Goal: Task Accomplishment & Management: Manage account settings

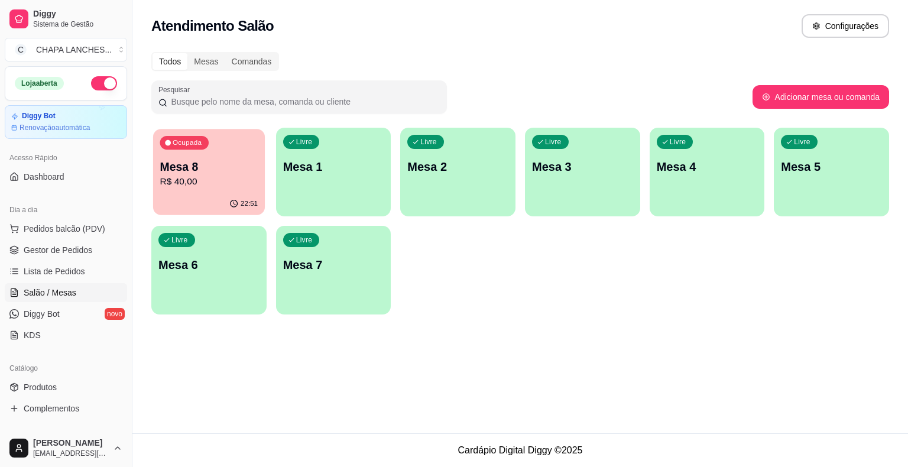
click at [225, 183] on p "R$ 40,00" at bounding box center [209, 182] width 98 height 14
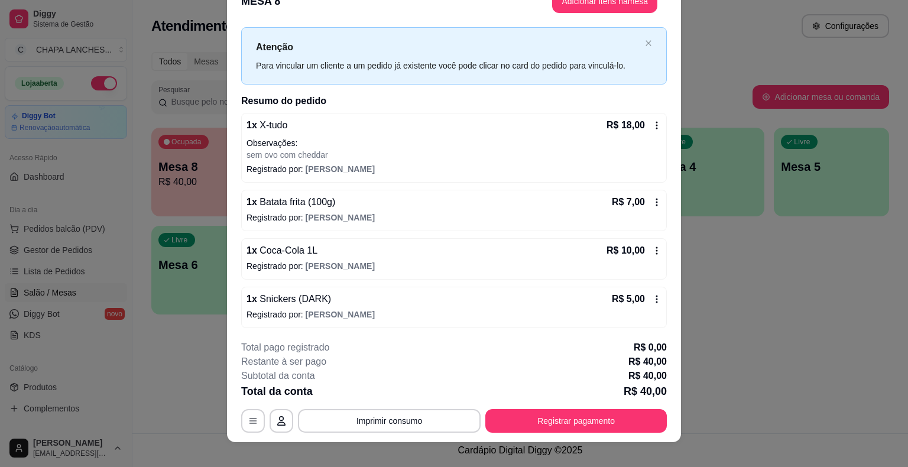
scroll to position [35, 0]
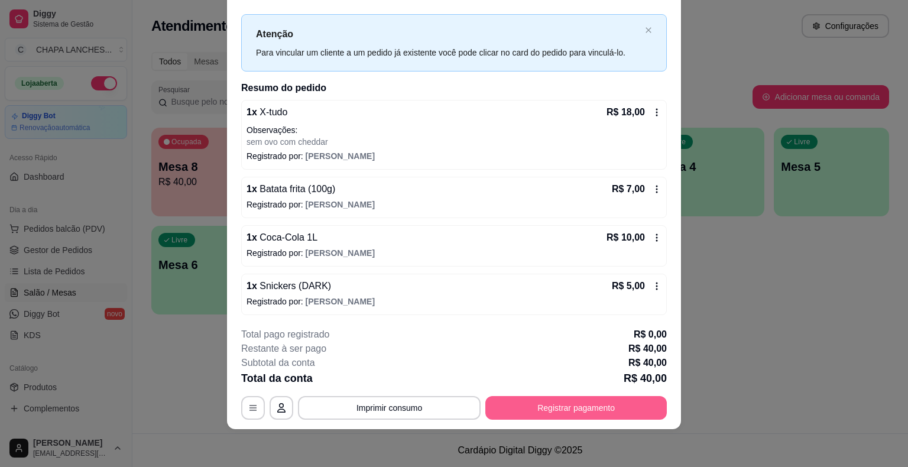
click at [535, 410] on button "Registrar pagamento" at bounding box center [577, 408] width 182 height 24
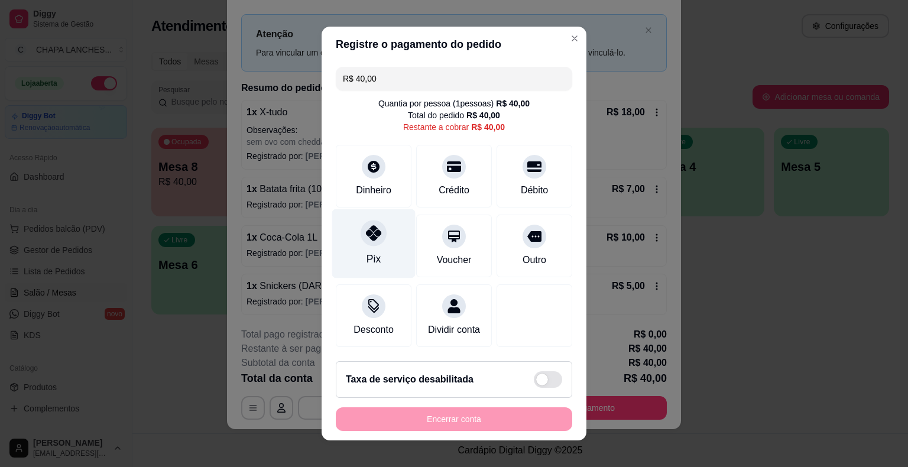
click at [370, 243] on div at bounding box center [374, 233] width 26 height 26
type input "R$ 0,00"
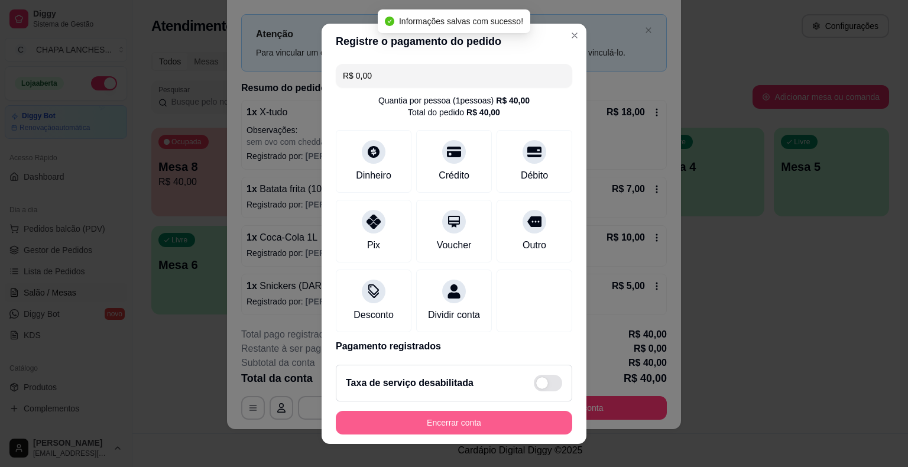
click at [463, 425] on button "Encerrar conta" at bounding box center [454, 423] width 237 height 24
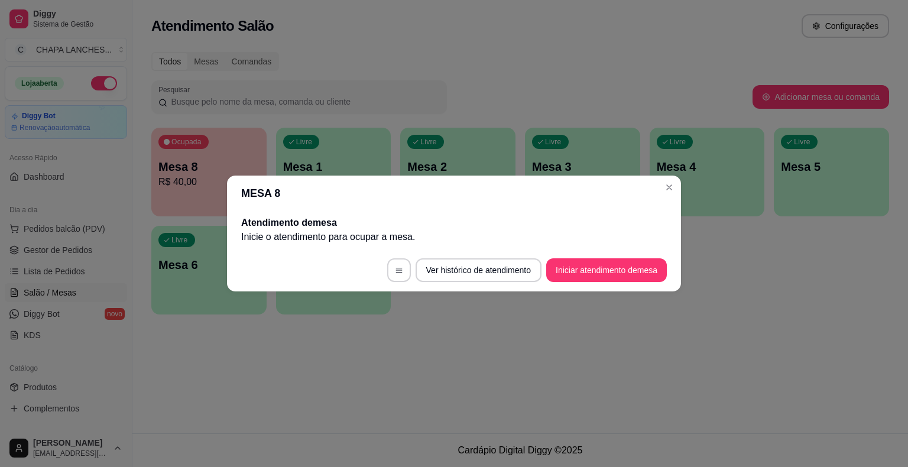
scroll to position [0, 0]
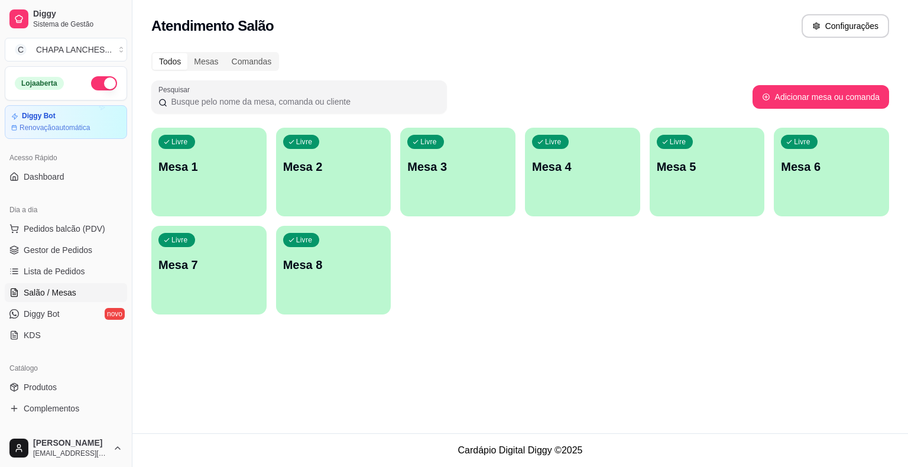
click at [347, 281] on div "Livre Mesa 8" at bounding box center [333, 263] width 115 height 75
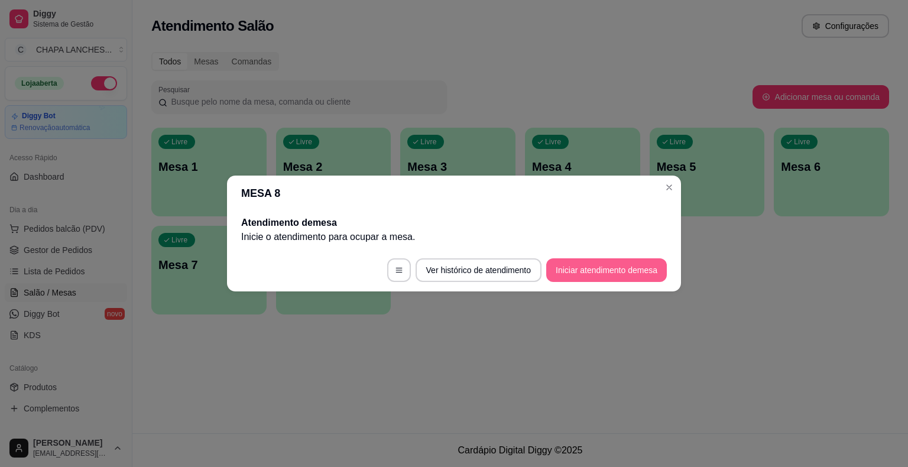
click at [572, 282] on button "Iniciar atendimento de mesa" at bounding box center [606, 270] width 121 height 24
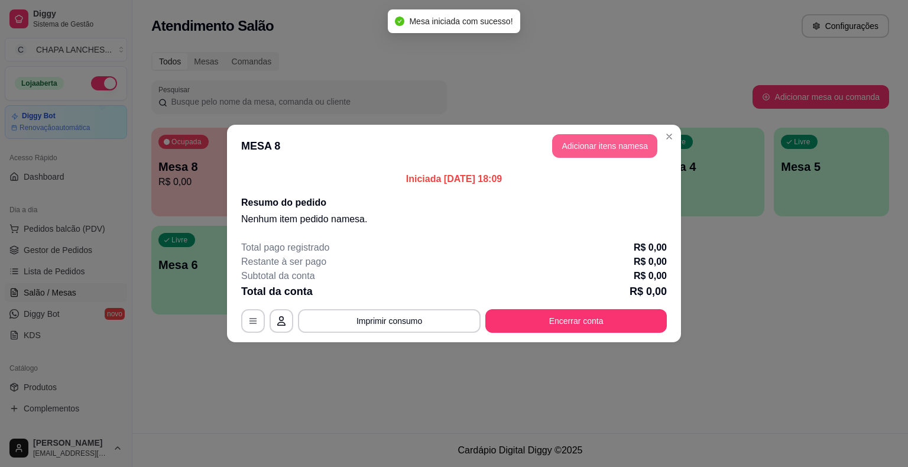
click at [613, 151] on button "Adicionar itens na mesa" at bounding box center [604, 146] width 105 height 24
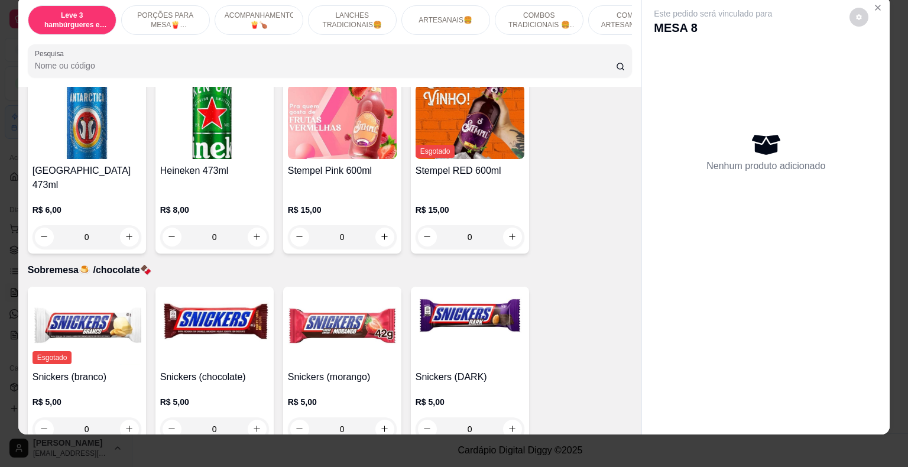
scroll to position [28, 0]
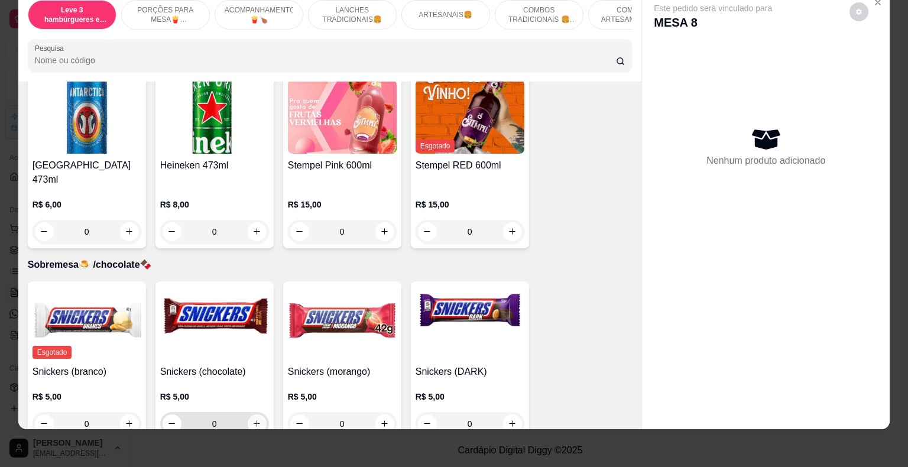
click at [254, 419] on icon "increase-product-quantity" at bounding box center [257, 423] width 9 height 9
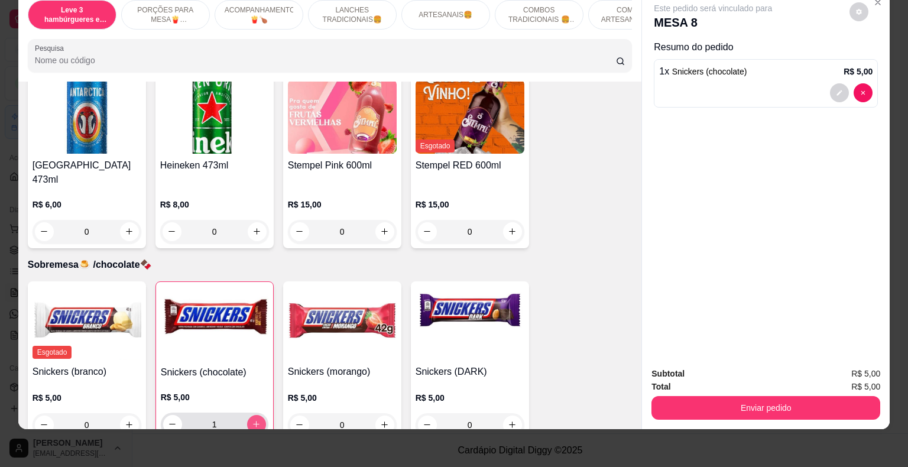
click at [254, 420] on icon "increase-product-quantity" at bounding box center [256, 424] width 9 height 9
type input "2"
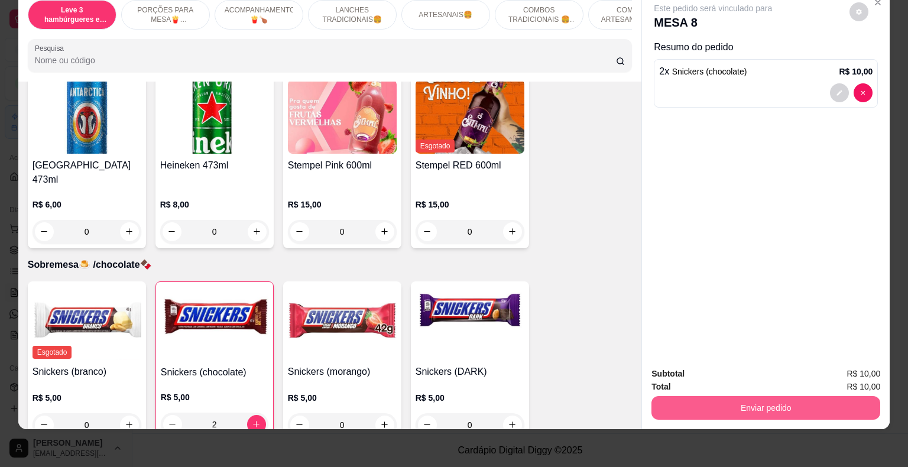
click at [700, 396] on button "Enviar pedido" at bounding box center [766, 408] width 229 height 24
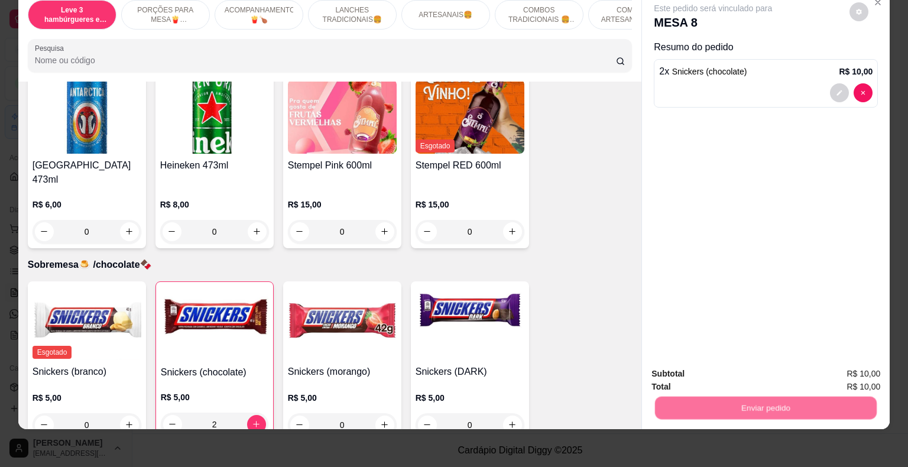
click at [698, 373] on button "Não registrar e enviar pedido" at bounding box center [726, 370] width 119 height 22
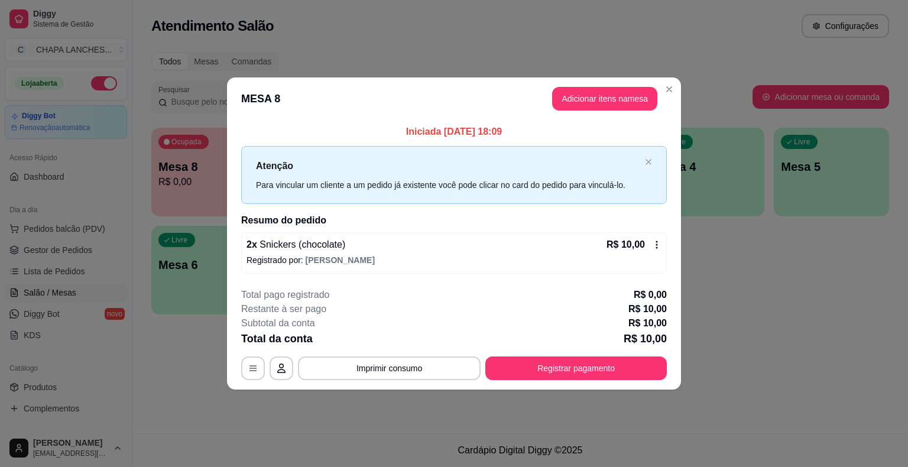
click at [254, 389] on footer "**********" at bounding box center [454, 334] width 454 height 111
click at [105, 253] on div "**********" at bounding box center [454, 233] width 908 height 467
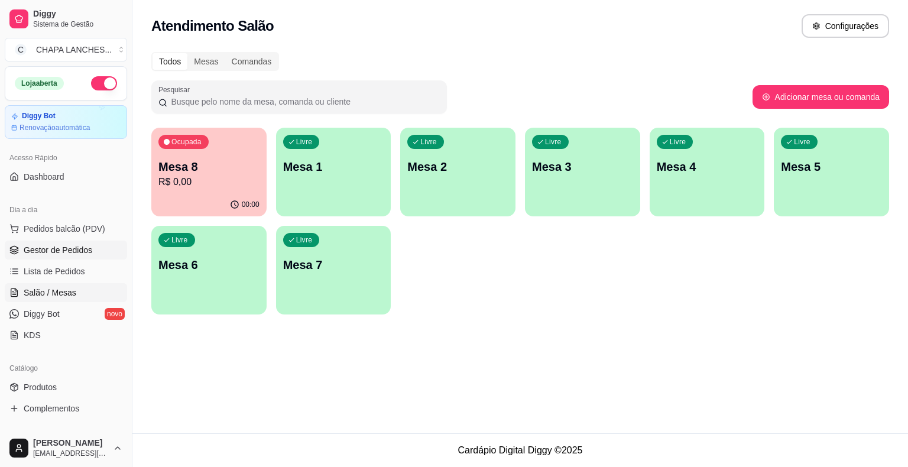
click at [82, 250] on span "Gestor de Pedidos" at bounding box center [58, 250] width 69 height 12
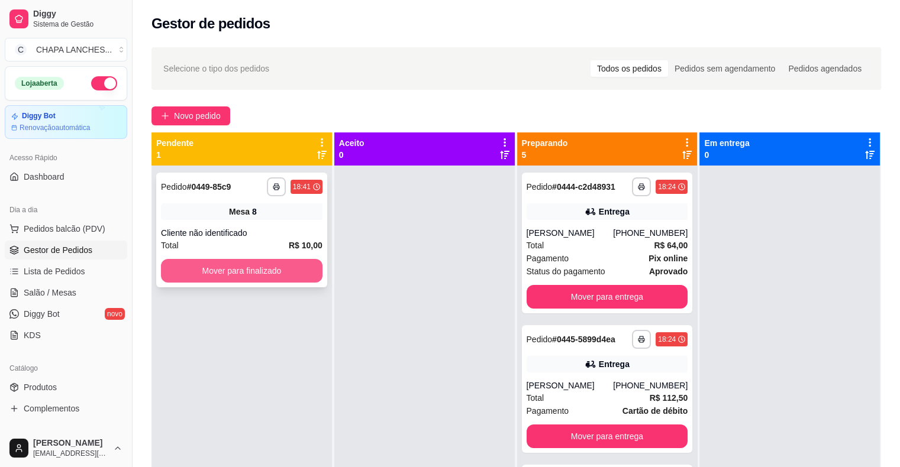
click at [281, 270] on button "Mover para finalizado" at bounding box center [241, 271] width 161 height 24
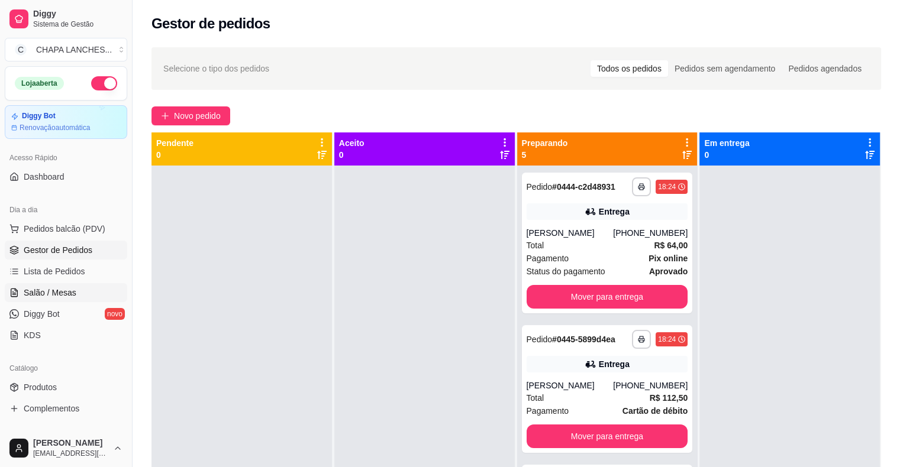
click at [71, 299] on link "Salão / Mesas" at bounding box center [66, 292] width 122 height 19
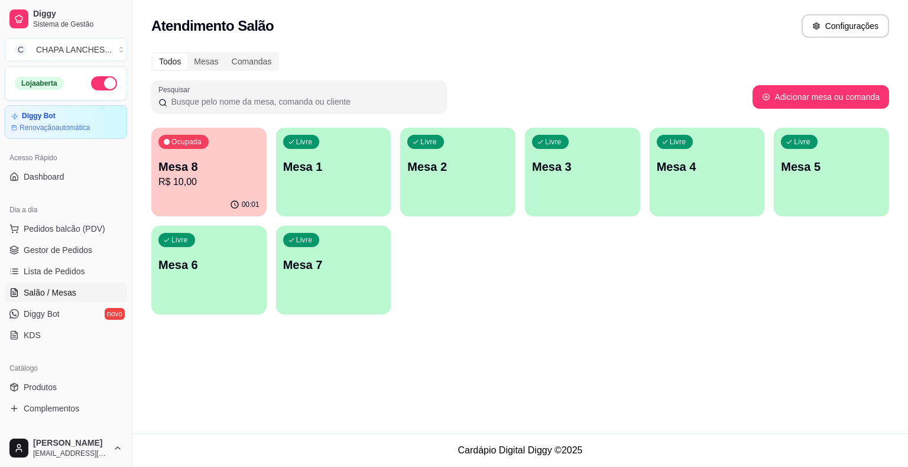
click at [208, 190] on div "Ocupada Mesa 8 R$ 10,00" at bounding box center [208, 161] width 115 height 66
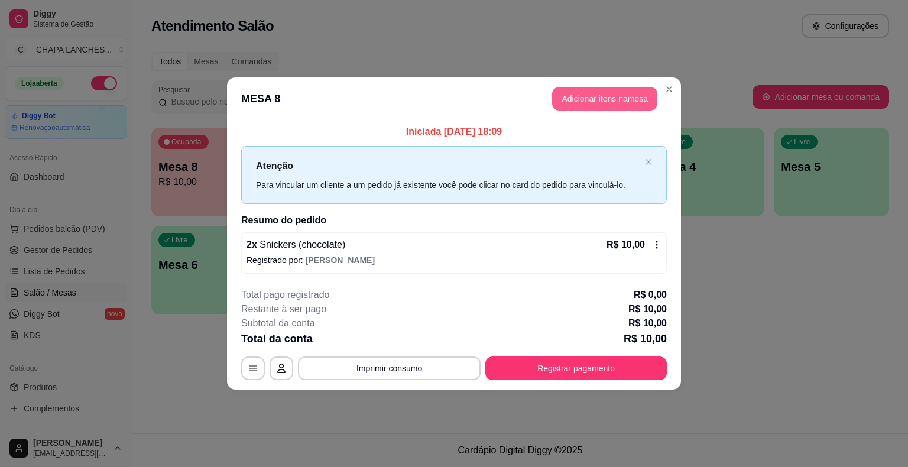
click at [589, 96] on button "Adicionar itens na mesa" at bounding box center [604, 99] width 105 height 24
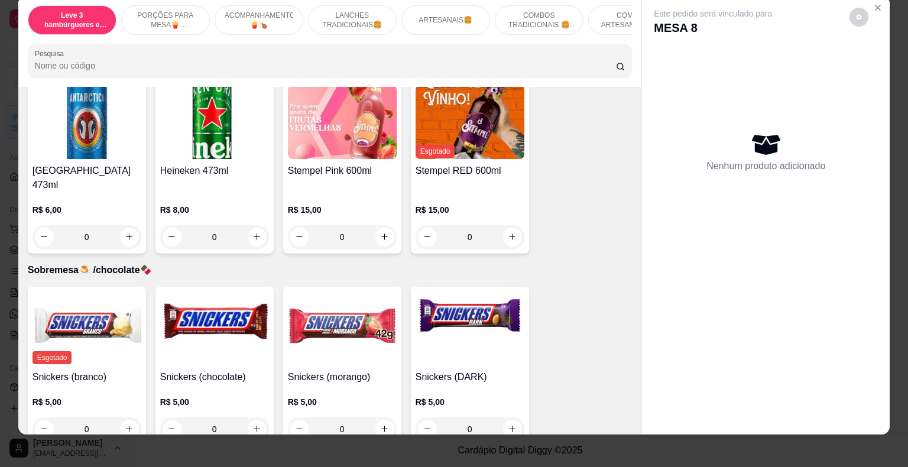
scroll to position [28, 0]
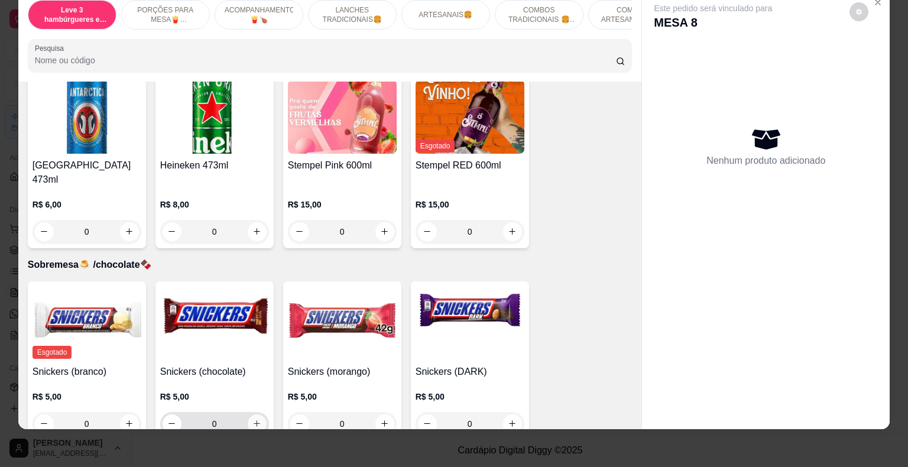
click at [258, 415] on button "increase-product-quantity" at bounding box center [257, 424] width 19 height 19
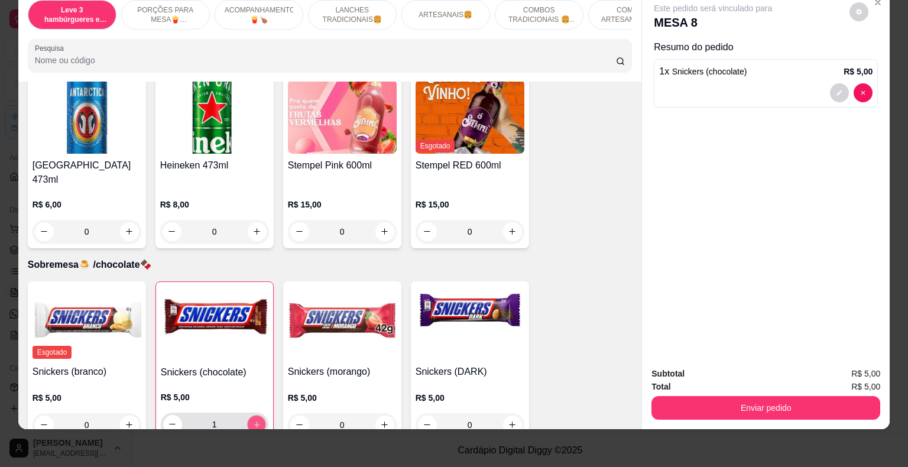
click at [258, 415] on button "increase-product-quantity" at bounding box center [256, 424] width 18 height 18
click at [256, 420] on icon "increase-product-quantity" at bounding box center [256, 424] width 9 height 9
type input "3"
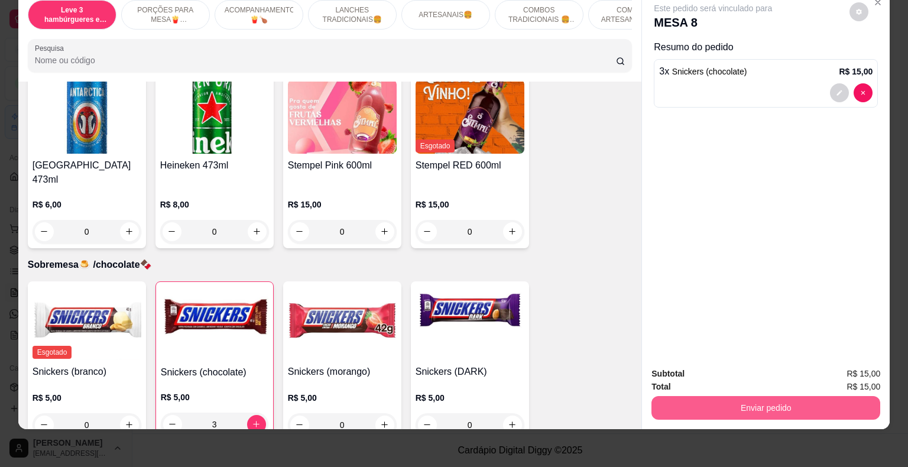
click at [707, 396] on button "Enviar pedido" at bounding box center [766, 408] width 229 height 24
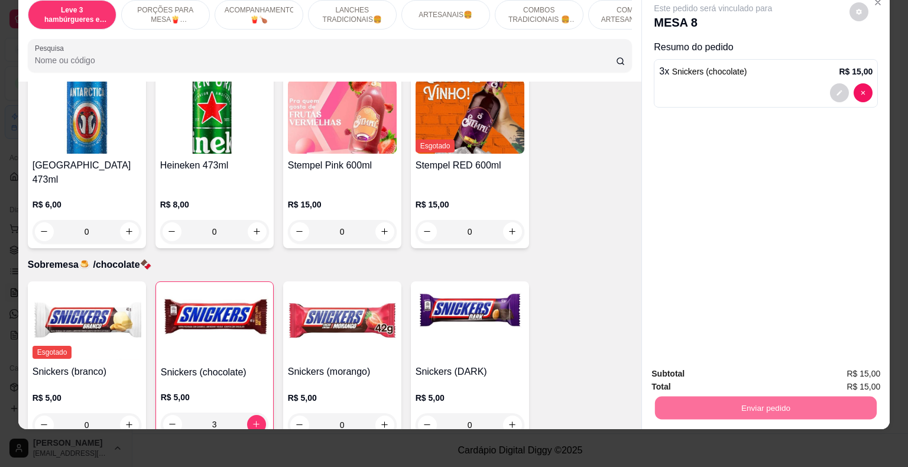
click at [700, 365] on button "Não registrar e enviar pedido" at bounding box center [726, 370] width 123 height 22
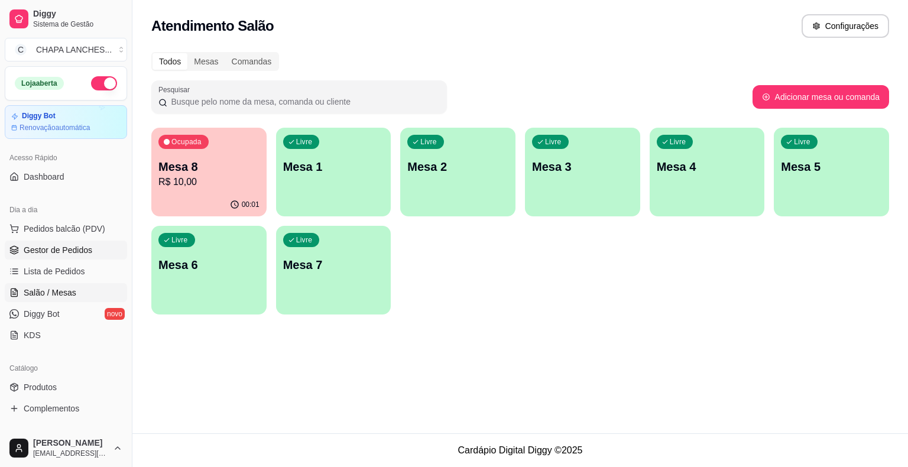
click at [83, 248] on span "Gestor de Pedidos" at bounding box center [58, 250] width 69 height 12
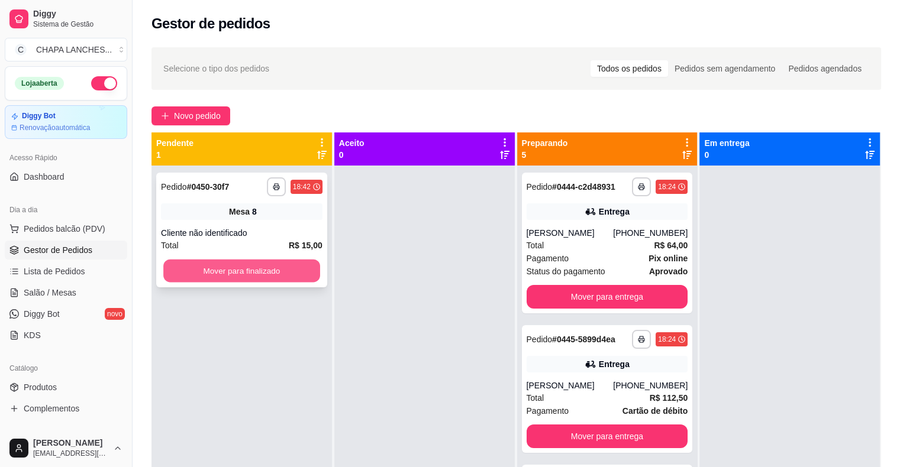
click at [230, 273] on button "Mover para finalizado" at bounding box center [241, 271] width 157 height 23
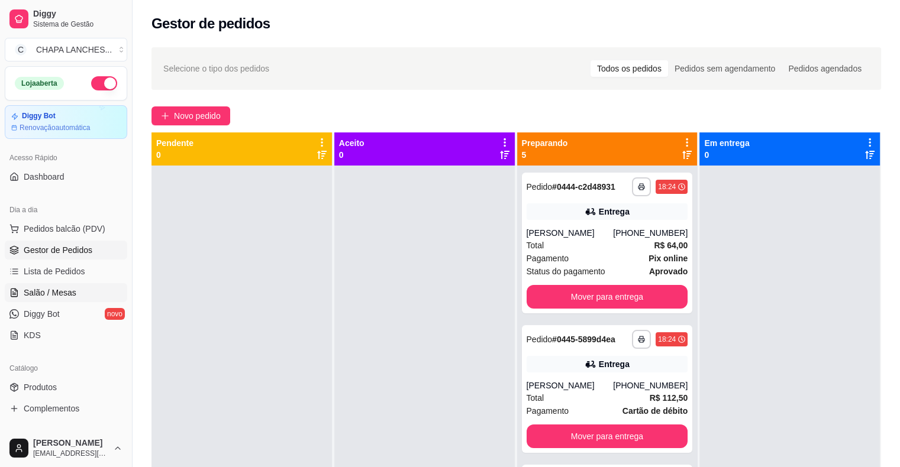
click at [78, 291] on link "Salão / Mesas" at bounding box center [66, 292] width 122 height 19
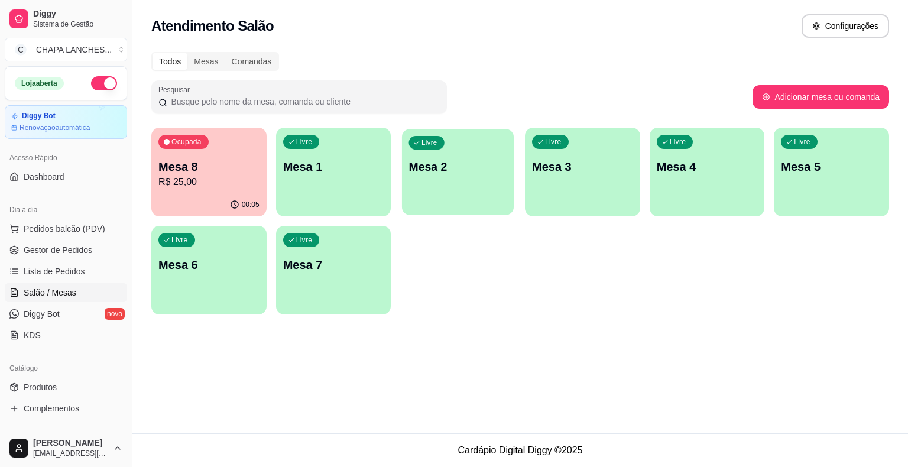
click at [454, 180] on div "Livre Mesa 2" at bounding box center [458, 165] width 112 height 72
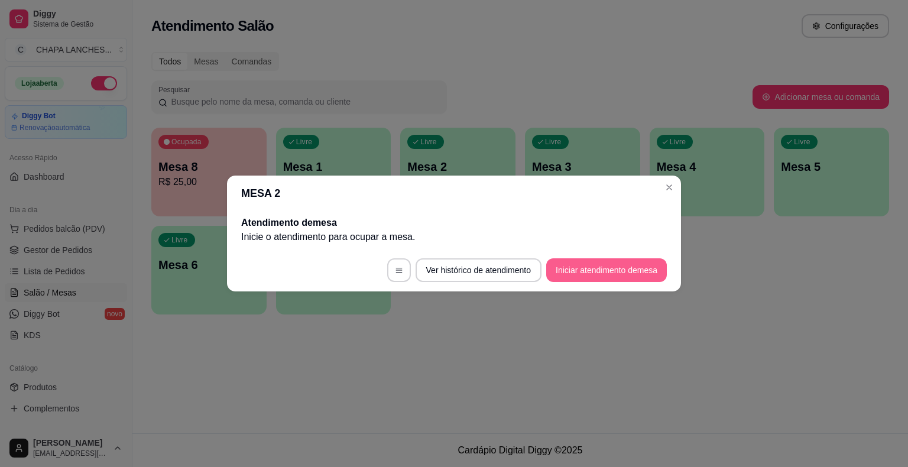
click at [594, 270] on button "Iniciar atendimento de mesa" at bounding box center [606, 270] width 121 height 24
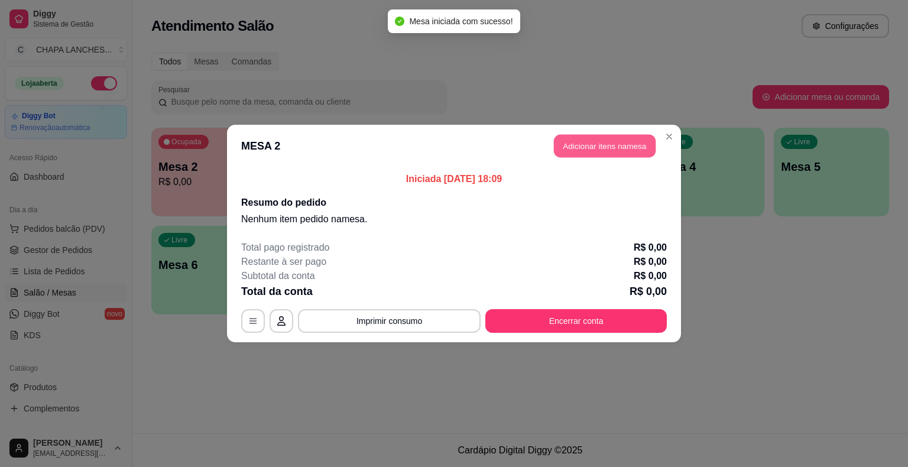
click at [570, 153] on button "Adicionar itens na mesa" at bounding box center [605, 146] width 102 height 23
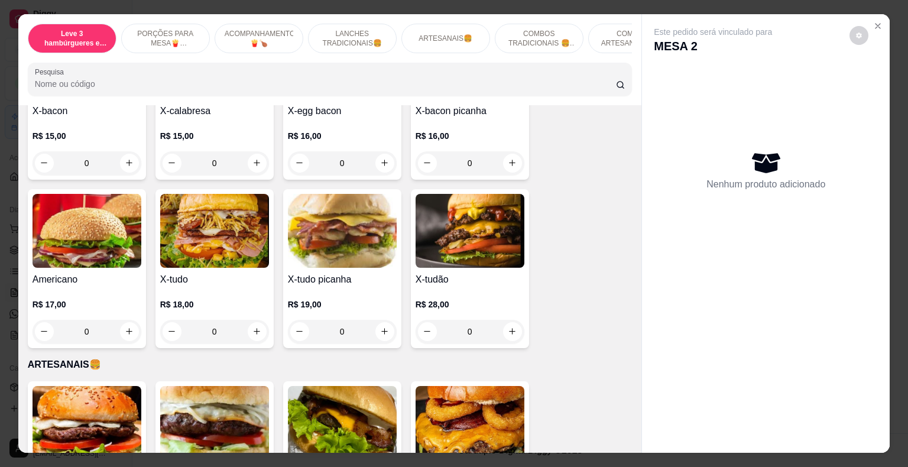
scroll to position [1124, 0]
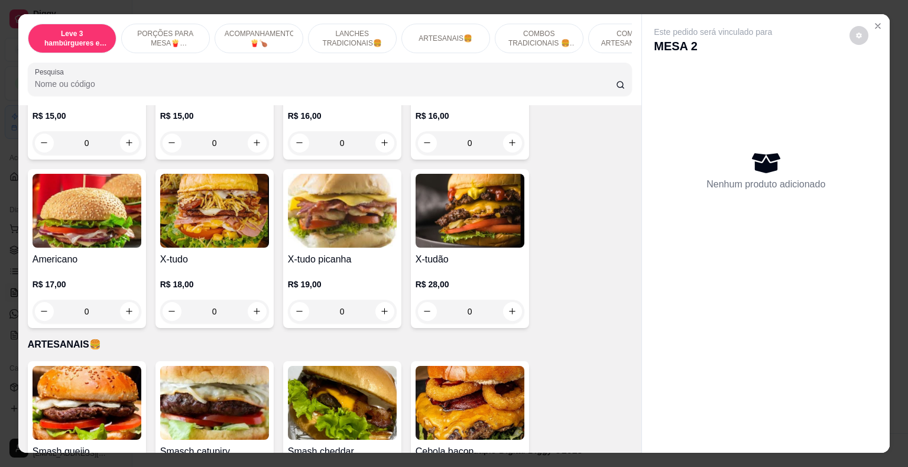
click at [252, 300] on div "0" at bounding box center [214, 312] width 109 height 24
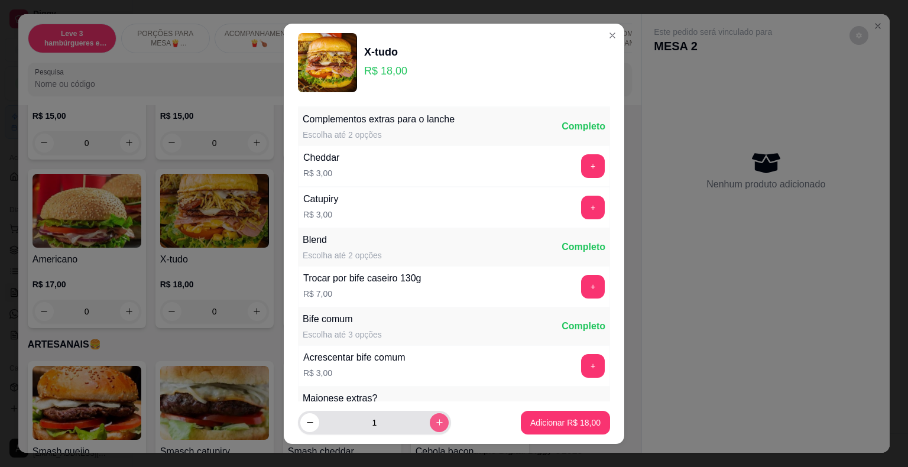
click at [435, 422] on icon "increase-product-quantity" at bounding box center [439, 422] width 9 height 9
click at [306, 422] on icon "decrease-product-quantity" at bounding box center [310, 422] width 9 height 9
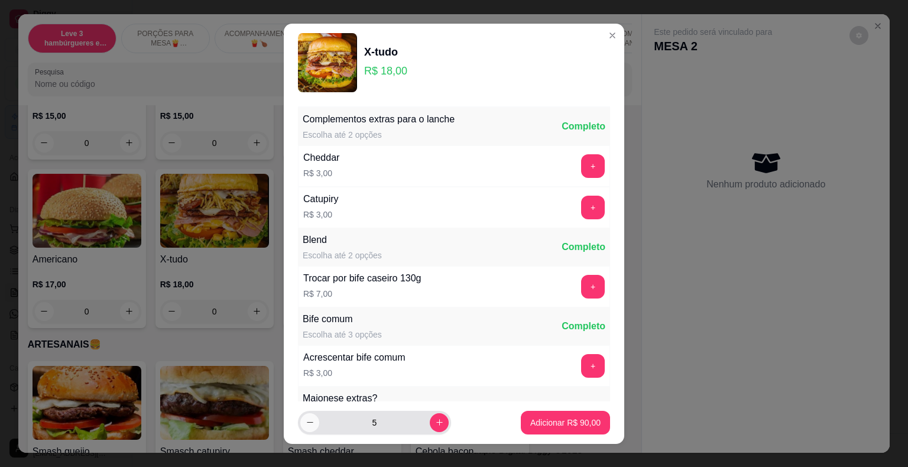
type input "4"
click at [549, 425] on p "Adicionar R$ 72,00" at bounding box center [566, 422] width 69 height 11
type input "4"
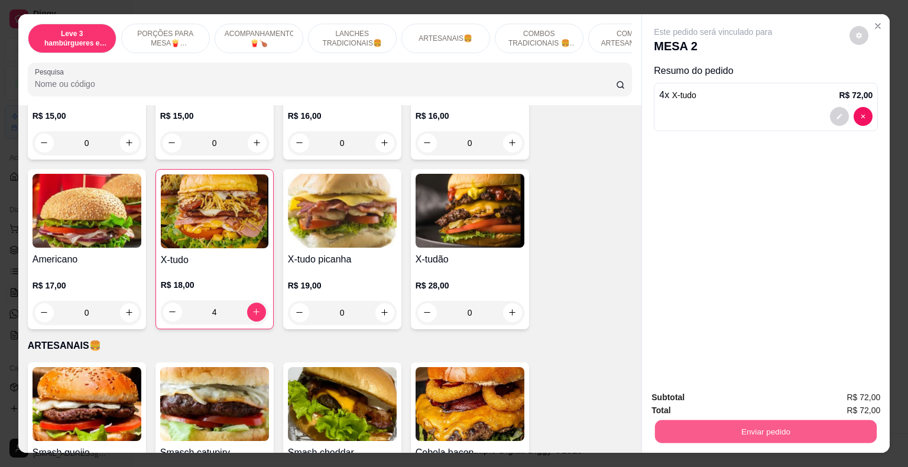
click at [694, 430] on button "Enviar pedido" at bounding box center [766, 431] width 222 height 23
click at [706, 401] on button "Não registrar e enviar pedido" at bounding box center [726, 398] width 119 height 22
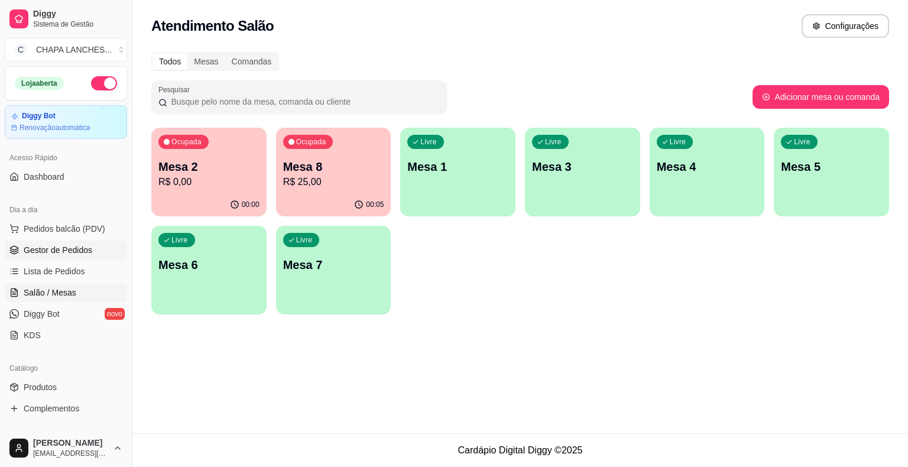
click at [57, 253] on span "Gestor de Pedidos" at bounding box center [58, 250] width 69 height 12
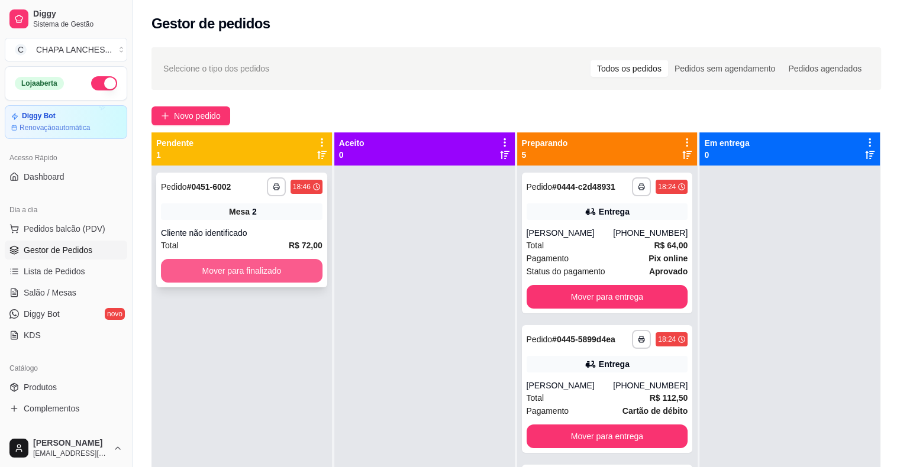
click at [242, 268] on button "Mover para finalizado" at bounding box center [241, 271] width 161 height 24
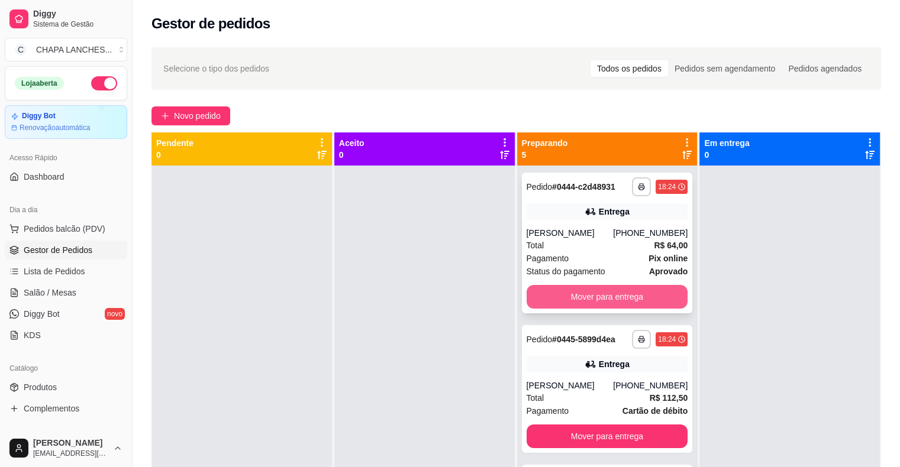
click at [558, 297] on button "Mover para entrega" at bounding box center [606, 297] width 161 height 24
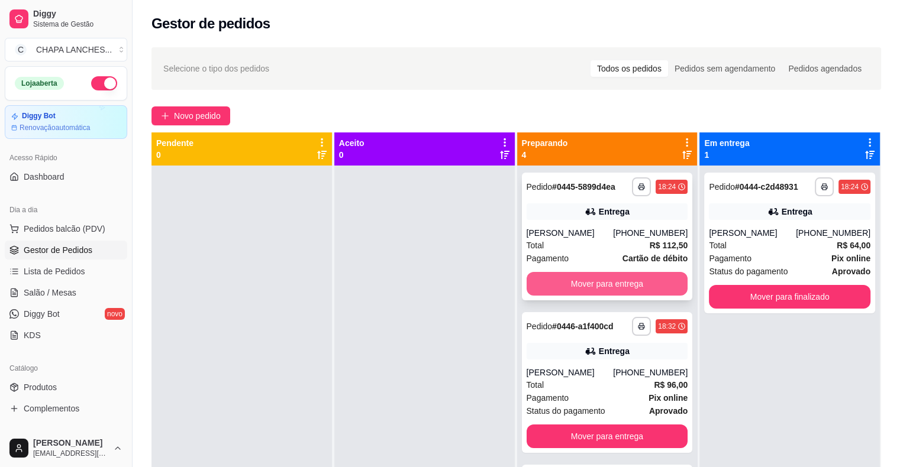
click at [558, 285] on button "Mover para entrega" at bounding box center [606, 284] width 161 height 24
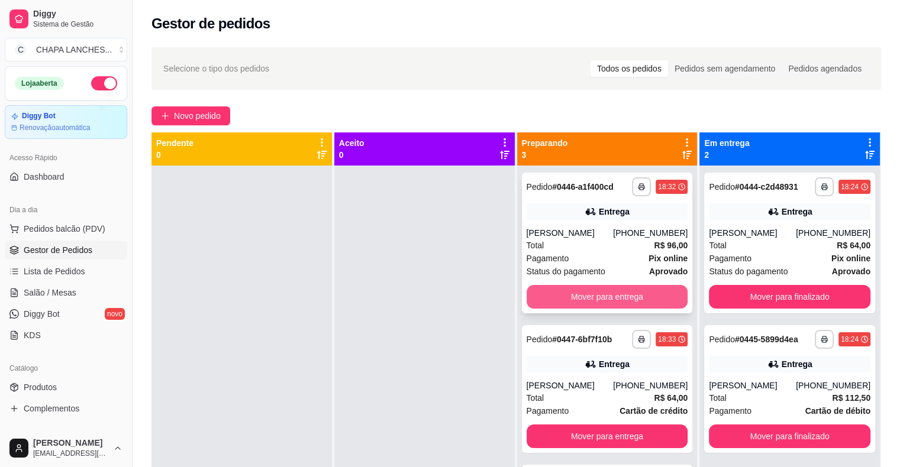
click at [565, 292] on button "Mover para entrega" at bounding box center [606, 297] width 161 height 24
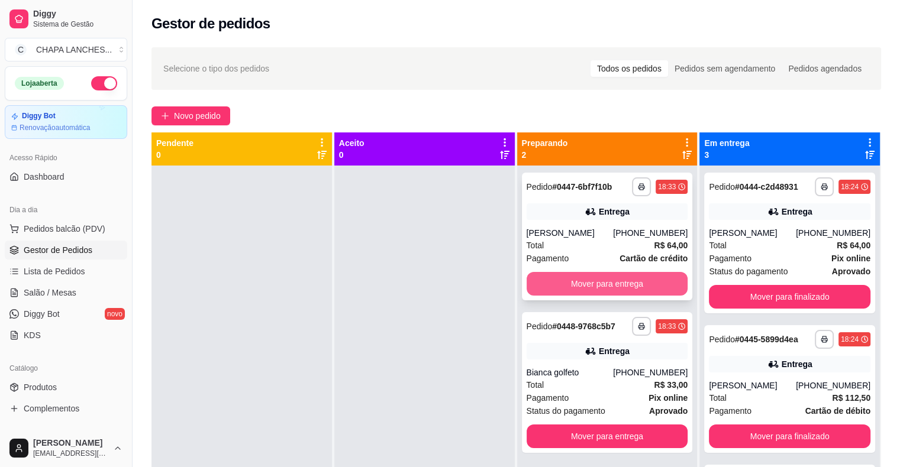
click at [554, 287] on button "Mover para entrega" at bounding box center [606, 284] width 161 height 24
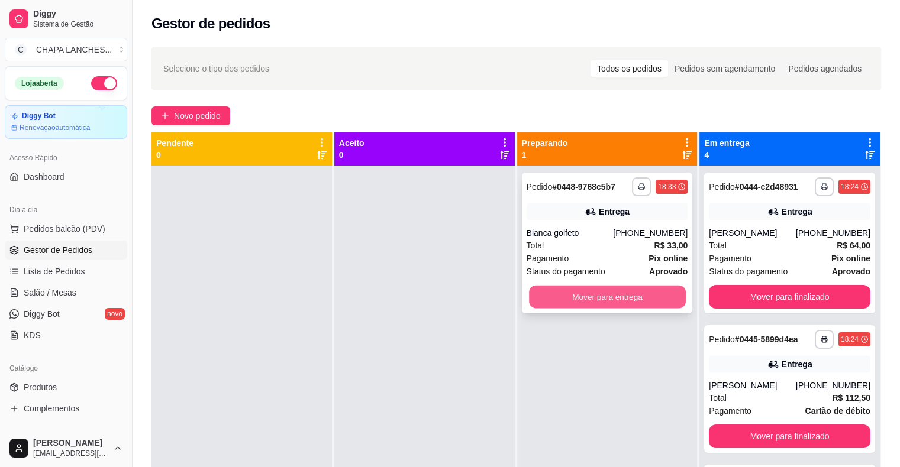
click at [561, 295] on button "Mover para entrega" at bounding box center [607, 297] width 157 height 23
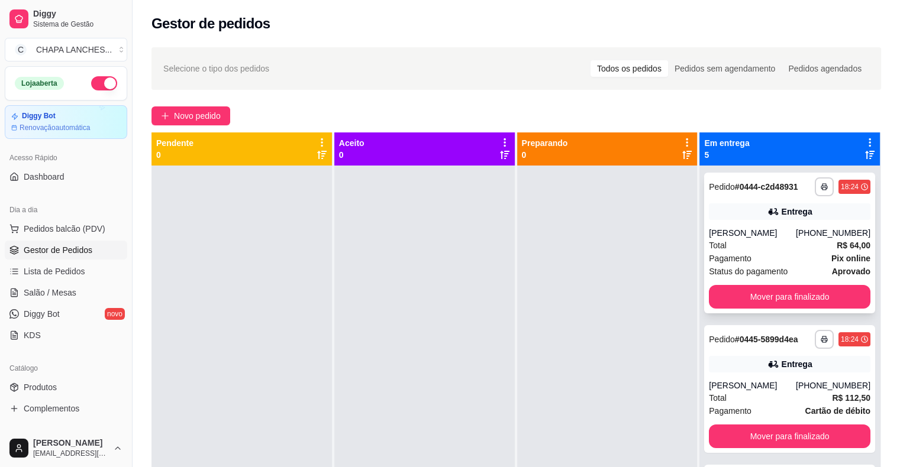
click at [717, 260] on span "Pagamento" at bounding box center [729, 258] width 43 height 13
click at [75, 293] on link "Salão / Mesas" at bounding box center [66, 292] width 122 height 19
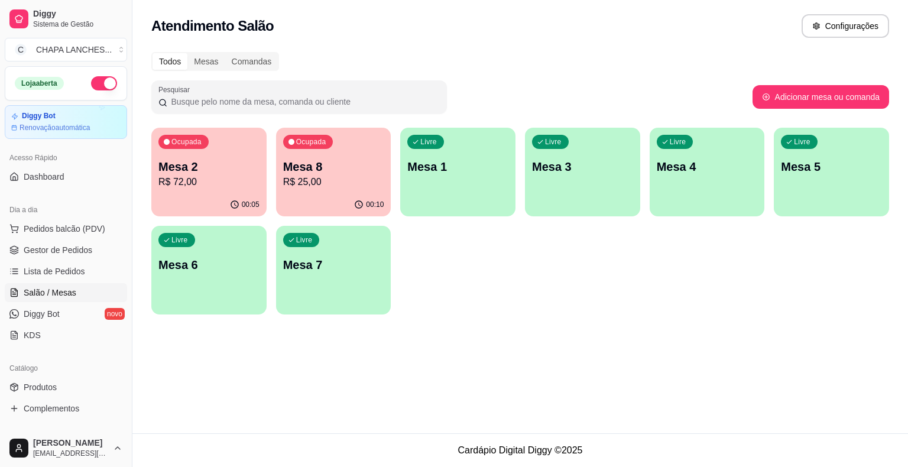
click at [687, 179] on div "Livre Mesa 4" at bounding box center [707, 165] width 115 height 75
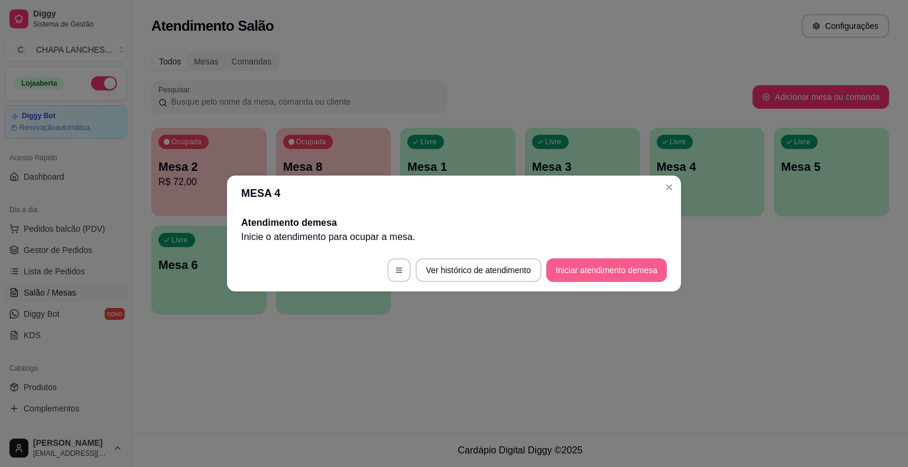
click at [636, 273] on button "Iniciar atendimento de mesa" at bounding box center [606, 270] width 121 height 24
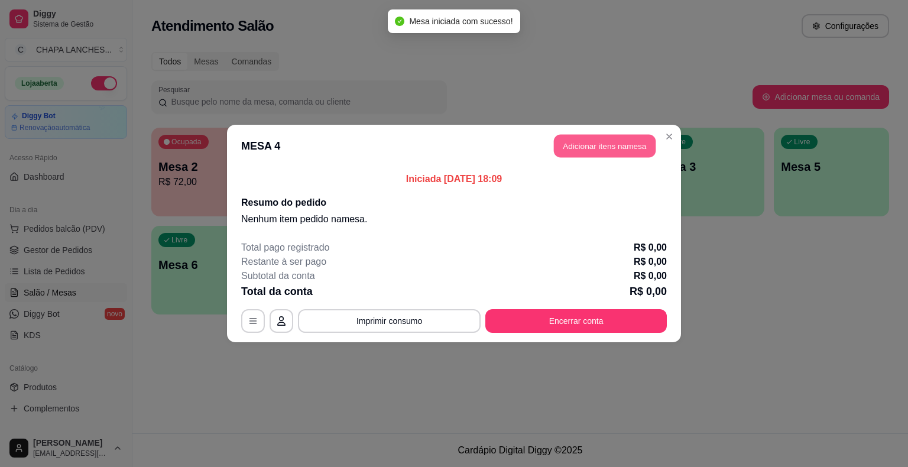
click at [601, 144] on button "Adicionar itens na mesa" at bounding box center [605, 146] width 102 height 23
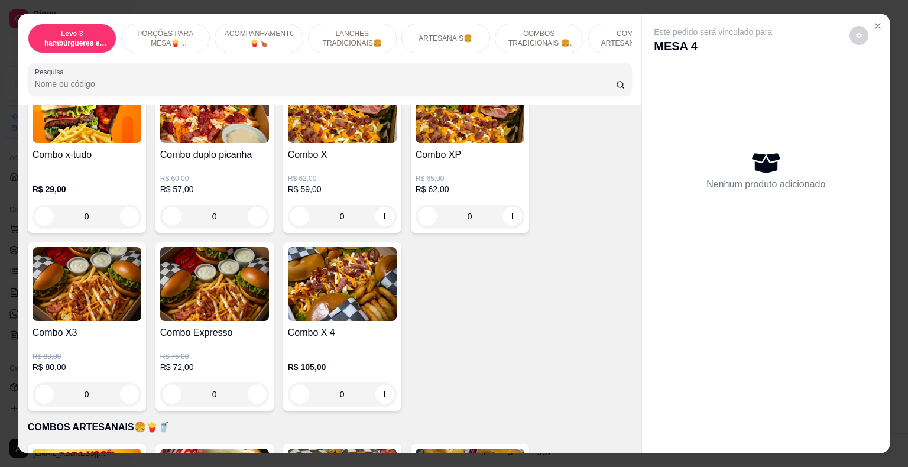
scroll to position [1774, 0]
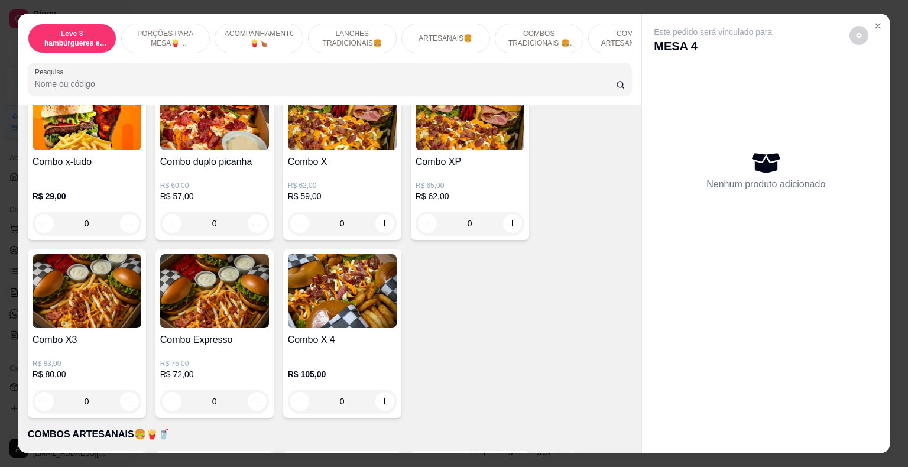
click at [377, 392] on div "0" at bounding box center [342, 402] width 109 height 24
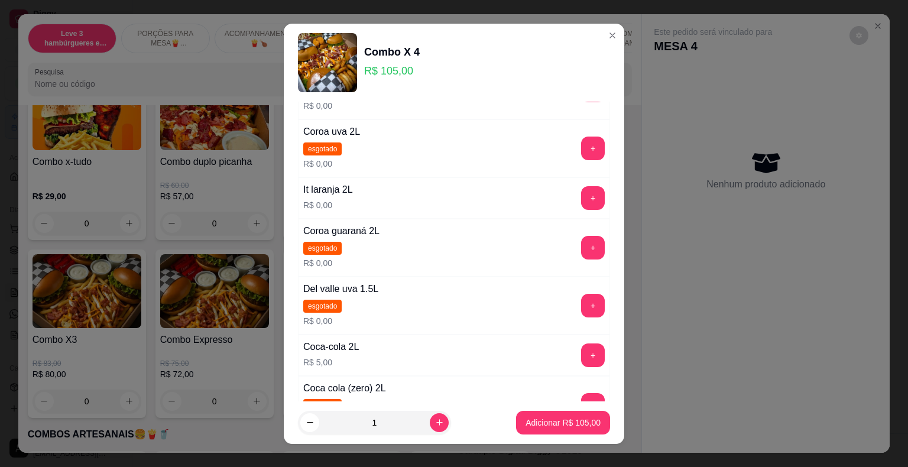
scroll to position [296, 0]
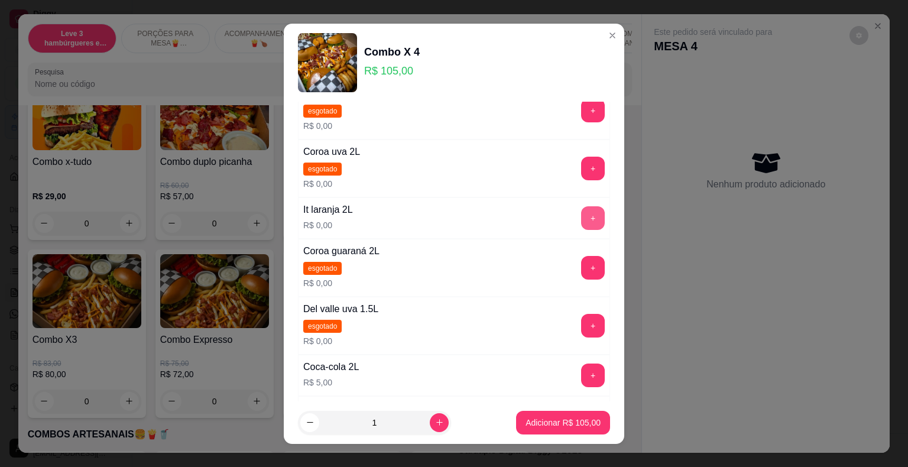
click at [581, 216] on button "+" at bounding box center [593, 218] width 24 height 24
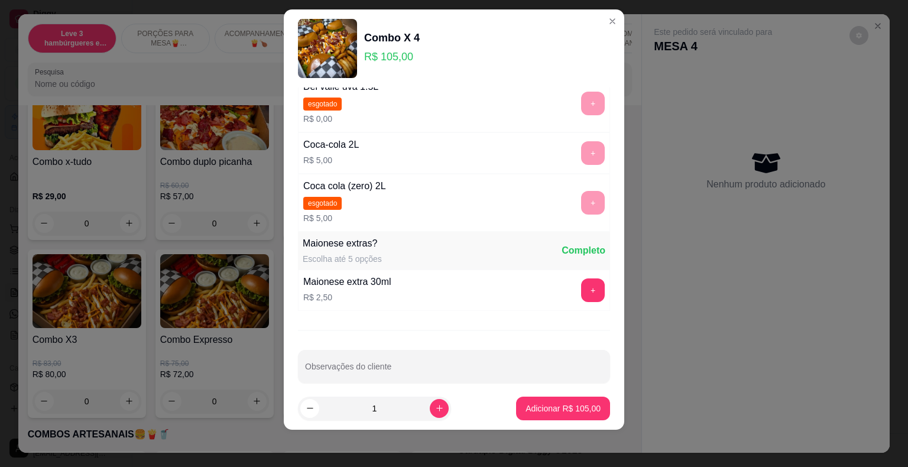
scroll to position [516, 0]
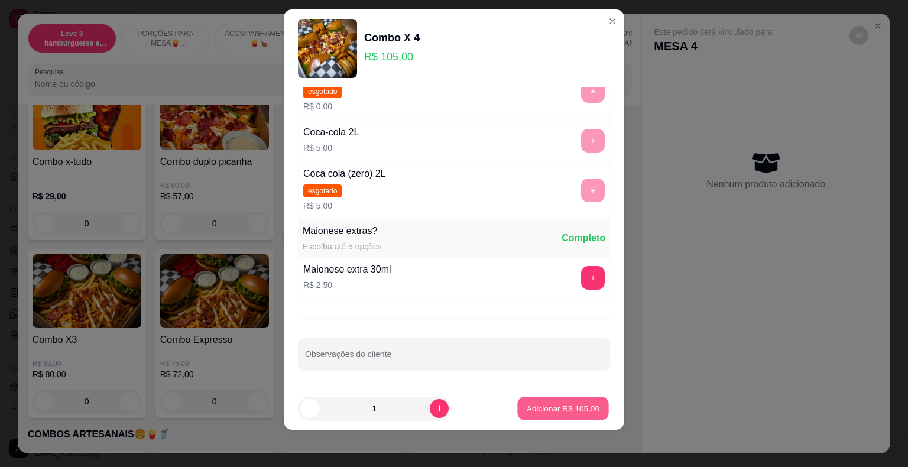
click at [578, 409] on p "Adicionar R$ 105,00" at bounding box center [563, 408] width 73 height 11
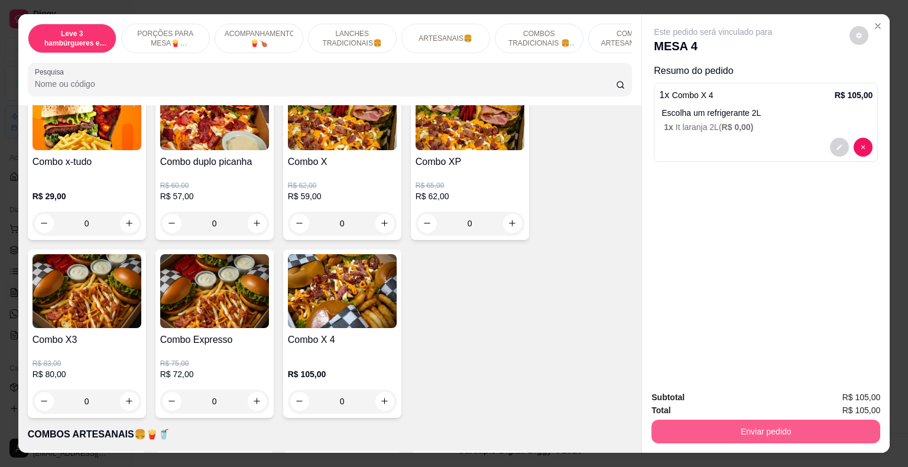
click at [681, 432] on button "Enviar pedido" at bounding box center [766, 432] width 229 height 24
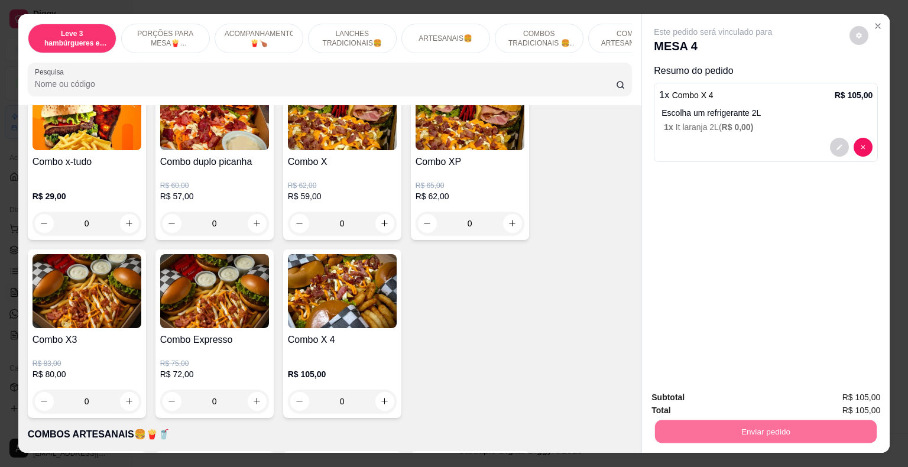
click at [690, 396] on button "Não registrar e enviar pedido" at bounding box center [726, 398] width 123 height 22
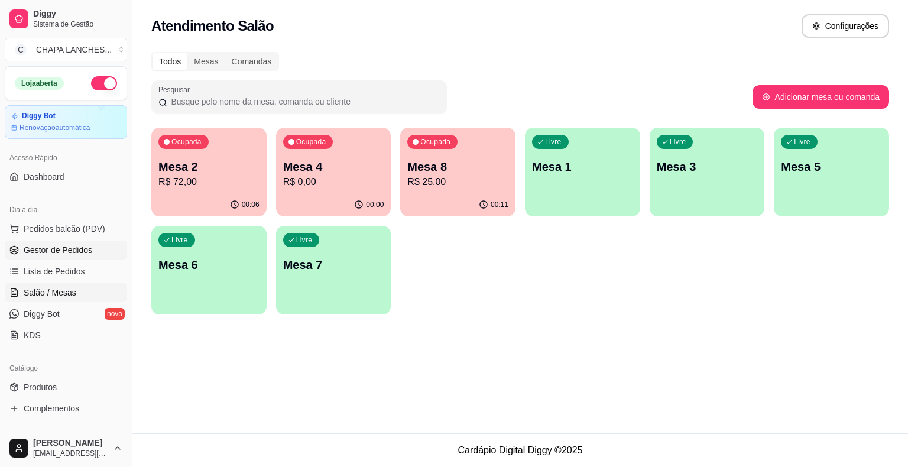
click at [86, 247] on span "Gestor de Pedidos" at bounding box center [58, 250] width 69 height 12
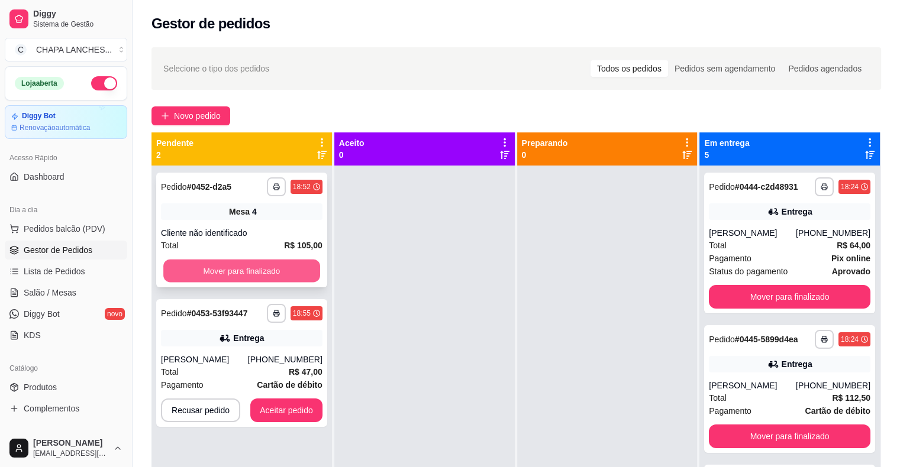
click at [237, 267] on button "Mover para finalizado" at bounding box center [241, 271] width 157 height 23
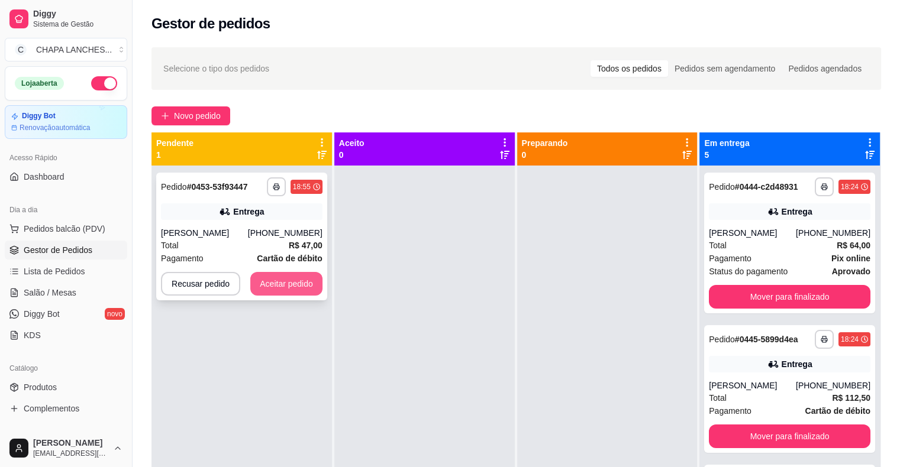
click at [295, 283] on button "Aceitar pedido" at bounding box center [286, 284] width 72 height 24
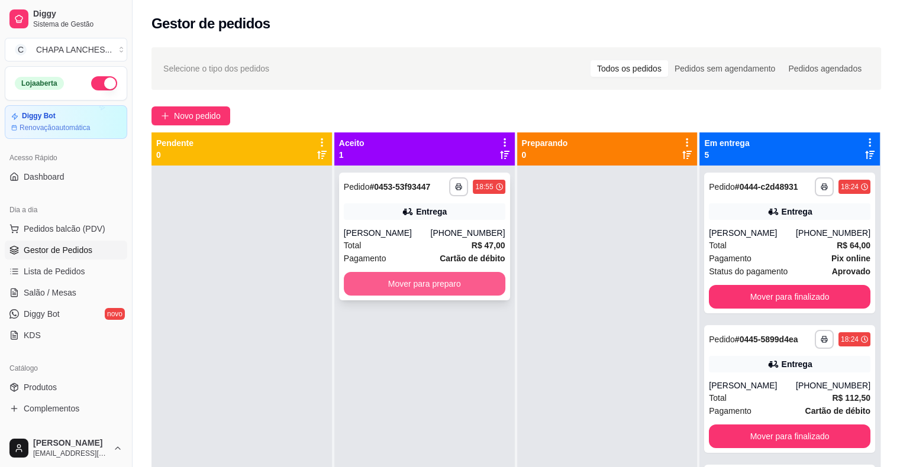
click at [388, 286] on button "Mover para preparo" at bounding box center [424, 284] width 161 height 24
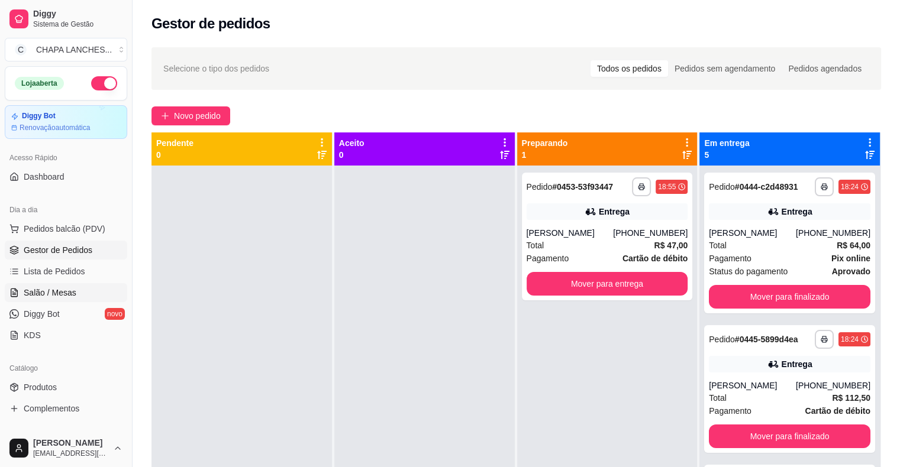
click at [73, 287] on span "Salão / Mesas" at bounding box center [50, 293] width 53 height 12
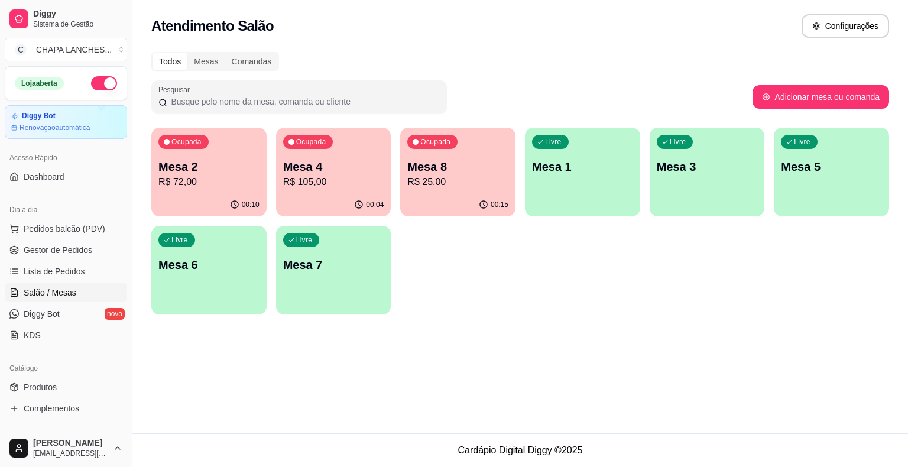
click at [201, 186] on p "R$ 72,00" at bounding box center [208, 182] width 101 height 14
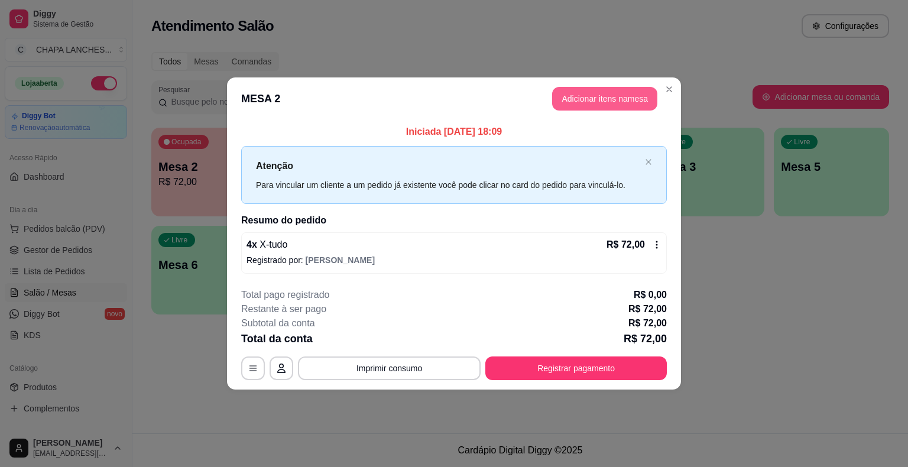
click at [577, 98] on button "Adicionar itens na mesa" at bounding box center [604, 99] width 105 height 24
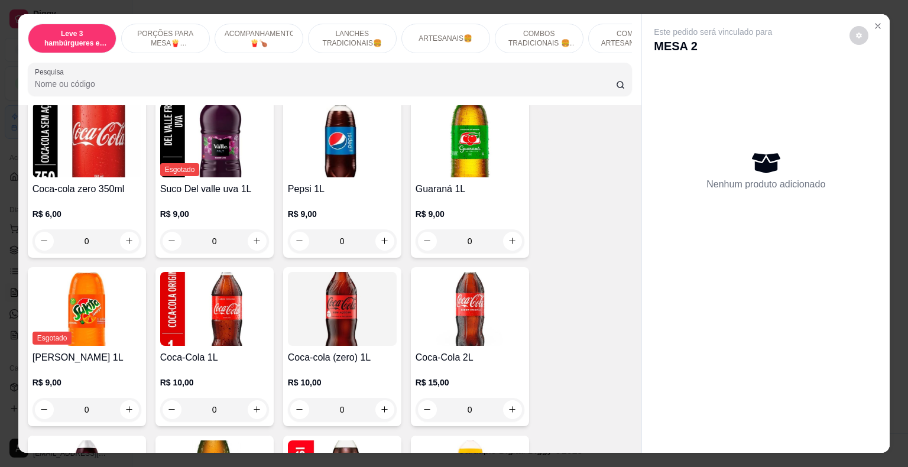
scroll to position [2898, 0]
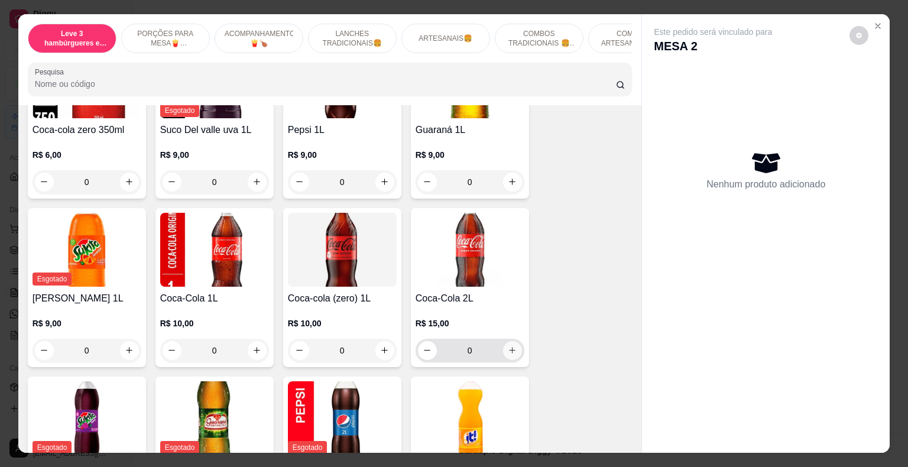
click at [508, 346] on icon "increase-product-quantity" at bounding box center [512, 350] width 9 height 9
type input "1"
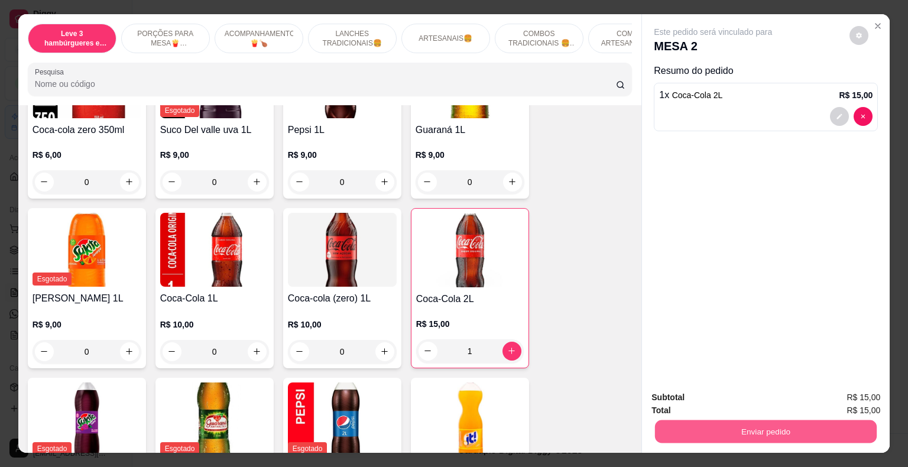
click at [708, 428] on button "Enviar pedido" at bounding box center [766, 431] width 222 height 23
click at [695, 399] on button "Não registrar e enviar pedido" at bounding box center [726, 398] width 123 height 22
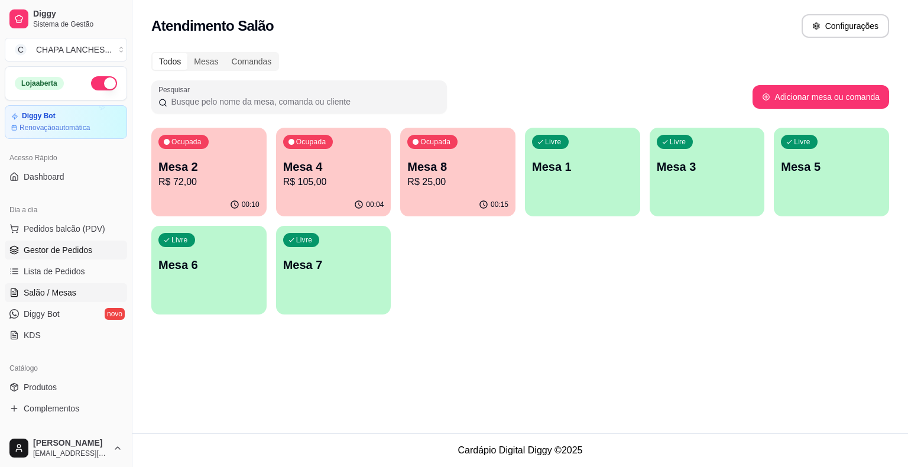
click at [83, 241] on link "Gestor de Pedidos" at bounding box center [66, 250] width 122 height 19
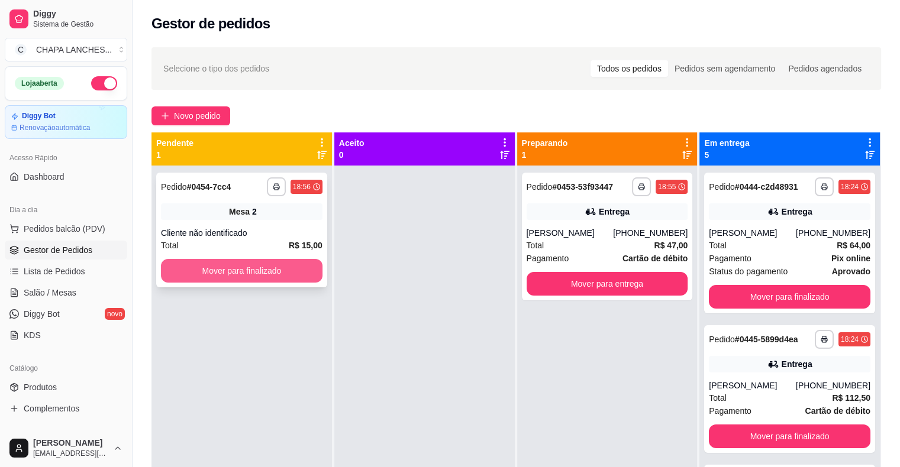
click at [239, 266] on button "Mover para finalizado" at bounding box center [241, 271] width 161 height 24
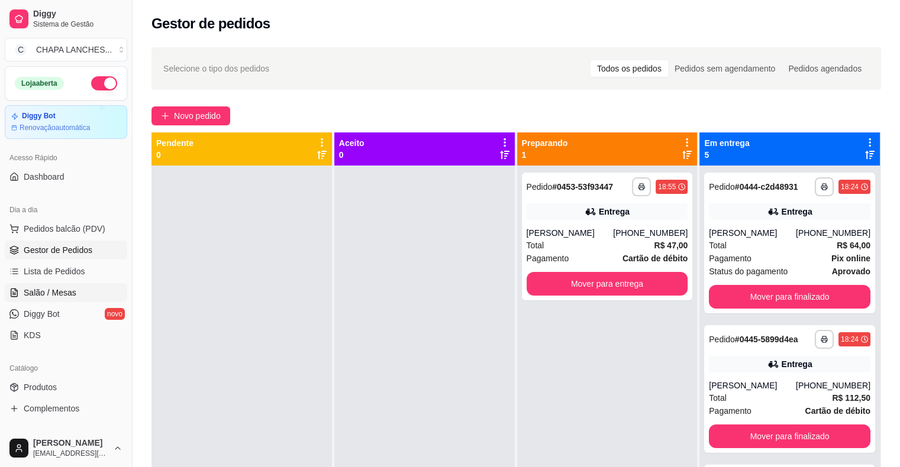
click at [85, 295] on link "Salão / Mesas" at bounding box center [66, 292] width 122 height 19
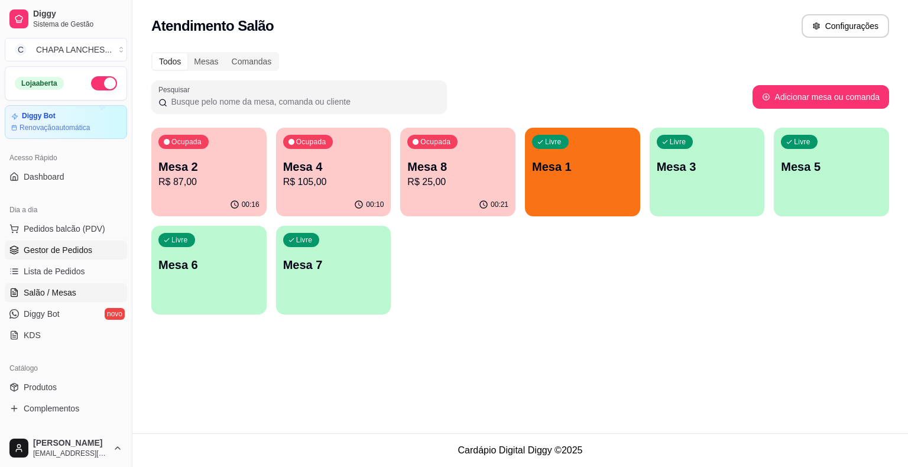
click at [79, 250] on span "Gestor de Pedidos" at bounding box center [58, 250] width 69 height 12
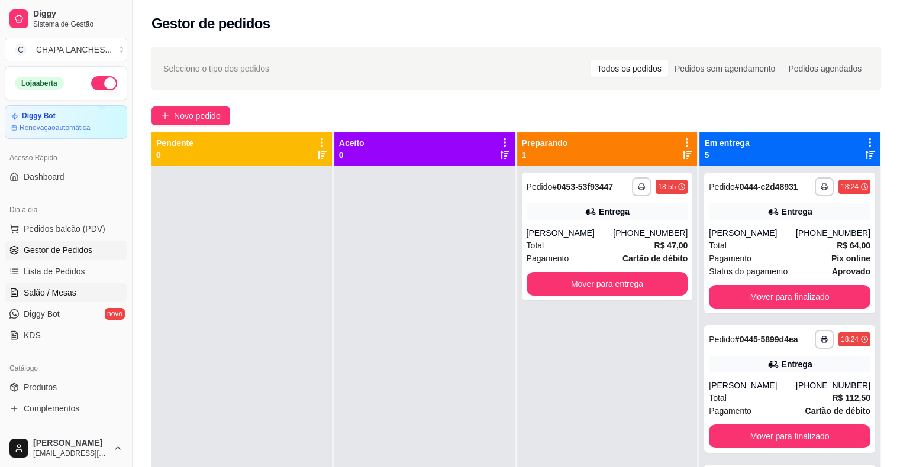
click at [81, 290] on link "Salão / Mesas" at bounding box center [66, 292] width 122 height 19
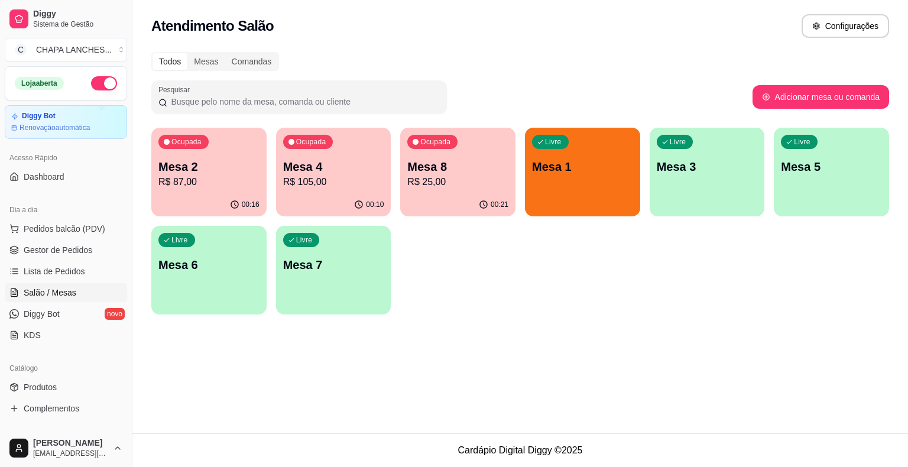
click at [335, 284] on div "Livre Mesa 7" at bounding box center [333, 263] width 115 height 75
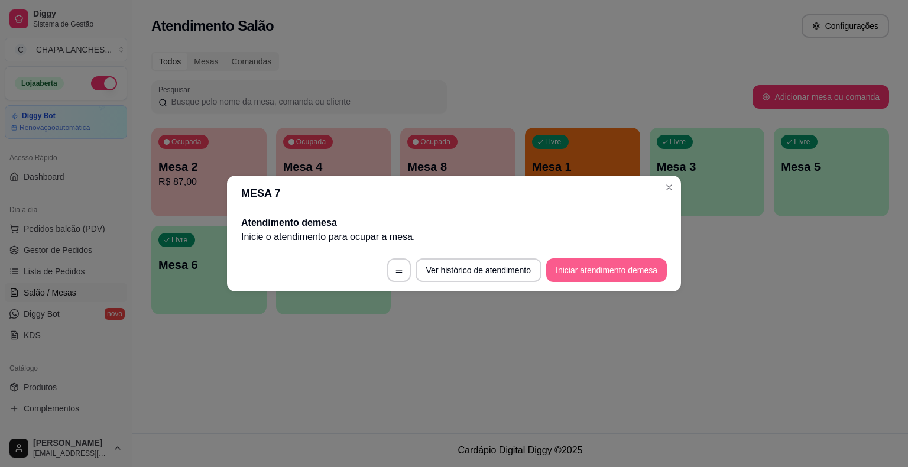
click at [627, 274] on button "Iniciar atendimento de mesa" at bounding box center [606, 270] width 121 height 24
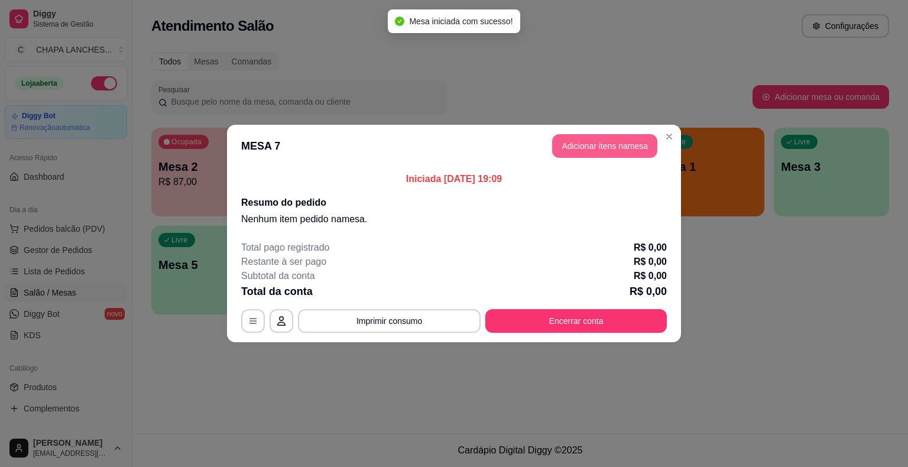
click at [624, 143] on button "Adicionar itens na mesa" at bounding box center [604, 146] width 105 height 24
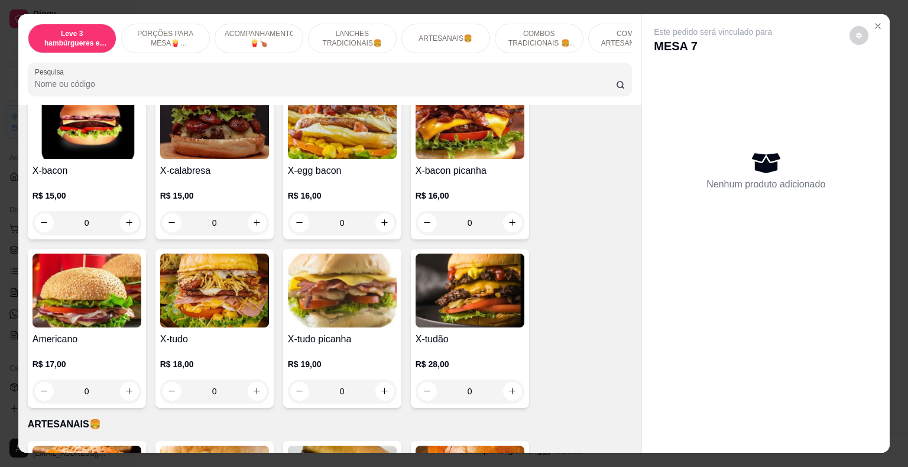
scroll to position [1065, 0]
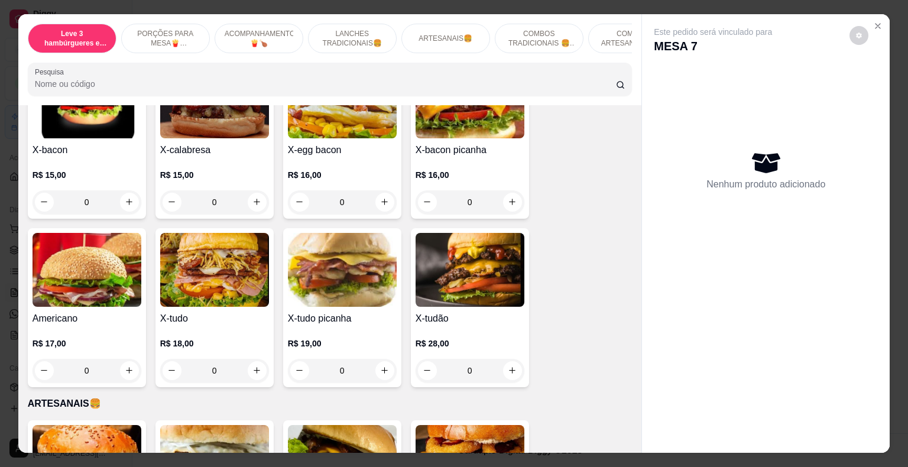
click at [383, 360] on div "0" at bounding box center [342, 371] width 109 height 24
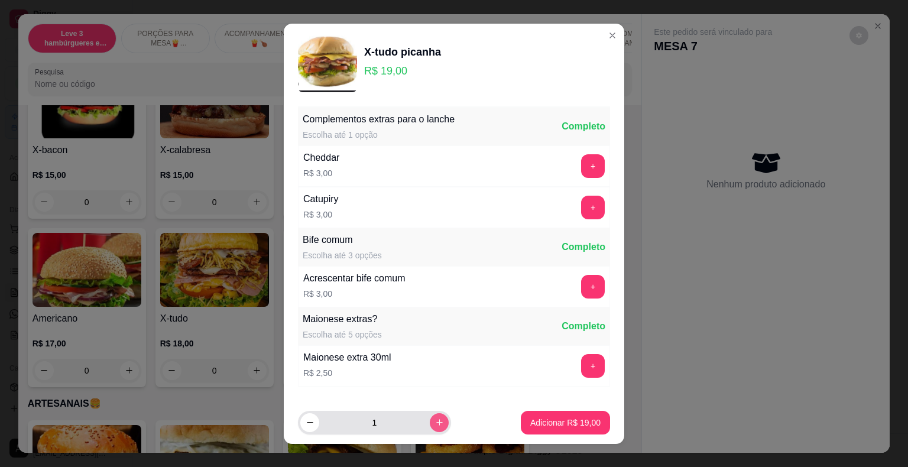
click at [435, 420] on icon "increase-product-quantity" at bounding box center [439, 422] width 9 height 9
type input "3"
click at [554, 420] on p "Adicionar R$ 57,00" at bounding box center [565, 423] width 70 height 12
type input "3"
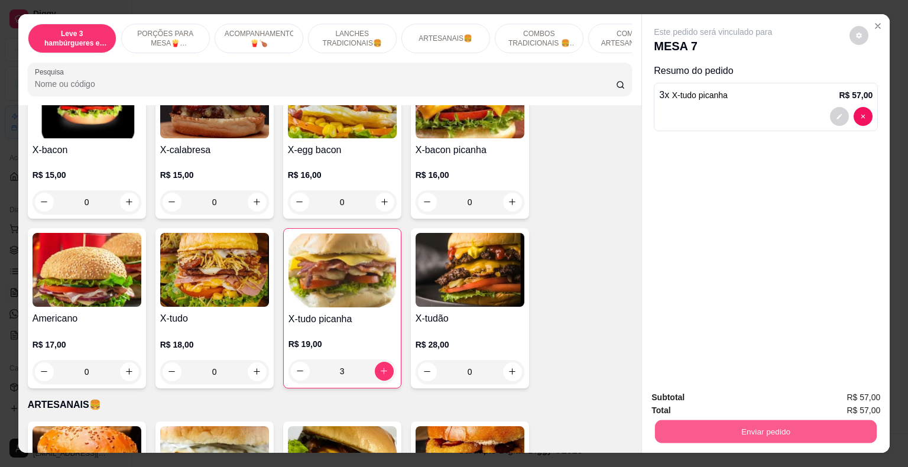
click at [681, 426] on button "Enviar pedido" at bounding box center [766, 431] width 222 height 23
click at [695, 399] on button "Não registrar e enviar pedido" at bounding box center [726, 398] width 119 height 22
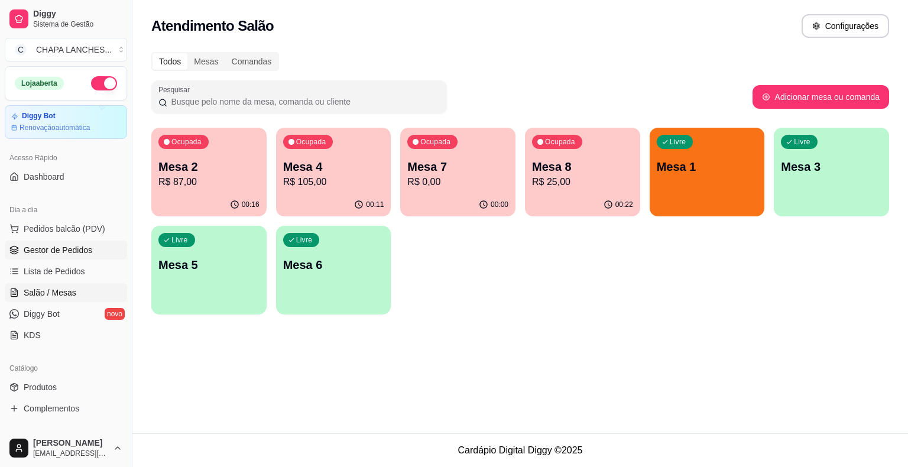
click at [52, 253] on span "Gestor de Pedidos" at bounding box center [58, 250] width 69 height 12
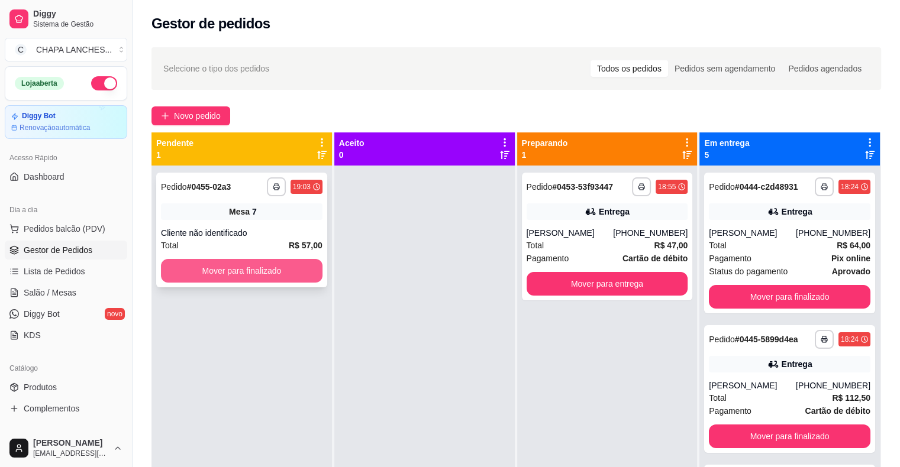
click at [302, 266] on button "Mover para finalizado" at bounding box center [241, 271] width 161 height 24
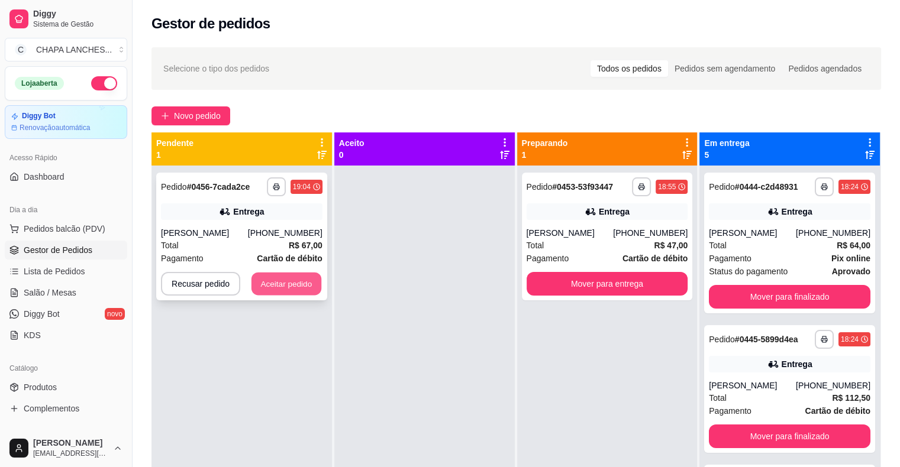
click at [305, 283] on button "Aceitar pedido" at bounding box center [286, 284] width 70 height 23
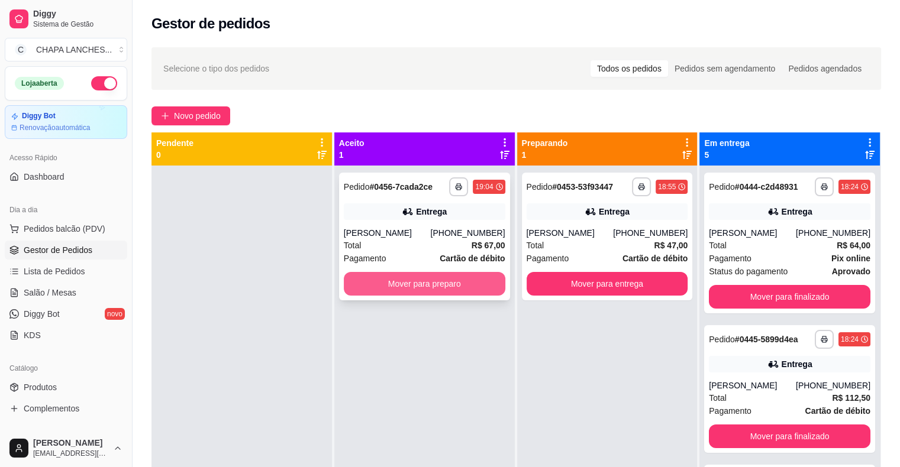
click at [372, 289] on button "Mover para preparo" at bounding box center [424, 284] width 161 height 24
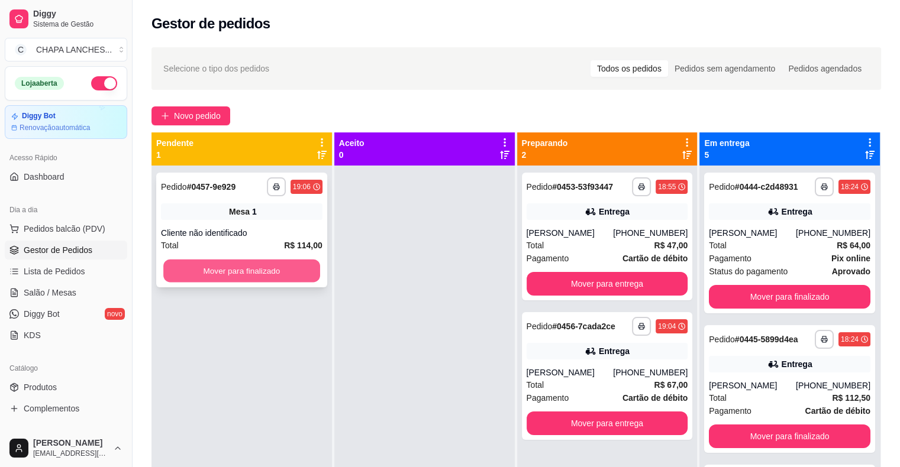
click at [292, 274] on button "Mover para finalizado" at bounding box center [241, 271] width 157 height 23
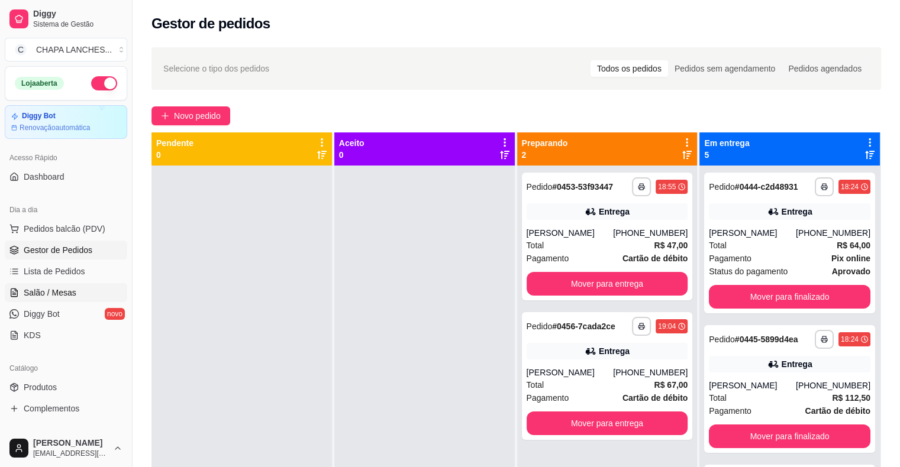
click at [60, 295] on span "Salão / Mesas" at bounding box center [50, 293] width 53 height 12
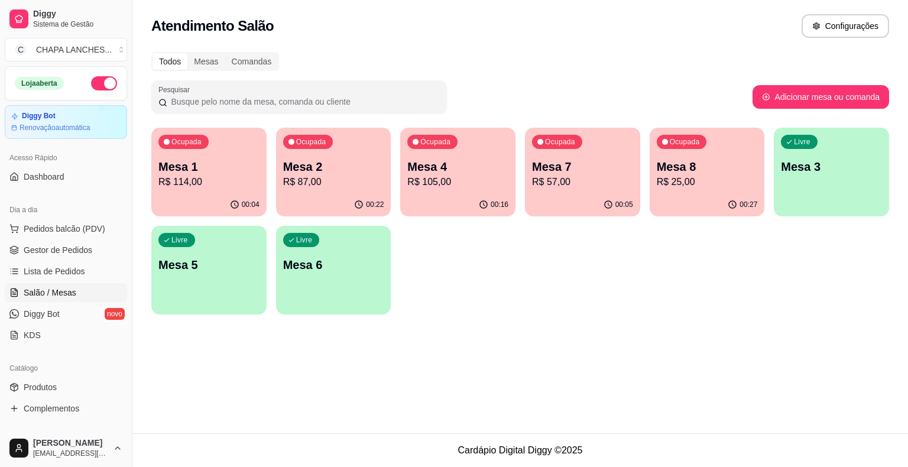
click at [577, 201] on div "00:05" at bounding box center [582, 204] width 115 height 23
click at [454, 187] on p "R$ 105,00" at bounding box center [457, 182] width 101 height 14
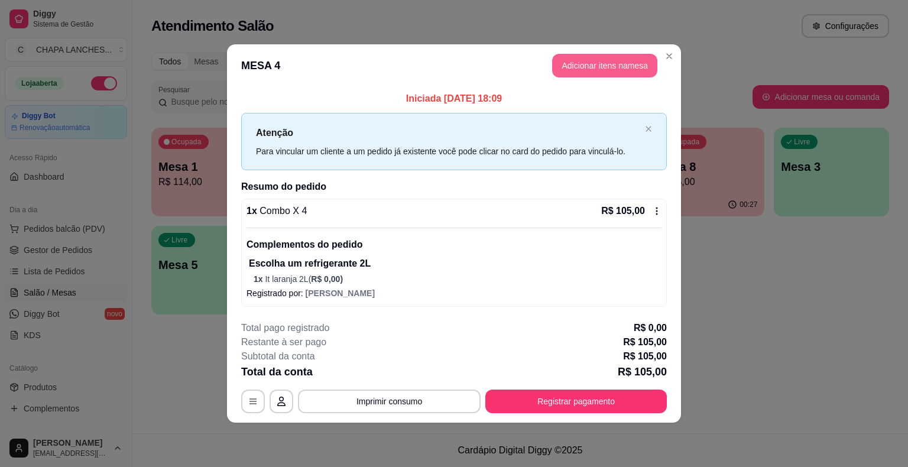
click at [589, 64] on button "Adicionar itens na mesa" at bounding box center [604, 66] width 105 height 24
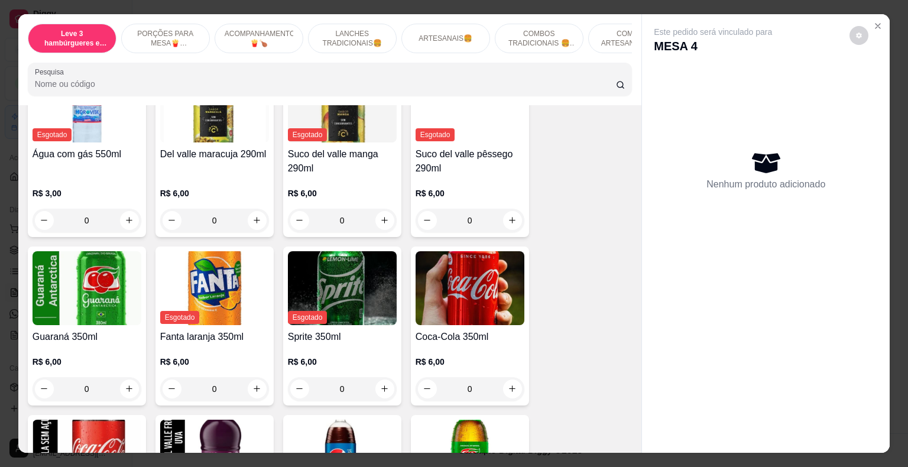
scroll to position [2425, 0]
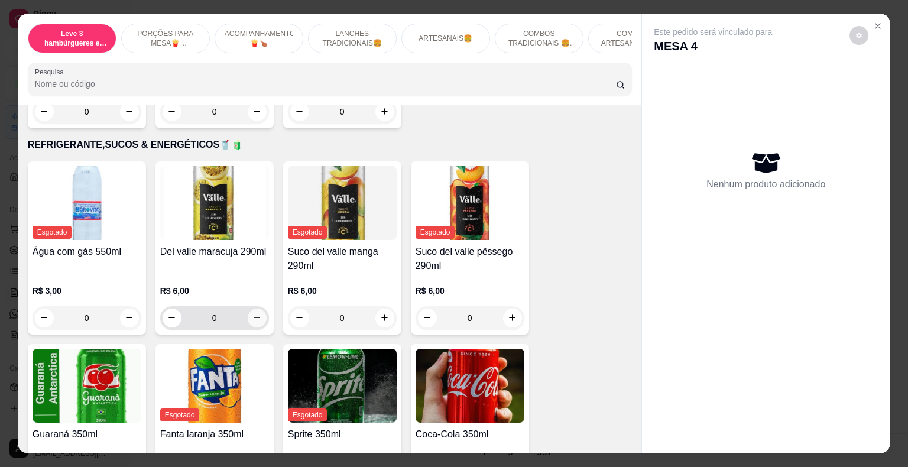
click at [256, 313] on icon "increase-product-quantity" at bounding box center [257, 317] width 9 height 9
type input "1"
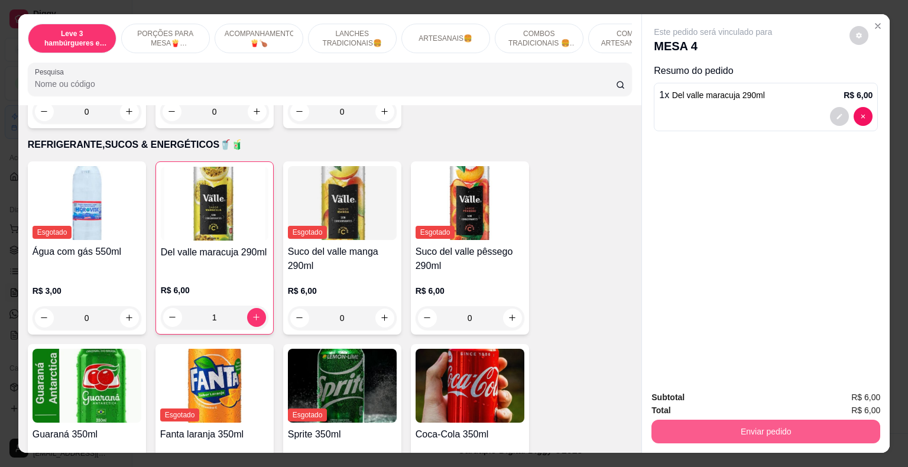
click at [680, 425] on button "Enviar pedido" at bounding box center [766, 432] width 229 height 24
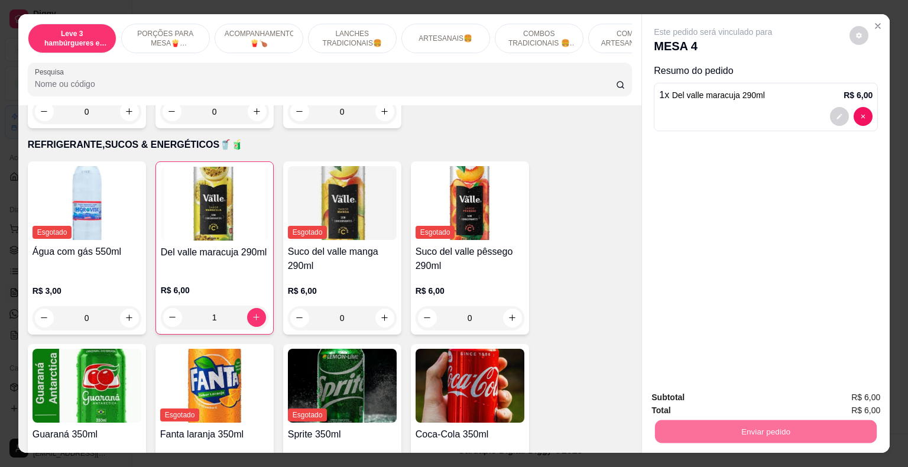
click at [682, 401] on button "Não registrar e enviar pedido" at bounding box center [726, 398] width 119 height 22
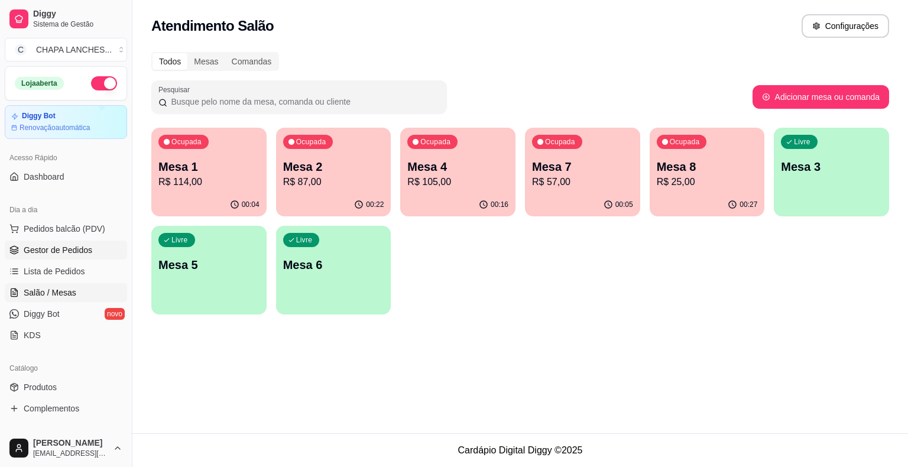
click at [78, 245] on span "Gestor de Pedidos" at bounding box center [58, 250] width 69 height 12
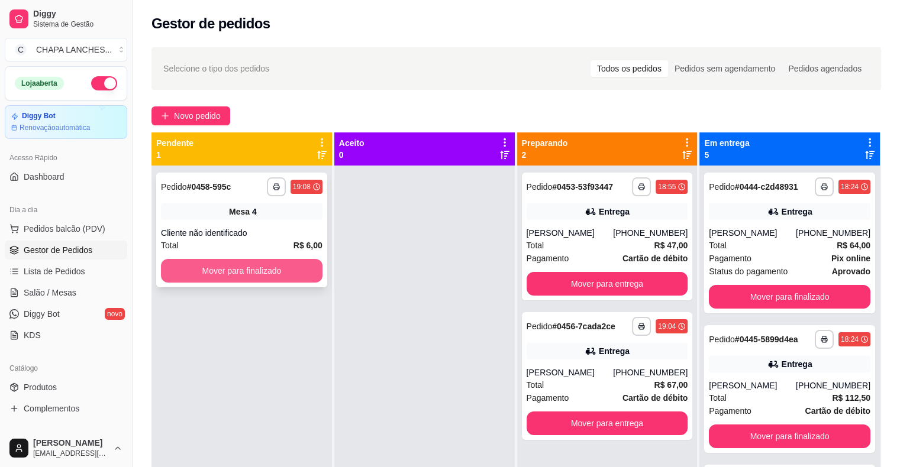
click at [299, 270] on button "Mover para finalizado" at bounding box center [241, 271] width 161 height 24
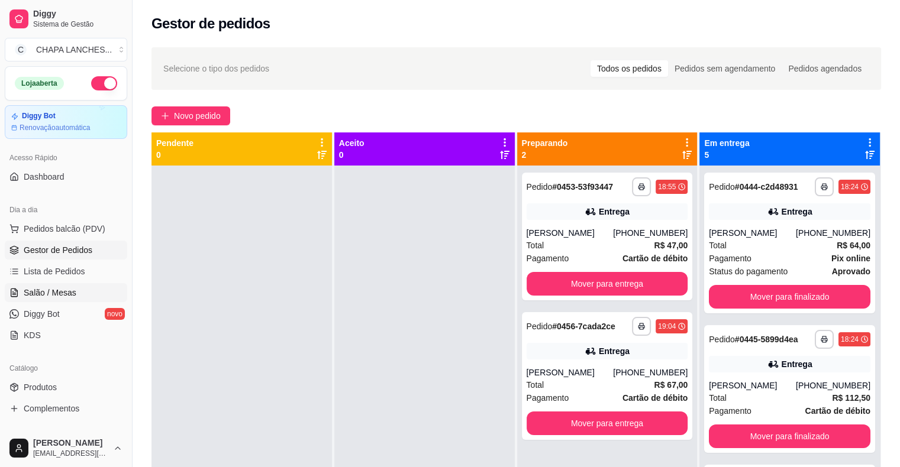
click at [47, 297] on link "Salão / Mesas" at bounding box center [66, 292] width 122 height 19
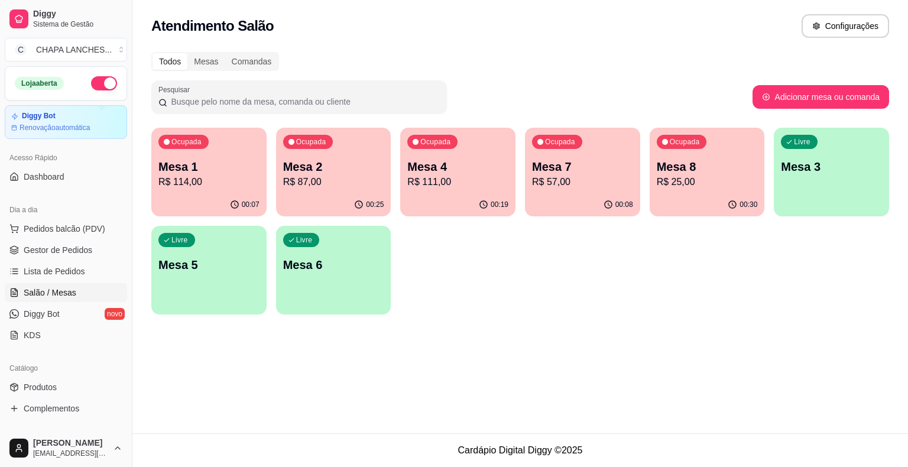
click at [594, 183] on p "R$ 57,00" at bounding box center [582, 182] width 101 height 14
click at [59, 251] on span "Gestor de Pedidos" at bounding box center [58, 250] width 69 height 12
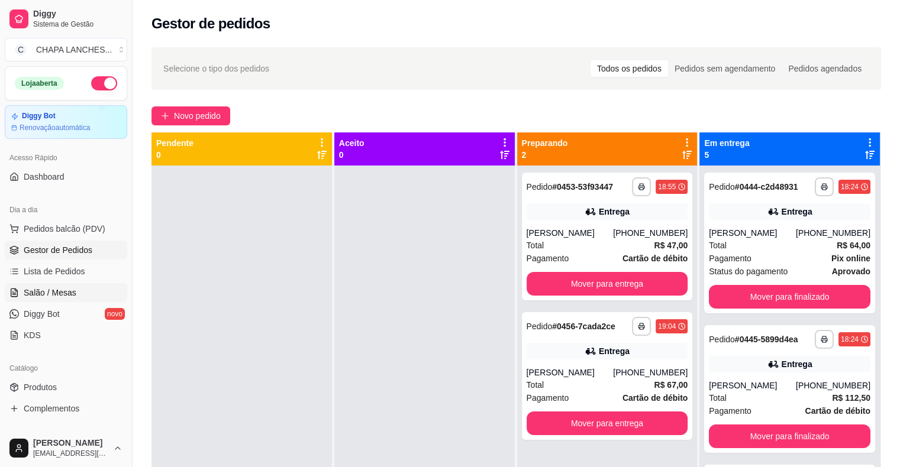
click at [62, 290] on span "Salão / Mesas" at bounding box center [50, 293] width 53 height 12
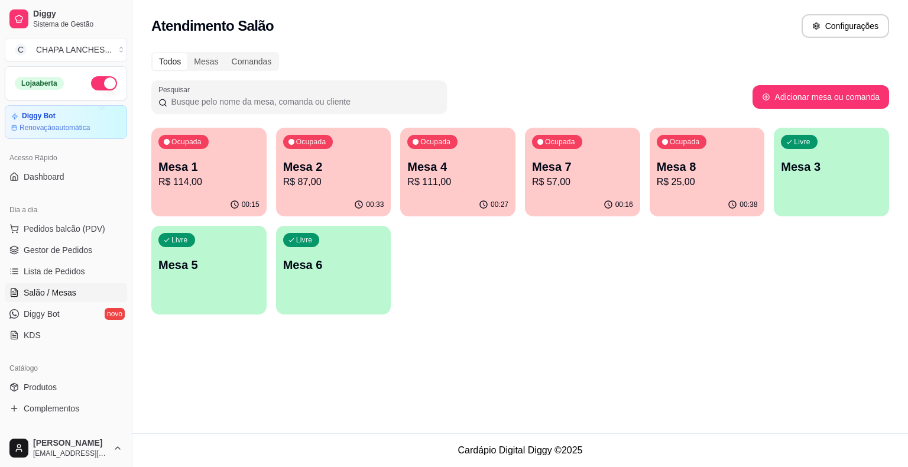
click at [571, 186] on p "R$ 57,00" at bounding box center [582, 182] width 101 height 14
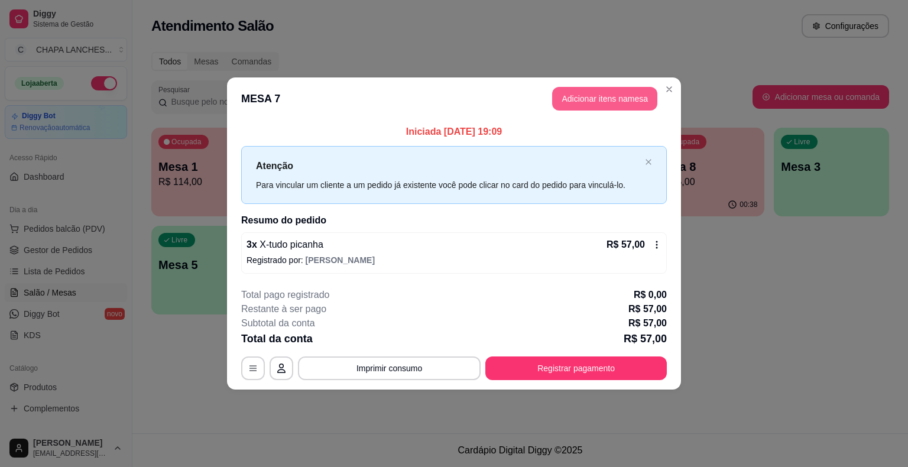
click at [615, 102] on button "Adicionar itens na mesa" at bounding box center [604, 99] width 105 height 24
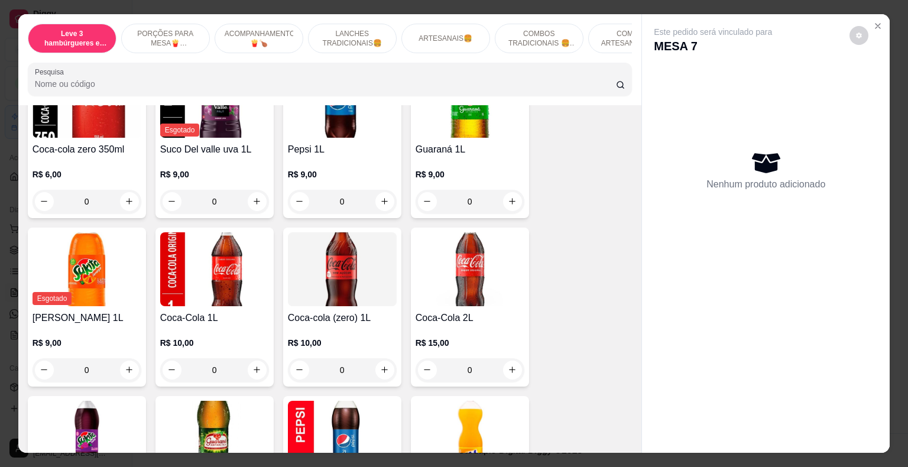
scroll to position [2898, 0]
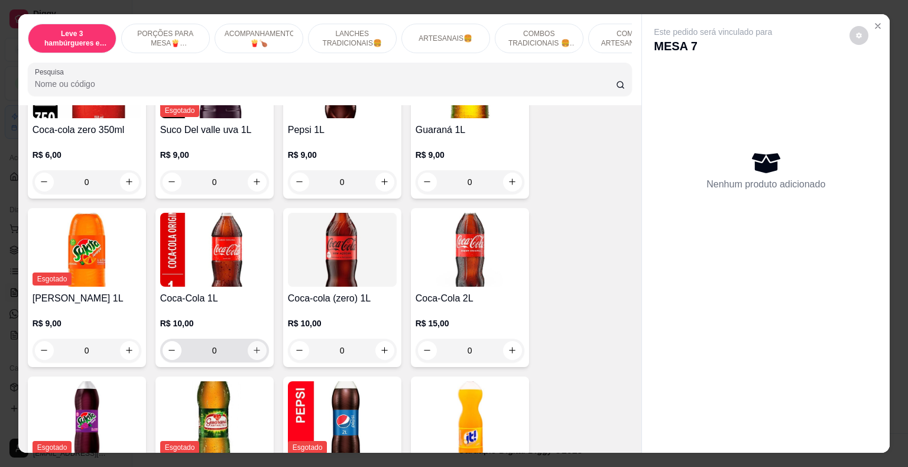
click at [255, 346] on icon "increase-product-quantity" at bounding box center [257, 350] width 9 height 9
type input "1"
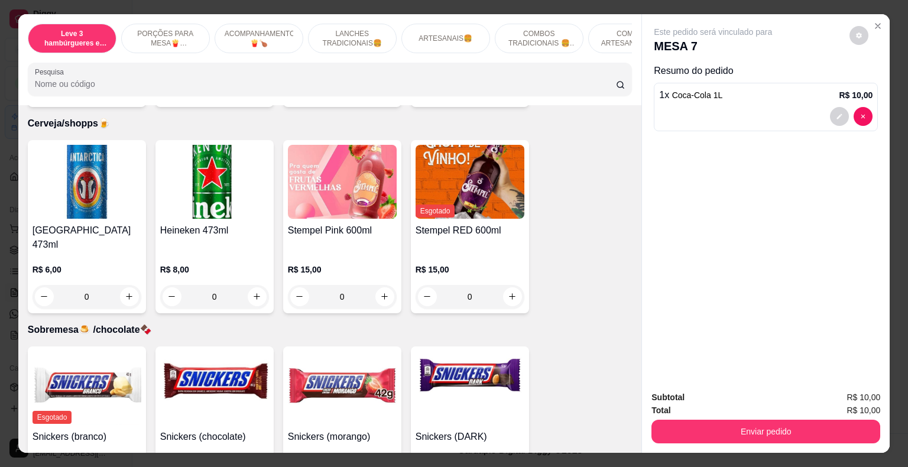
scroll to position [3369, 0]
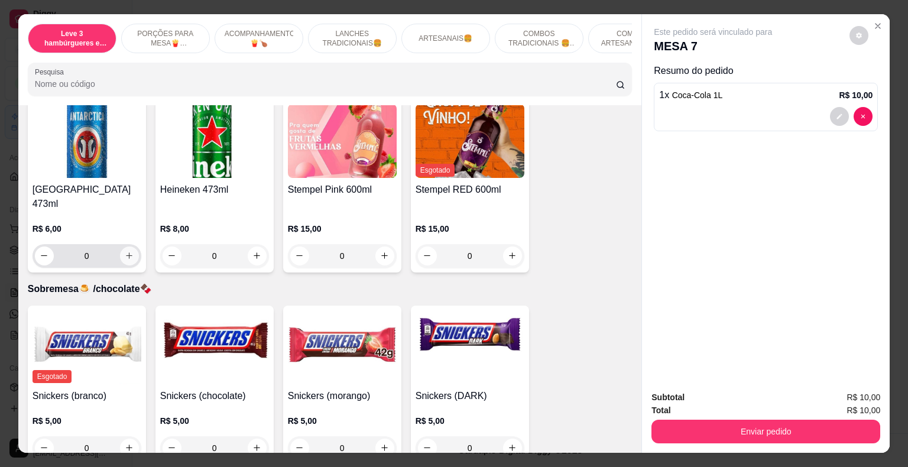
click at [126, 253] on icon "increase-product-quantity" at bounding box center [129, 256] width 7 height 7
type input "1"
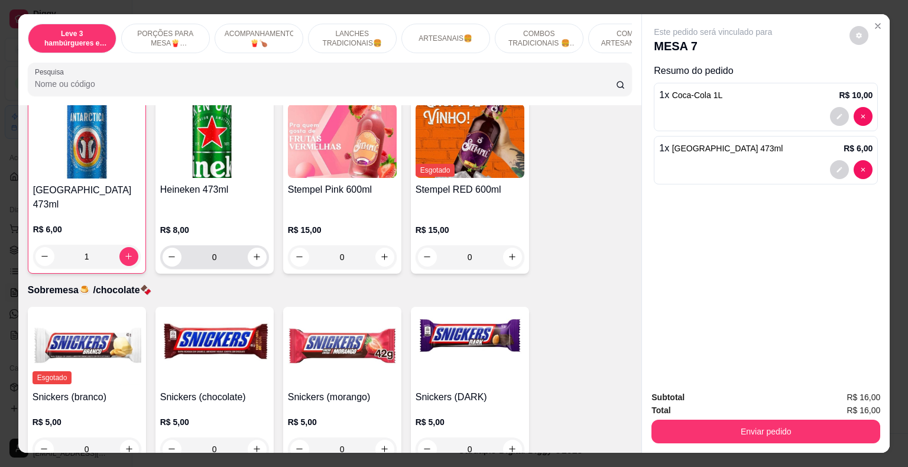
scroll to position [3369, 0]
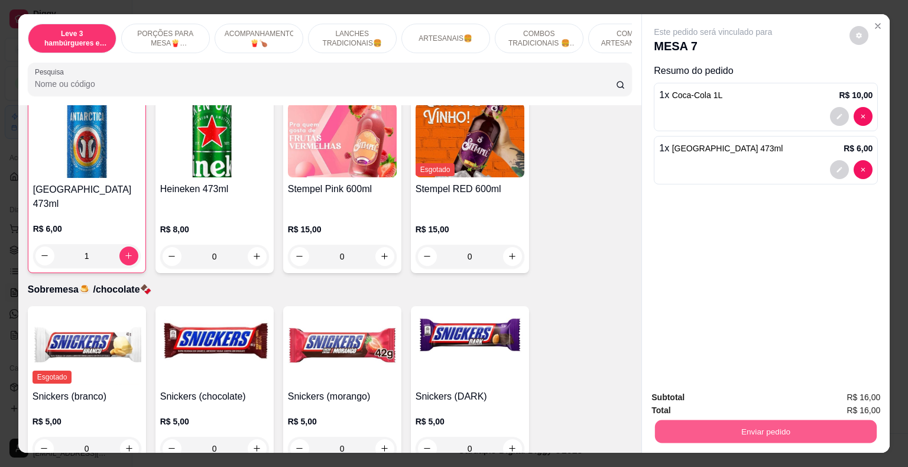
click at [697, 429] on button "Enviar pedido" at bounding box center [766, 431] width 222 height 23
click at [695, 397] on button "Não registrar e enviar pedido" at bounding box center [726, 398] width 123 height 22
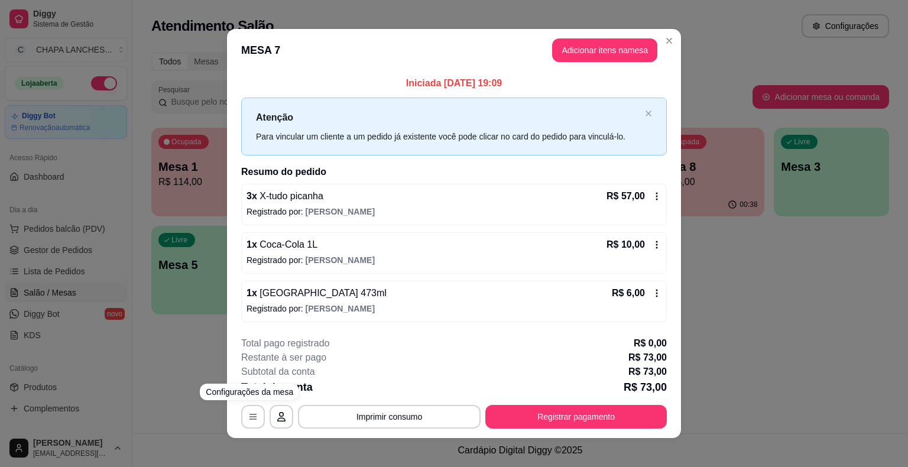
click at [197, 373] on div "**********" at bounding box center [454, 233] width 908 height 467
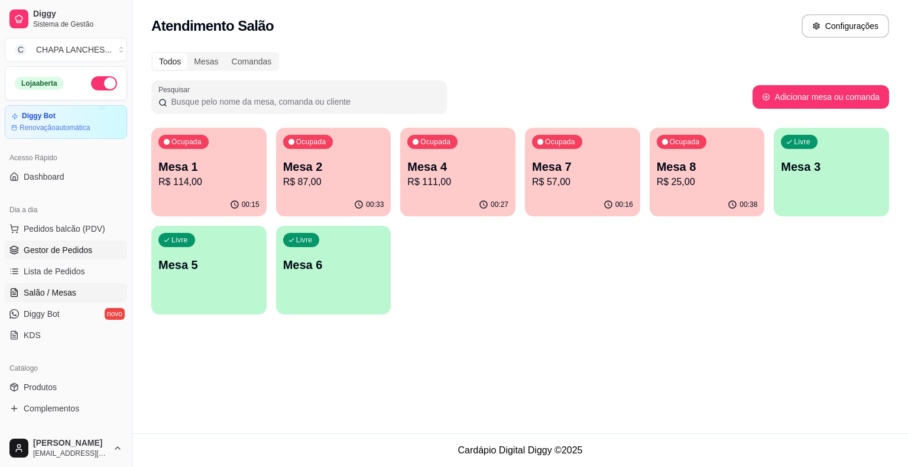
click at [85, 258] on link "Gestor de Pedidos" at bounding box center [66, 250] width 122 height 19
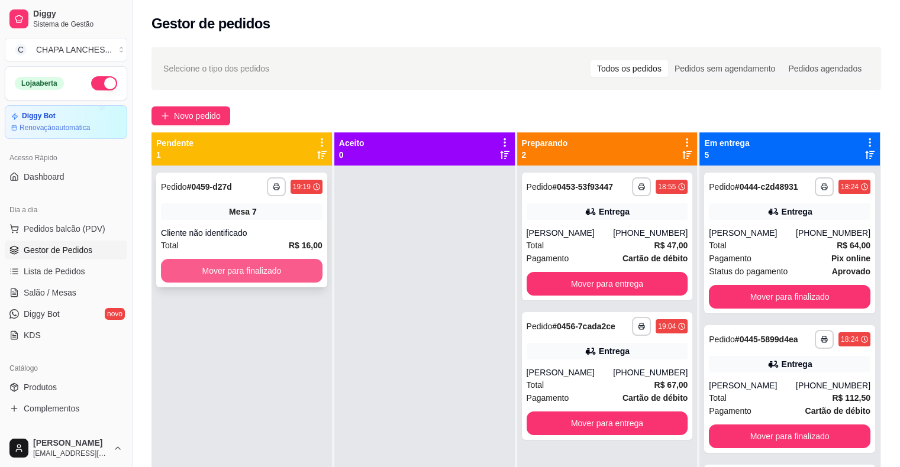
click at [186, 272] on button "Mover para finalizado" at bounding box center [241, 271] width 161 height 24
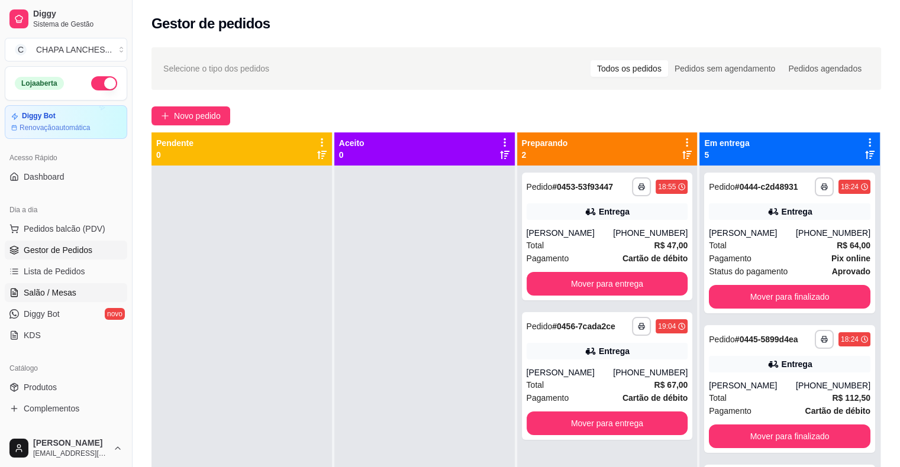
click at [65, 287] on span "Salão / Mesas" at bounding box center [50, 293] width 53 height 12
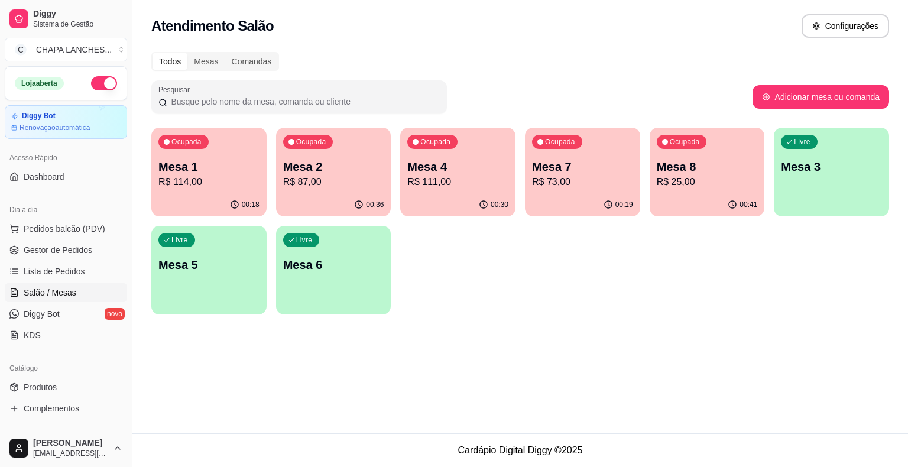
click at [342, 271] on p "Mesa 6" at bounding box center [333, 265] width 101 height 17
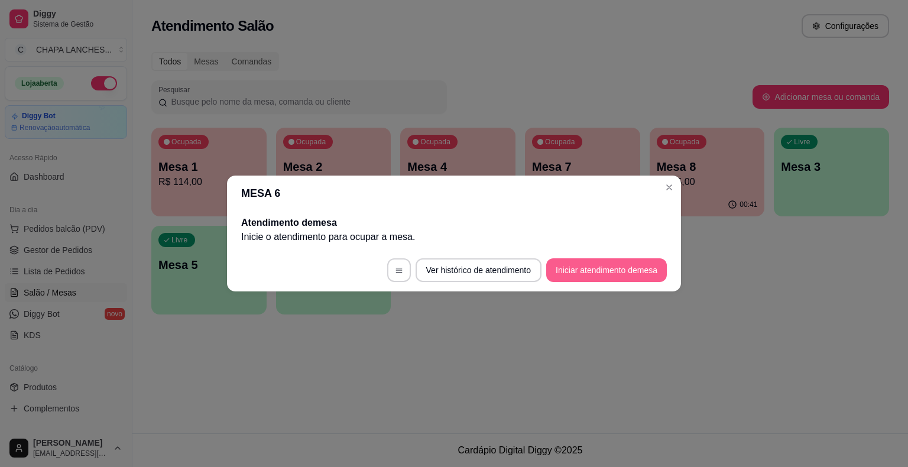
click at [589, 264] on button "Iniciar atendimento de mesa" at bounding box center [606, 270] width 121 height 24
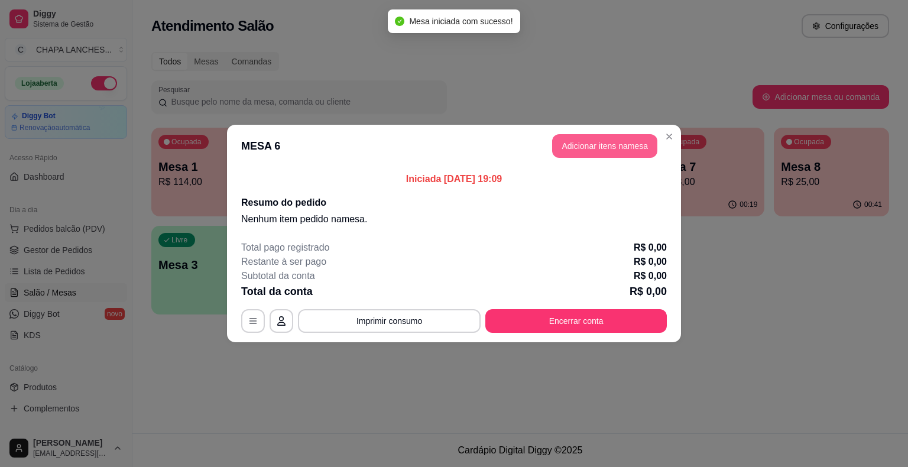
click at [593, 148] on button "Adicionar itens na mesa" at bounding box center [604, 146] width 105 height 24
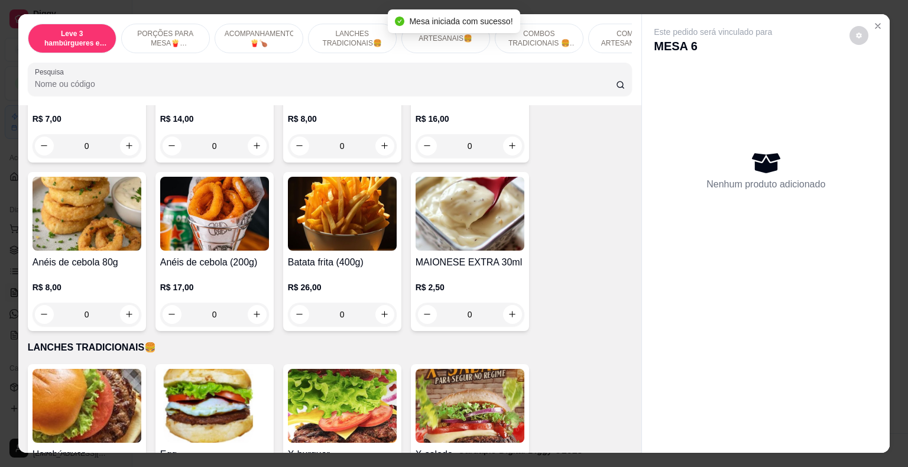
scroll to position [473, 0]
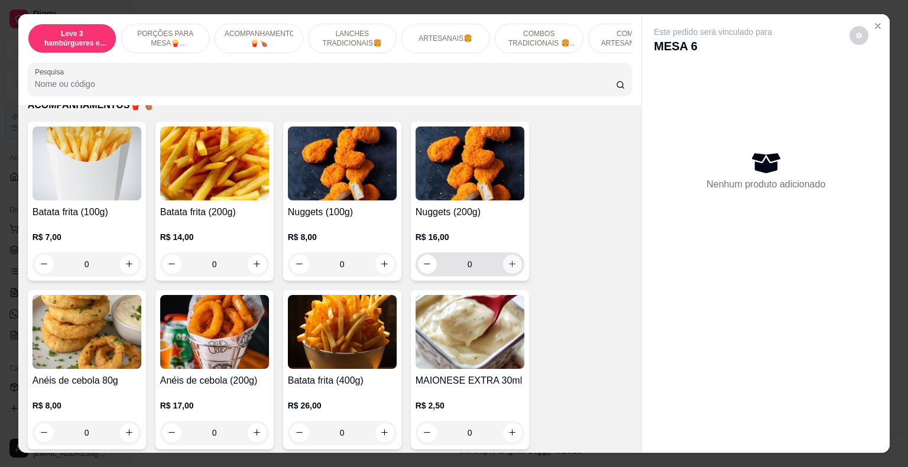
click at [511, 260] on icon "increase-product-quantity" at bounding box center [512, 264] width 9 height 9
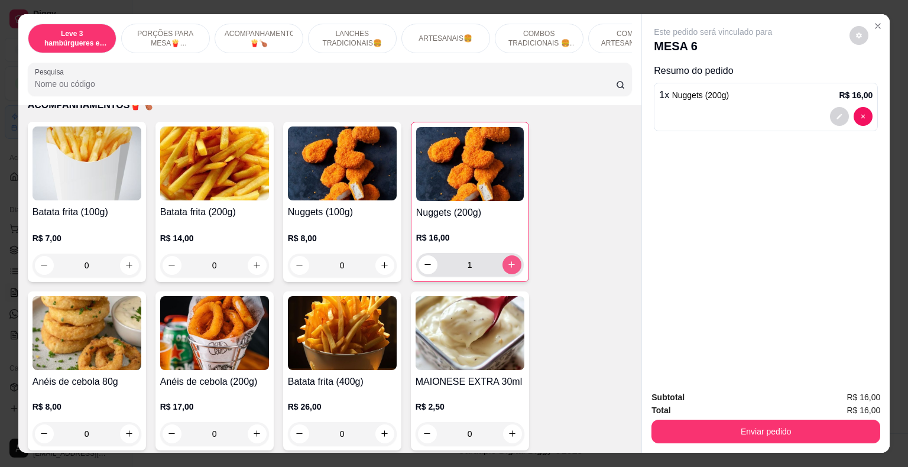
type input "1"
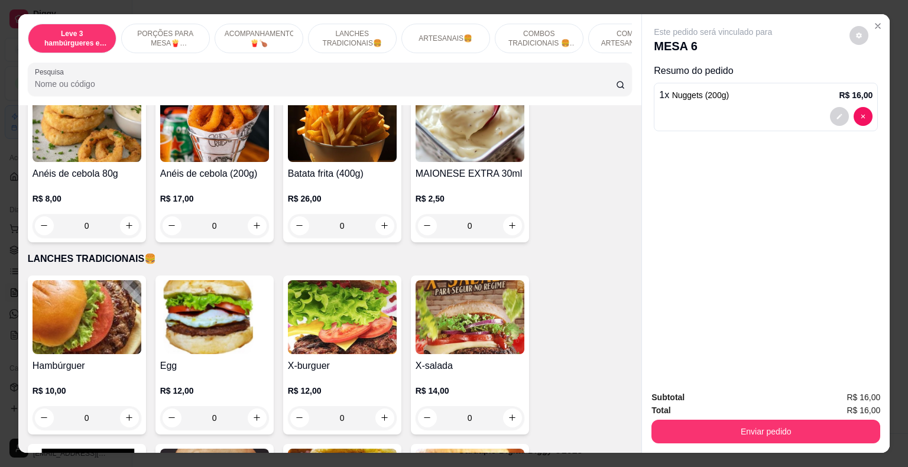
scroll to position [710, 0]
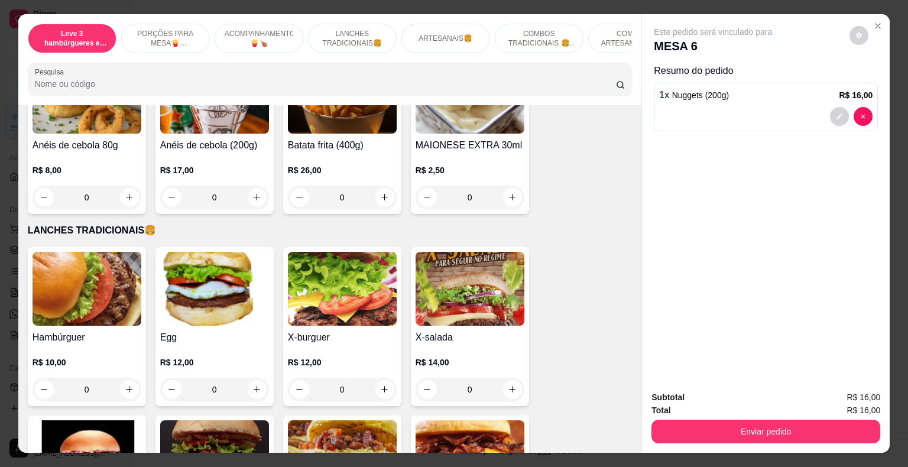
click at [250, 378] on div "0" at bounding box center [214, 390] width 109 height 24
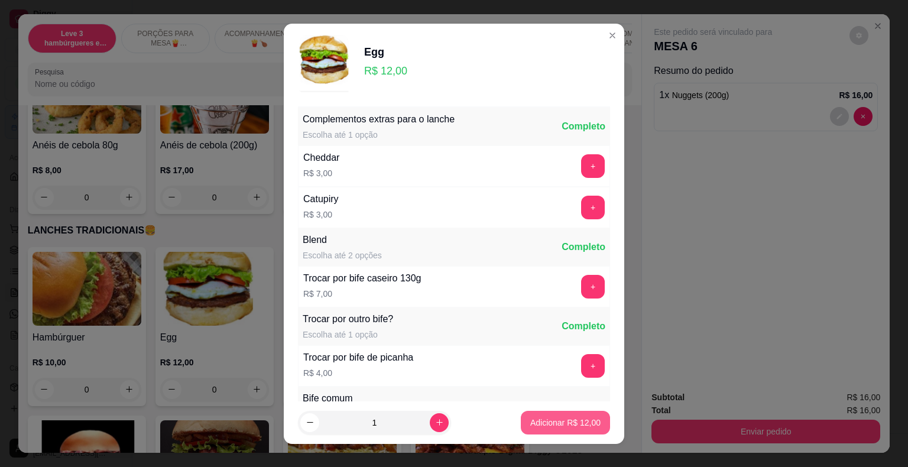
click at [537, 420] on p "Adicionar R$ 12,00" at bounding box center [565, 423] width 70 height 12
type input "1"
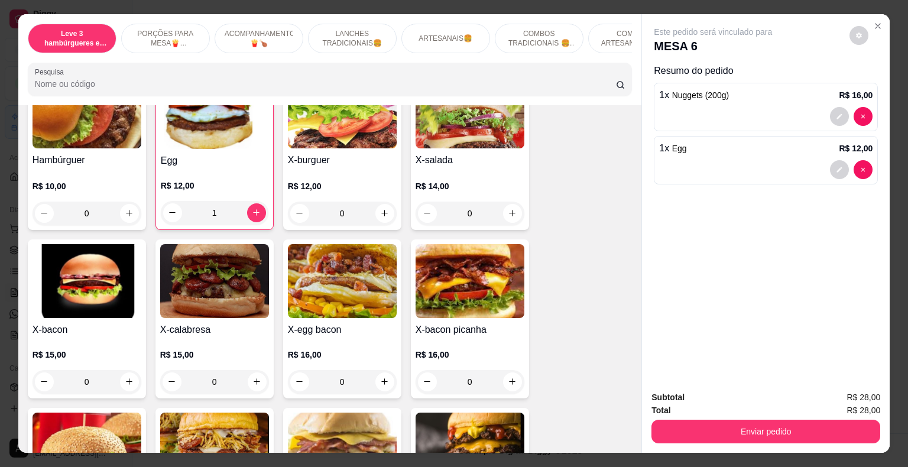
scroll to position [1005, 0]
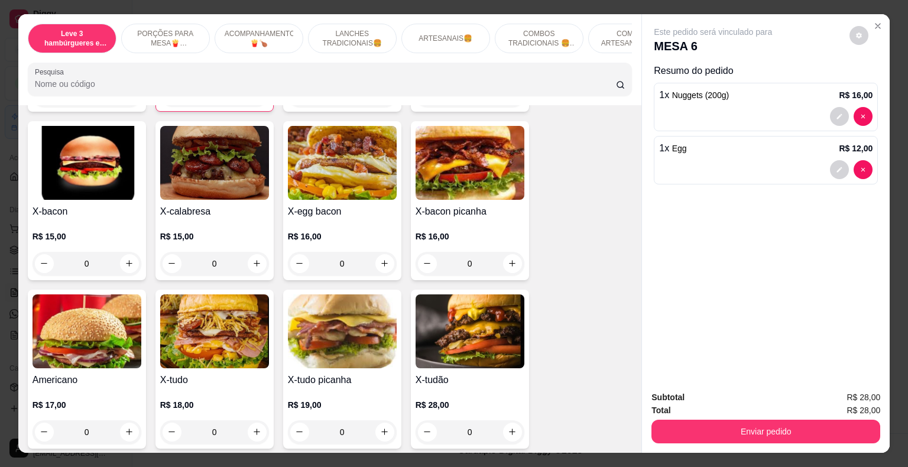
click at [253, 422] on div "0" at bounding box center [214, 432] width 109 height 24
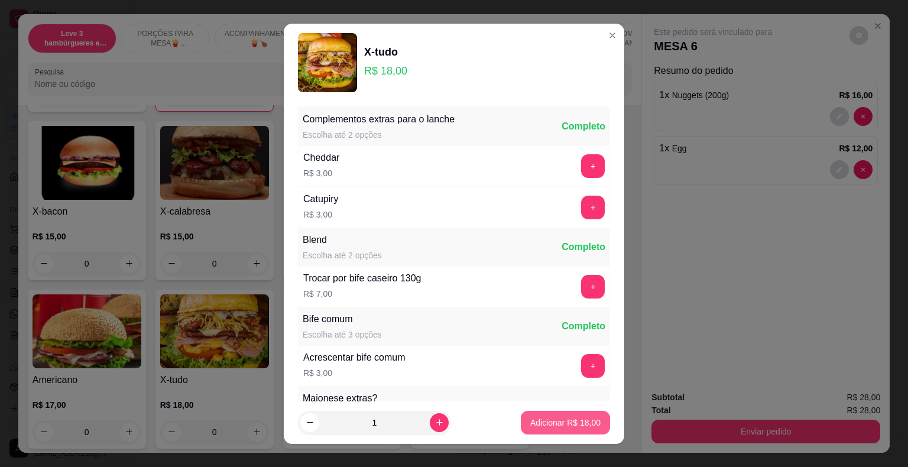
click at [550, 418] on p "Adicionar R$ 18,00" at bounding box center [565, 423] width 70 height 12
type input "1"
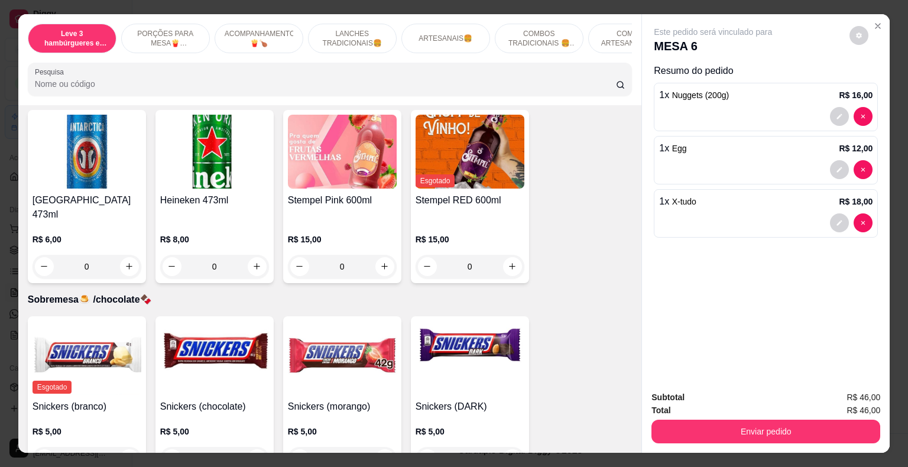
scroll to position [3371, 0]
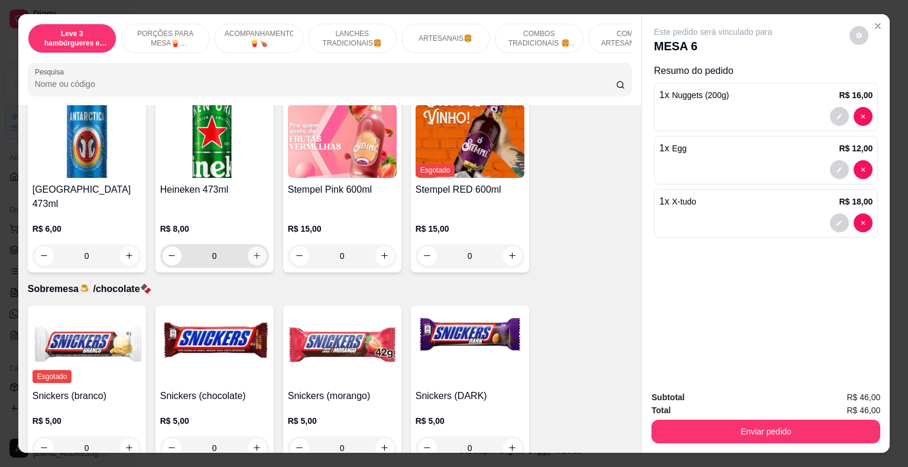
click at [255, 251] on icon "increase-product-quantity" at bounding box center [257, 255] width 9 height 9
type input "1"
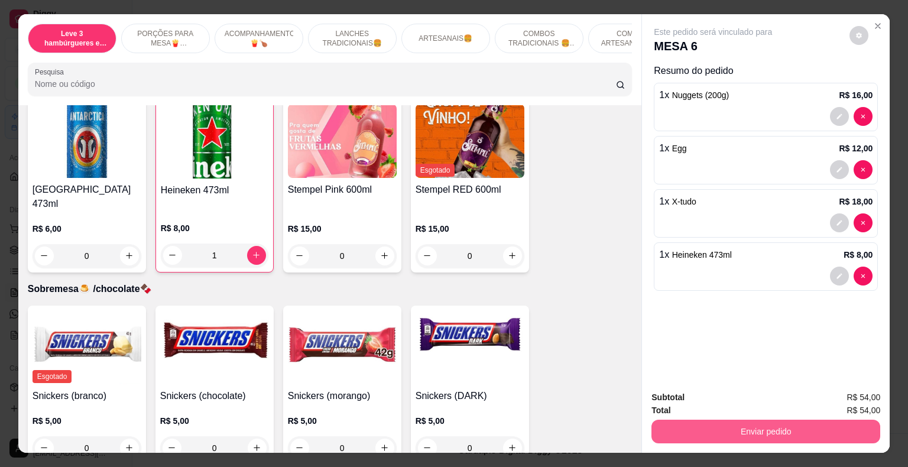
click at [673, 431] on button "Enviar pedido" at bounding box center [766, 432] width 229 height 24
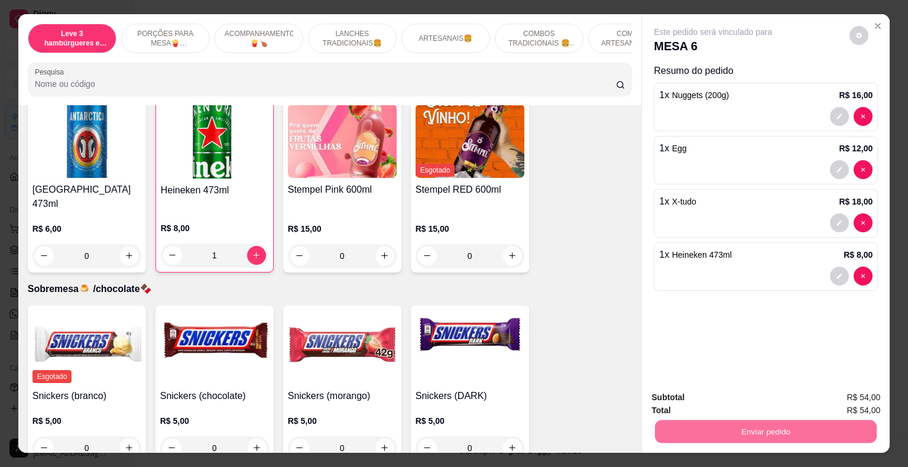
click at [693, 397] on button "Não registrar e enviar pedido" at bounding box center [726, 398] width 123 height 22
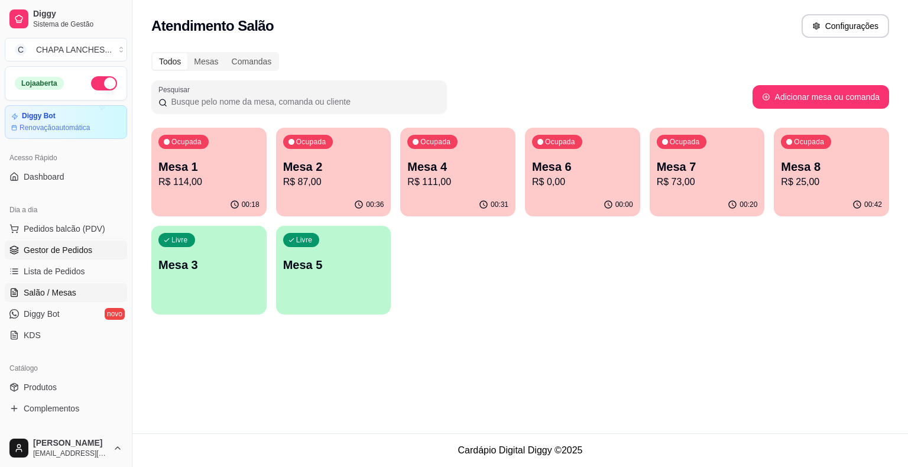
click at [80, 251] on span "Gestor de Pedidos" at bounding box center [58, 250] width 69 height 12
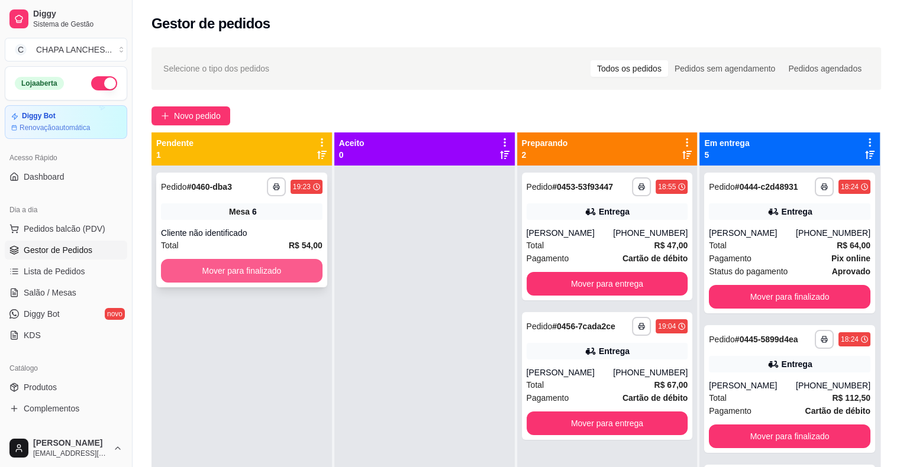
click at [194, 269] on button "Mover para finalizado" at bounding box center [241, 271] width 161 height 24
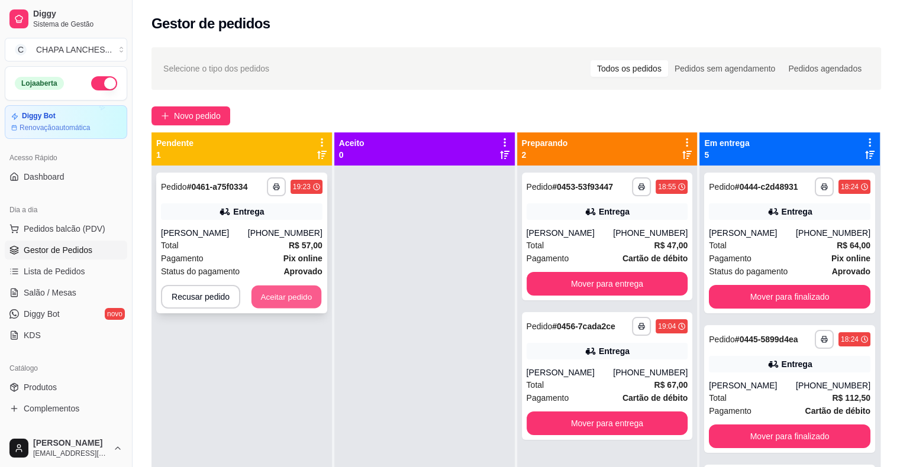
click at [283, 295] on button "Aceitar pedido" at bounding box center [286, 297] width 70 height 23
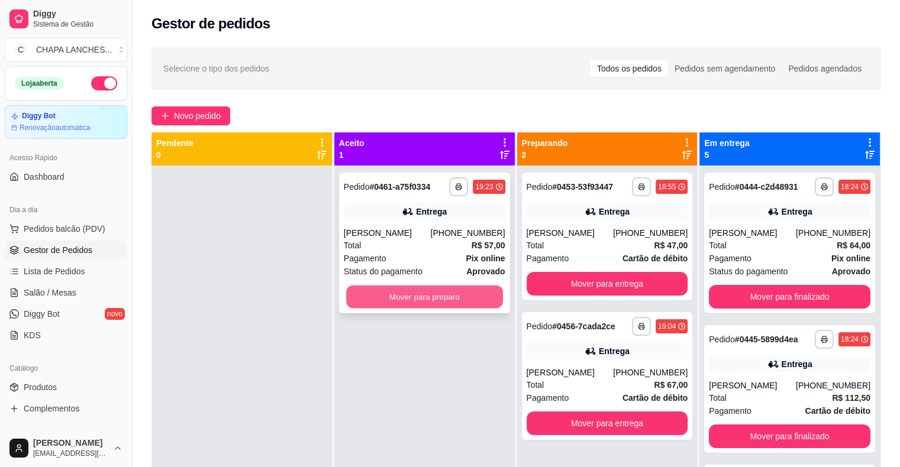
click at [386, 296] on button "Mover para preparo" at bounding box center [424, 297] width 157 height 23
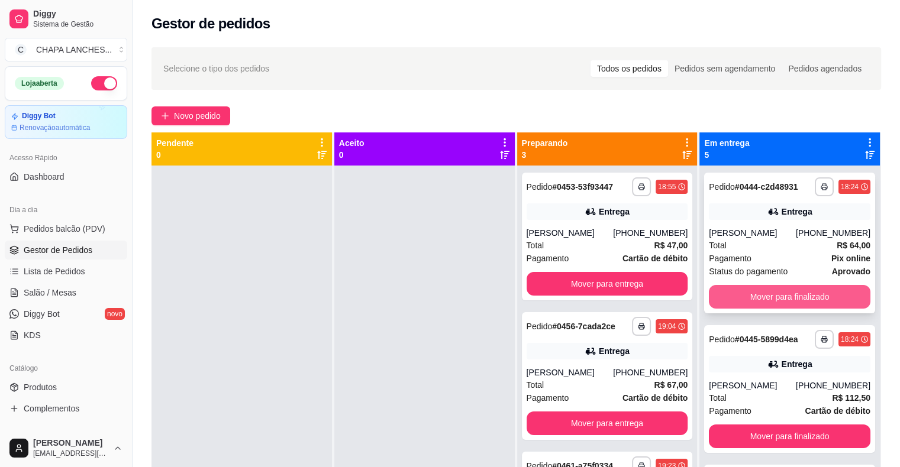
click at [790, 295] on button "Mover para finalizado" at bounding box center [788, 297] width 161 height 24
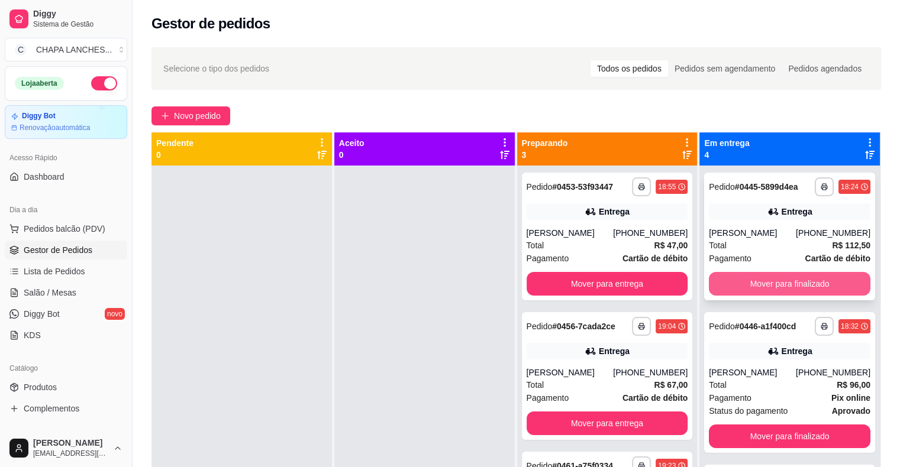
click at [779, 282] on button "Mover para finalizado" at bounding box center [788, 284] width 161 height 24
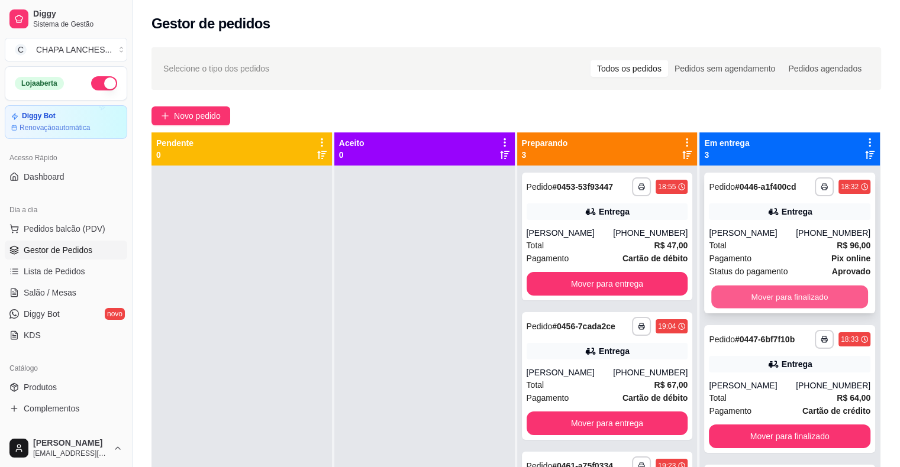
click at [772, 289] on button "Mover para finalizado" at bounding box center [789, 297] width 157 height 23
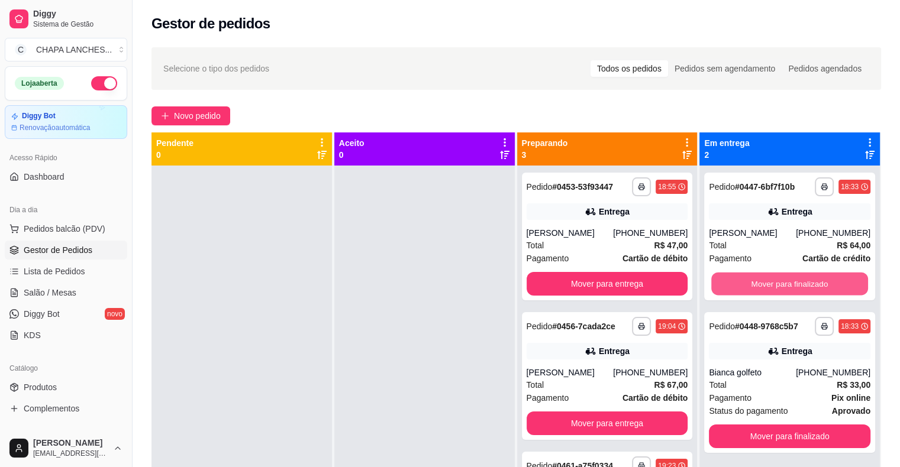
click at [772, 290] on button "Mover para finalizado" at bounding box center [789, 284] width 157 height 23
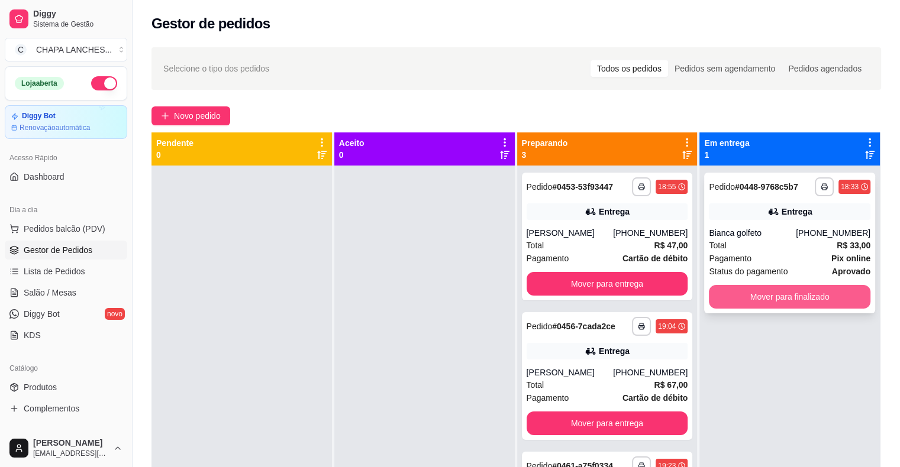
click at [772, 292] on button "Mover para finalizado" at bounding box center [788, 297] width 161 height 24
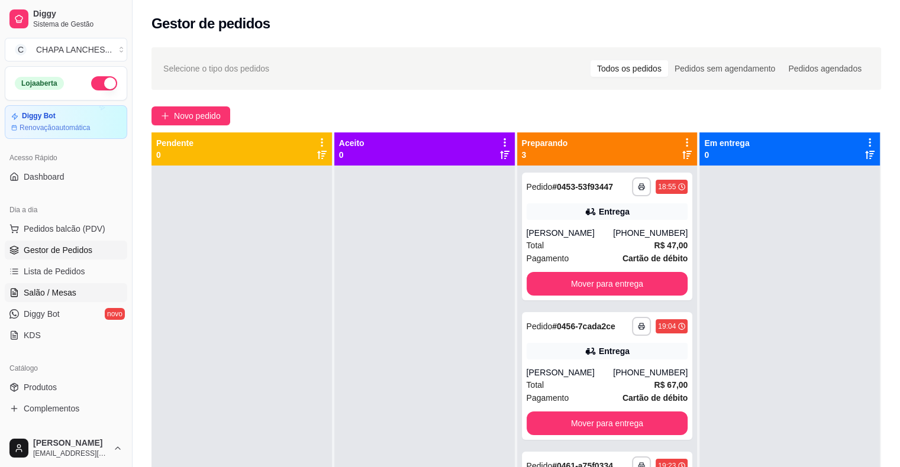
click at [64, 291] on span "Salão / Mesas" at bounding box center [50, 293] width 53 height 12
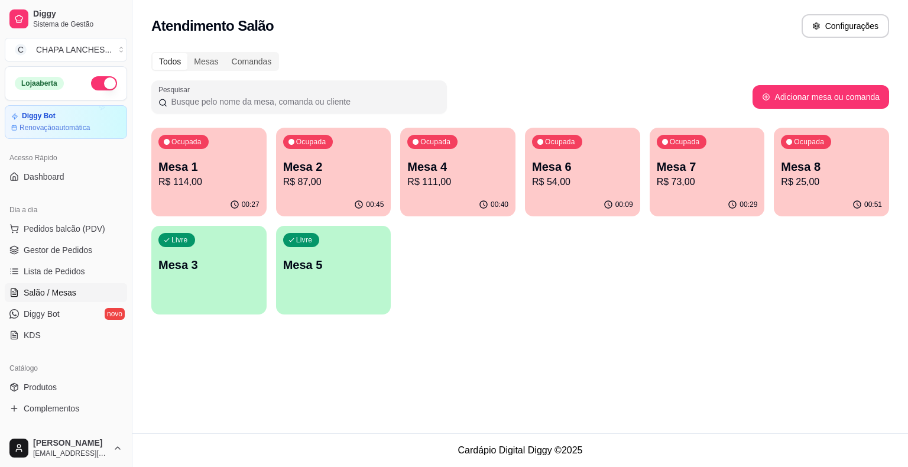
click at [344, 189] on div "Ocupada Mesa 2 R$ 87,00" at bounding box center [333, 161] width 115 height 66
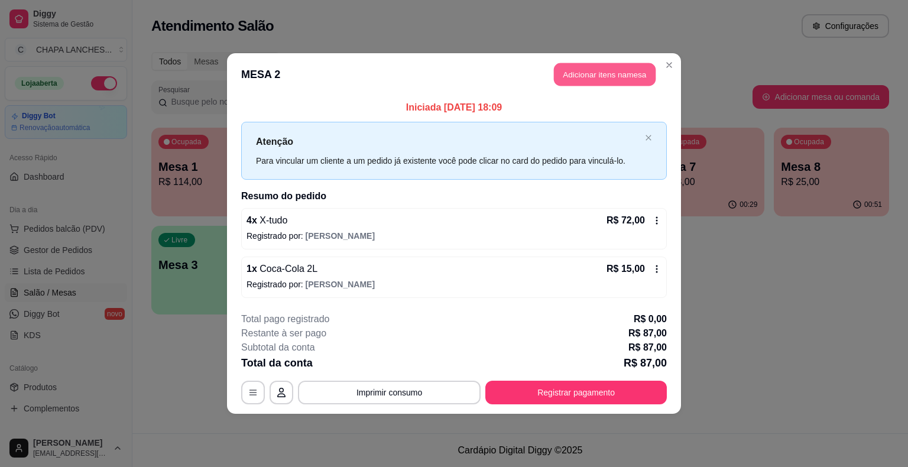
click at [590, 75] on button "Adicionar itens na mesa" at bounding box center [605, 74] width 102 height 23
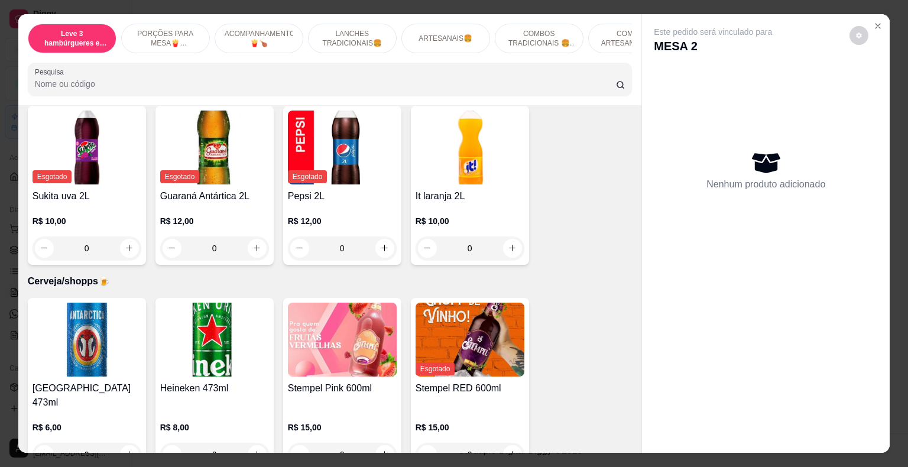
scroll to position [3368, 0]
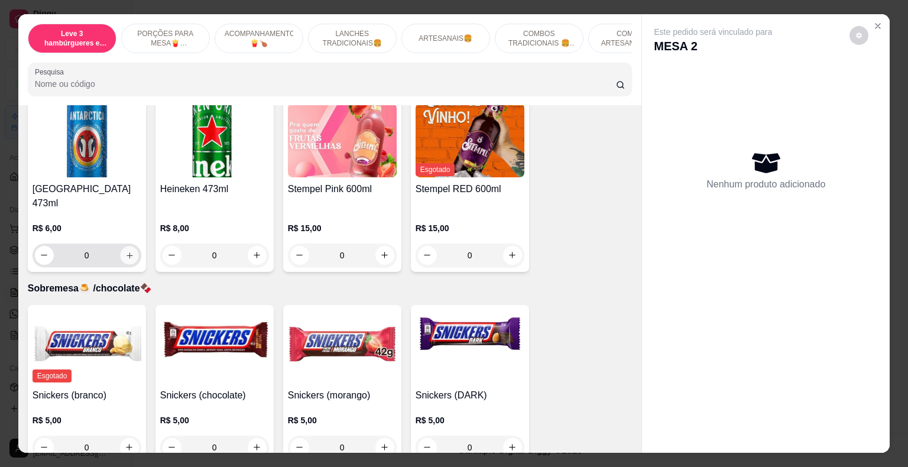
click at [125, 251] on icon "increase-product-quantity" at bounding box center [129, 255] width 9 height 9
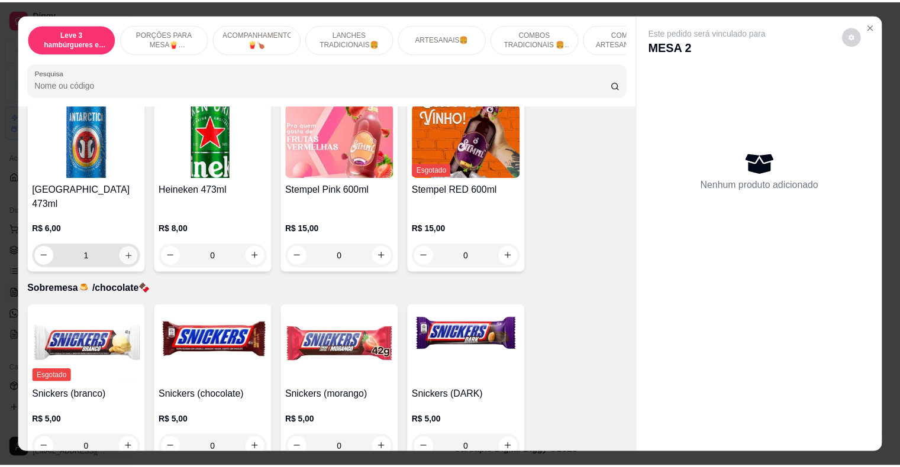
scroll to position [3369, 0]
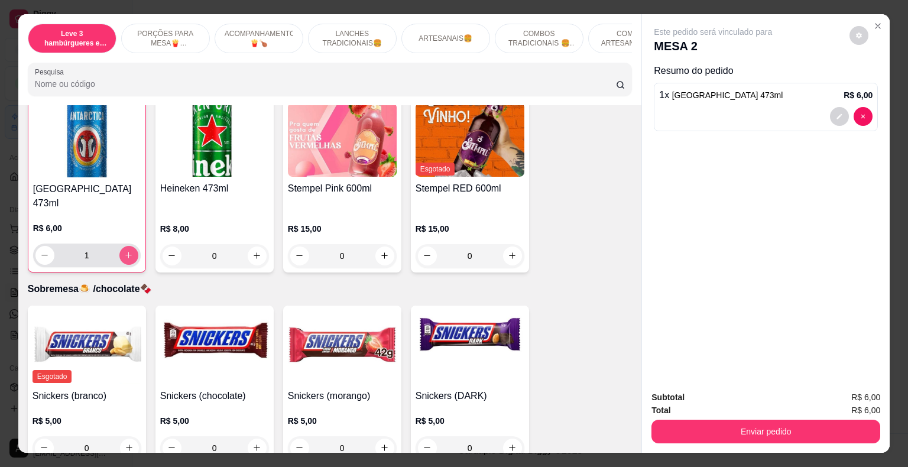
click at [124, 251] on icon "increase-product-quantity" at bounding box center [128, 255] width 9 height 9
type input "2"
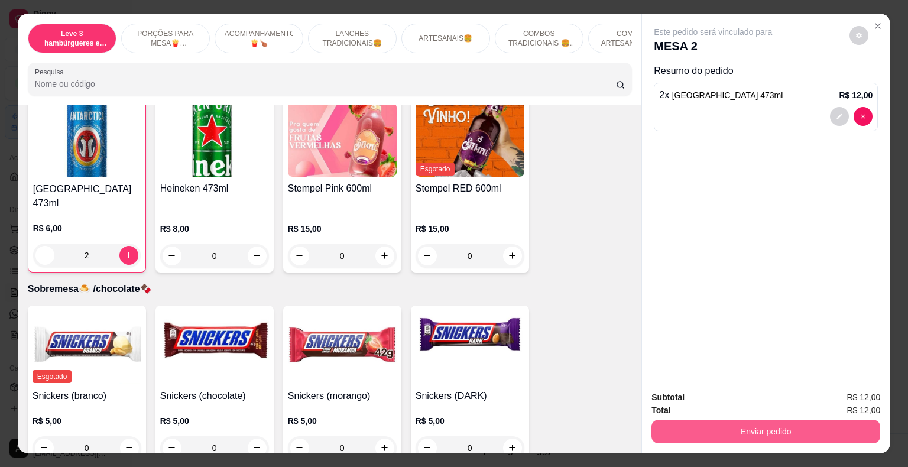
click at [798, 429] on button "Enviar pedido" at bounding box center [766, 432] width 229 height 24
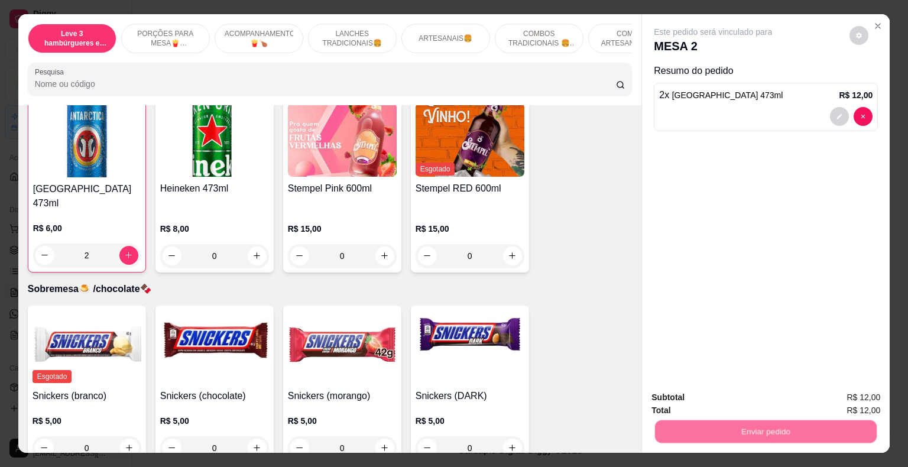
click at [742, 399] on button "Não registrar e enviar pedido" at bounding box center [726, 398] width 123 height 22
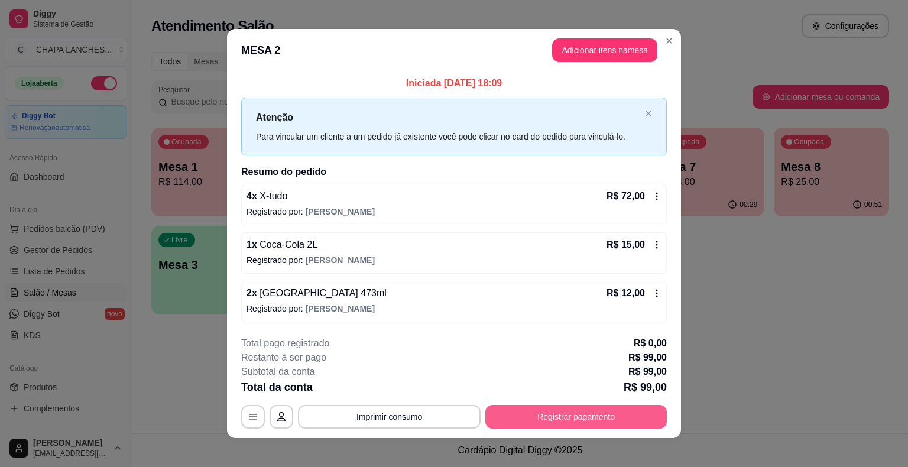
click at [564, 420] on button "Registrar pagamento" at bounding box center [577, 417] width 182 height 24
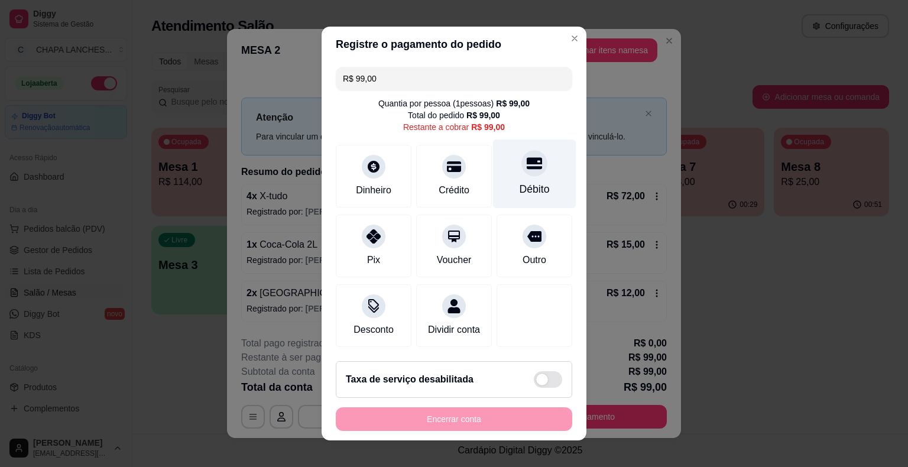
click at [521, 179] on div "Débito" at bounding box center [534, 174] width 83 height 69
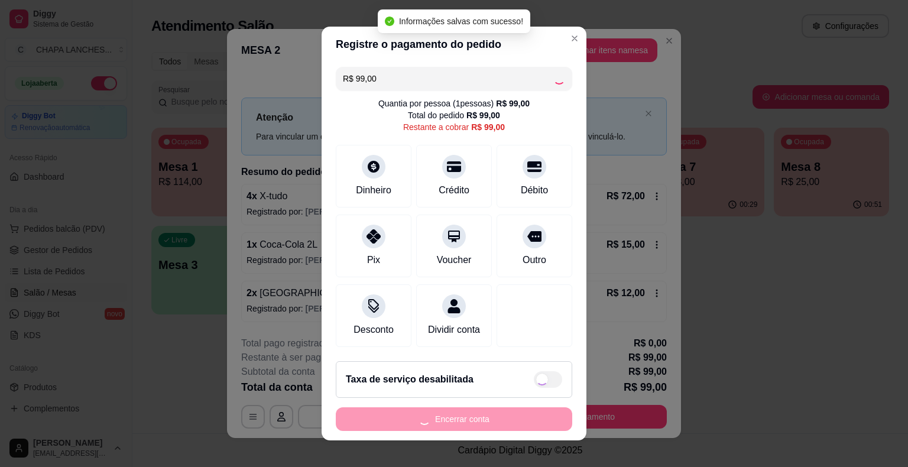
type input "R$ 0,00"
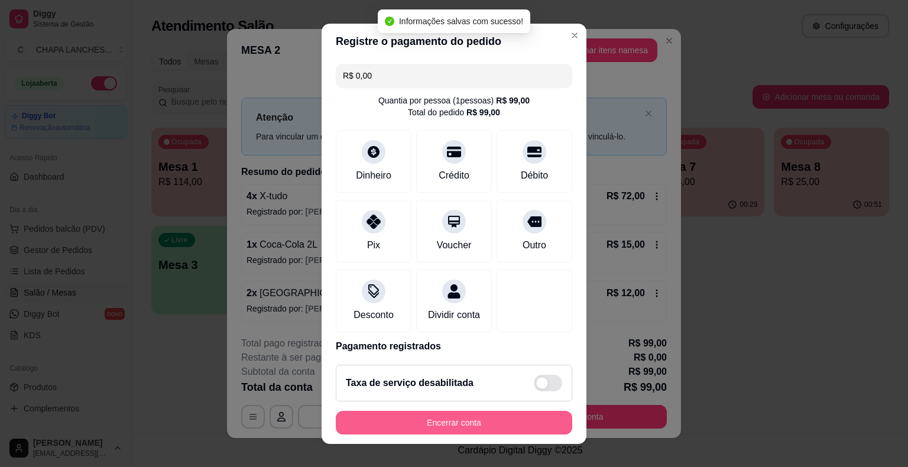
click at [499, 419] on button "Encerrar conta" at bounding box center [454, 423] width 237 height 24
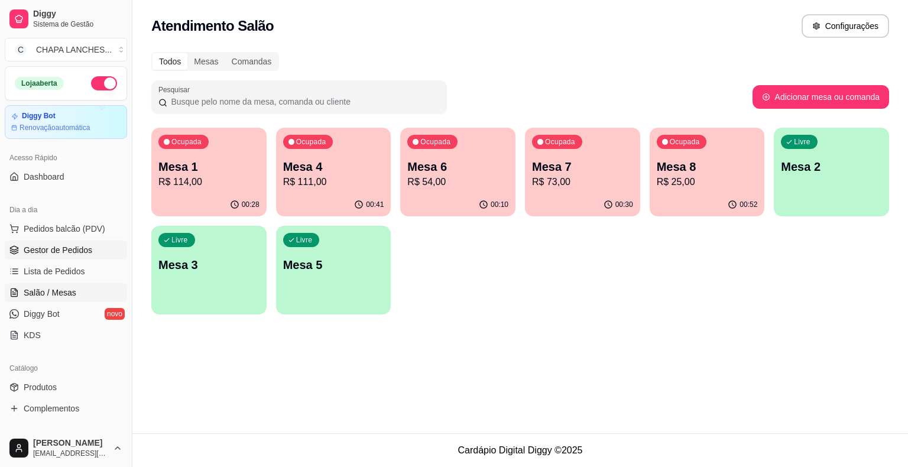
click at [59, 250] on span "Gestor de Pedidos" at bounding box center [58, 250] width 69 height 12
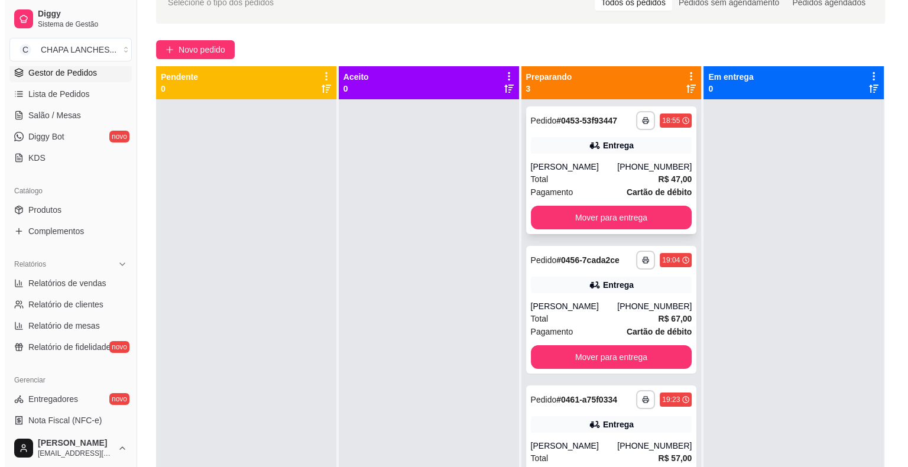
scroll to position [59, 0]
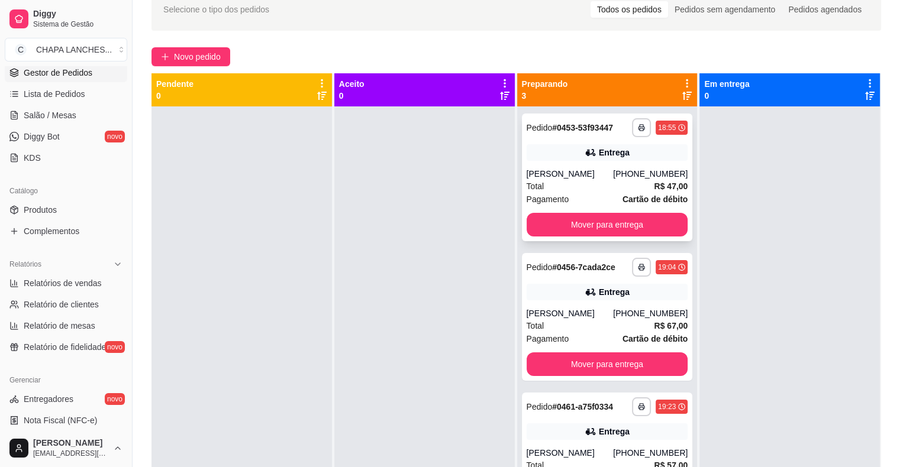
click at [556, 160] on div "Entrega" at bounding box center [606, 152] width 161 height 17
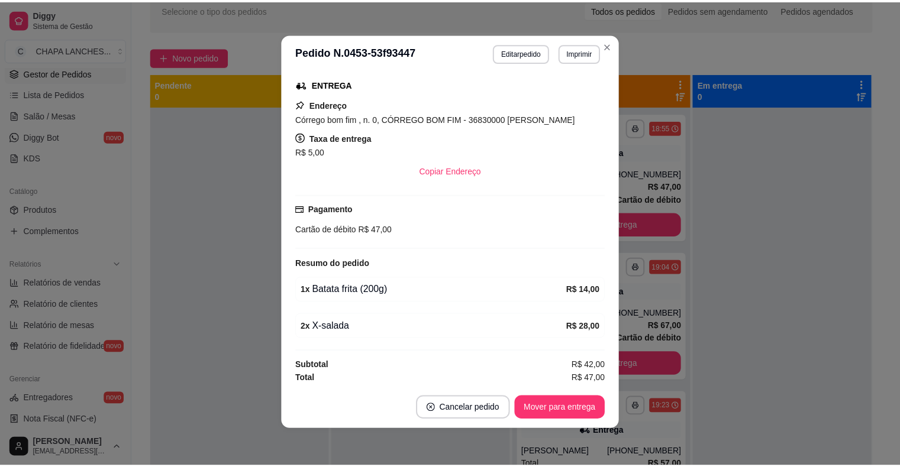
scroll to position [2, 0]
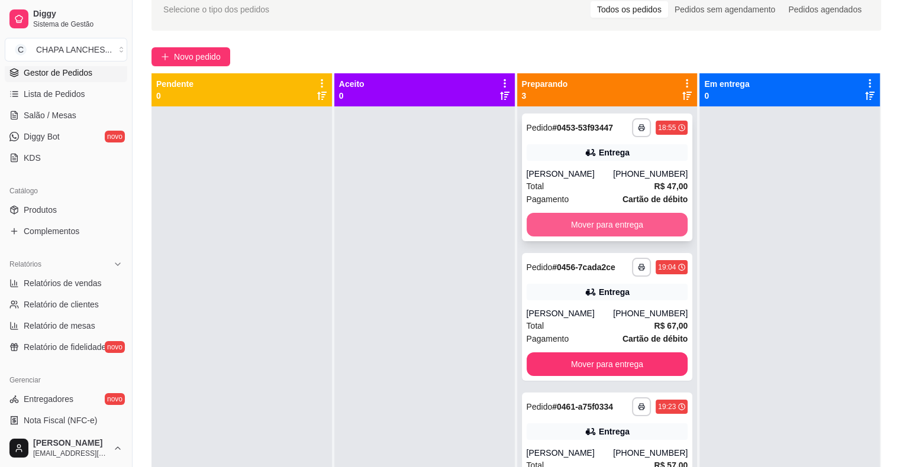
click at [554, 221] on button "Mover para entrega" at bounding box center [606, 225] width 161 height 24
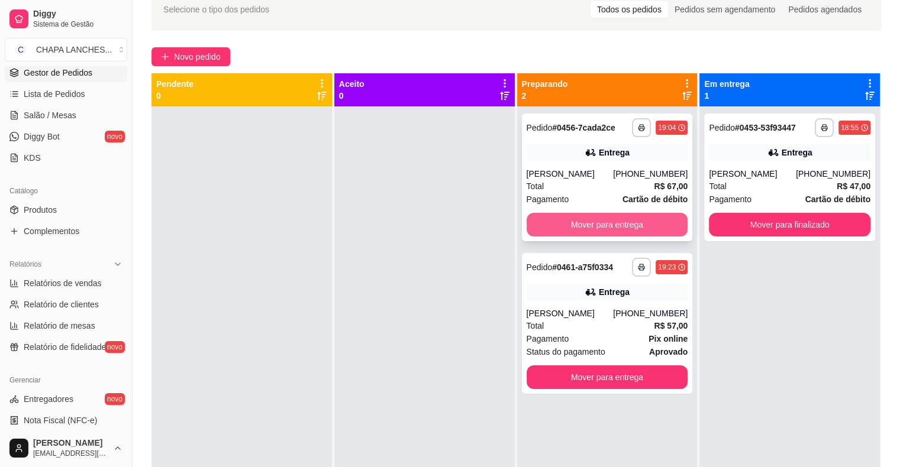
click at [587, 223] on button "Mover para entrega" at bounding box center [606, 225] width 161 height 24
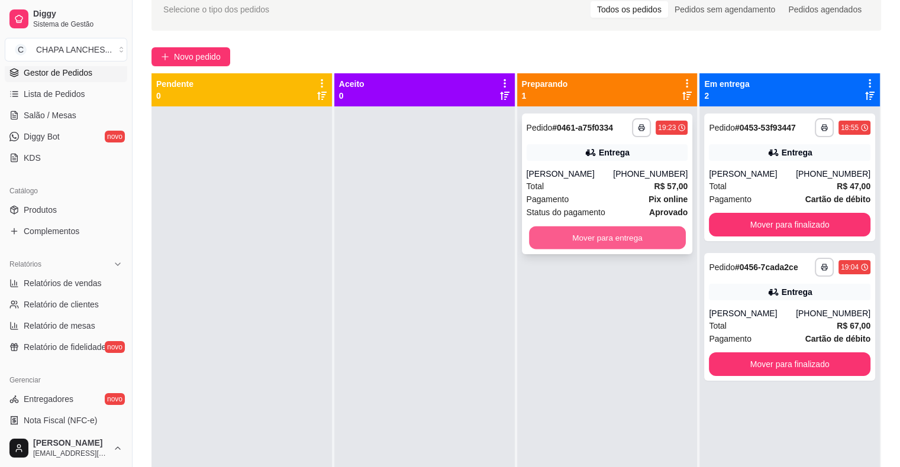
click at [591, 237] on button "Mover para entrega" at bounding box center [607, 238] width 157 height 23
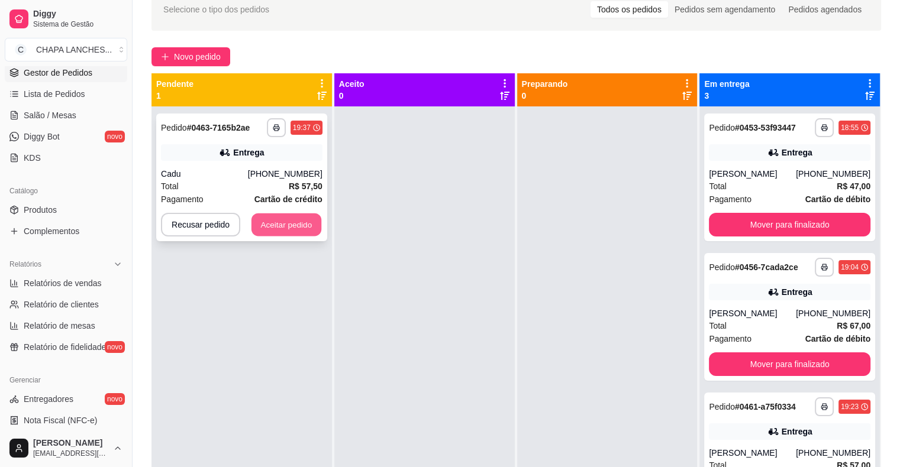
click at [300, 223] on button "Aceitar pedido" at bounding box center [286, 224] width 70 height 23
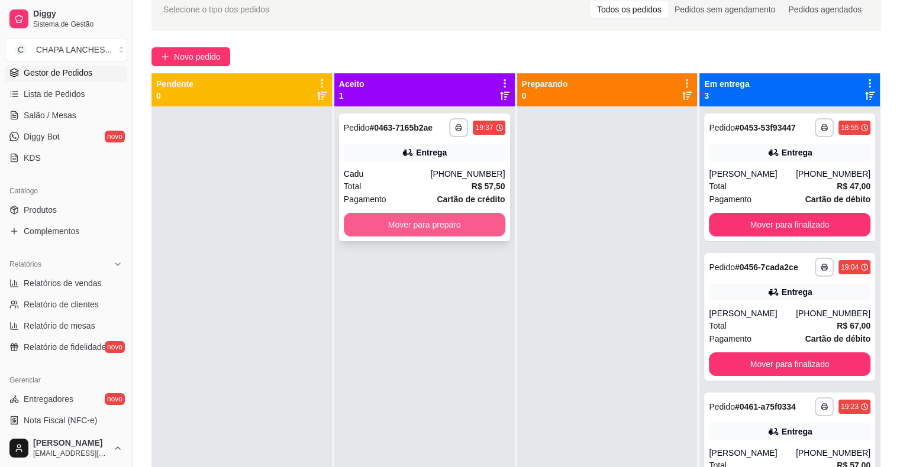
click at [395, 229] on button "Mover para preparo" at bounding box center [424, 225] width 161 height 24
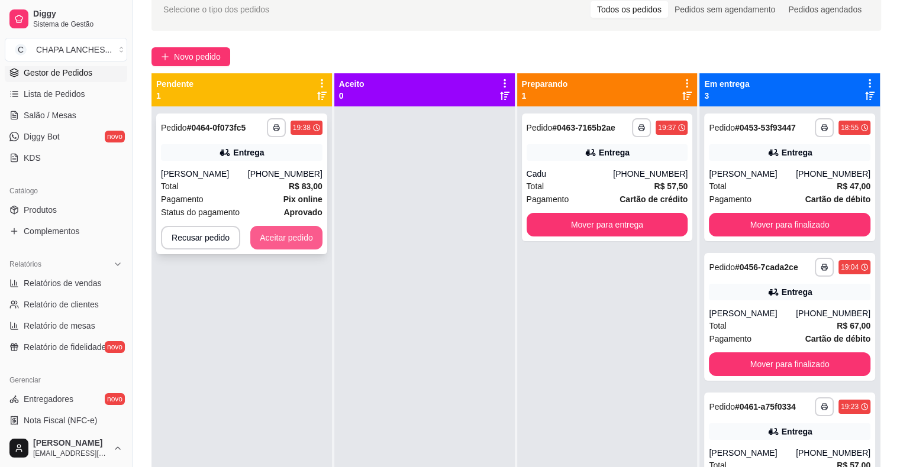
click at [304, 245] on button "Aceitar pedido" at bounding box center [286, 238] width 72 height 24
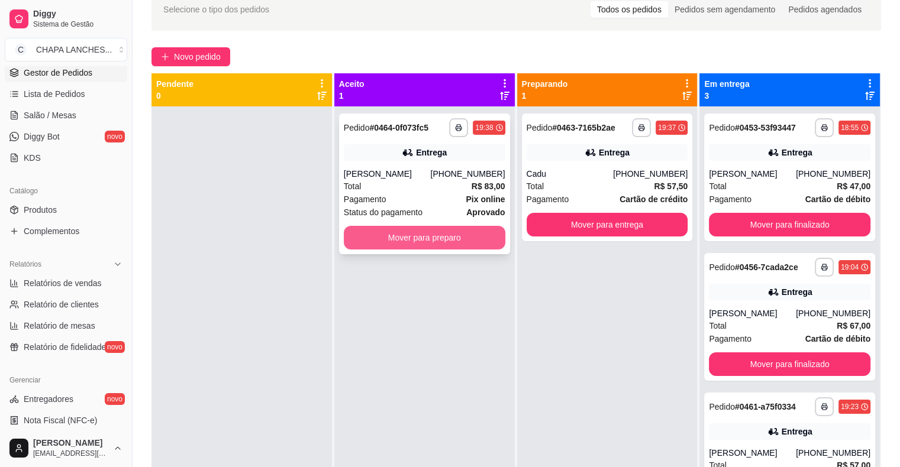
click at [380, 235] on button "Mover para preparo" at bounding box center [424, 238] width 161 height 24
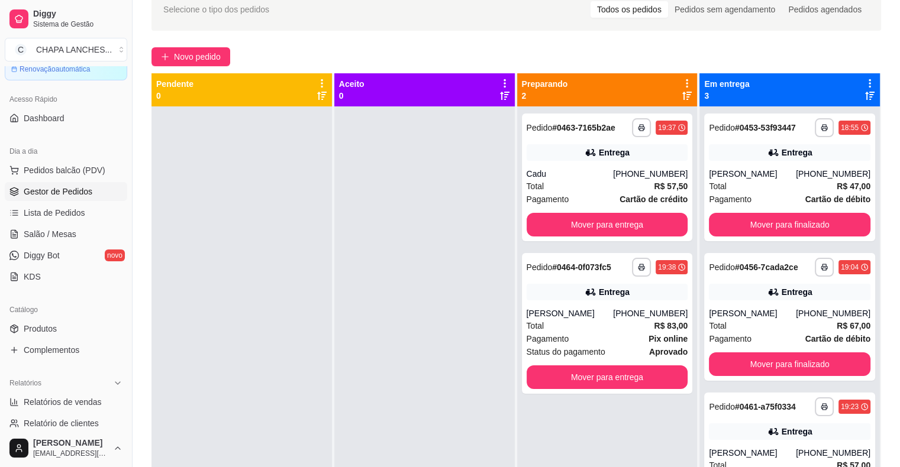
scroll to position [0, 0]
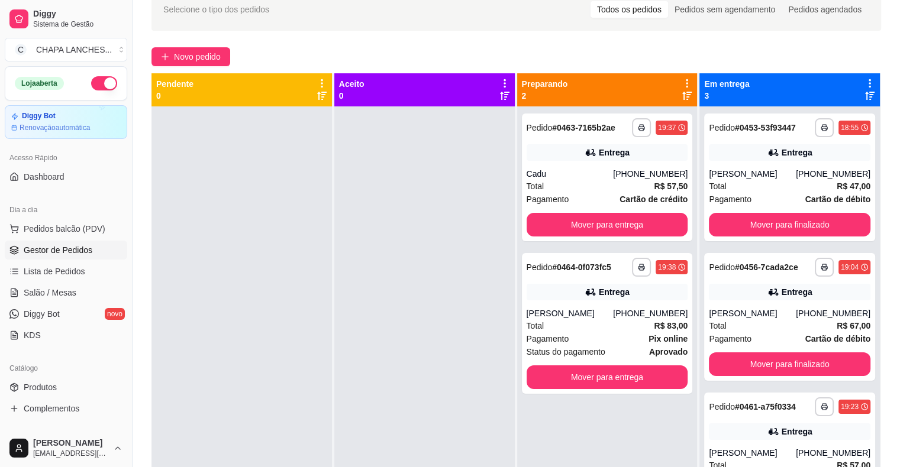
click at [639, 430] on div "**********" at bounding box center [607, 339] width 180 height 467
click at [69, 290] on span "Salão / Mesas" at bounding box center [50, 293] width 53 height 12
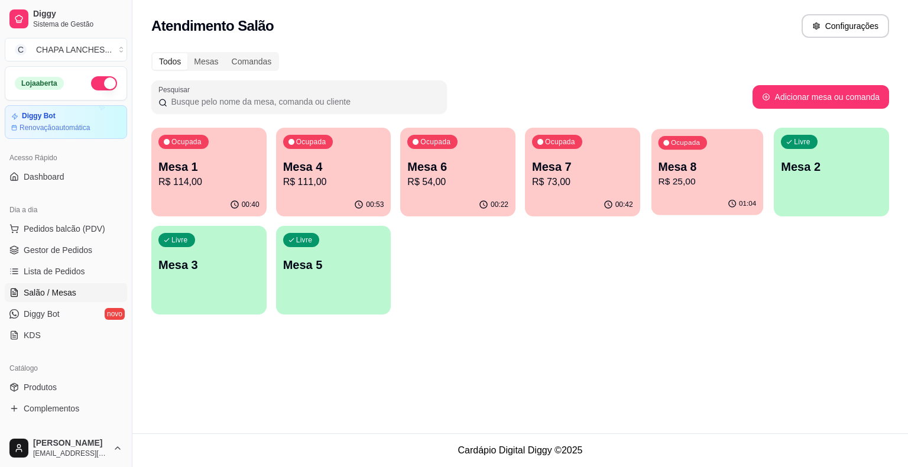
click at [705, 184] on p "R$ 25,00" at bounding box center [707, 182] width 98 height 14
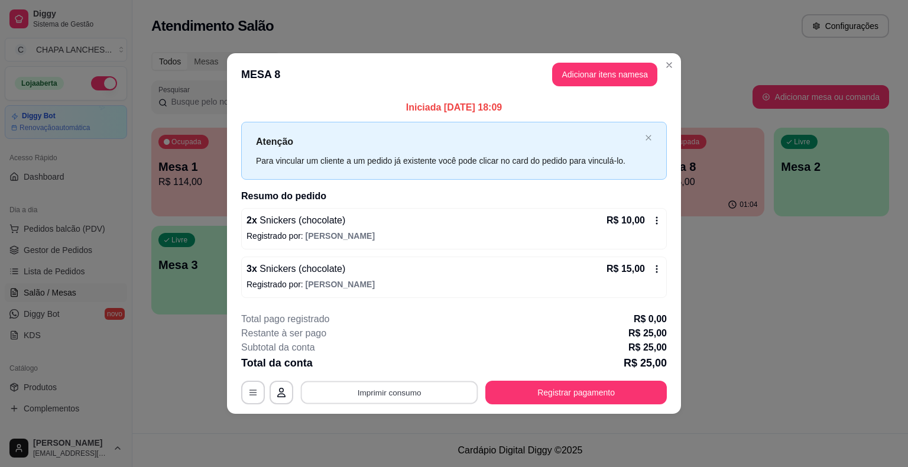
click at [414, 396] on button "Imprimir consumo" at bounding box center [389, 392] width 177 height 23
click at [410, 365] on button "IMPRESSORA" at bounding box center [393, 364] width 86 height 19
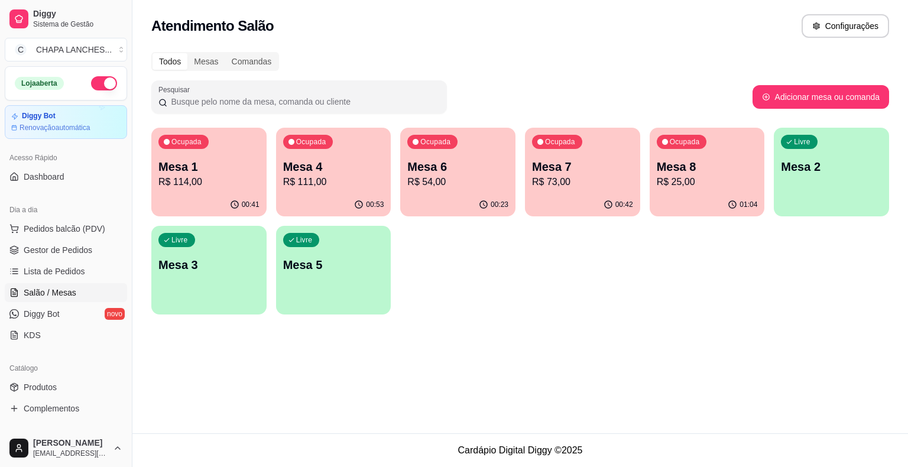
click at [304, 191] on div "Ocupada Mesa 4 R$ 111,00" at bounding box center [333, 161] width 115 height 66
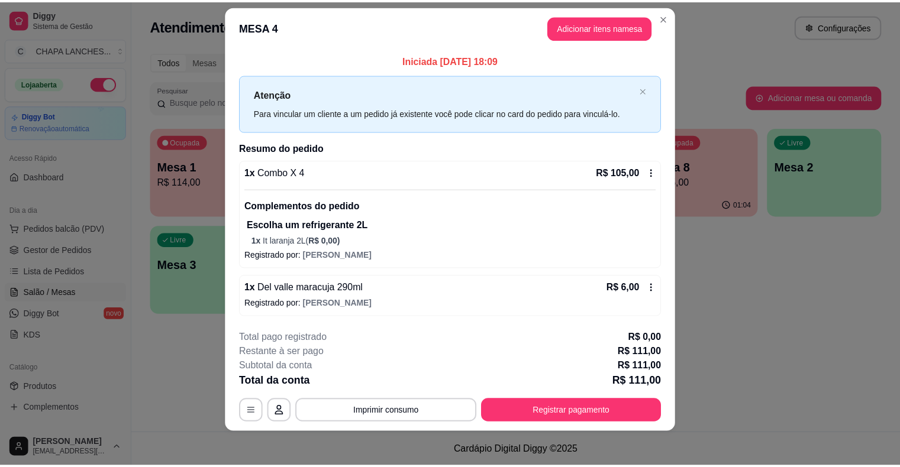
scroll to position [17, 0]
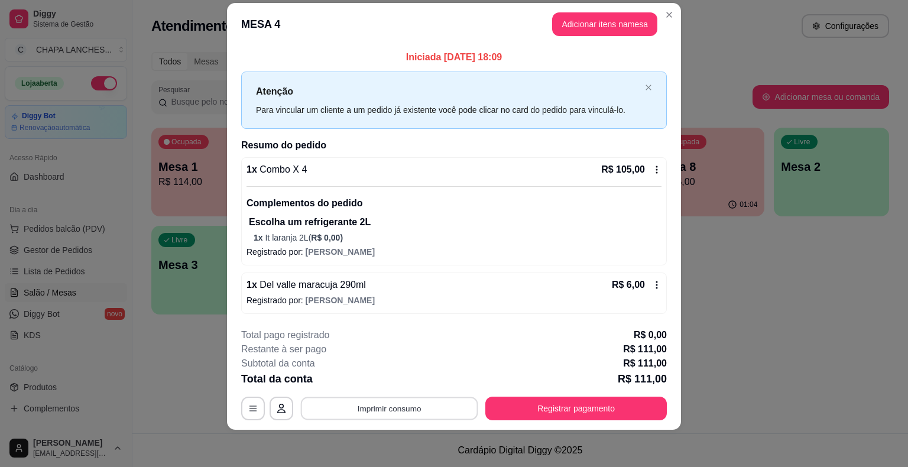
click at [416, 410] on button "Imprimir consumo" at bounding box center [389, 408] width 177 height 23
click at [404, 378] on button "IMPRESSORA" at bounding box center [388, 380] width 83 height 18
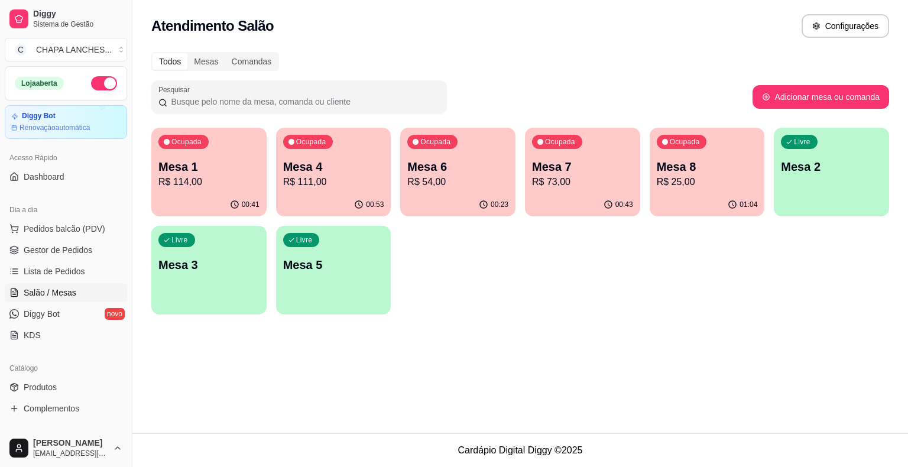
click at [680, 188] on p "R$ 25,00" at bounding box center [707, 182] width 101 height 14
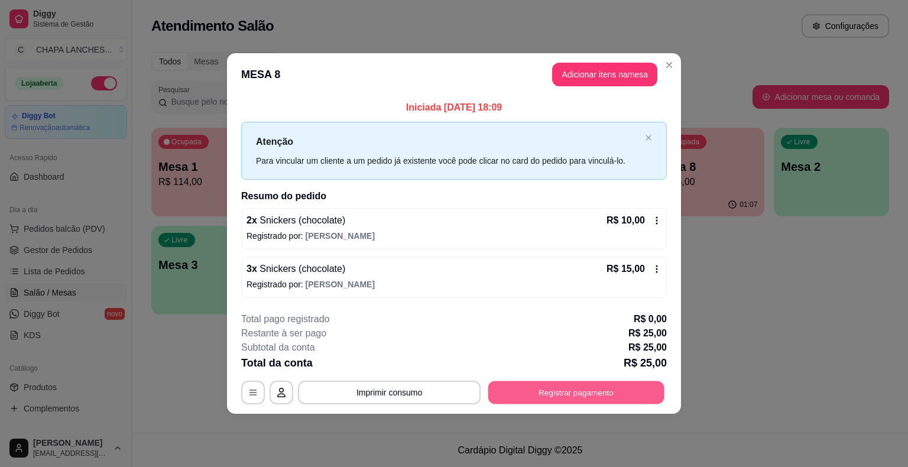
click at [593, 388] on button "Registrar pagamento" at bounding box center [576, 392] width 176 height 23
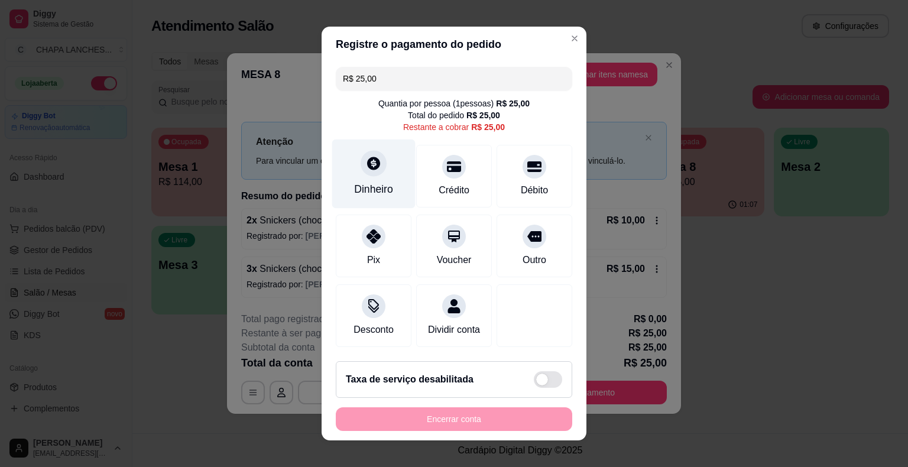
click at [370, 180] on div "Dinheiro" at bounding box center [373, 174] width 83 height 69
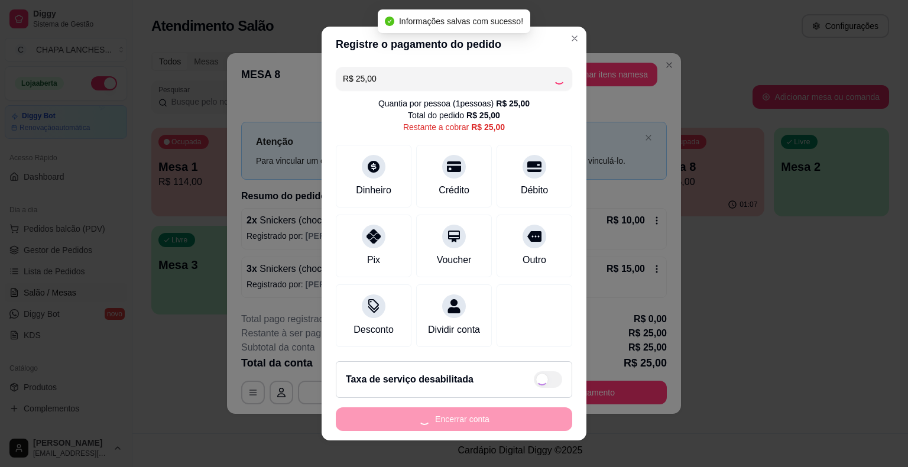
type input "R$ 0,00"
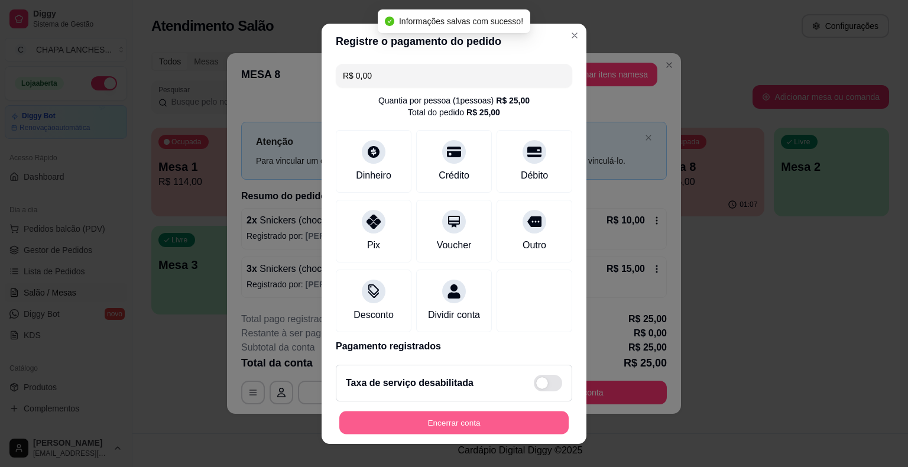
click at [477, 419] on button "Encerrar conta" at bounding box center [453, 422] width 229 height 23
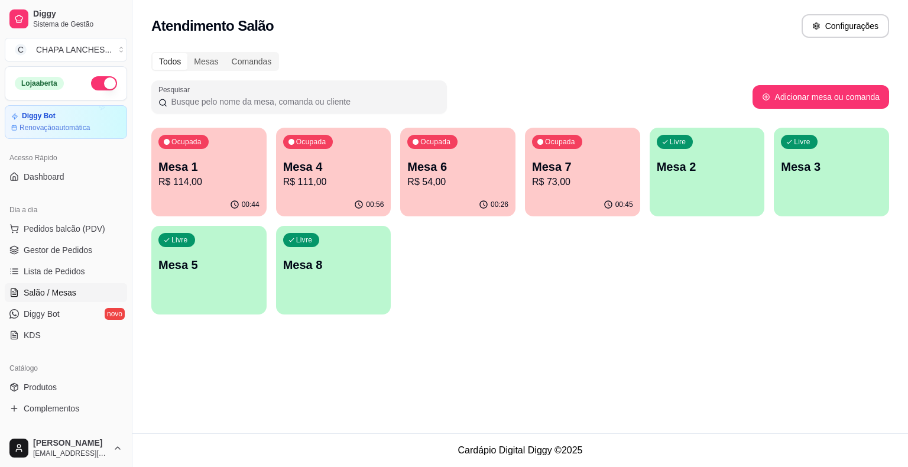
click at [332, 183] on p "R$ 111,00" at bounding box center [333, 182] width 101 height 14
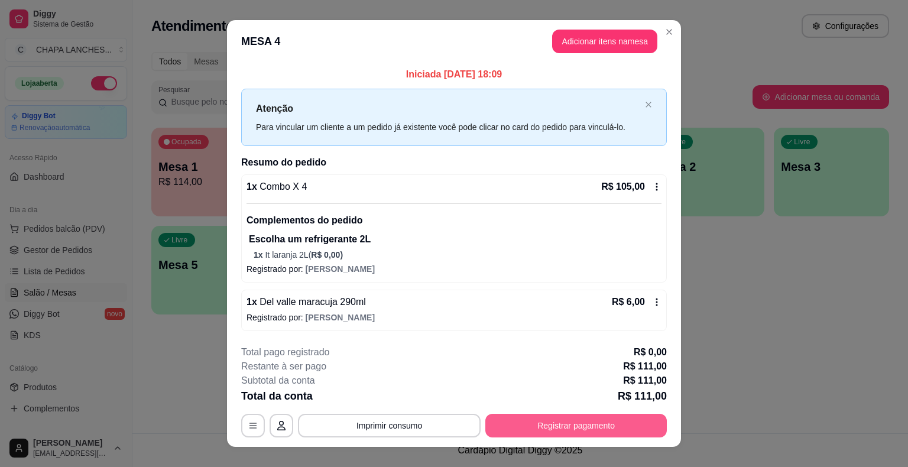
click at [587, 426] on button "Registrar pagamento" at bounding box center [577, 426] width 182 height 24
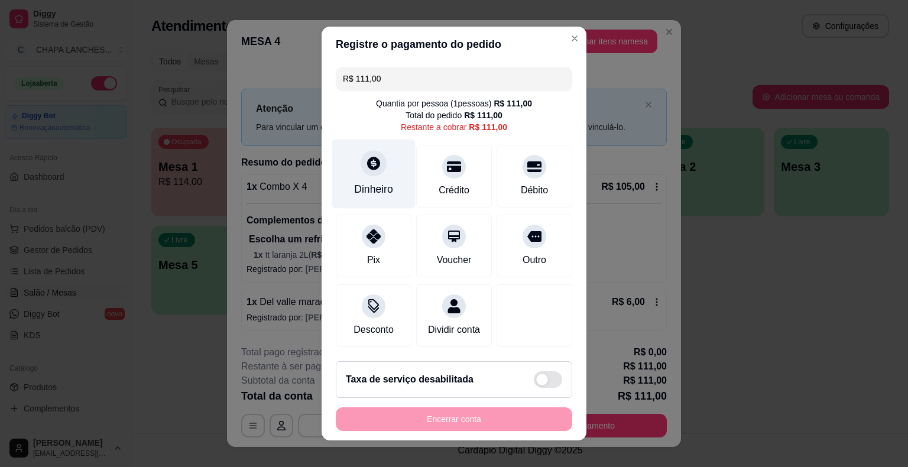
click at [366, 179] on div "Dinheiro" at bounding box center [373, 174] width 83 height 69
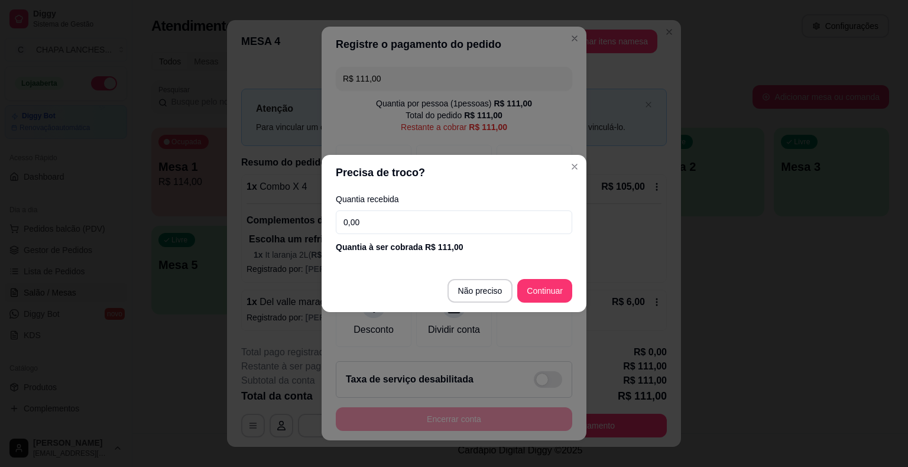
click at [396, 238] on div "Quantia recebida 0,00 Quantia à ser cobrada R$ 111,00" at bounding box center [454, 223] width 265 height 67
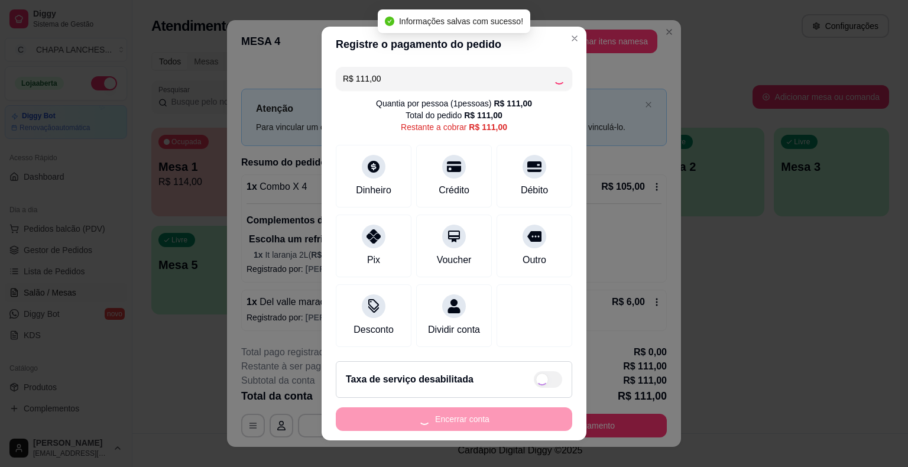
type input "R$ 0,00"
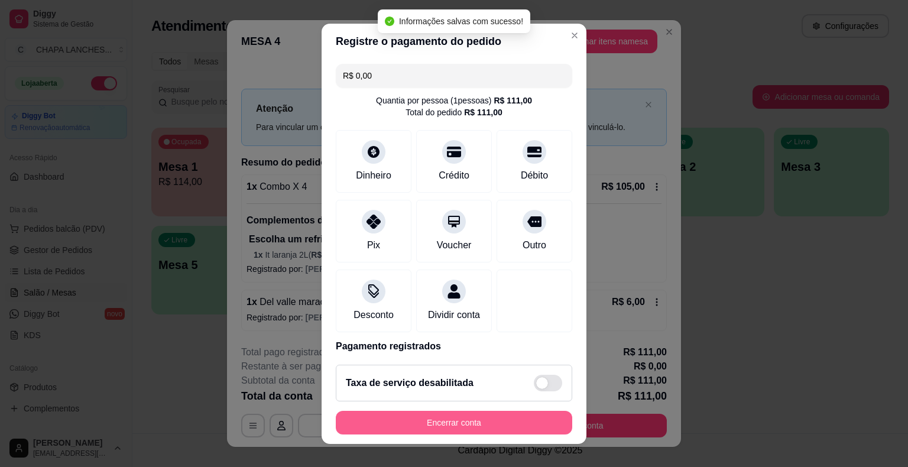
click at [500, 421] on button "Encerrar conta" at bounding box center [454, 423] width 237 height 24
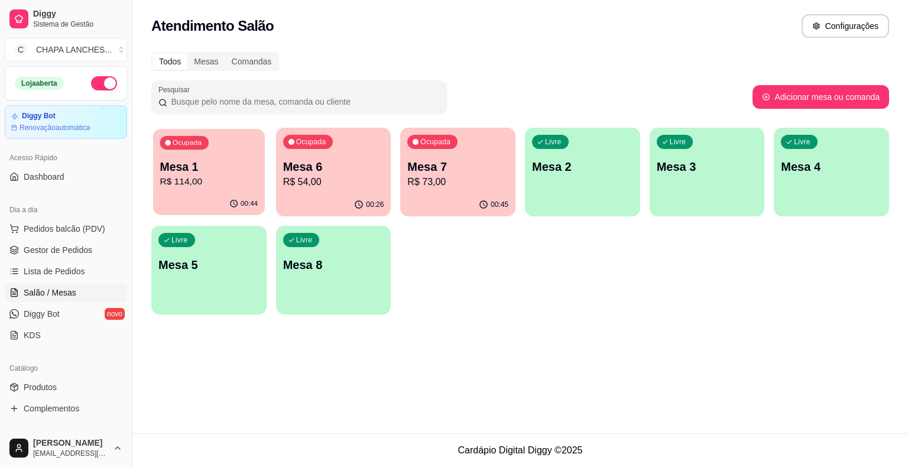
click at [208, 181] on p "R$ 114,00" at bounding box center [209, 182] width 98 height 14
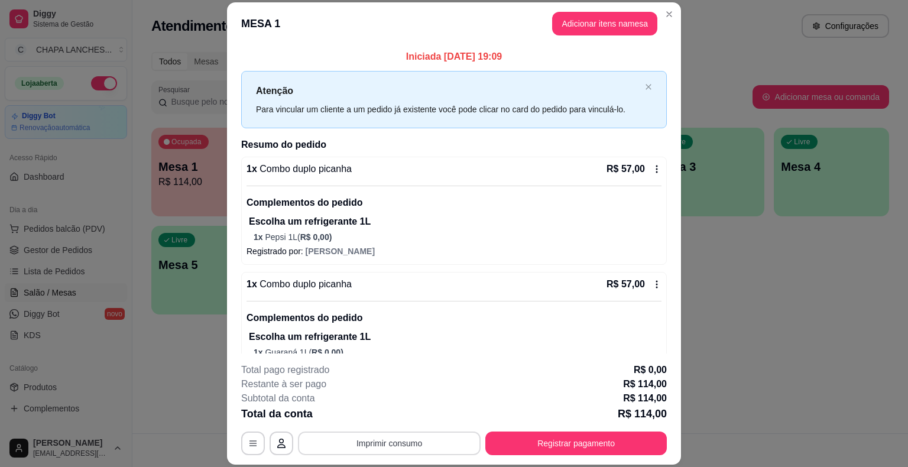
click at [397, 445] on button "Imprimir consumo" at bounding box center [389, 444] width 183 height 24
click at [399, 418] on button "IMPRESSORA" at bounding box center [389, 416] width 86 height 19
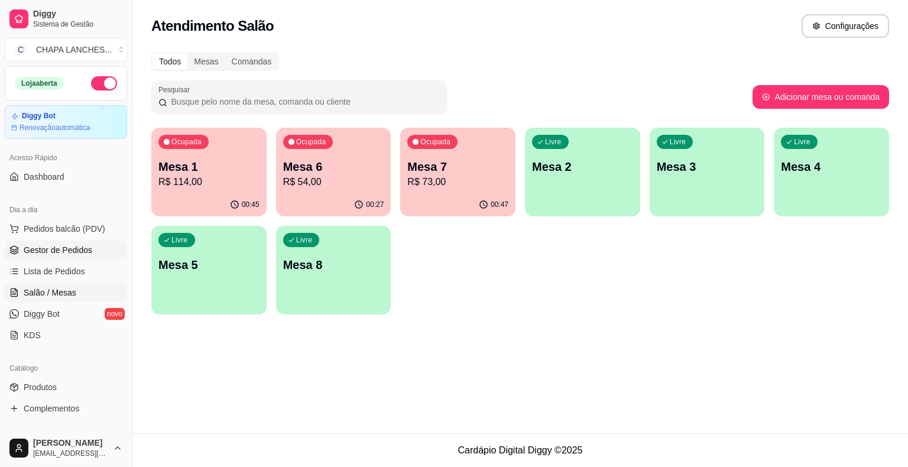
click at [86, 249] on span "Gestor de Pedidos" at bounding box center [58, 250] width 69 height 12
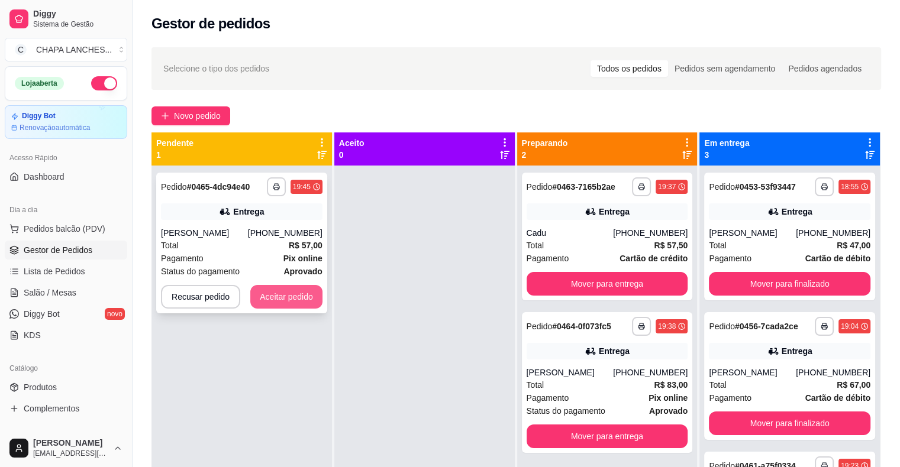
click at [285, 294] on button "Aceitar pedido" at bounding box center [286, 297] width 72 height 24
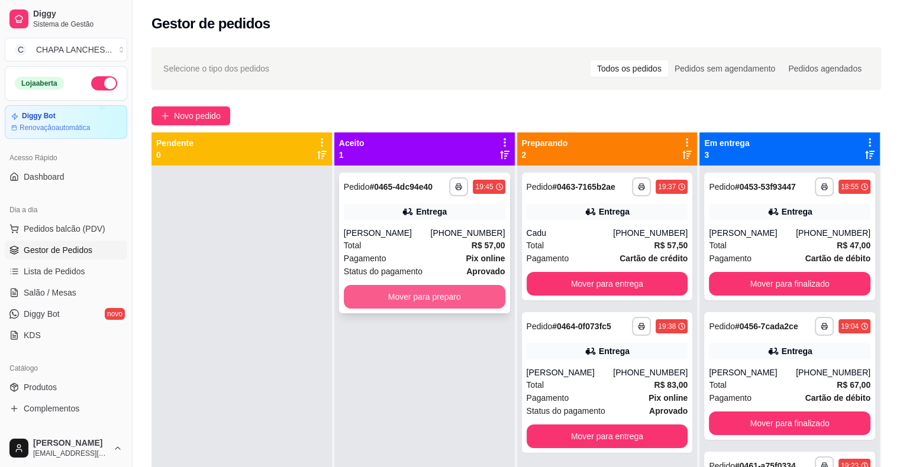
click at [360, 297] on button "Mover para preparo" at bounding box center [424, 297] width 161 height 24
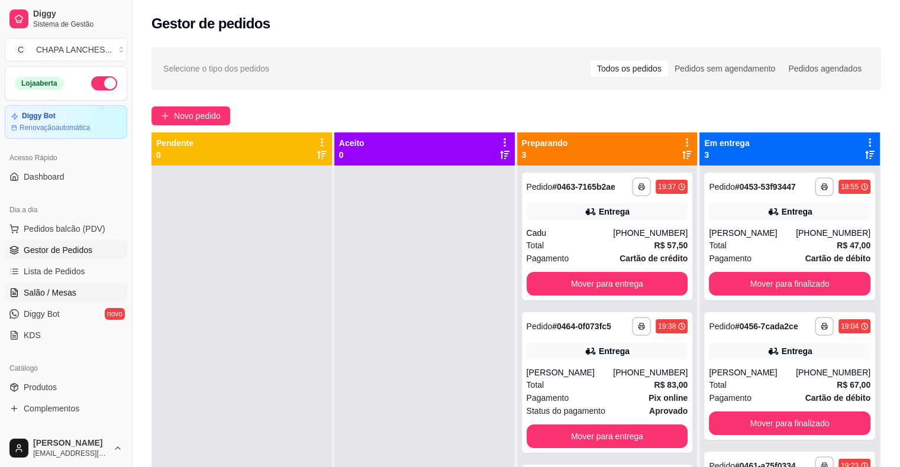
click at [76, 292] on link "Salão / Mesas" at bounding box center [66, 292] width 122 height 19
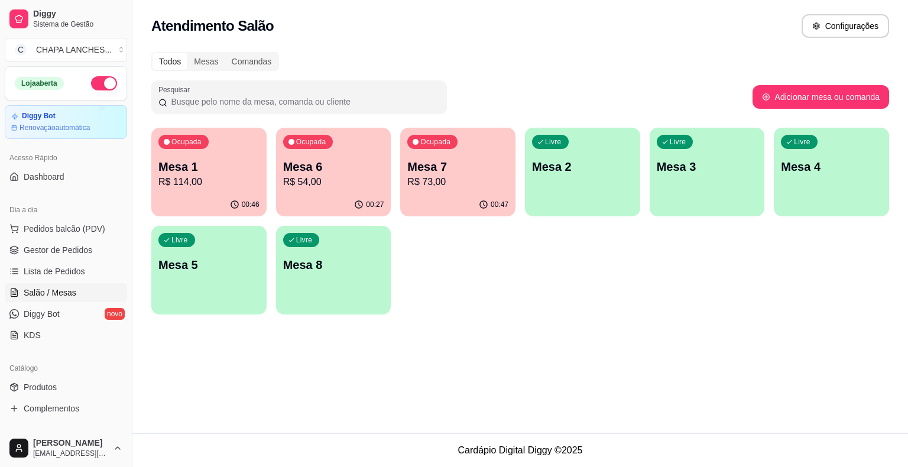
click at [226, 179] on p "R$ 114,00" at bounding box center [208, 182] width 101 height 14
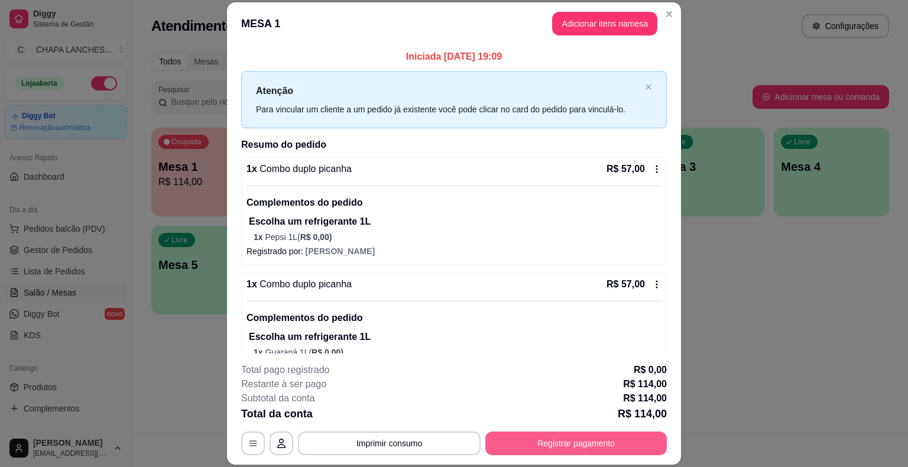
click at [515, 442] on button "Registrar pagamento" at bounding box center [577, 444] width 182 height 24
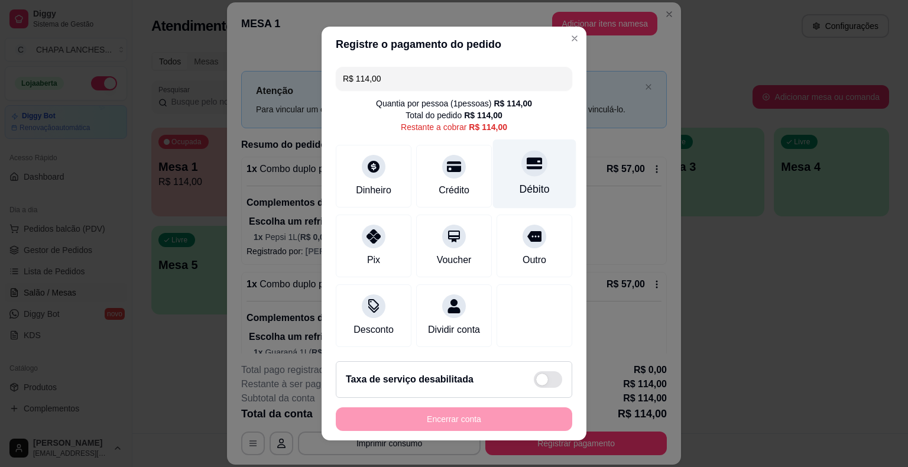
click at [522, 170] on div at bounding box center [535, 163] width 26 height 26
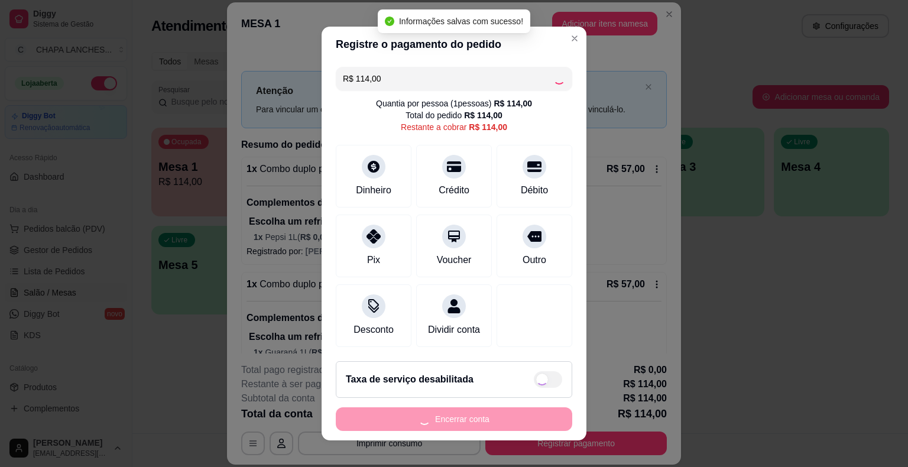
type input "R$ 0,00"
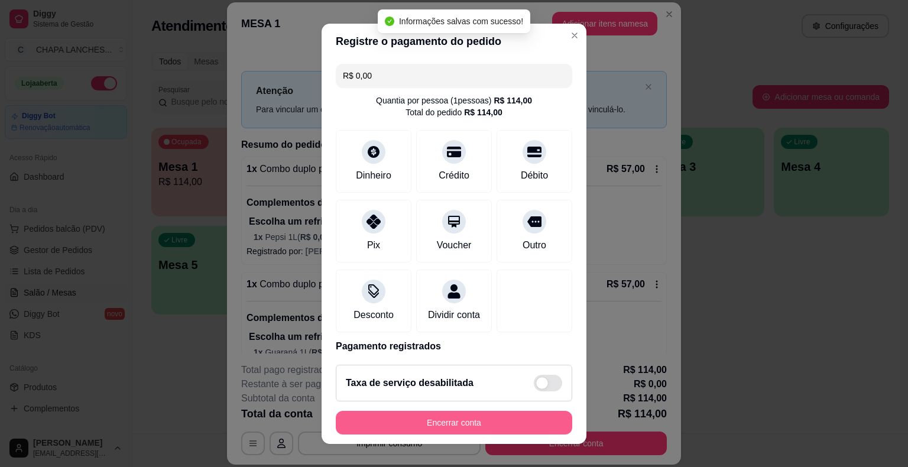
click at [504, 422] on button "Encerrar conta" at bounding box center [454, 423] width 237 height 24
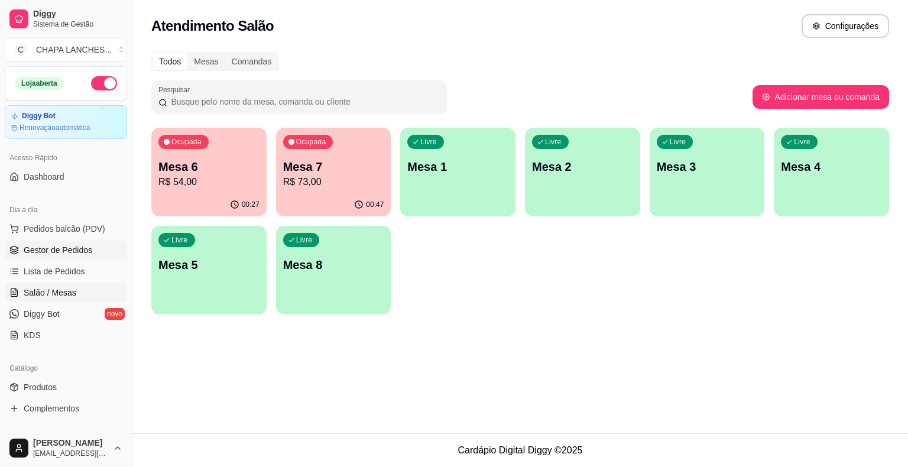
click at [84, 250] on span "Gestor de Pedidos" at bounding box center [58, 250] width 69 height 12
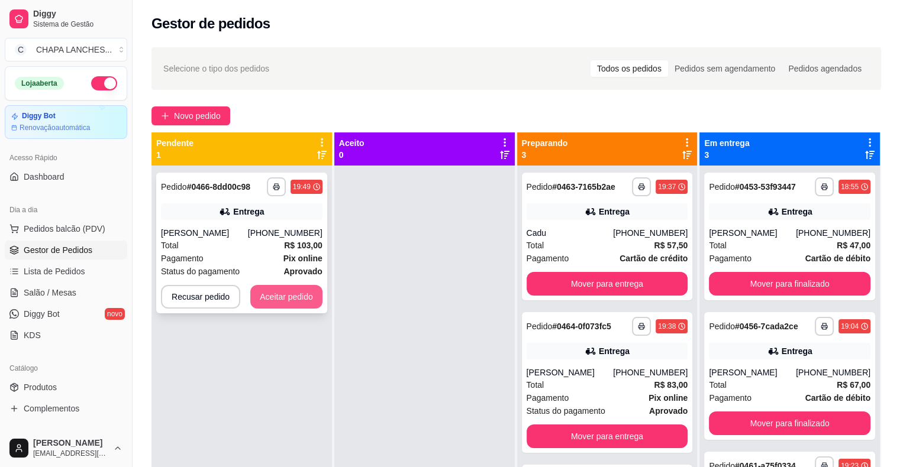
click at [270, 299] on button "Aceitar pedido" at bounding box center [286, 297] width 72 height 24
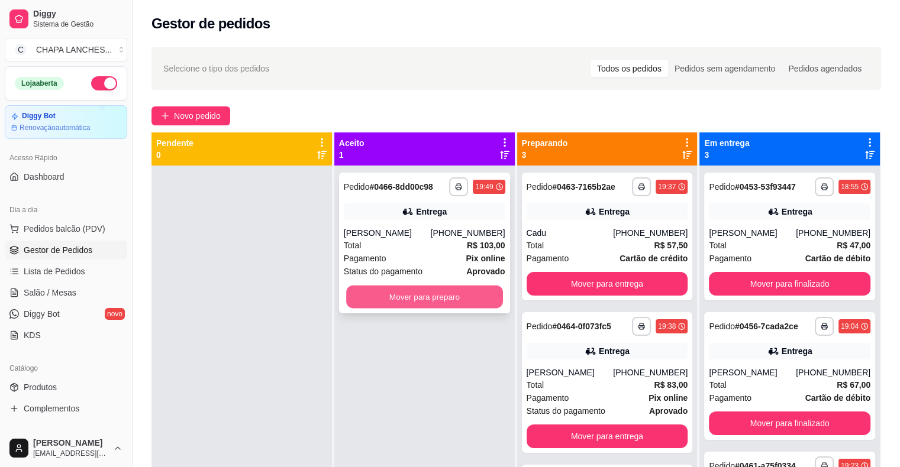
click at [435, 297] on button "Mover para preparo" at bounding box center [424, 297] width 157 height 23
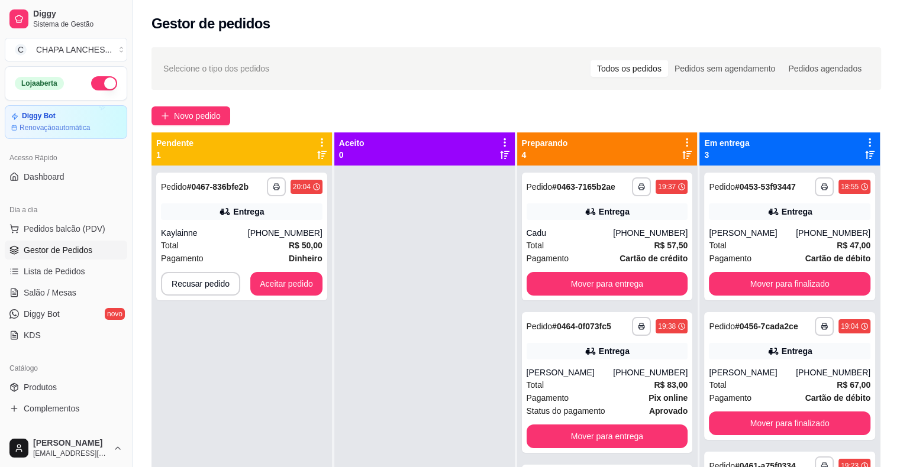
click at [429, 294] on div at bounding box center [424, 399] width 180 height 467
click at [291, 281] on button "Aceitar pedido" at bounding box center [286, 284] width 70 height 23
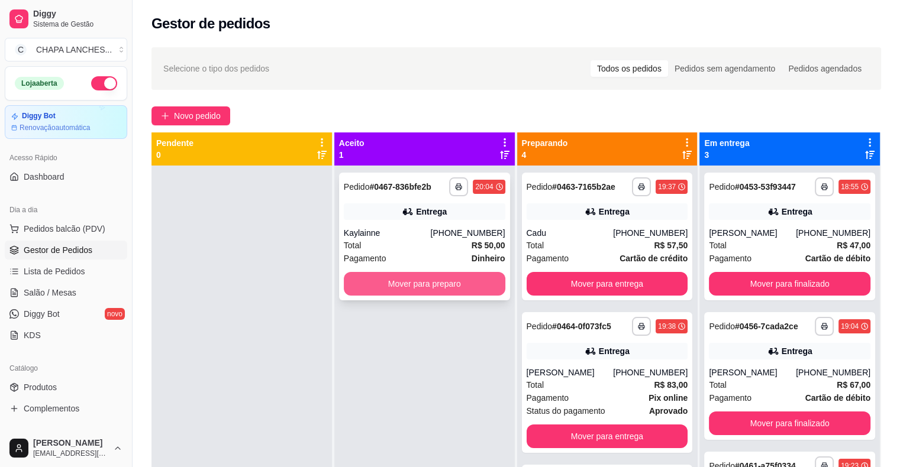
click at [357, 286] on button "Mover para preparo" at bounding box center [424, 284] width 161 height 24
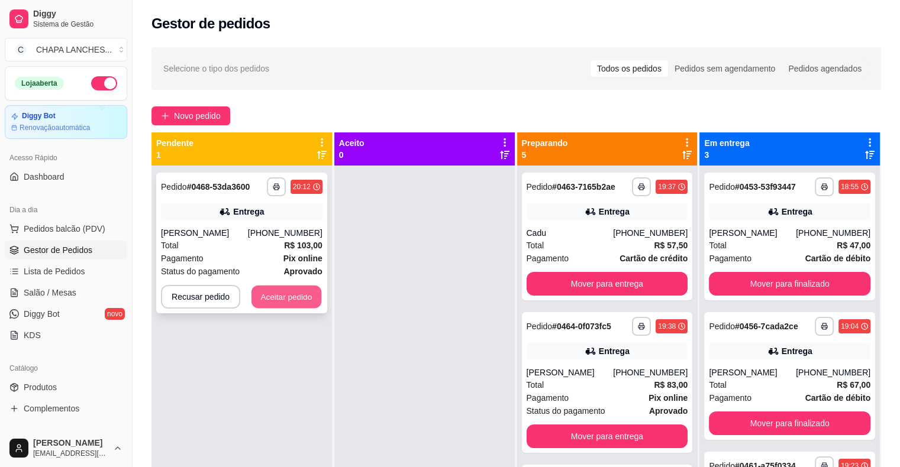
click at [308, 296] on button "Aceitar pedido" at bounding box center [286, 297] width 70 height 23
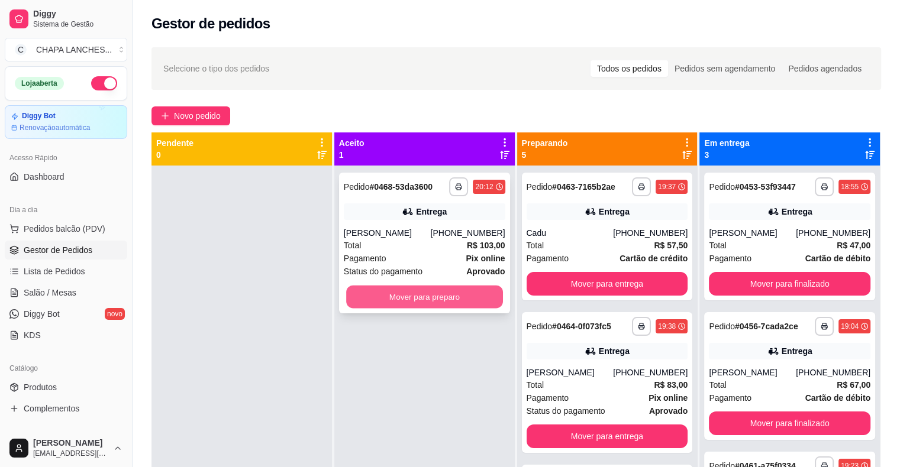
click at [381, 303] on button "Mover para preparo" at bounding box center [424, 297] width 157 height 23
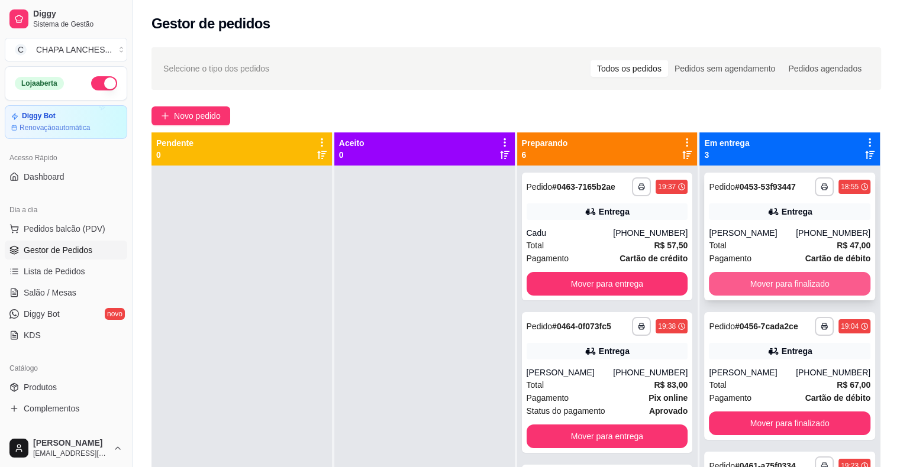
click at [802, 285] on button "Mover para finalizado" at bounding box center [788, 284] width 161 height 24
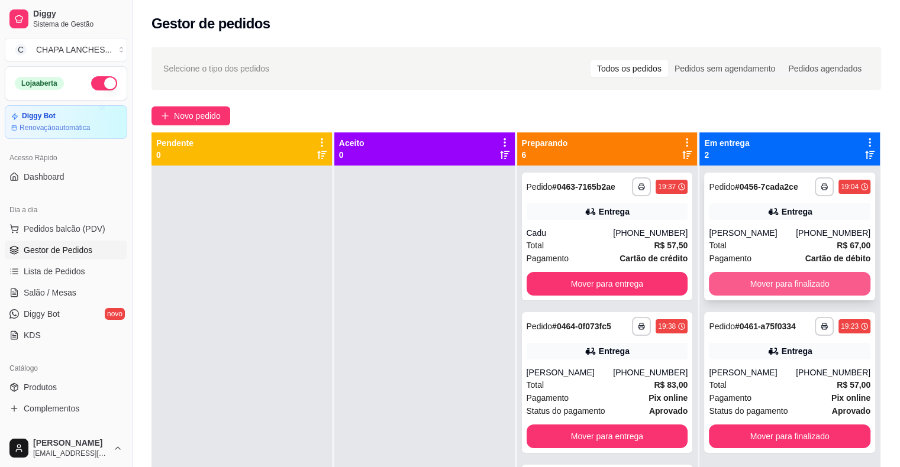
click at [782, 279] on button "Mover para finalizado" at bounding box center [788, 284] width 161 height 24
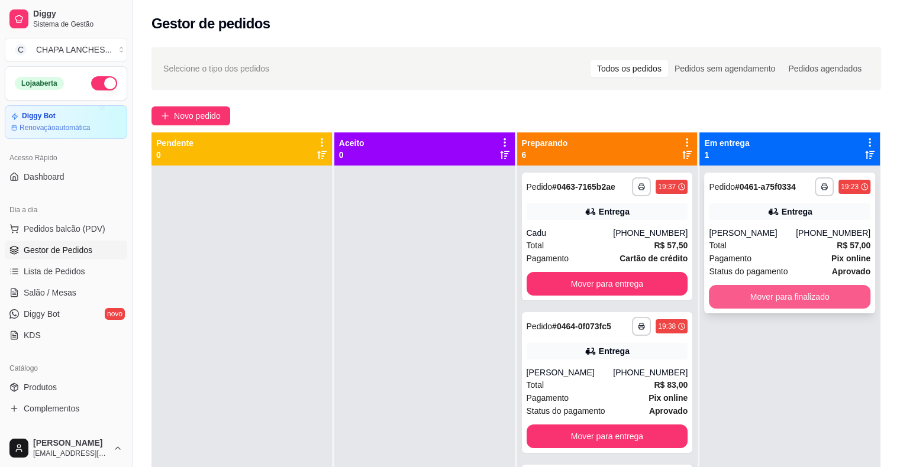
click at [782, 291] on button "Mover para finalizado" at bounding box center [788, 297] width 161 height 24
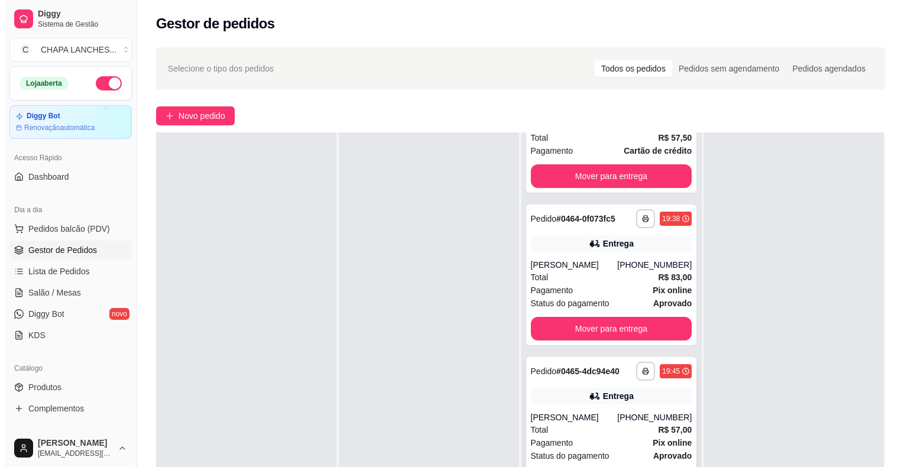
scroll to position [177, 0]
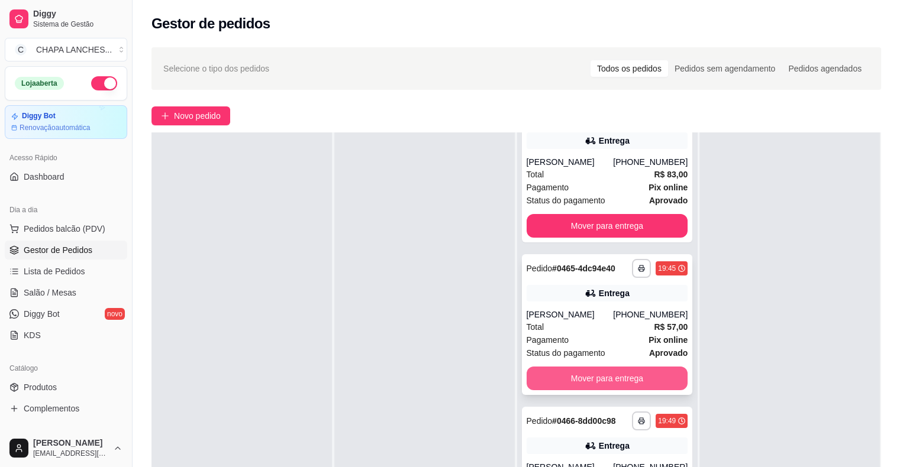
click at [590, 370] on button "Mover para entrega" at bounding box center [606, 379] width 161 height 24
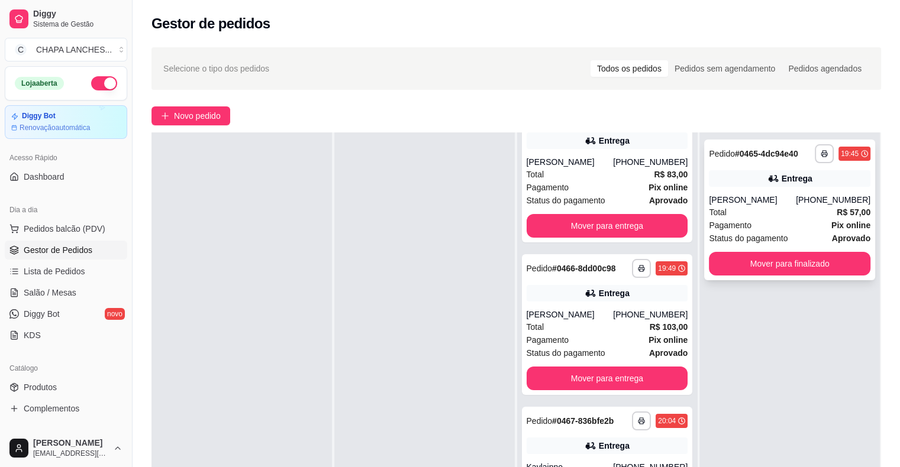
click at [740, 192] on div "**********" at bounding box center [789, 210] width 171 height 141
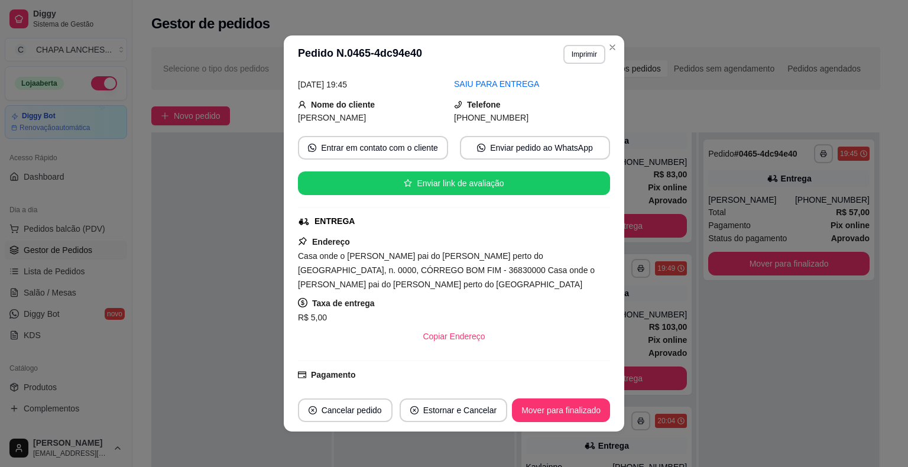
scroll to position [247, 0]
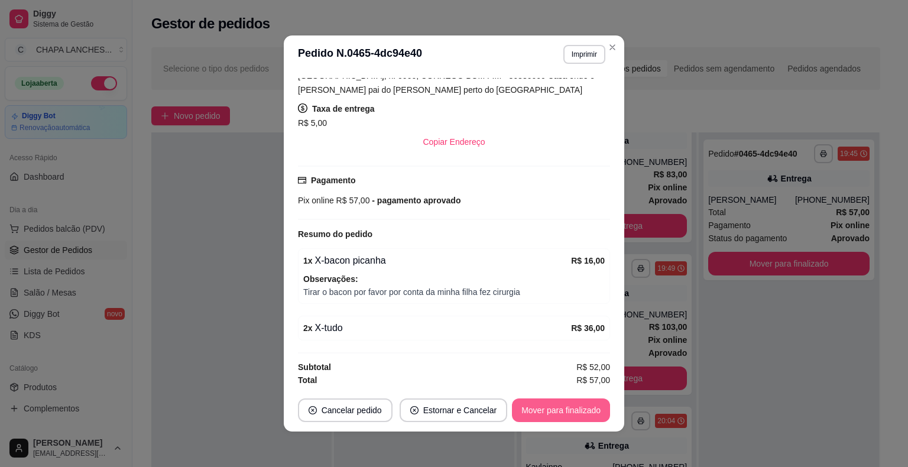
click at [570, 412] on button "Mover para finalizado" at bounding box center [561, 411] width 98 height 24
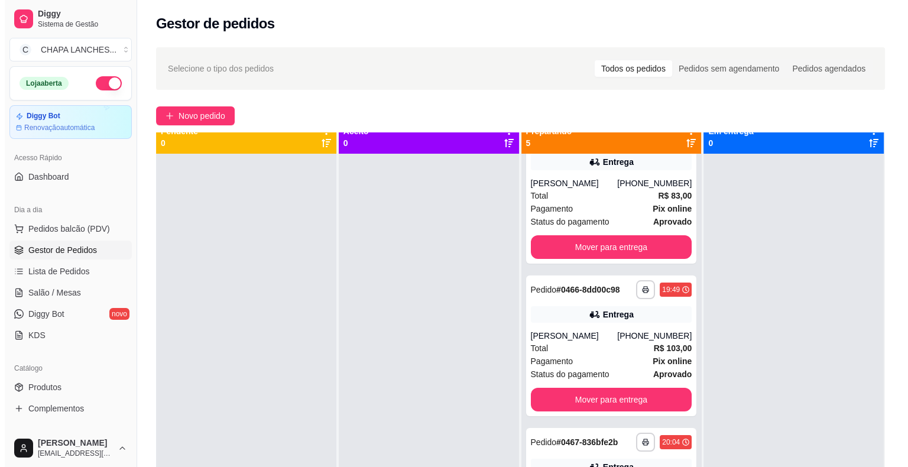
scroll to position [0, 0]
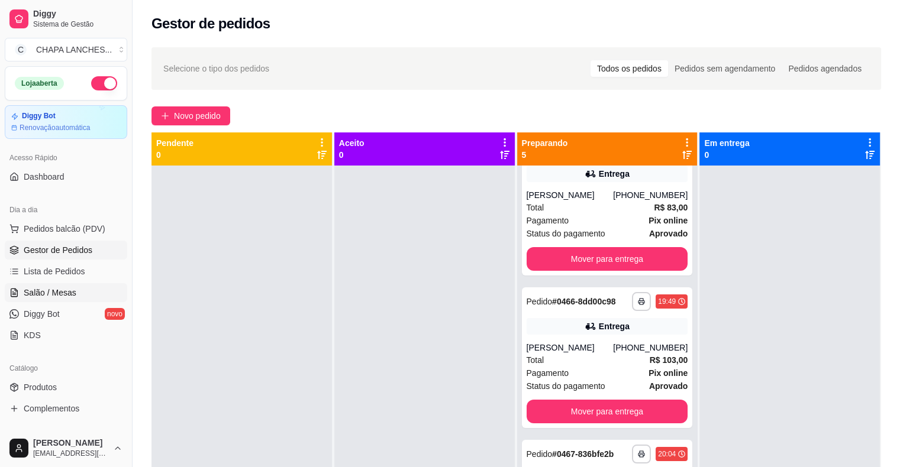
click at [47, 293] on span "Salão / Mesas" at bounding box center [50, 293] width 53 height 12
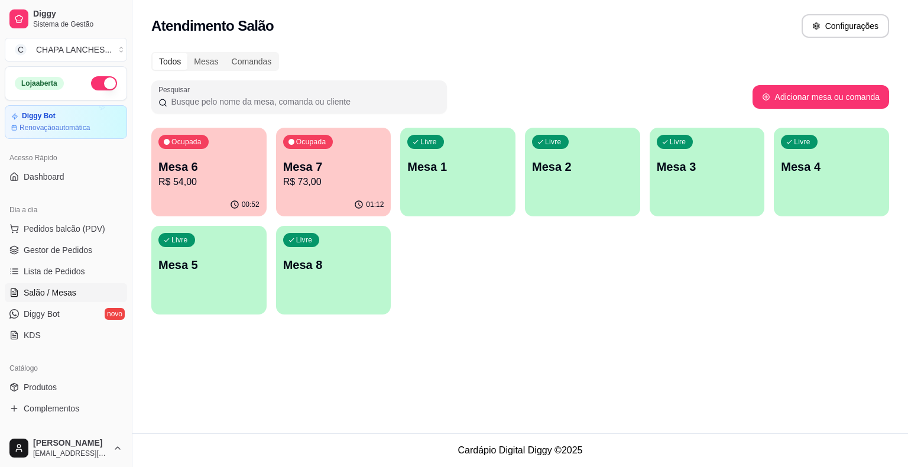
click at [328, 190] on div "Ocupada Mesa 7 R$ 73,00" at bounding box center [333, 161] width 115 height 66
click at [227, 178] on p "R$ 54,00" at bounding box center [208, 182] width 101 height 14
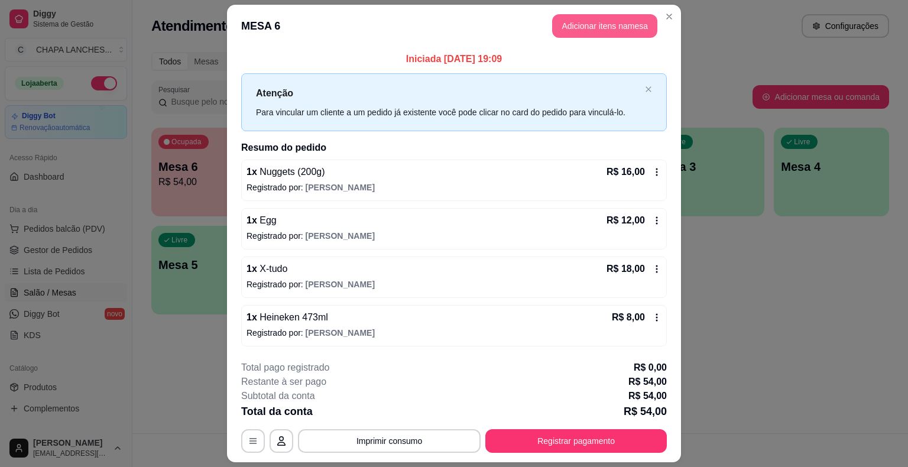
click at [602, 27] on button "Adicionar itens na mesa" at bounding box center [604, 26] width 105 height 24
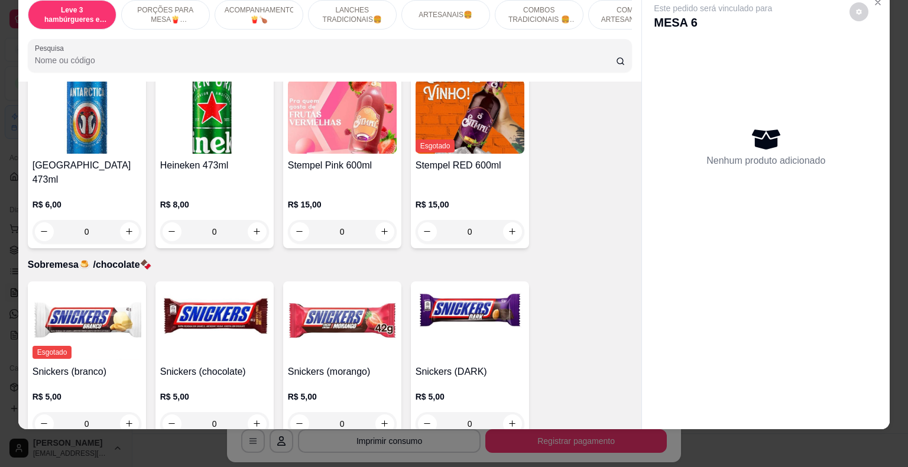
scroll to position [28, 0]
click at [253, 419] on icon "increase-product-quantity" at bounding box center [257, 423] width 9 height 9
type input "1"
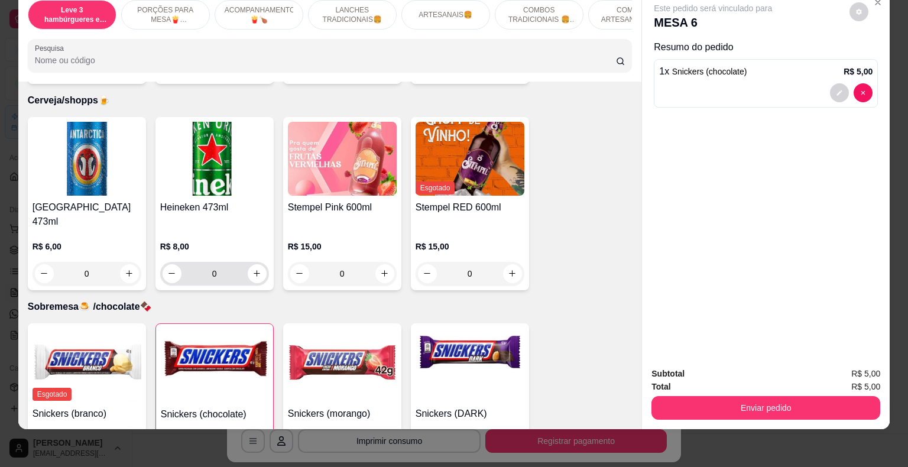
scroll to position [3309, 0]
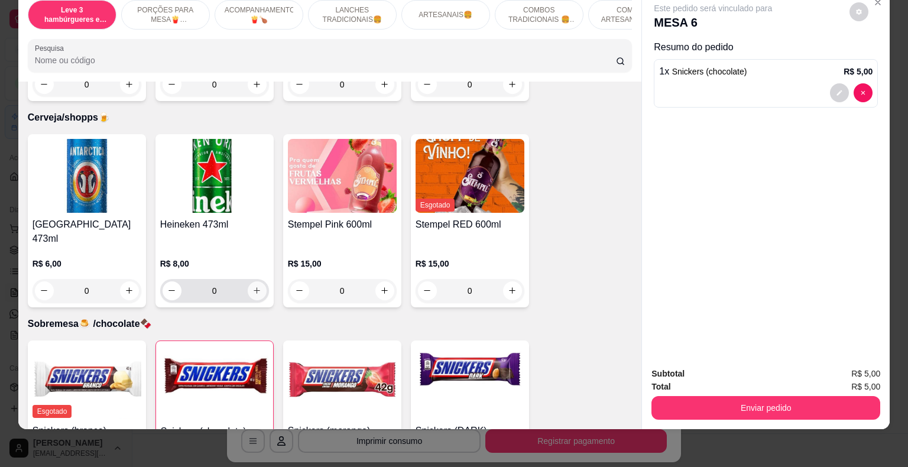
click at [255, 287] on icon "increase-product-quantity" at bounding box center [257, 290] width 7 height 7
type input "1"
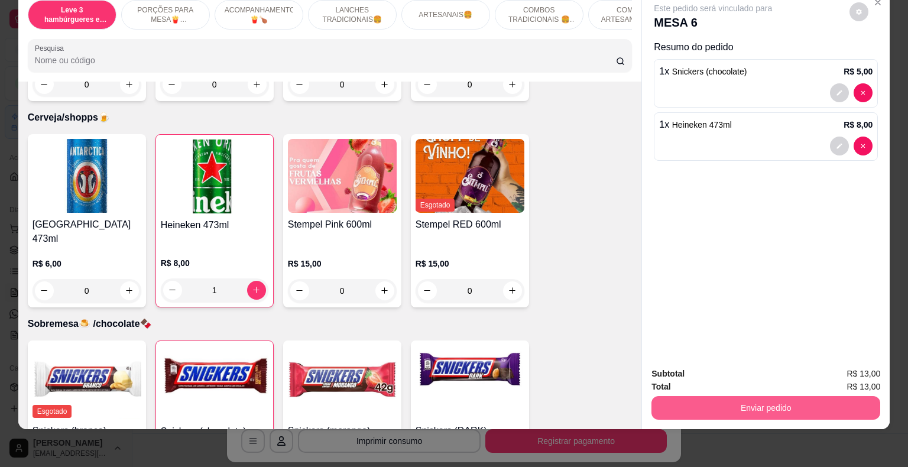
click at [706, 401] on button "Enviar pedido" at bounding box center [766, 408] width 229 height 24
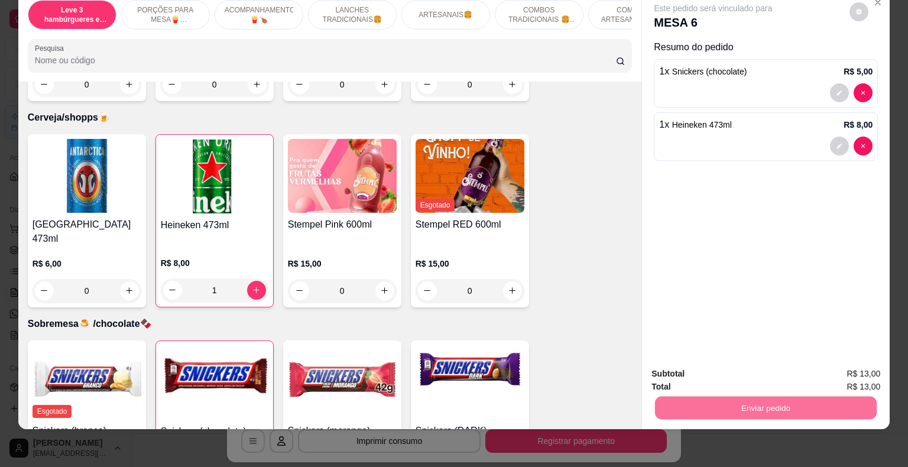
click at [690, 373] on button "Não registrar e enviar pedido" at bounding box center [726, 370] width 123 height 22
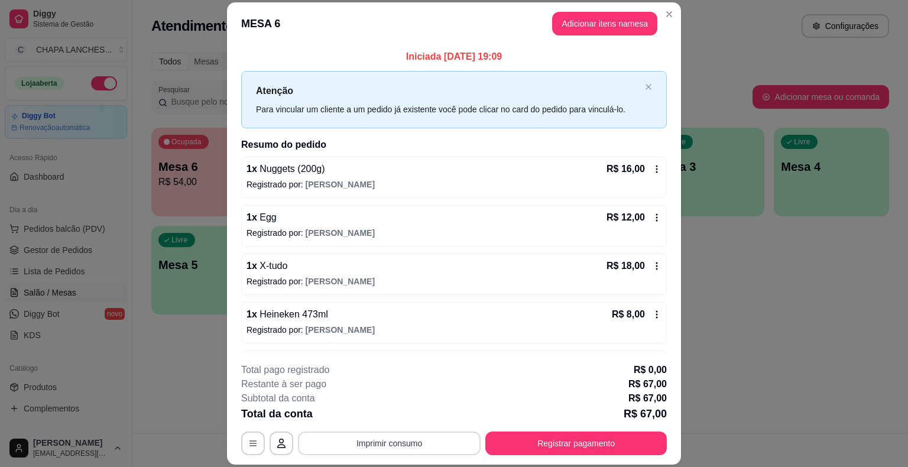
click at [435, 445] on button "Imprimir consumo" at bounding box center [389, 444] width 183 height 24
click at [418, 415] on button "IMPRESSORA" at bounding box center [388, 416] width 83 height 18
click at [542, 442] on button "Registrar pagamento" at bounding box center [576, 443] width 176 height 23
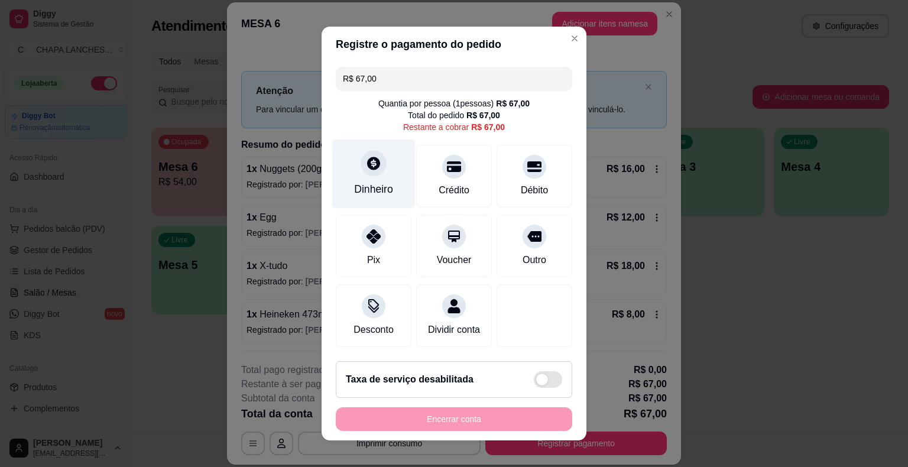
click at [371, 164] on icon at bounding box center [373, 163] width 13 height 13
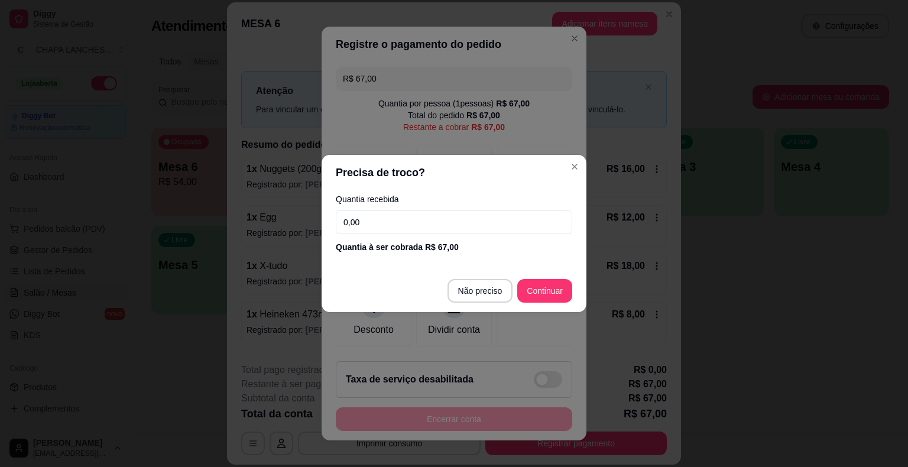
click at [401, 224] on input "0,00" at bounding box center [454, 223] width 237 height 24
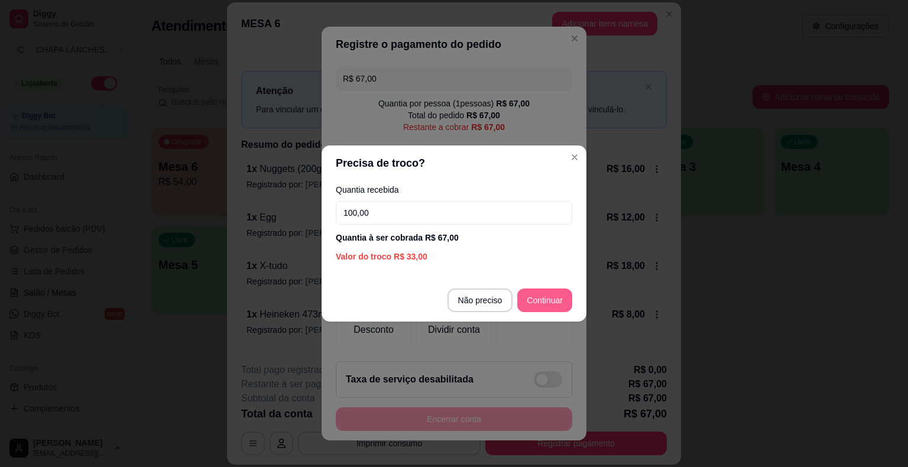
type input "100,00"
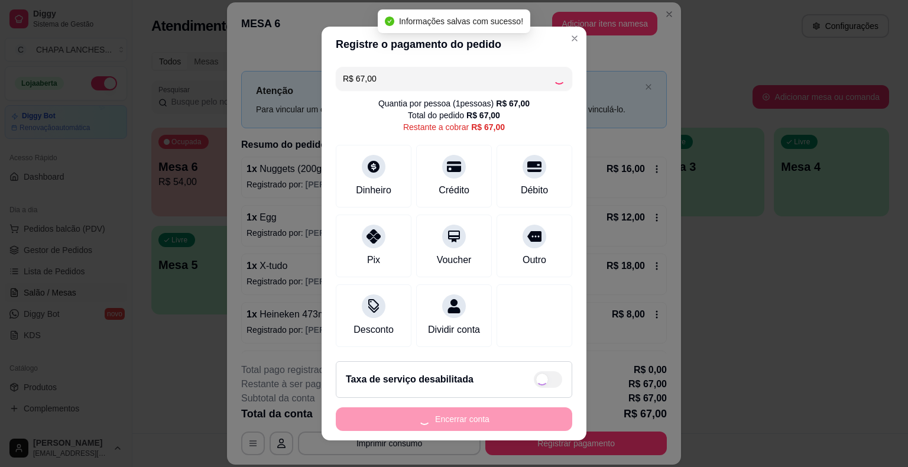
type input "R$ 0,00"
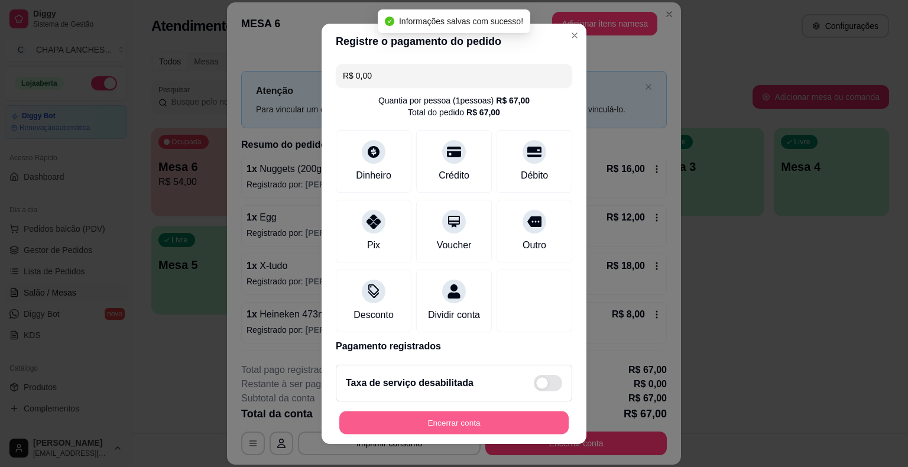
click at [452, 425] on button "Encerrar conta" at bounding box center [453, 422] width 229 height 23
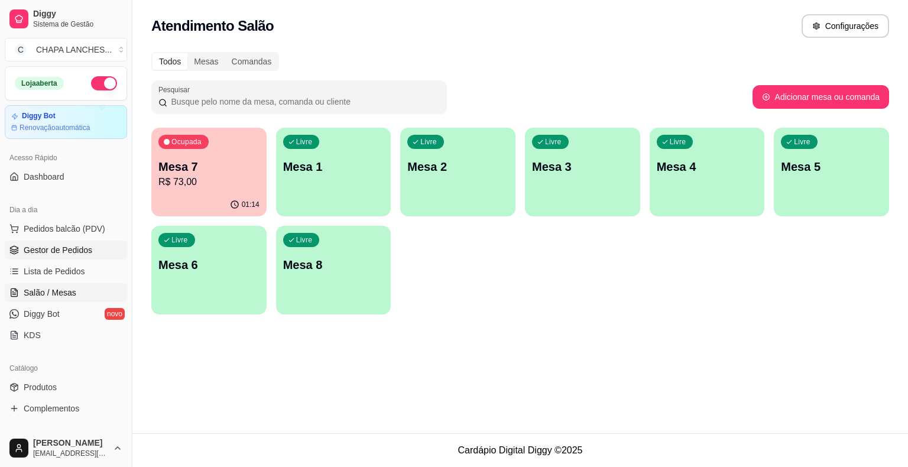
click at [64, 242] on link "Gestor de Pedidos" at bounding box center [66, 250] width 122 height 19
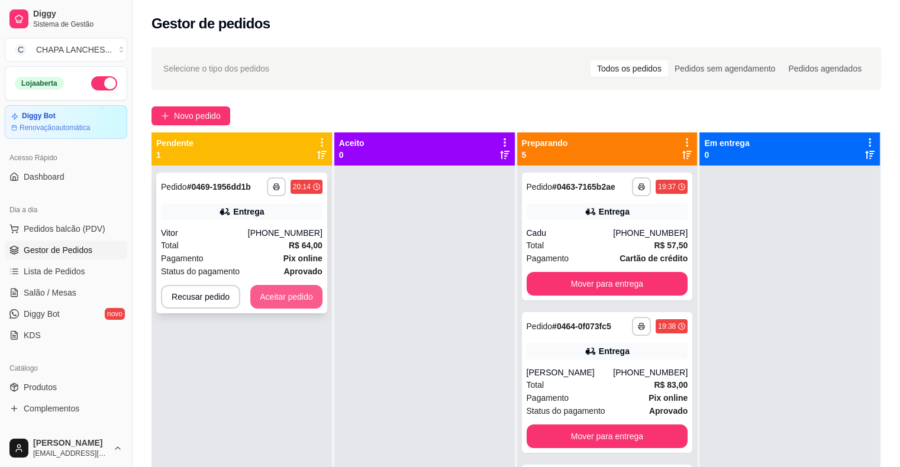
click at [297, 303] on button "Aceitar pedido" at bounding box center [286, 297] width 72 height 24
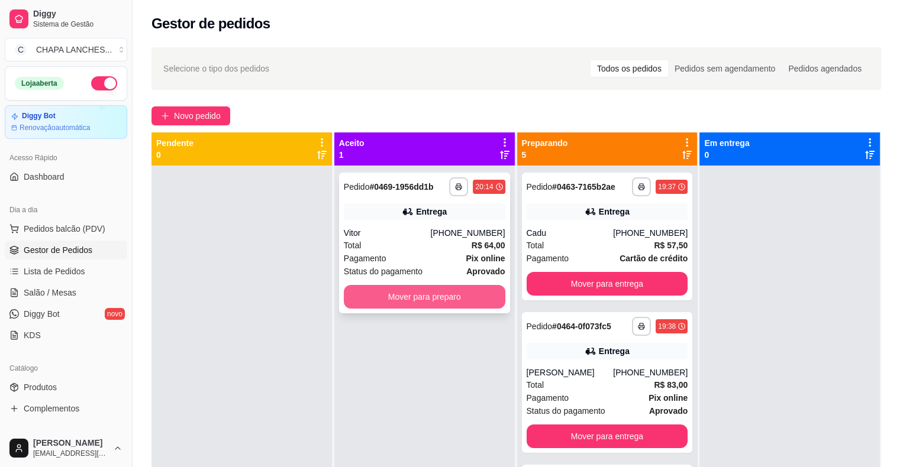
click at [361, 296] on button "Mover para preparo" at bounding box center [424, 297] width 161 height 24
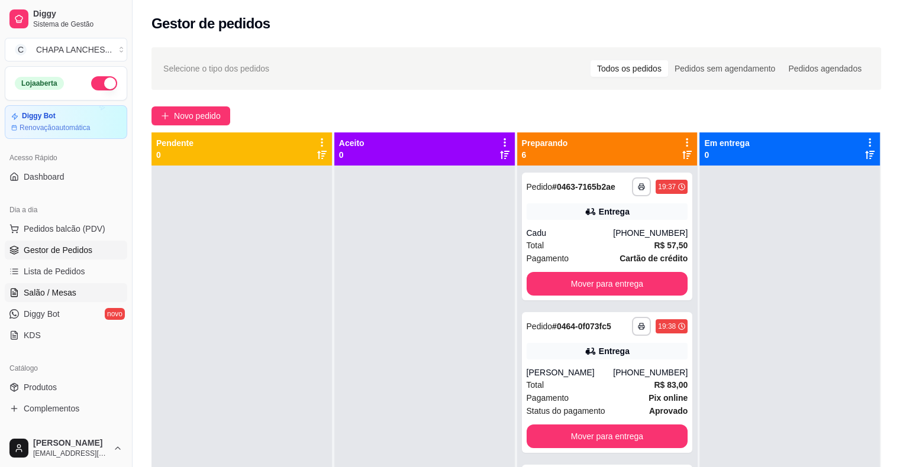
click at [73, 290] on span "Salão / Mesas" at bounding box center [50, 293] width 53 height 12
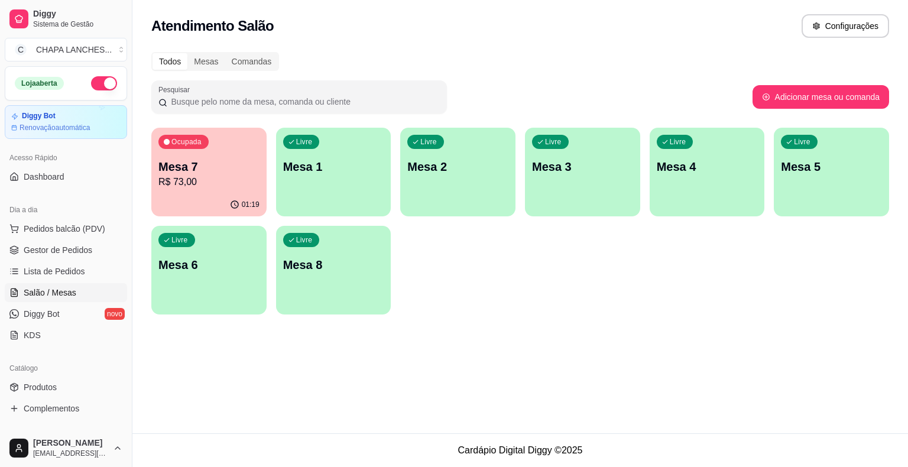
click at [216, 195] on div "01:19" at bounding box center [208, 204] width 115 height 23
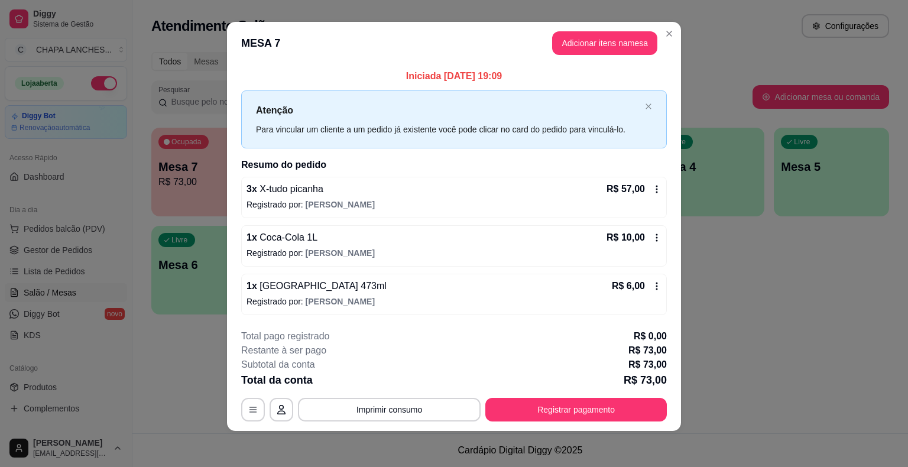
scroll to position [8, 0]
click at [394, 405] on button "Imprimir consumo" at bounding box center [389, 409] width 183 height 24
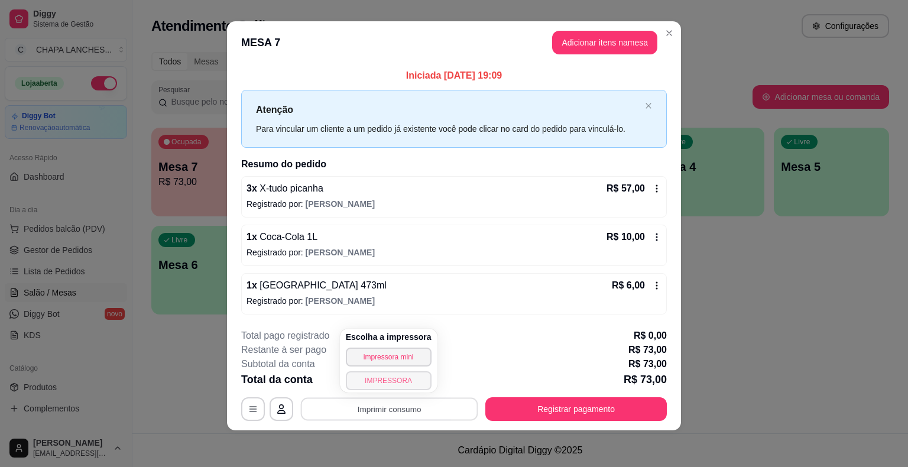
click at [405, 384] on button "IMPRESSORA" at bounding box center [389, 380] width 86 height 19
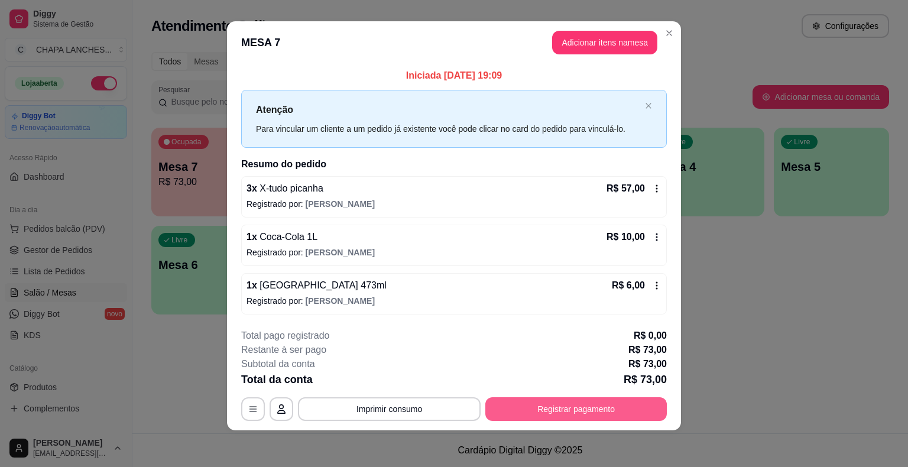
click at [523, 403] on button "Registrar pagamento" at bounding box center [577, 409] width 182 height 24
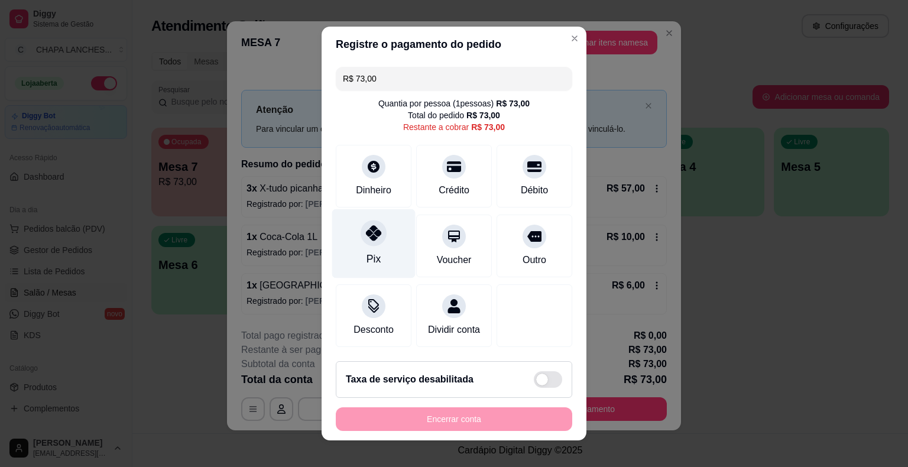
click at [371, 238] on icon at bounding box center [373, 232] width 15 height 15
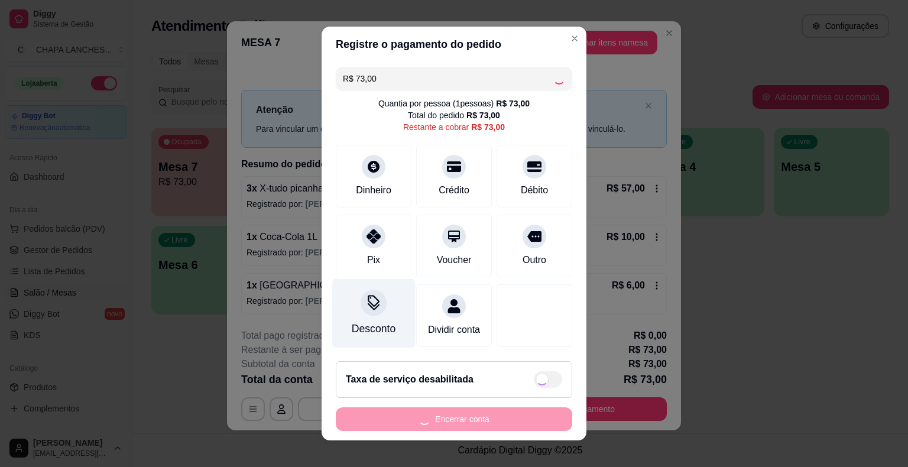
type input "R$ 0,00"
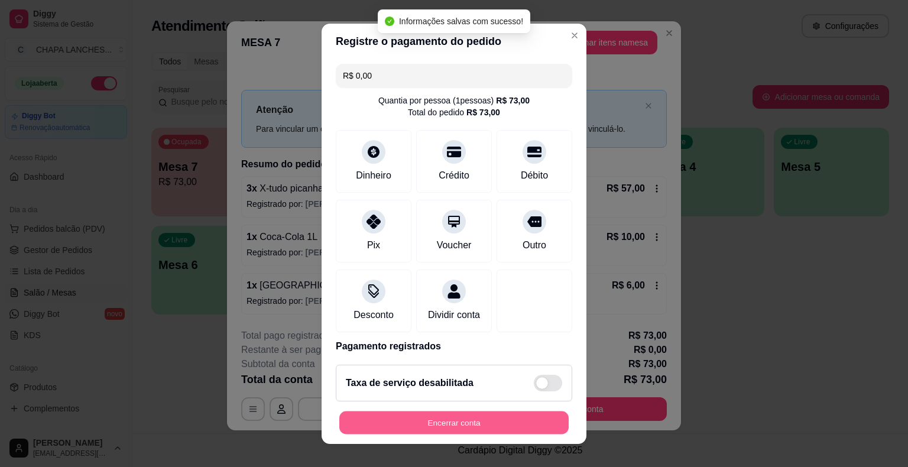
click at [431, 425] on button "Encerrar conta" at bounding box center [453, 422] width 229 height 23
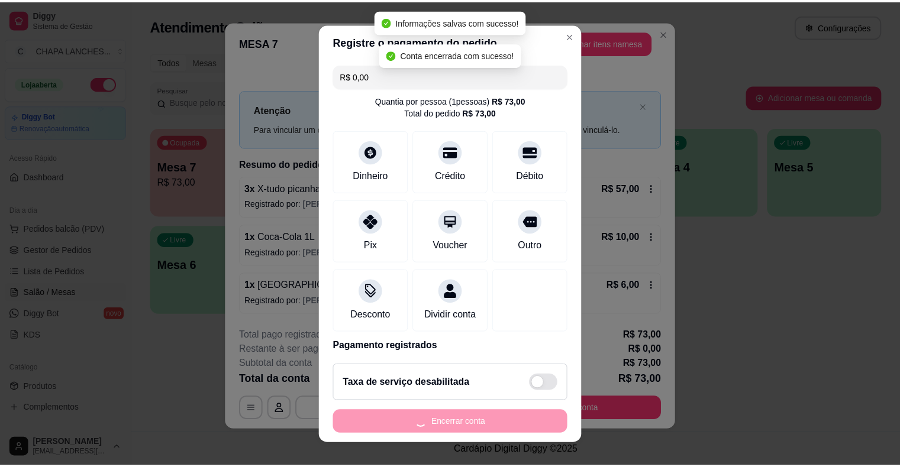
scroll to position [0, 0]
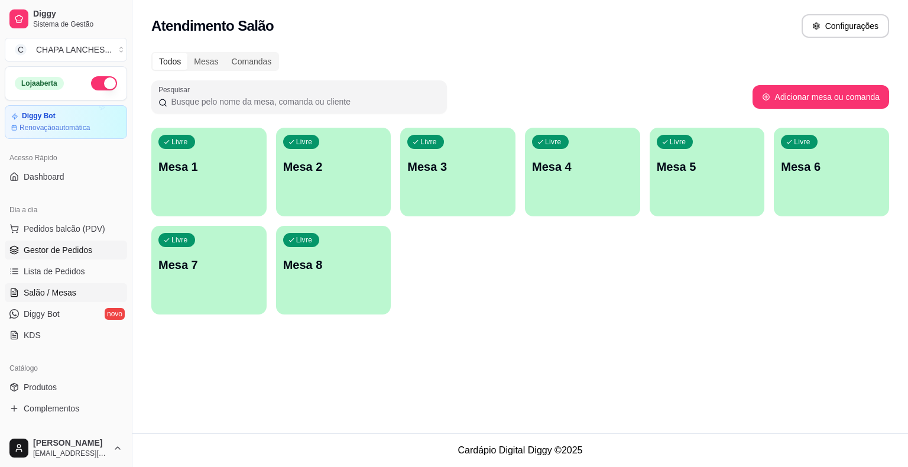
click at [102, 242] on link "Gestor de Pedidos" at bounding box center [66, 250] width 122 height 19
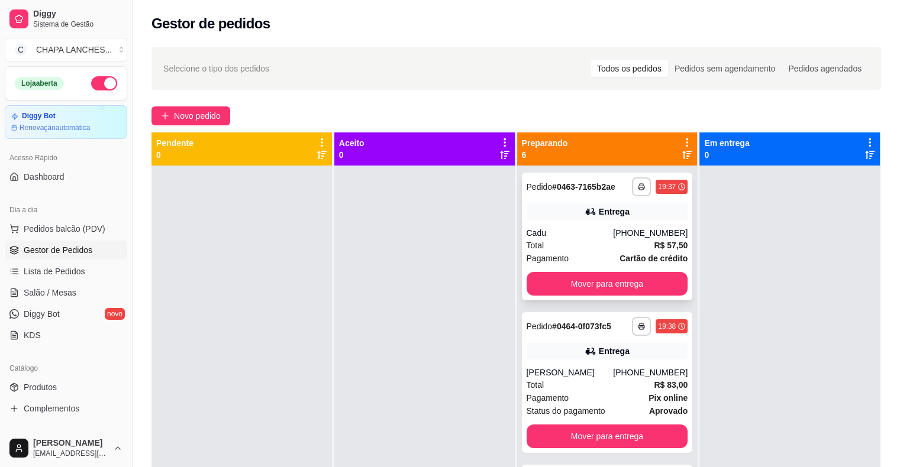
click at [570, 228] on div "Cadu" at bounding box center [569, 233] width 87 height 12
click at [69, 289] on span "Salão / Mesas" at bounding box center [50, 293] width 53 height 12
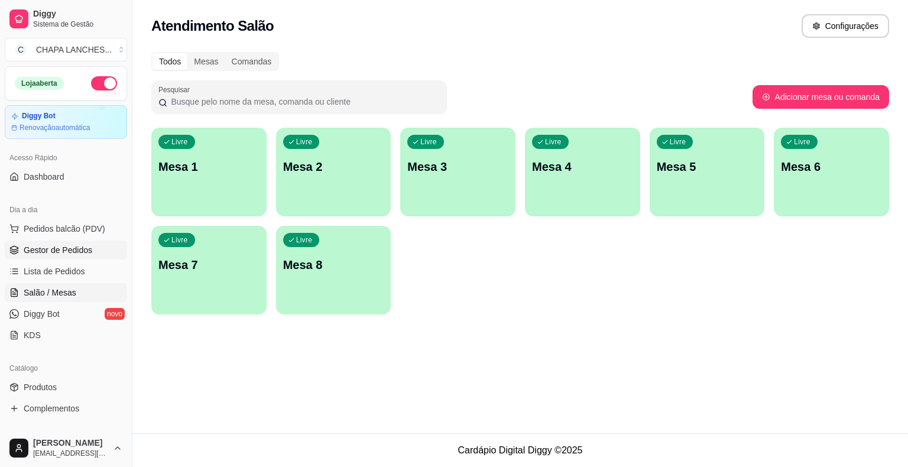
click at [74, 248] on span "Gestor de Pedidos" at bounding box center [58, 250] width 69 height 12
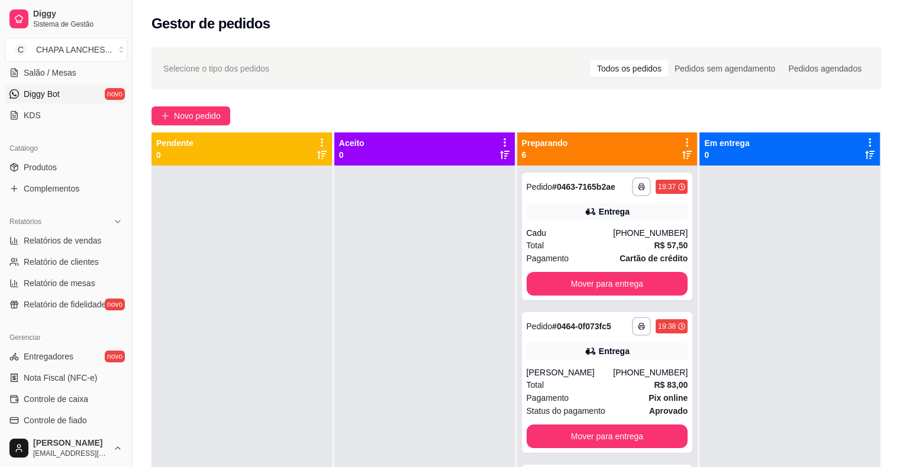
scroll to position [237, 0]
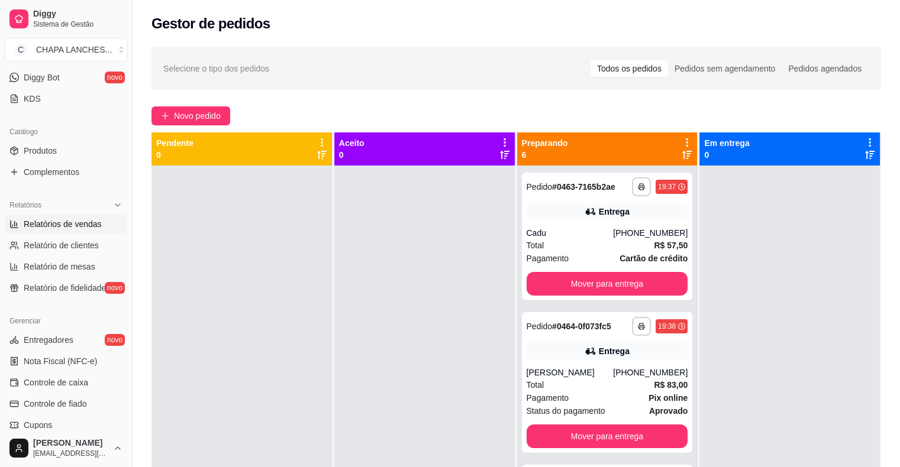
click at [60, 221] on span "Relatórios de vendas" at bounding box center [63, 224] width 78 height 12
select select "ALL"
select select "0"
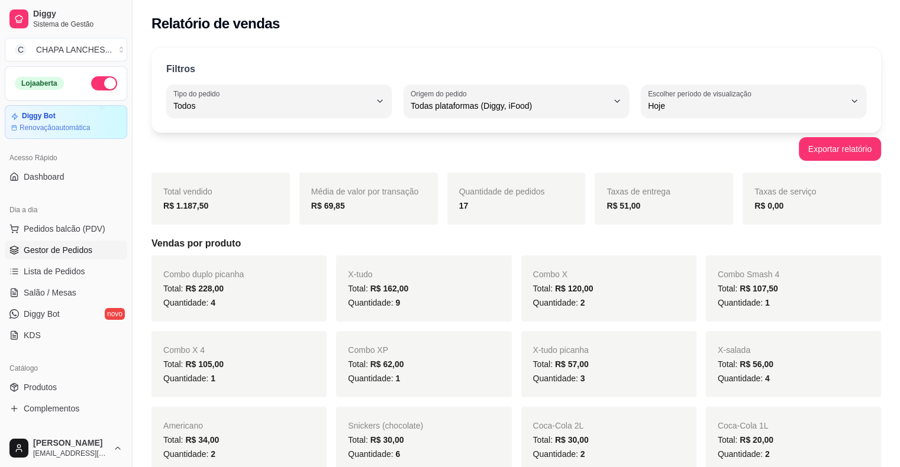
click at [64, 247] on span "Gestor de Pedidos" at bounding box center [58, 250] width 69 height 12
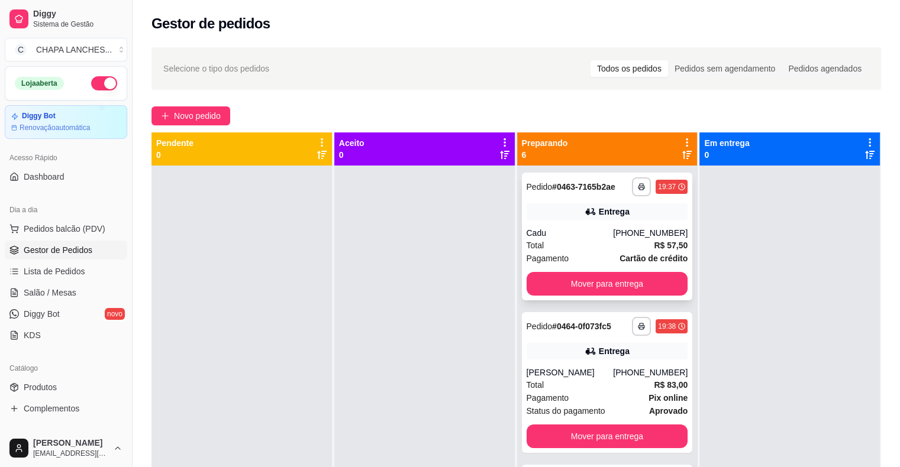
click at [568, 235] on div "Cadu" at bounding box center [569, 233] width 87 height 12
click at [572, 243] on div "Total R$ 57,50" at bounding box center [606, 245] width 161 height 13
click at [76, 292] on link "Salão / Mesas" at bounding box center [66, 292] width 122 height 19
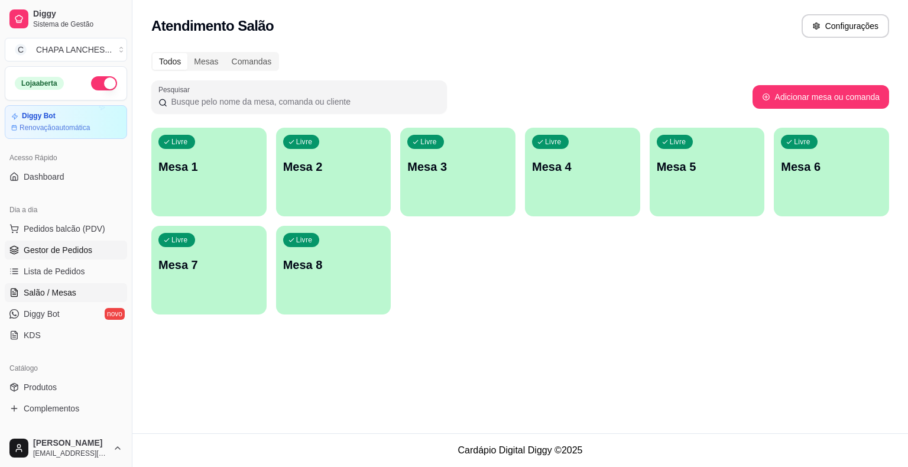
click at [57, 248] on span "Gestor de Pedidos" at bounding box center [58, 250] width 69 height 12
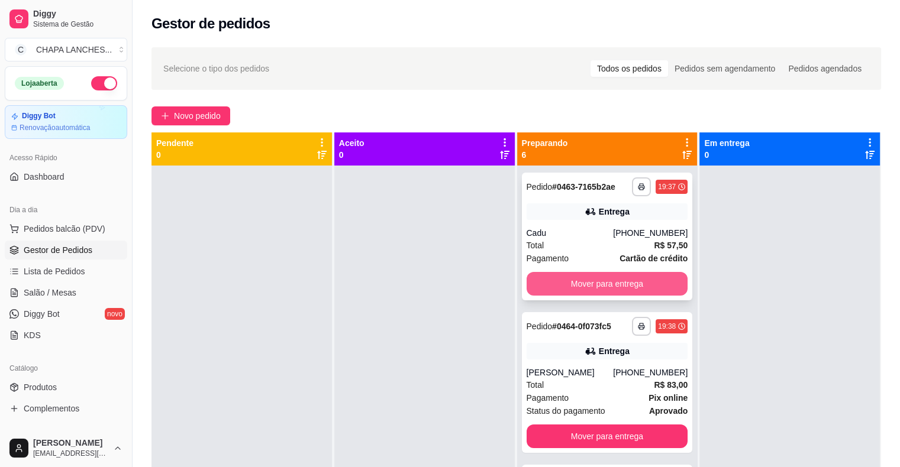
click at [546, 283] on button "Mover para entrega" at bounding box center [606, 284] width 161 height 24
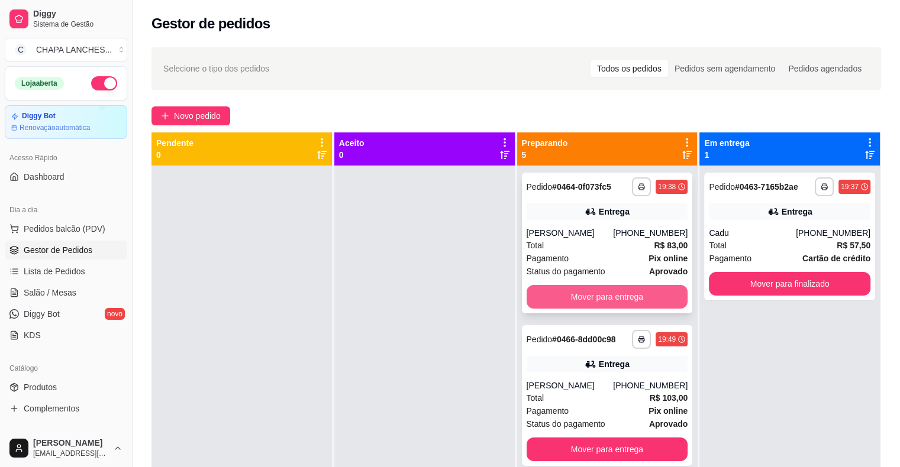
click at [571, 296] on button "Mover para entrega" at bounding box center [606, 297] width 161 height 24
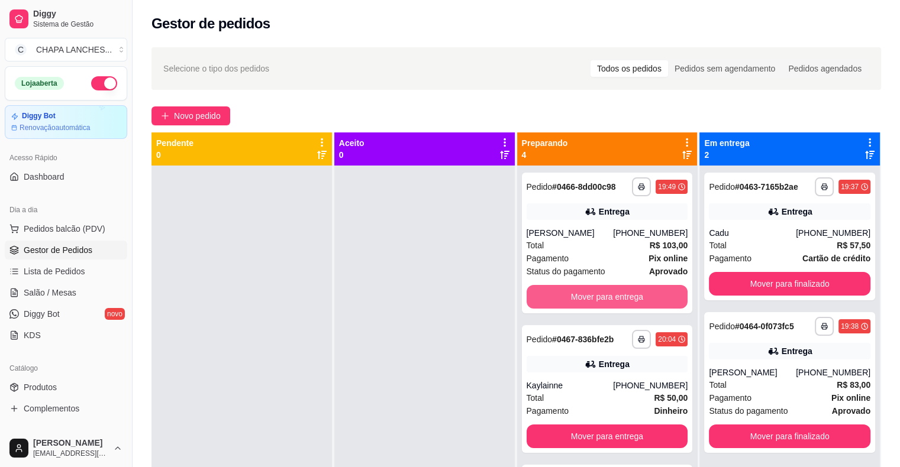
click at [567, 294] on button "Mover para entrega" at bounding box center [606, 297] width 161 height 24
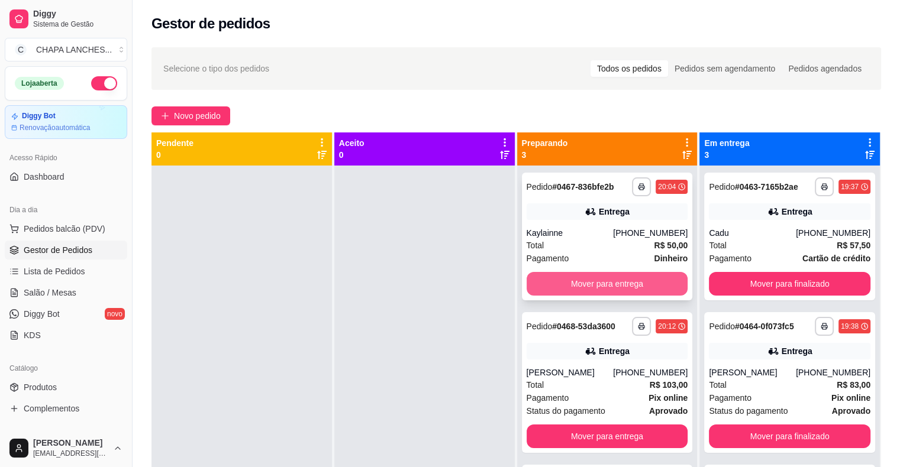
click at [563, 284] on button "Mover para entrega" at bounding box center [606, 284] width 161 height 24
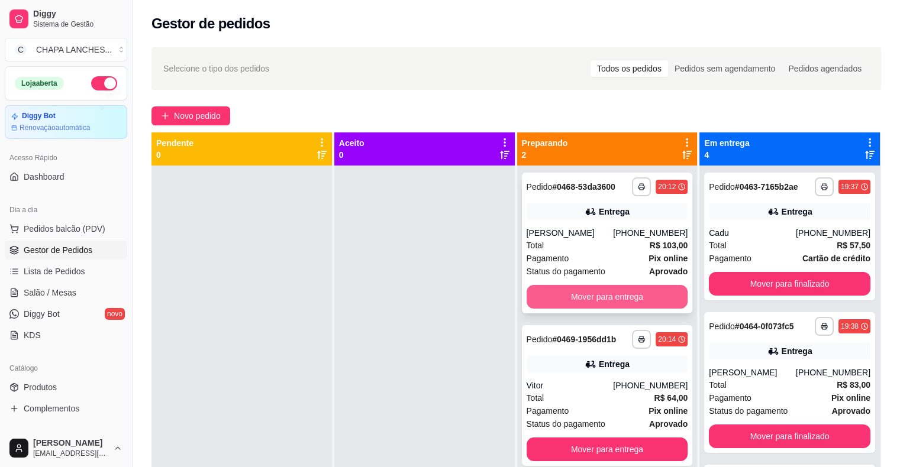
click at [575, 298] on button "Mover para entrega" at bounding box center [606, 297] width 161 height 24
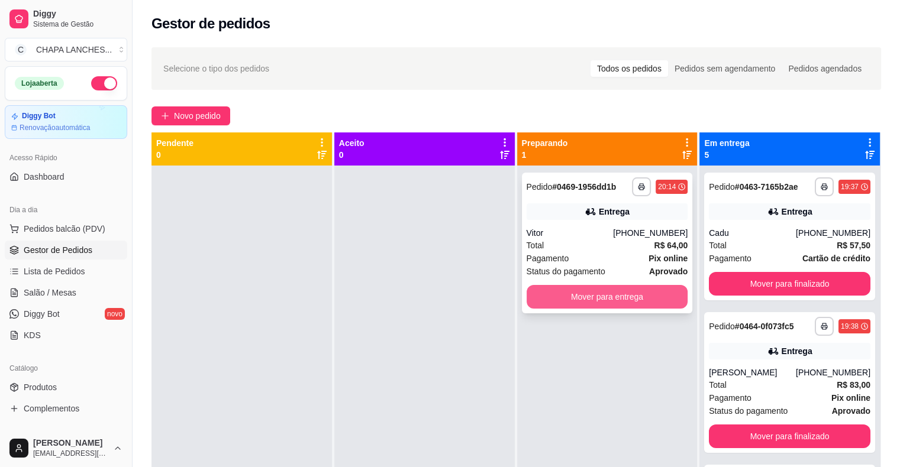
click at [563, 299] on button "Mover para entrega" at bounding box center [606, 297] width 161 height 24
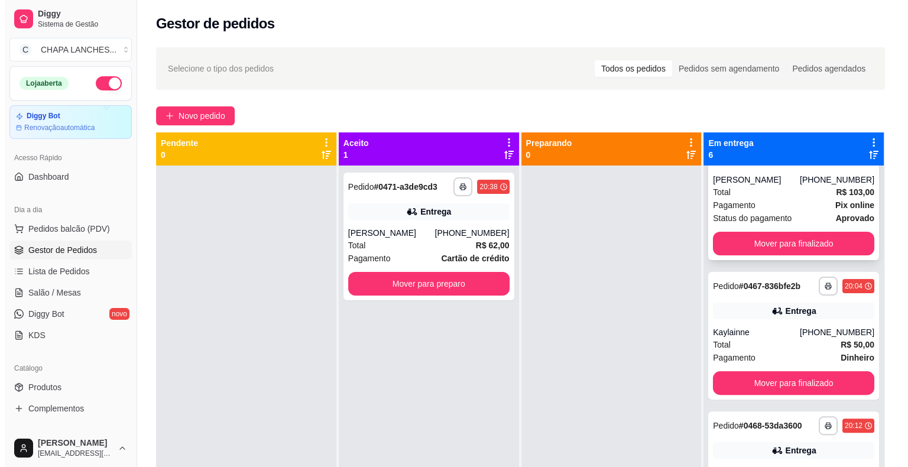
scroll to position [414, 0]
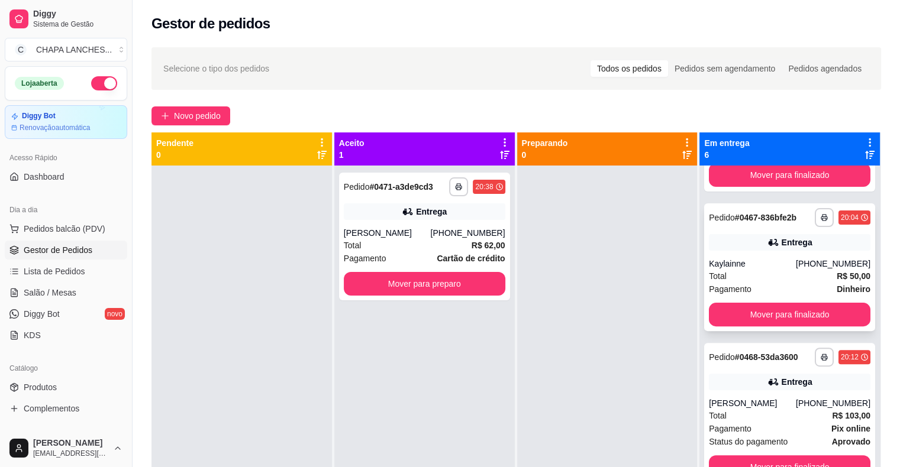
click at [753, 273] on div "Total R$ 50,00" at bounding box center [788, 276] width 161 height 13
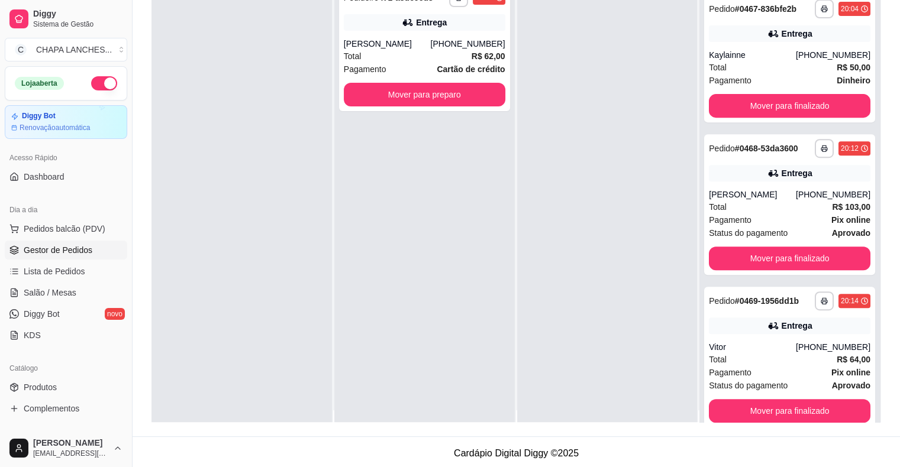
scroll to position [0, 0]
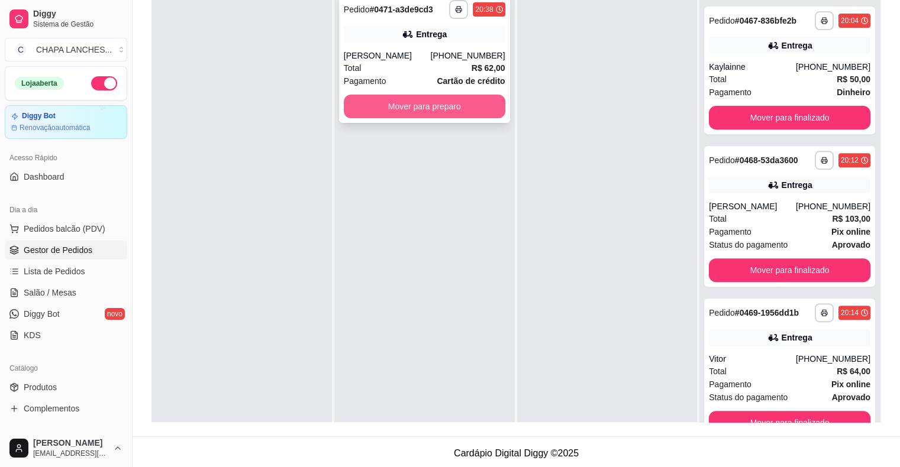
click at [407, 104] on button "Mover para preparo" at bounding box center [424, 107] width 161 height 24
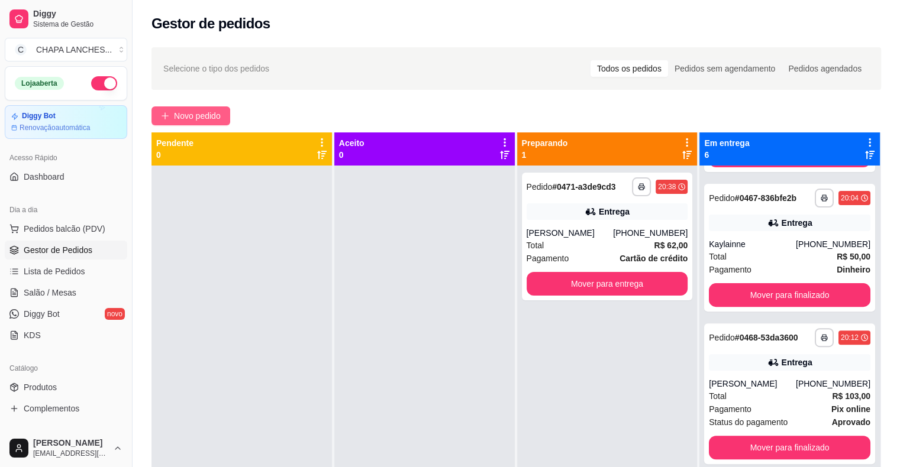
click at [218, 113] on span "Novo pedido" at bounding box center [197, 115] width 47 height 13
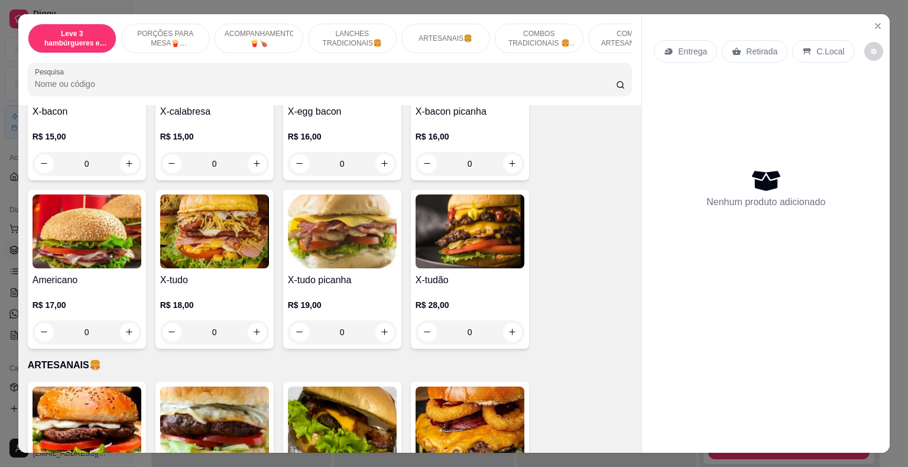
scroll to position [1124, 0]
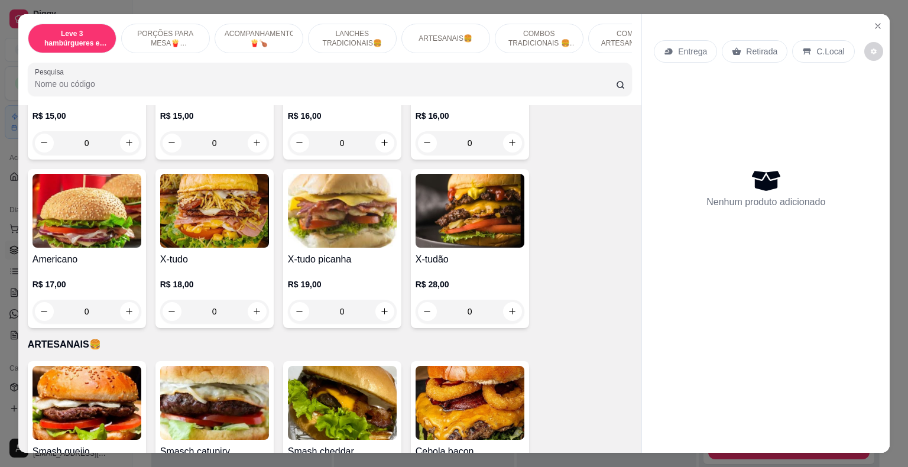
click at [383, 300] on div "0" at bounding box center [342, 312] width 109 height 24
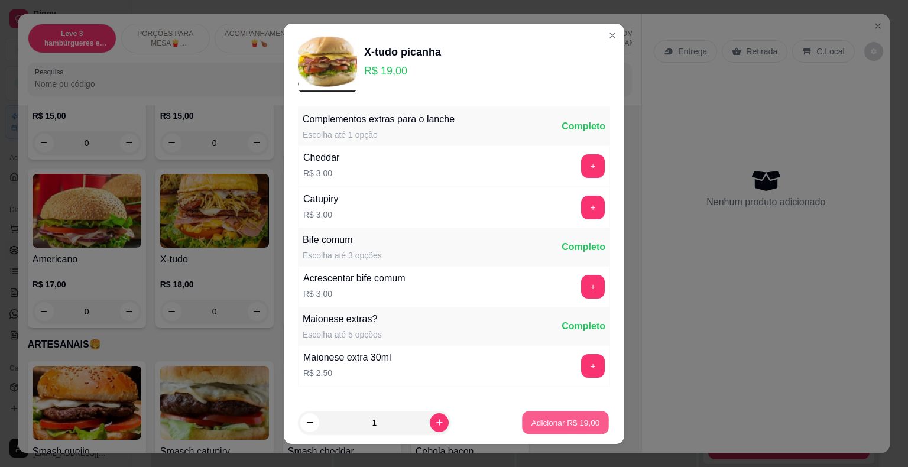
click at [532, 425] on p "Adicionar R$ 19,00" at bounding box center [566, 422] width 69 height 11
type input "1"
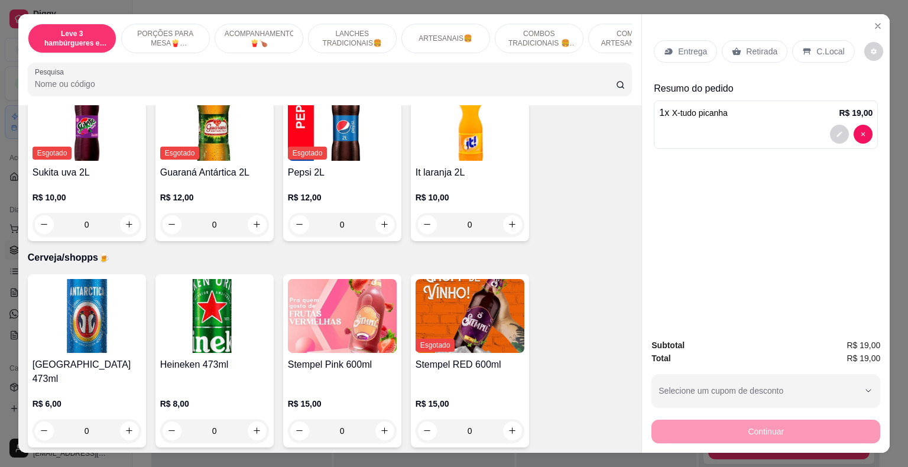
scroll to position [2957, 0]
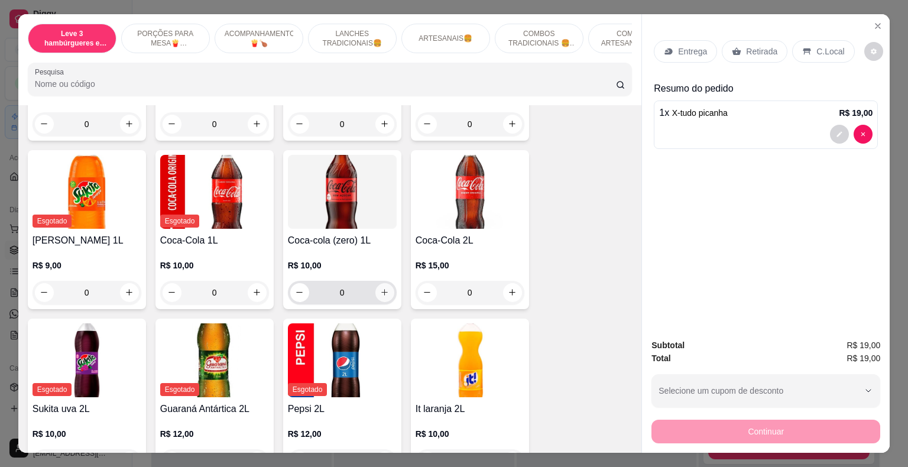
click at [380, 288] on icon "increase-product-quantity" at bounding box center [384, 292] width 9 height 9
type input "1"
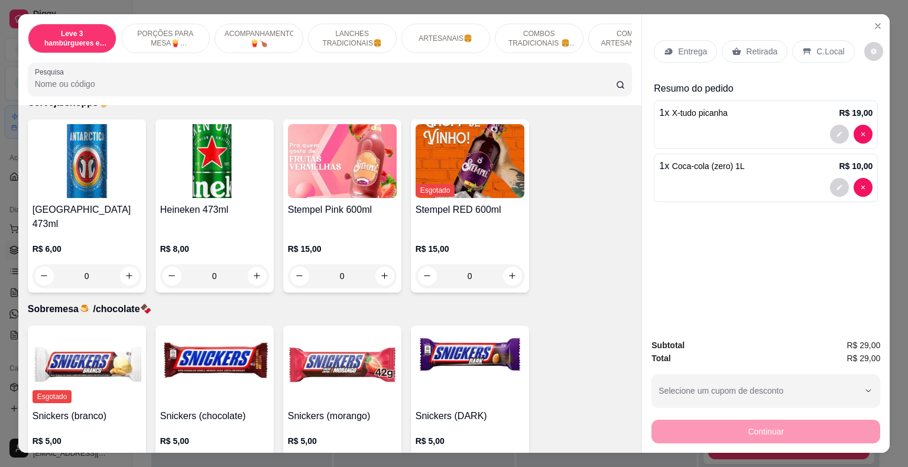
scroll to position [3370, 0]
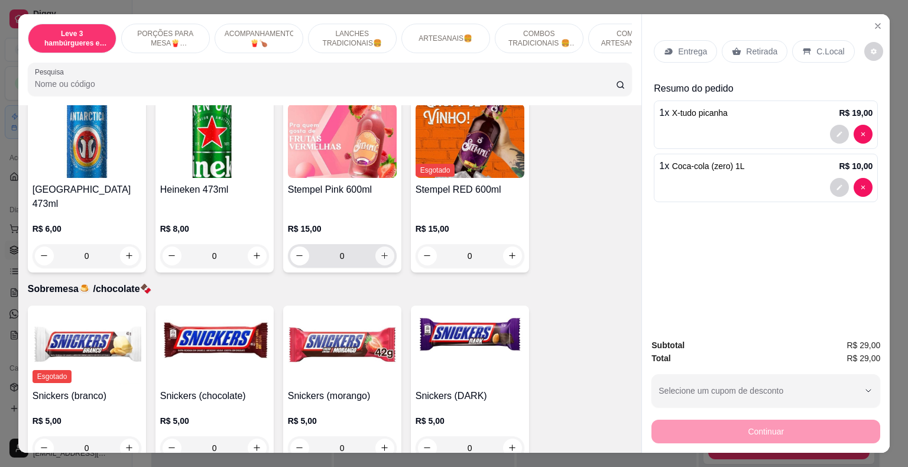
click at [381, 253] on icon "increase-product-quantity" at bounding box center [384, 256] width 7 height 7
type input "1"
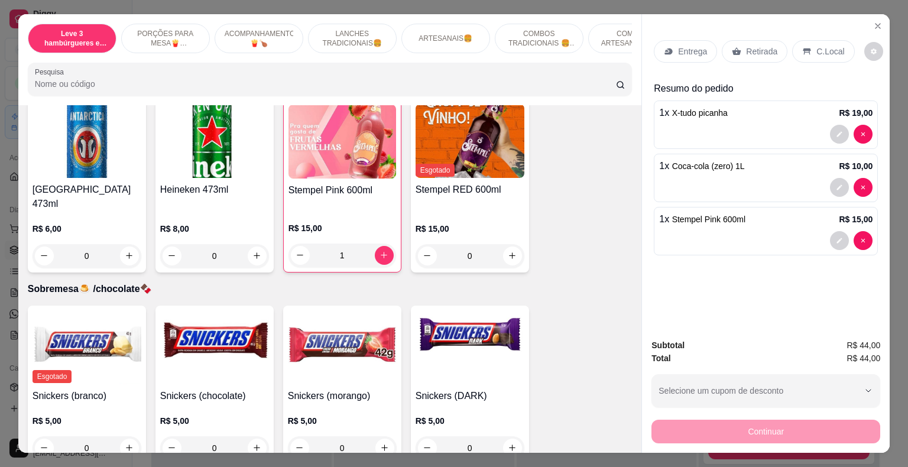
click at [759, 46] on p "Retirada" at bounding box center [761, 52] width 31 height 12
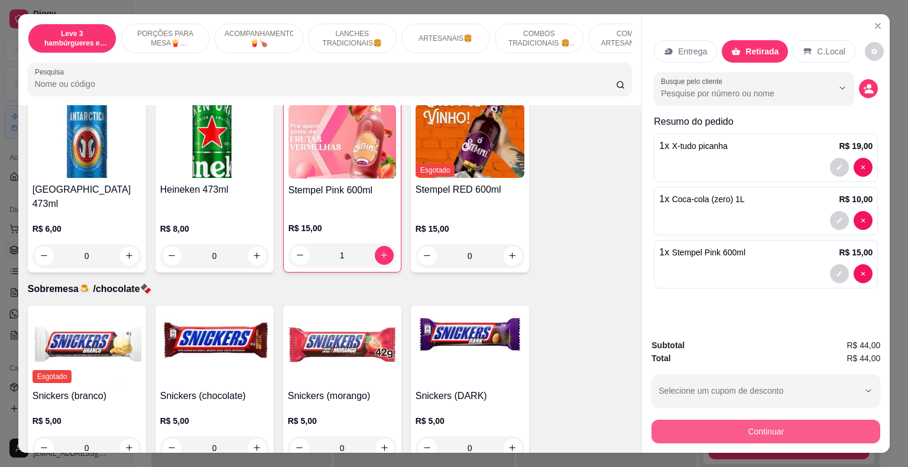
click at [816, 425] on button "Continuar" at bounding box center [766, 432] width 229 height 24
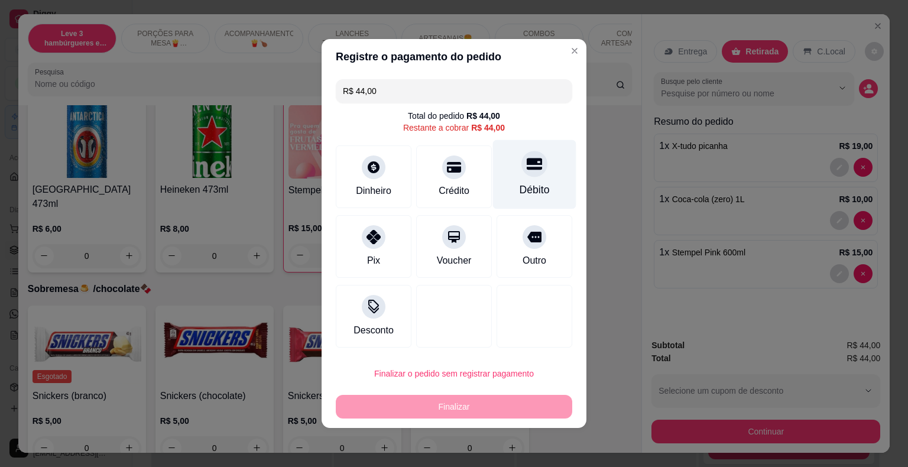
click at [523, 174] on div at bounding box center [535, 164] width 26 height 26
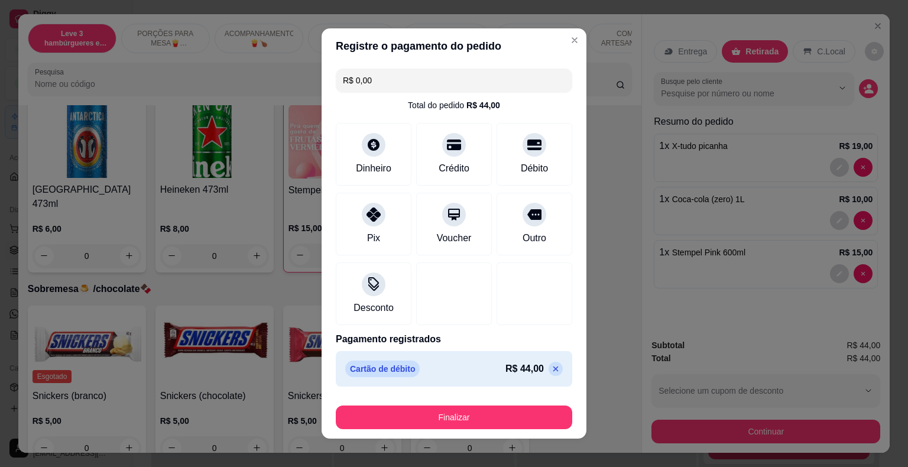
click at [551, 366] on icon at bounding box center [555, 368] width 9 height 9
type input "R$ 44,00"
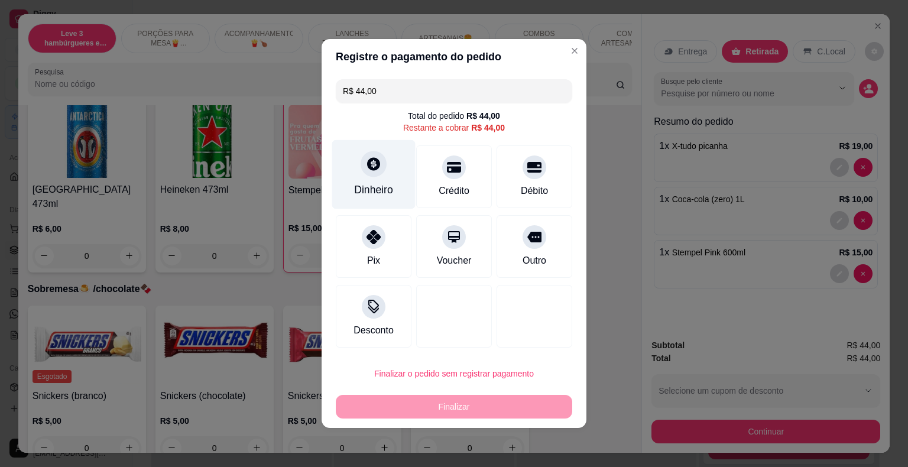
click at [363, 159] on div "Dinheiro" at bounding box center [373, 174] width 83 height 69
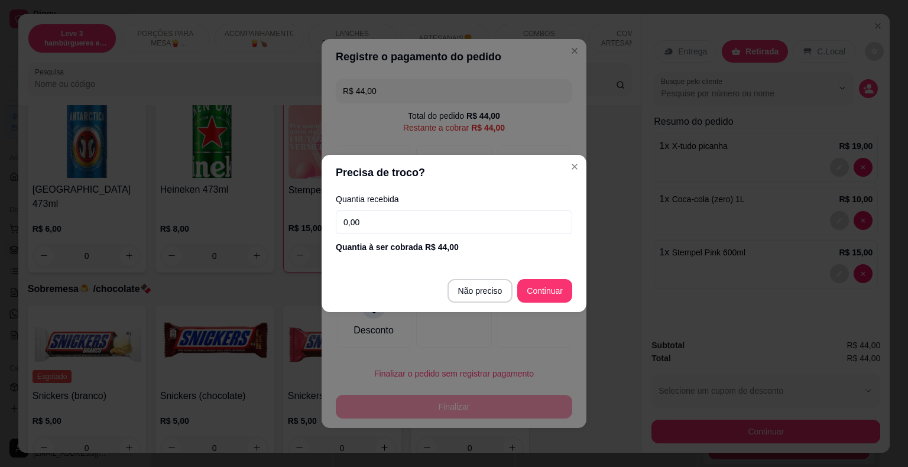
click at [407, 220] on input "0,00" at bounding box center [454, 223] width 237 height 24
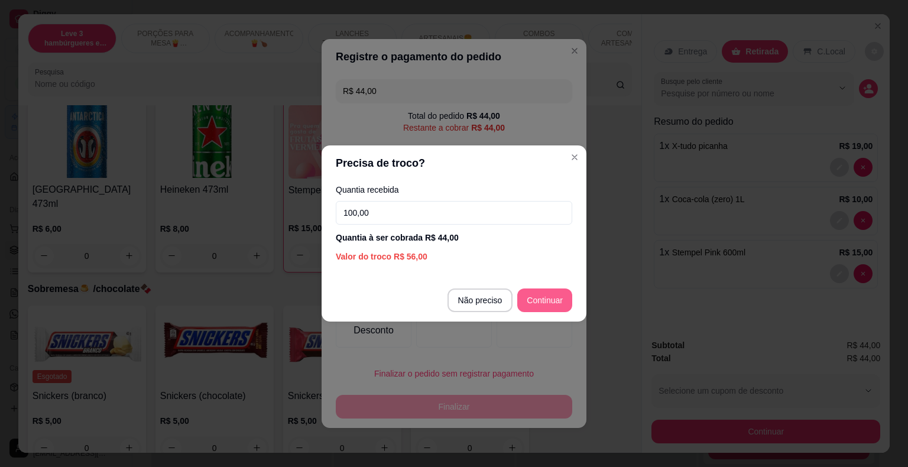
type input "100,00"
type input "R$ 0,00"
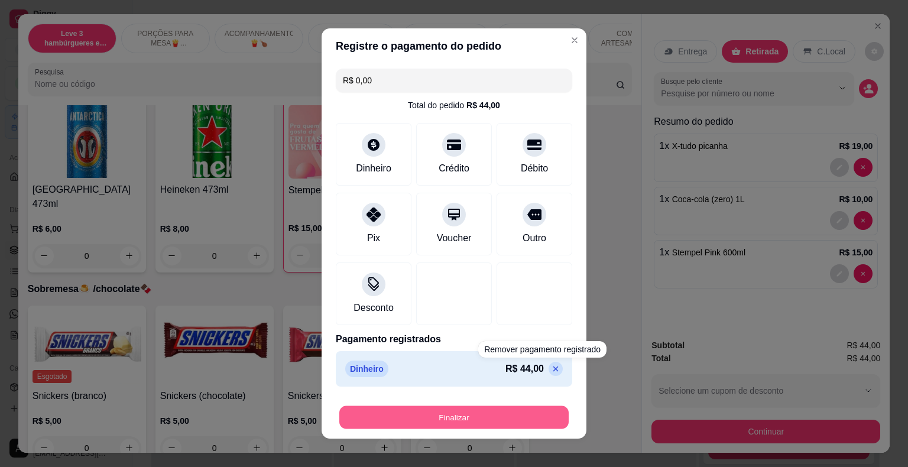
click at [520, 418] on button "Finalizar" at bounding box center [453, 417] width 229 height 23
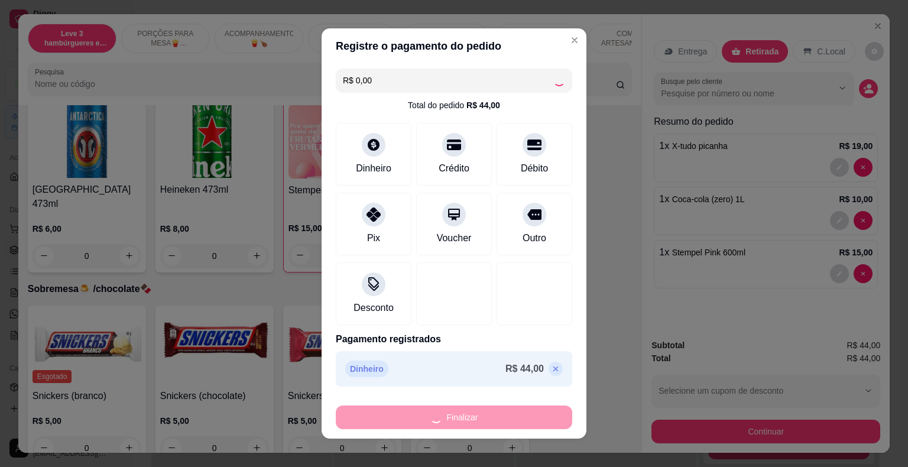
type input "0"
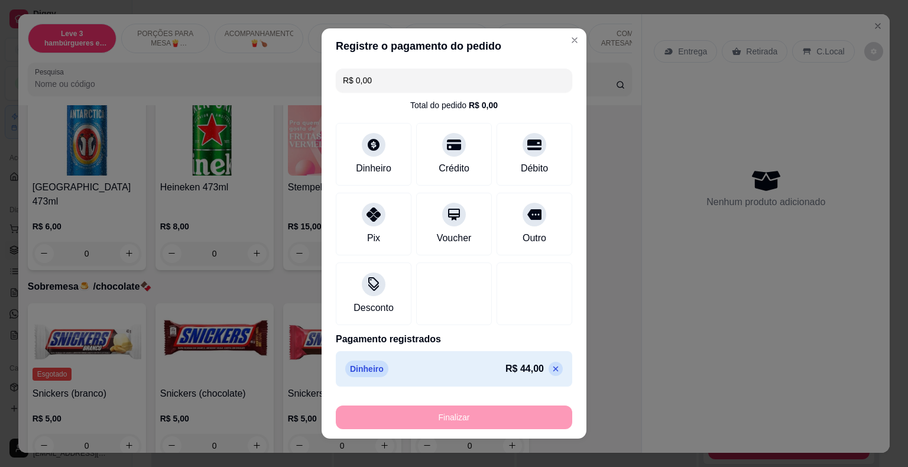
type input "-R$ 44,00"
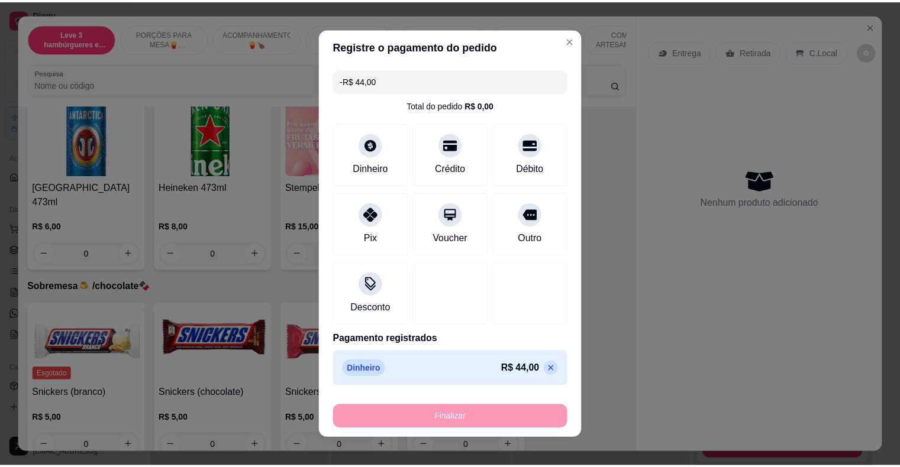
scroll to position [3368, 0]
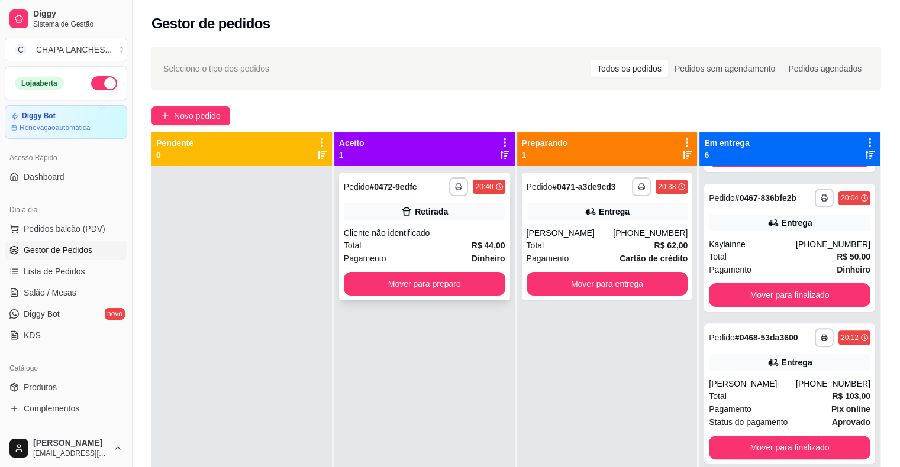
click at [406, 243] on div "Total R$ 44,00" at bounding box center [424, 245] width 161 height 13
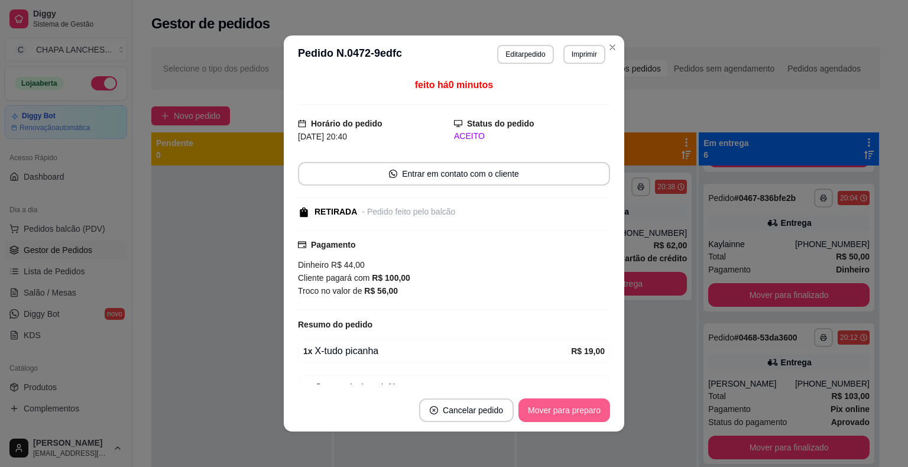
click at [573, 413] on button "Mover para preparo" at bounding box center [565, 411] width 92 height 24
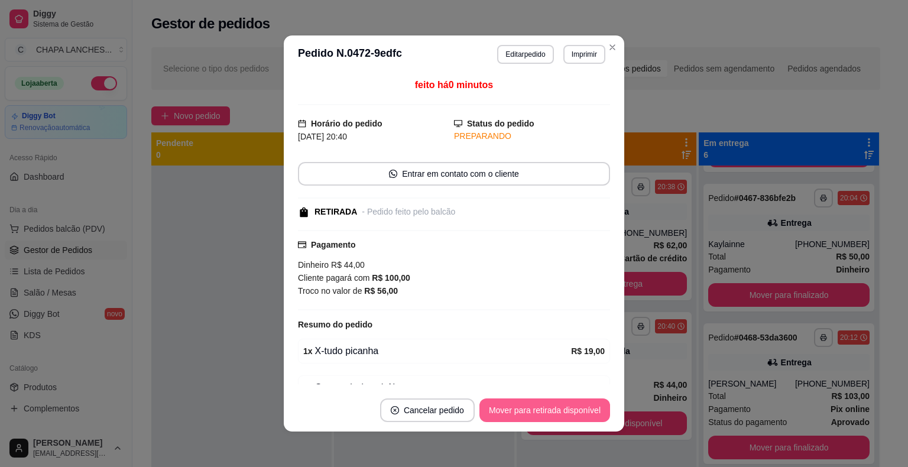
click at [578, 415] on button "Mover para retirada disponível" at bounding box center [545, 411] width 131 height 24
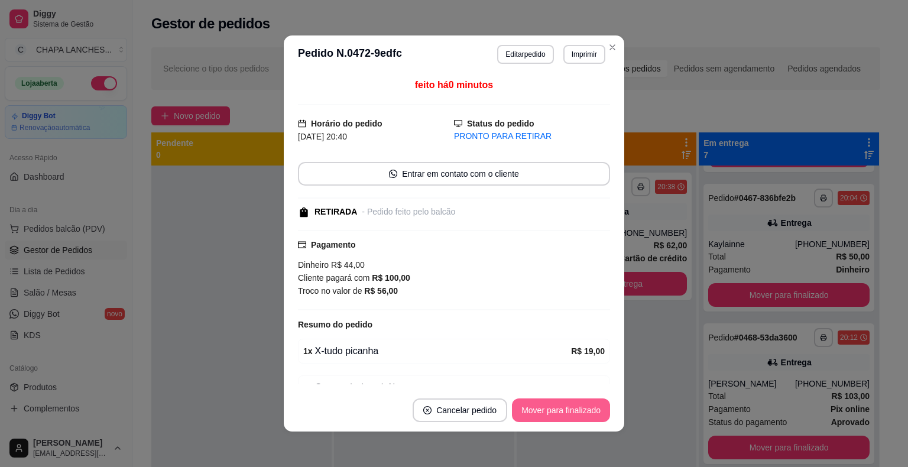
click at [564, 415] on button "Mover para finalizado" at bounding box center [561, 411] width 98 height 24
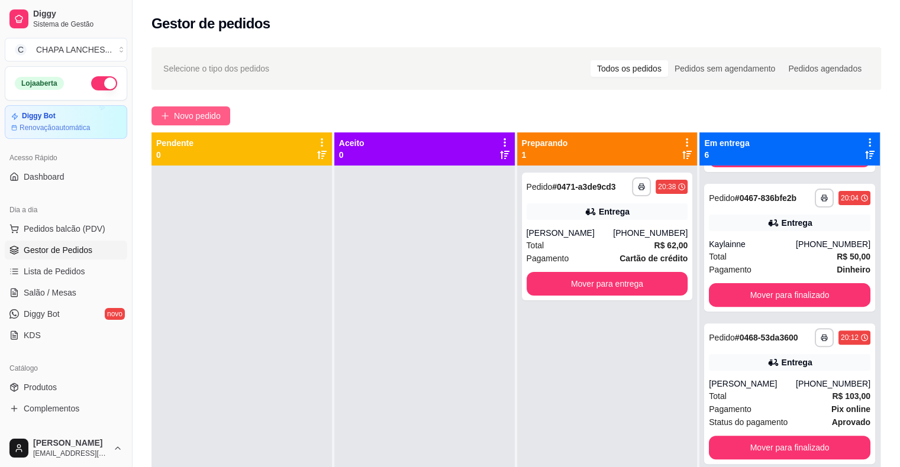
click at [206, 114] on span "Novo pedido" at bounding box center [197, 115] width 47 height 13
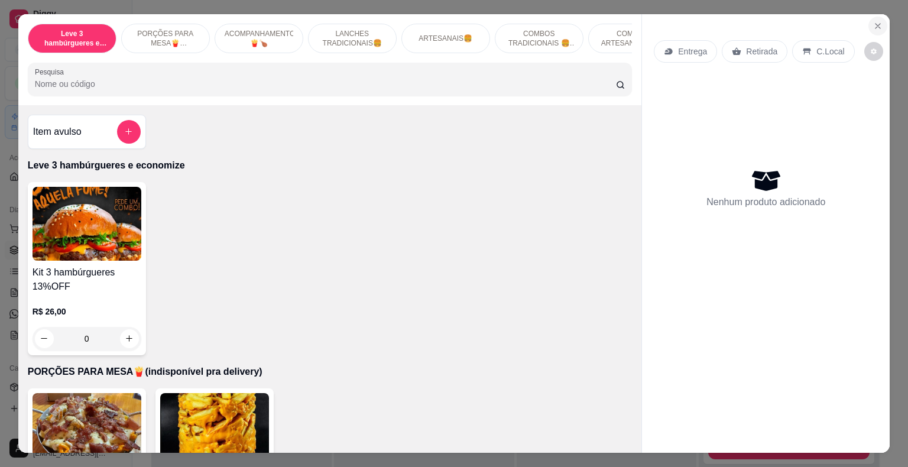
click at [879, 20] on button "Close" at bounding box center [878, 26] width 19 height 19
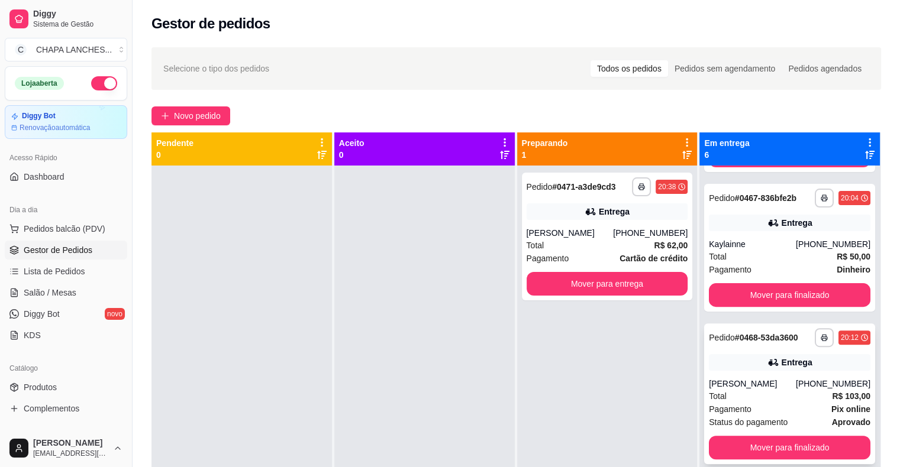
click at [805, 406] on div "Pagamento Pix online" at bounding box center [788, 409] width 161 height 13
click at [775, 402] on div "Total R$ 103,00" at bounding box center [788, 396] width 161 height 13
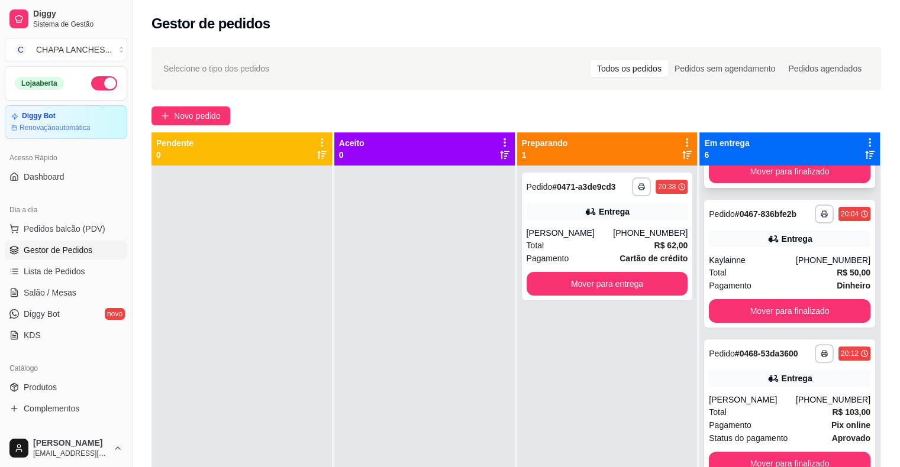
scroll to position [433, 0]
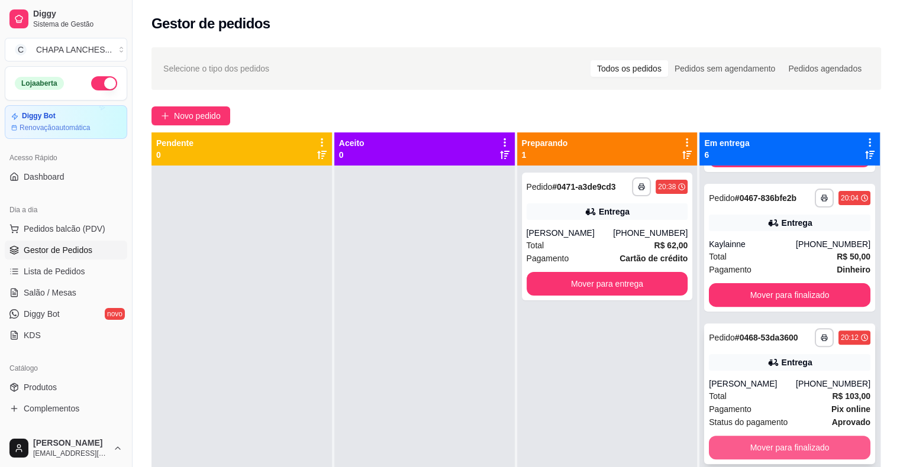
click at [783, 446] on button "Mover para finalizado" at bounding box center [788, 448] width 161 height 24
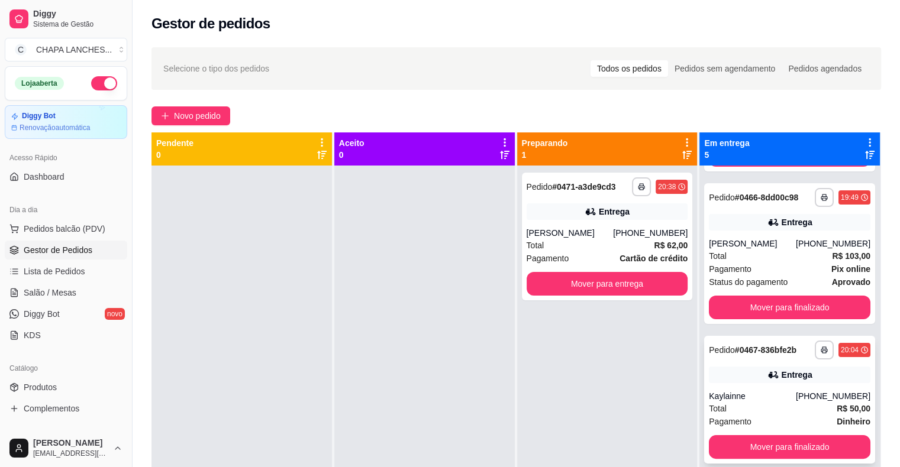
scroll to position [33, 0]
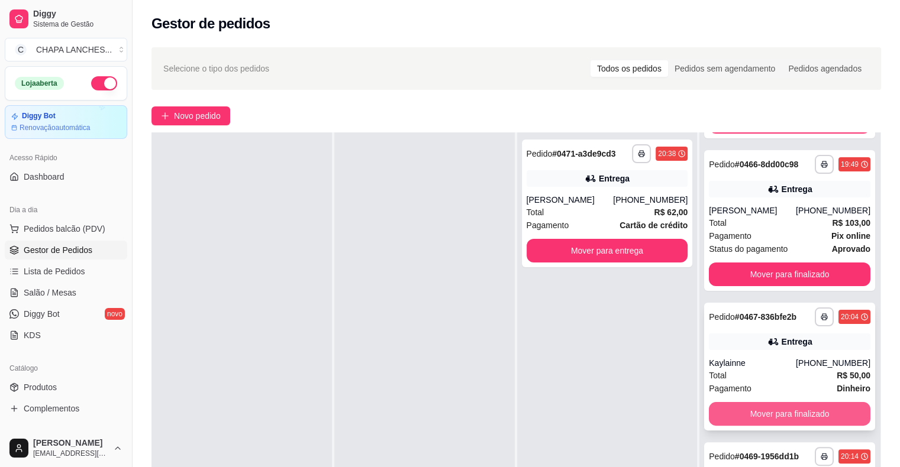
click at [762, 414] on button "Mover para finalizado" at bounding box center [788, 414] width 161 height 24
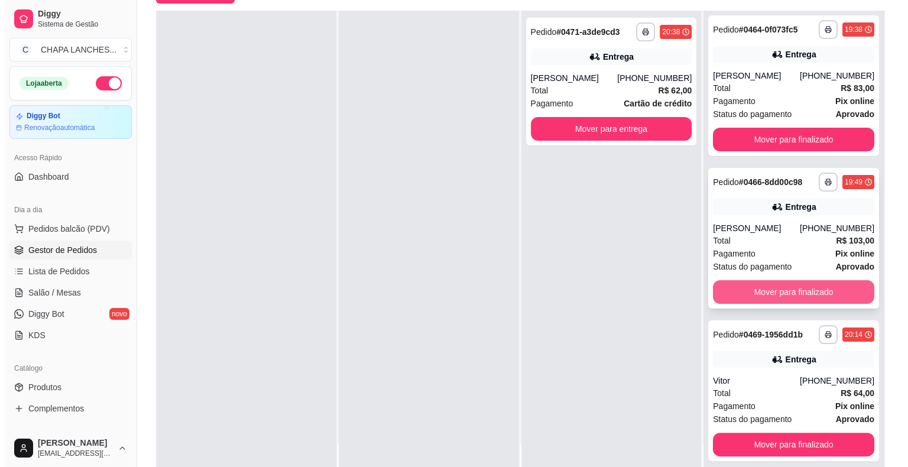
scroll to position [180, 0]
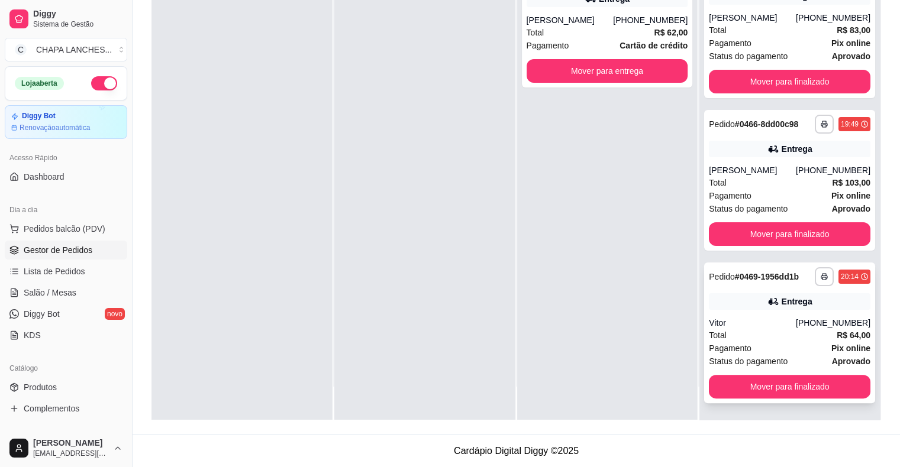
click at [751, 331] on div "Total R$ 64,00" at bounding box center [788, 335] width 161 height 13
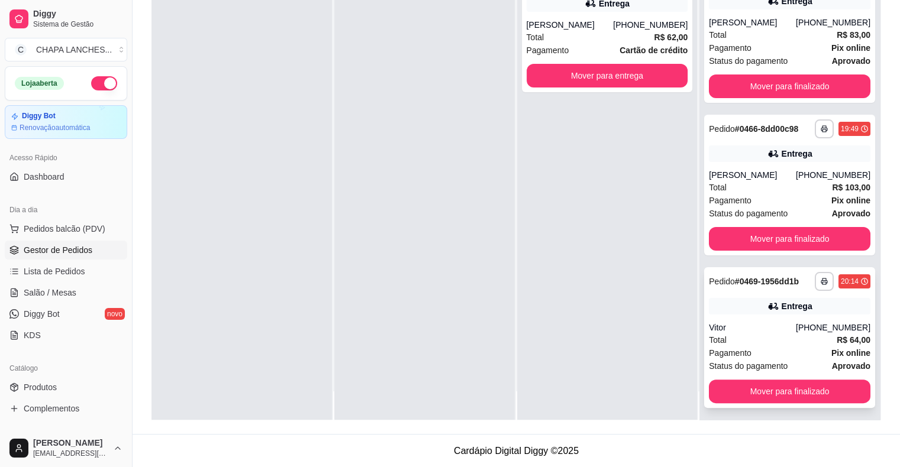
scroll to position [33, 0]
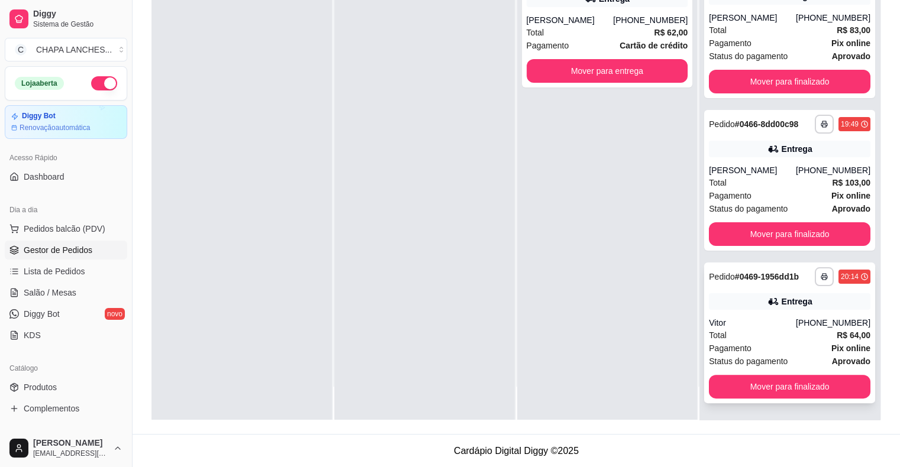
click at [751, 315] on div "**********" at bounding box center [789, 333] width 171 height 141
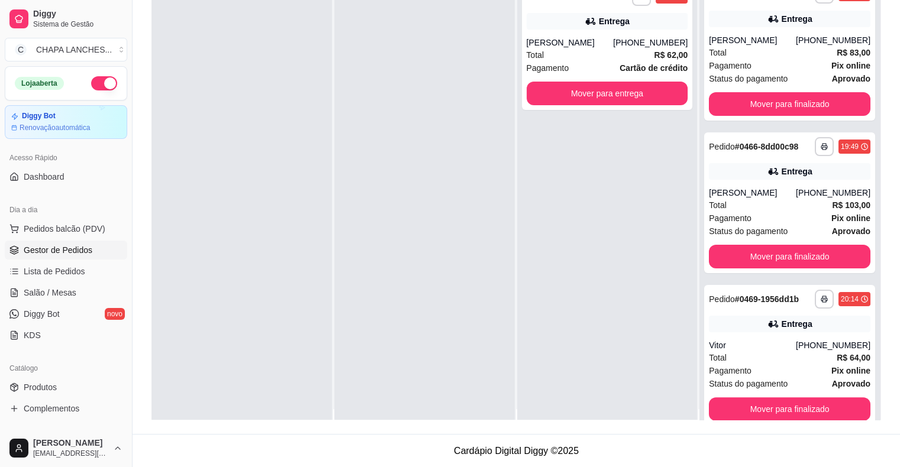
scroll to position [0, 0]
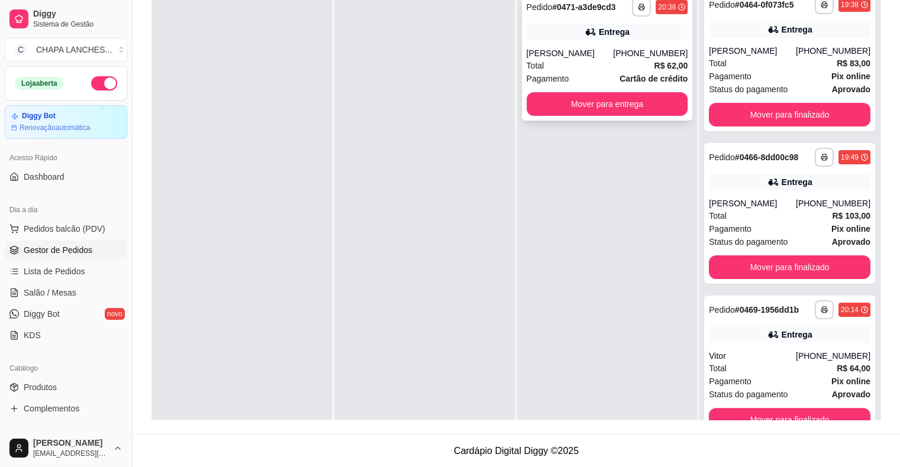
click at [609, 60] on div "Total R$ 62,00" at bounding box center [606, 65] width 161 height 13
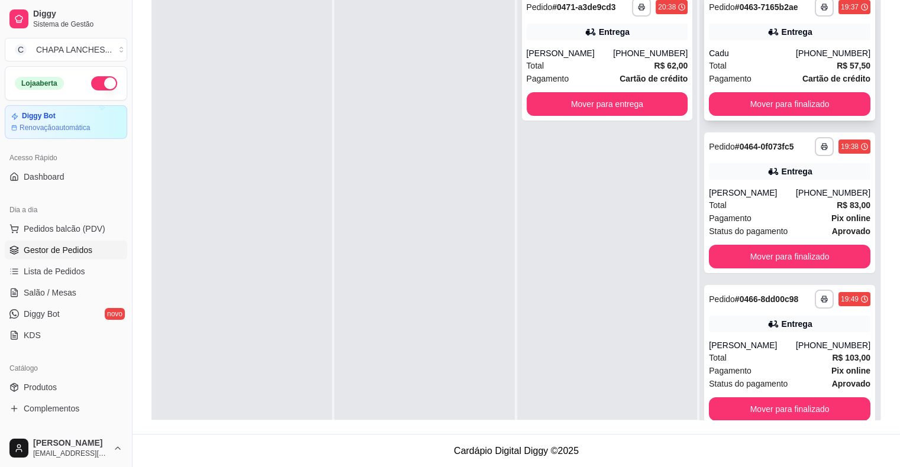
scroll to position [2, 0]
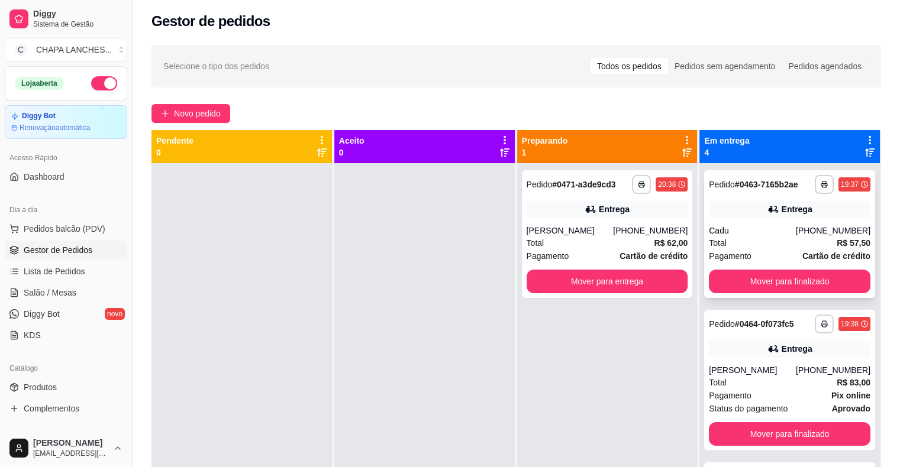
click at [736, 228] on div "Cadu" at bounding box center [751, 231] width 87 height 12
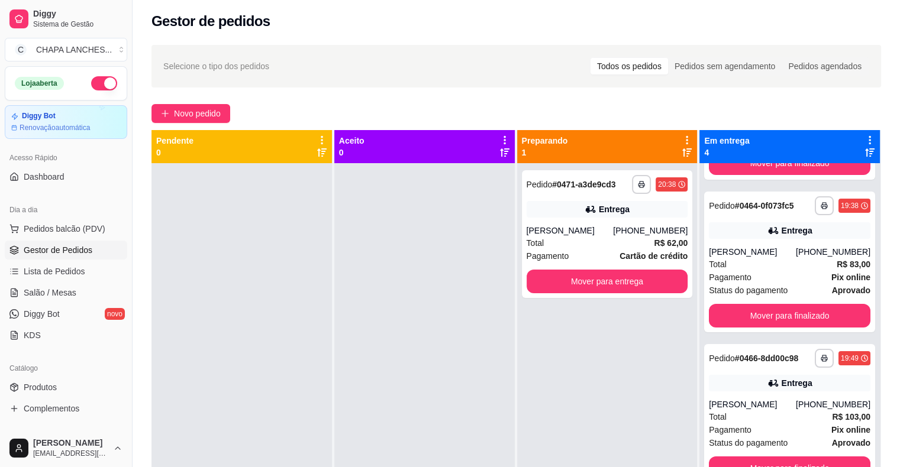
scroll to position [0, 0]
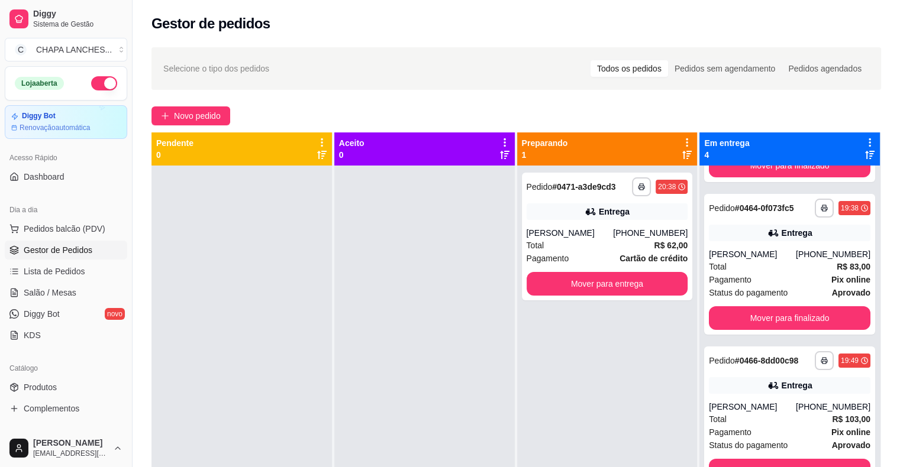
click at [55, 246] on span "Gestor de Pedidos" at bounding box center [58, 250] width 69 height 12
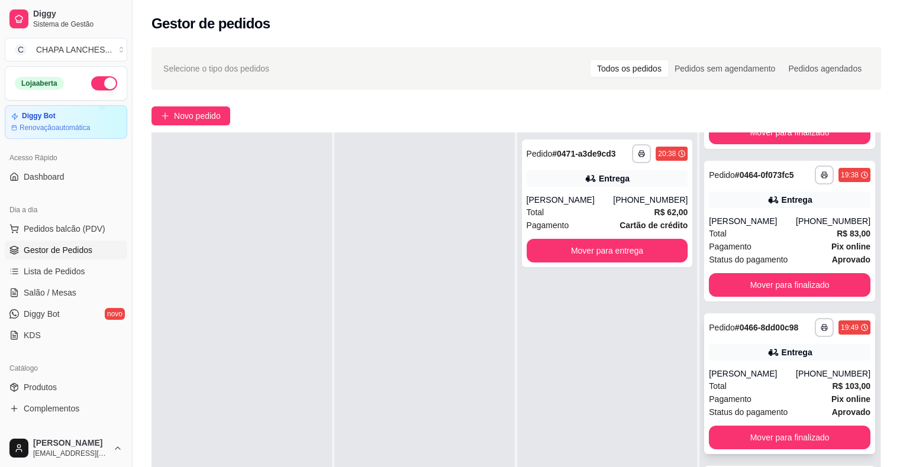
scroll to position [142, 0]
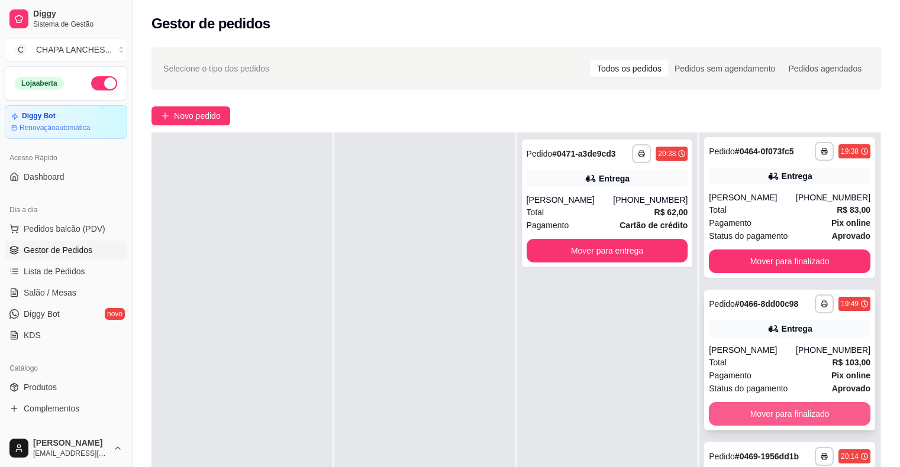
click at [762, 406] on button "Mover para finalizado" at bounding box center [788, 414] width 161 height 24
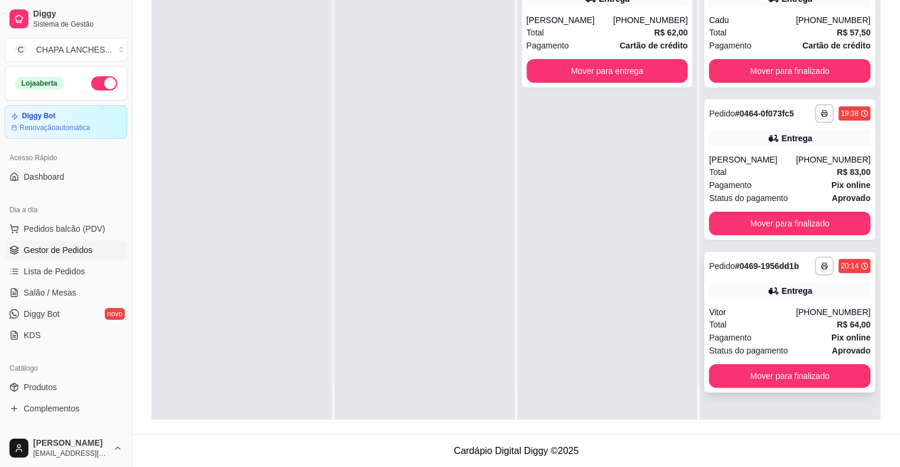
scroll to position [180, 0]
click at [750, 225] on button "Mover para finalizado" at bounding box center [788, 224] width 161 height 24
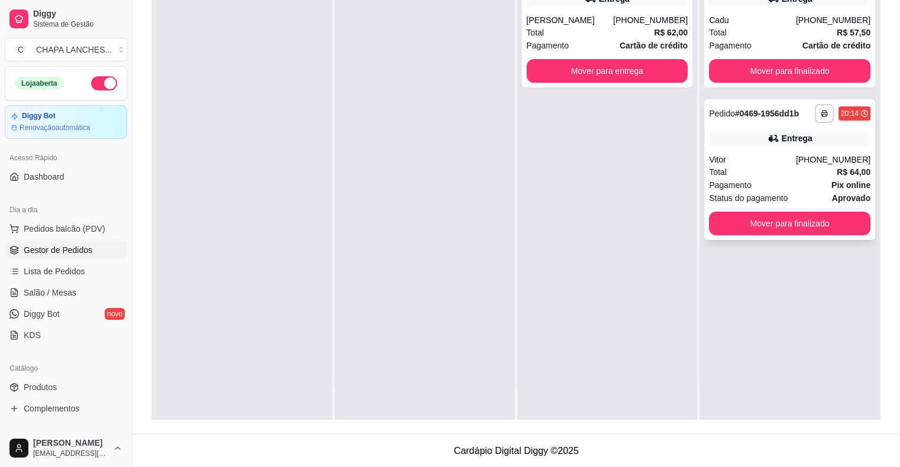
click at [728, 166] on div "**********" at bounding box center [789, 169] width 171 height 141
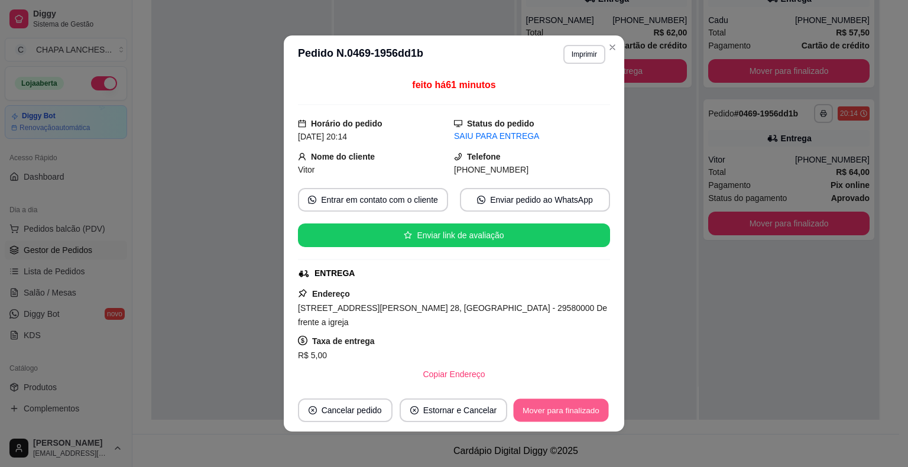
click at [565, 409] on button "Mover para finalizado" at bounding box center [561, 410] width 95 height 23
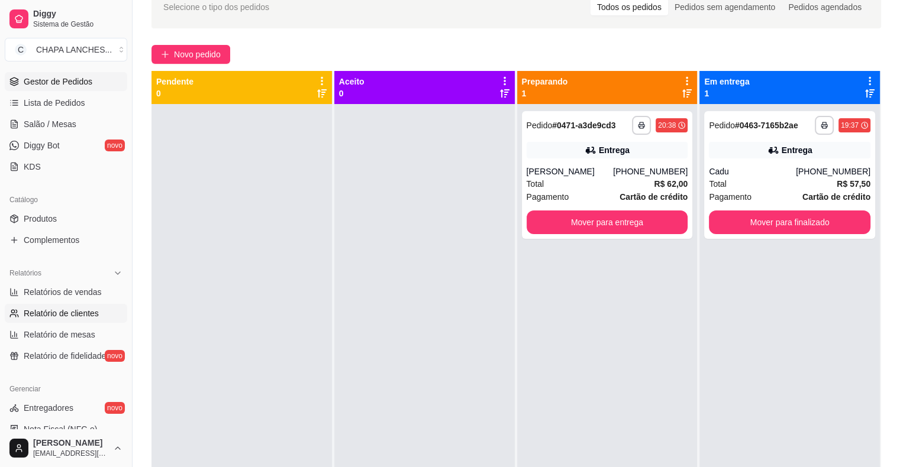
scroll to position [177, 0]
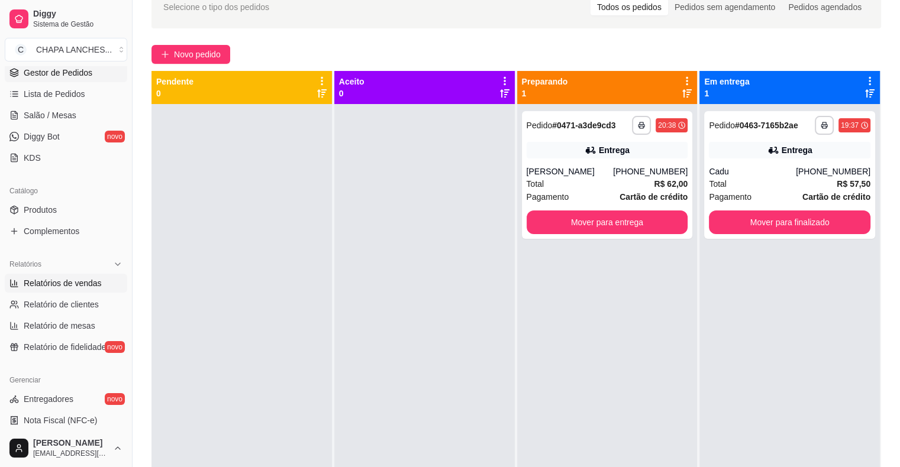
click at [80, 280] on span "Relatórios de vendas" at bounding box center [63, 283] width 78 height 12
select select "ALL"
select select "0"
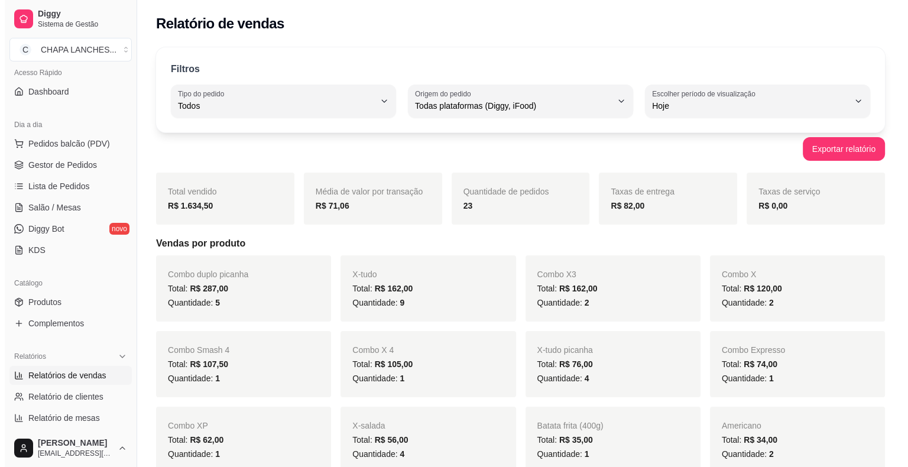
scroll to position [59, 0]
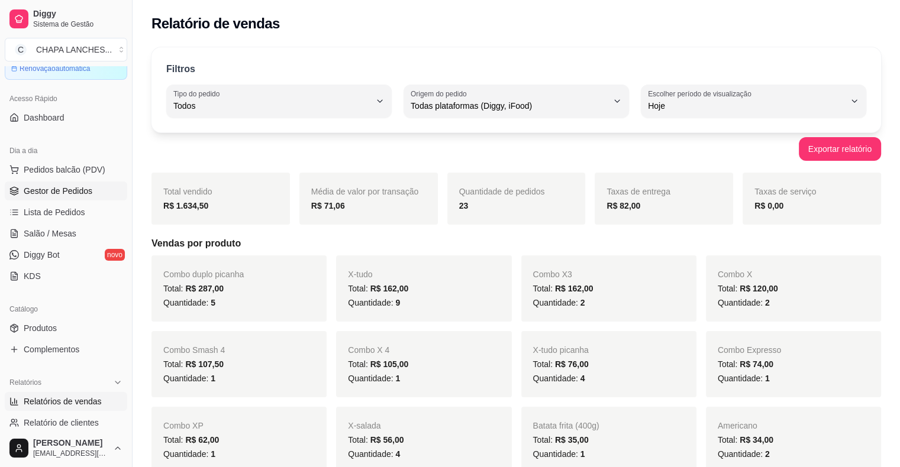
click at [59, 190] on span "Gestor de Pedidos" at bounding box center [58, 191] width 69 height 12
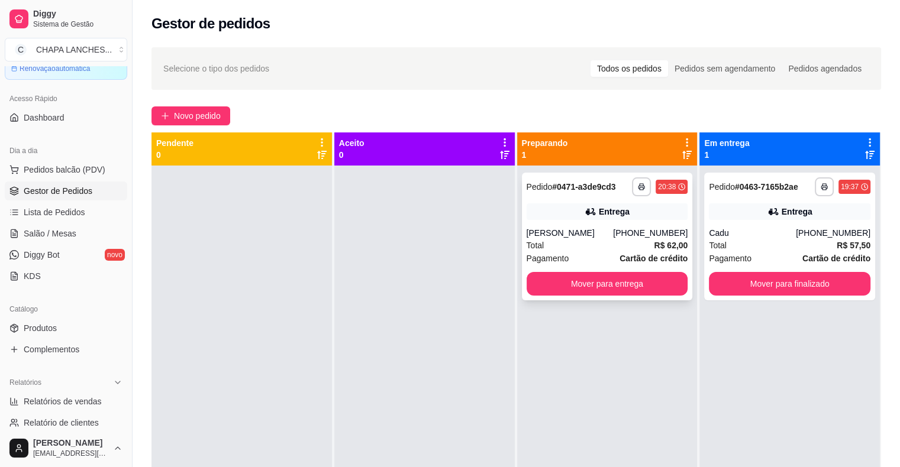
click at [551, 237] on div "[PERSON_NAME]" at bounding box center [569, 233] width 87 height 12
click at [600, 228] on div "[PERSON_NAME]" at bounding box center [569, 233] width 87 height 12
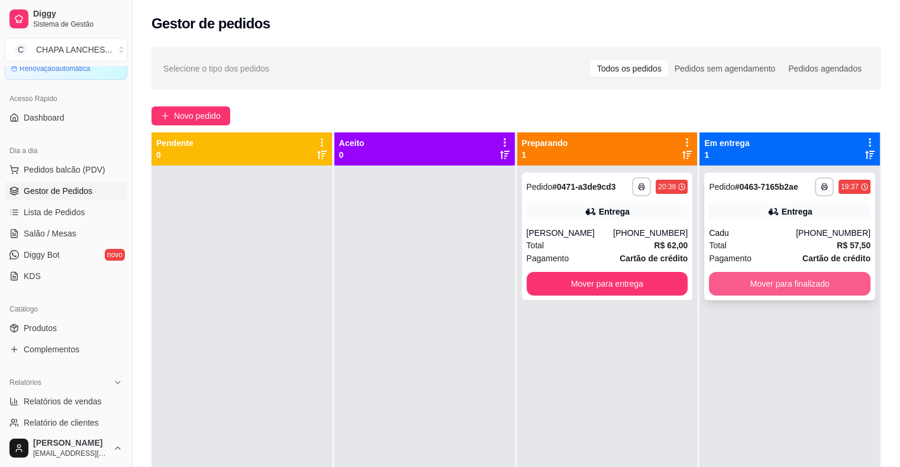
click at [800, 282] on button "Mover para finalizado" at bounding box center [788, 284] width 161 height 24
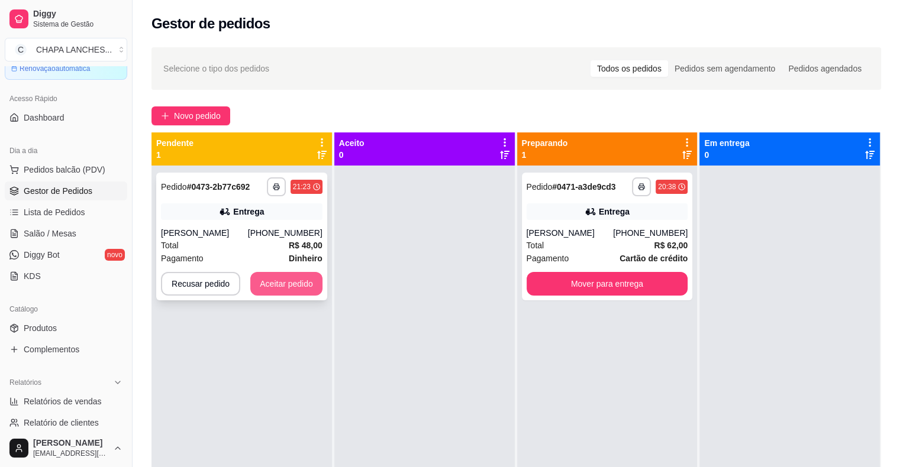
click at [301, 283] on button "Aceitar pedido" at bounding box center [286, 284] width 72 height 24
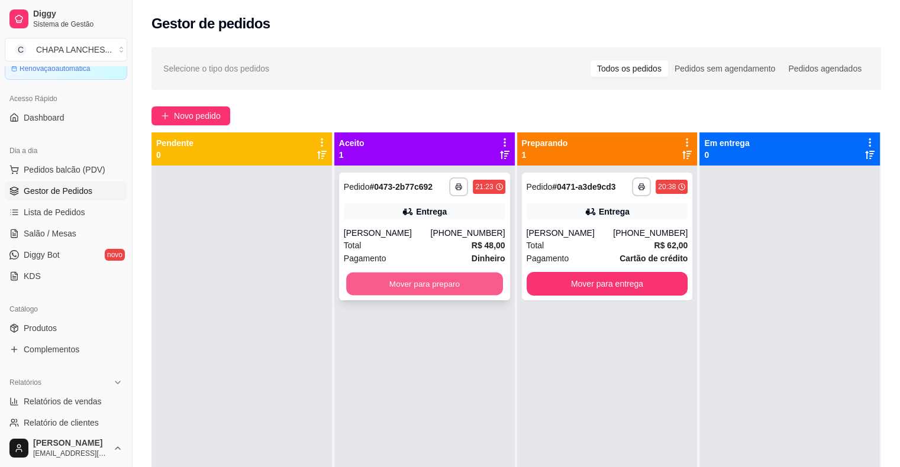
click at [485, 287] on button "Mover para preparo" at bounding box center [424, 284] width 157 height 23
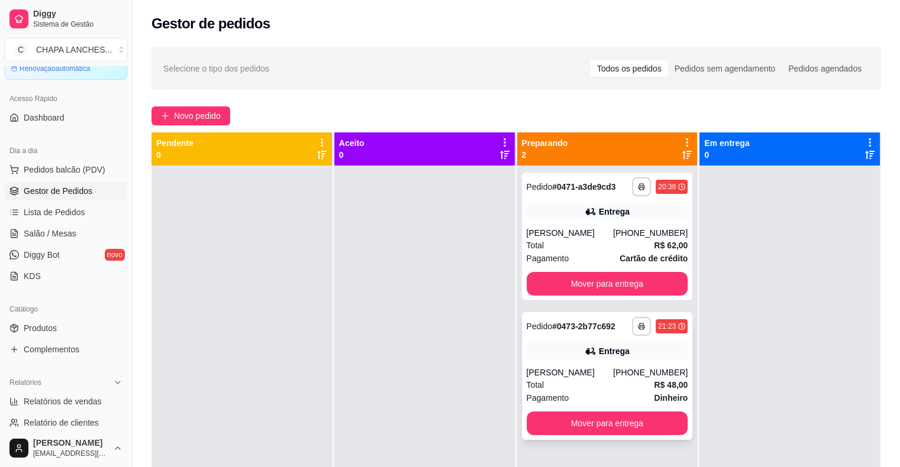
click at [623, 377] on div "[PHONE_NUMBER]" at bounding box center [650, 373] width 75 height 12
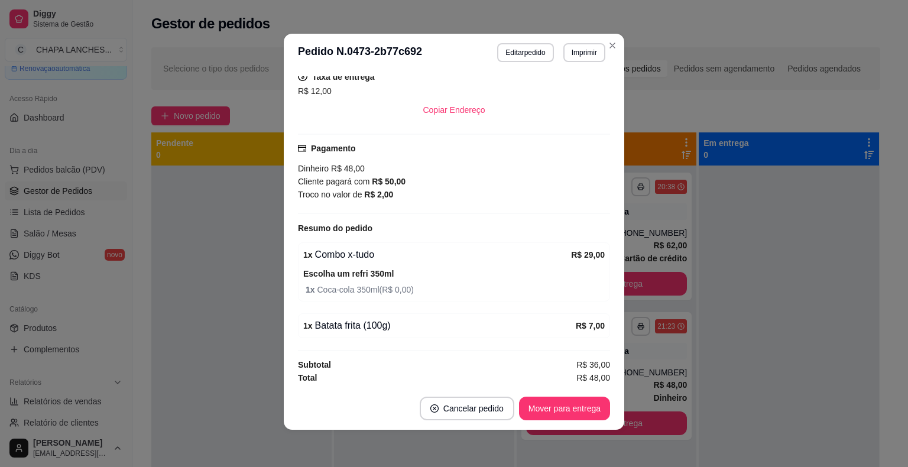
scroll to position [2, 0]
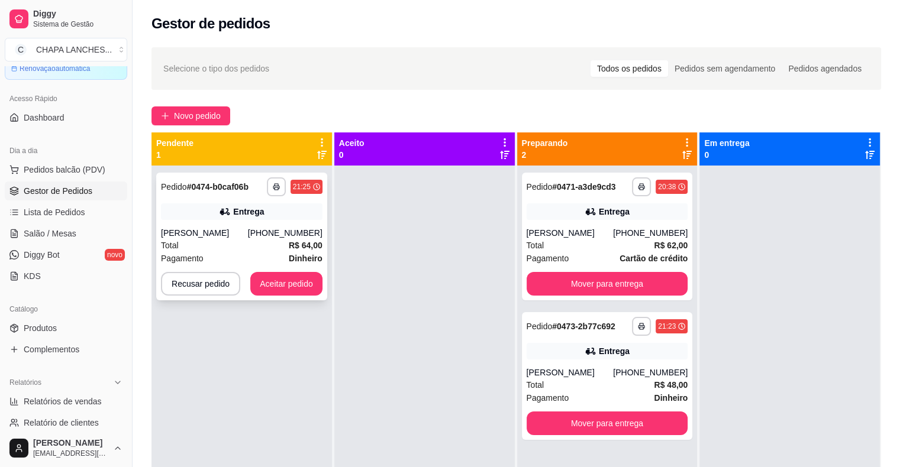
click at [270, 241] on div "Total R$ 64,00" at bounding box center [241, 245] width 161 height 13
click at [300, 292] on button "Aceitar pedido" at bounding box center [286, 284] width 72 height 24
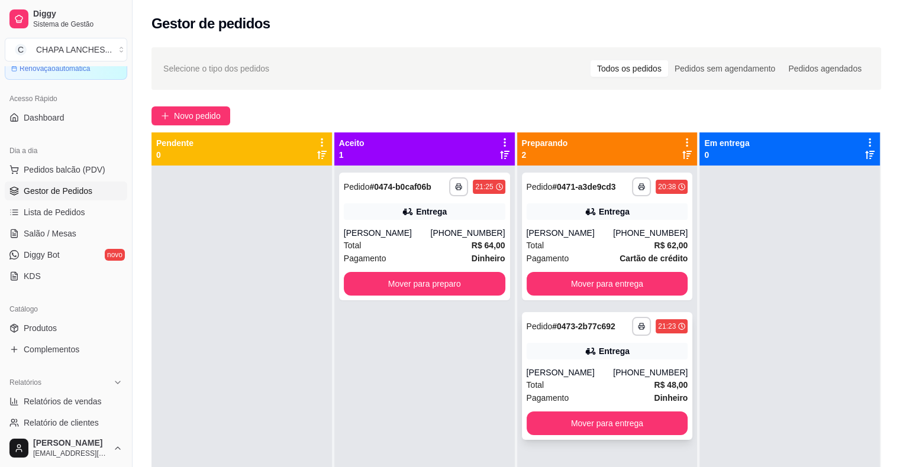
click at [568, 378] on div "[PERSON_NAME]" at bounding box center [569, 373] width 87 height 12
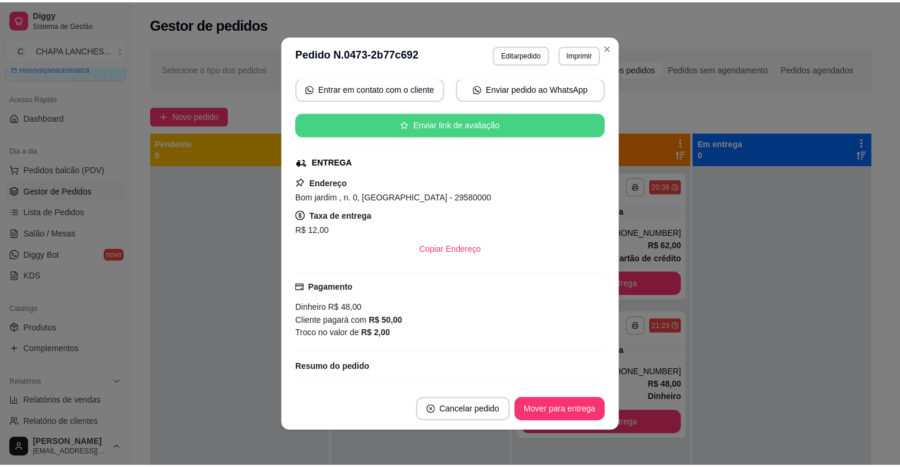
scroll to position [118, 0]
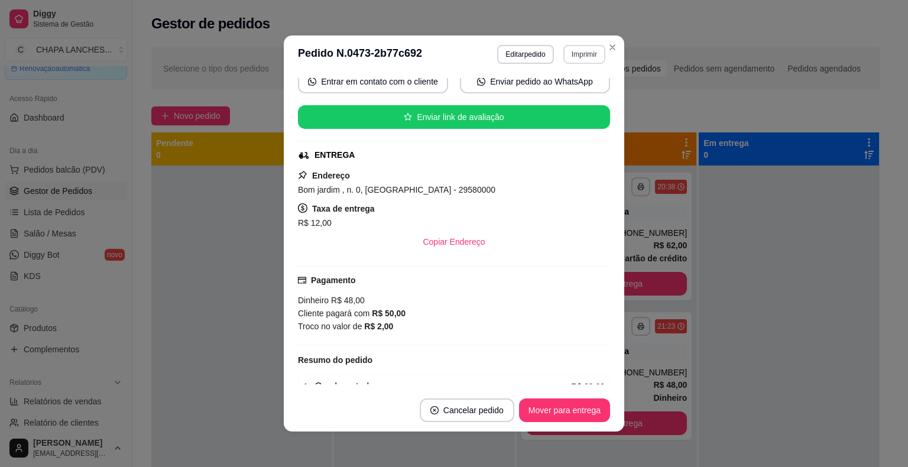
click at [575, 56] on button "Imprimir" at bounding box center [585, 54] width 42 height 19
click at [561, 119] on button "IMPRESSORA" at bounding box center [560, 119] width 86 height 19
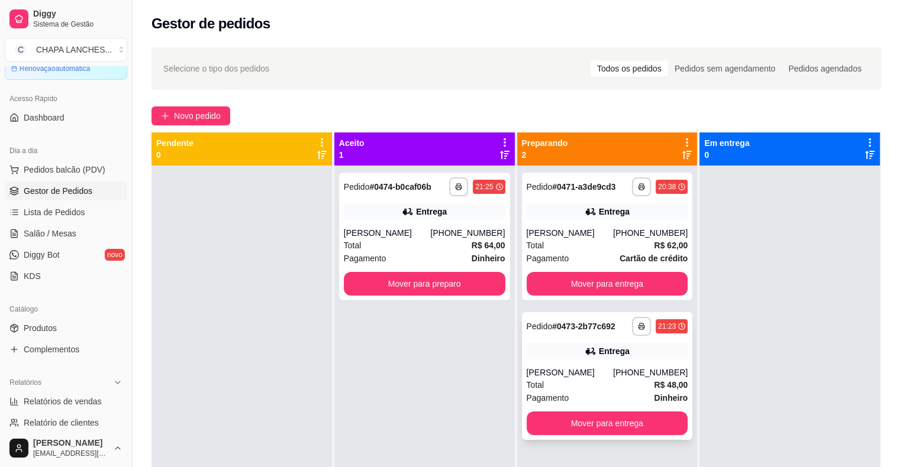
click at [632, 376] on div "[PHONE_NUMBER]" at bounding box center [650, 373] width 75 height 12
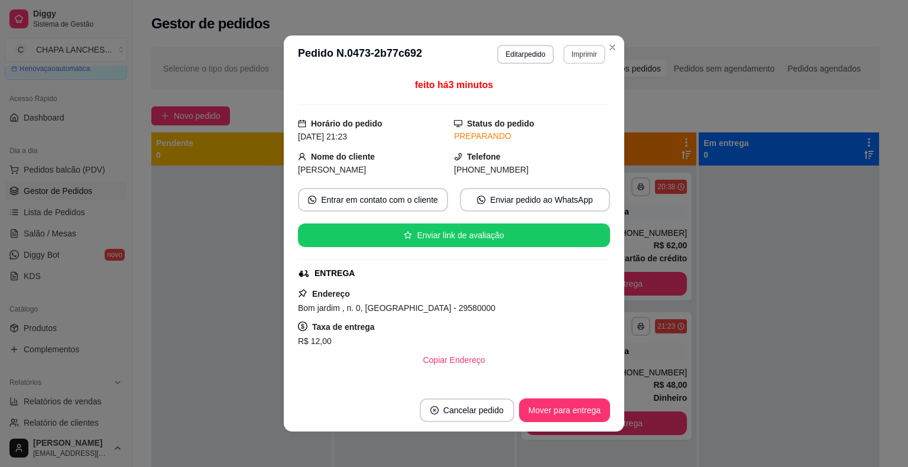
click at [578, 54] on button "Imprimir" at bounding box center [585, 54] width 42 height 19
click at [562, 121] on button "IMPRESSORA" at bounding box center [559, 119] width 83 height 18
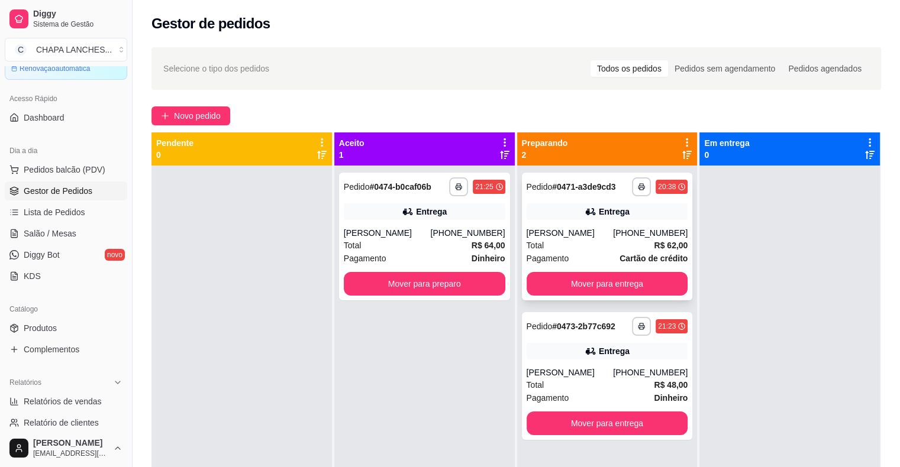
click at [570, 235] on div "[PERSON_NAME]" at bounding box center [569, 233] width 87 height 12
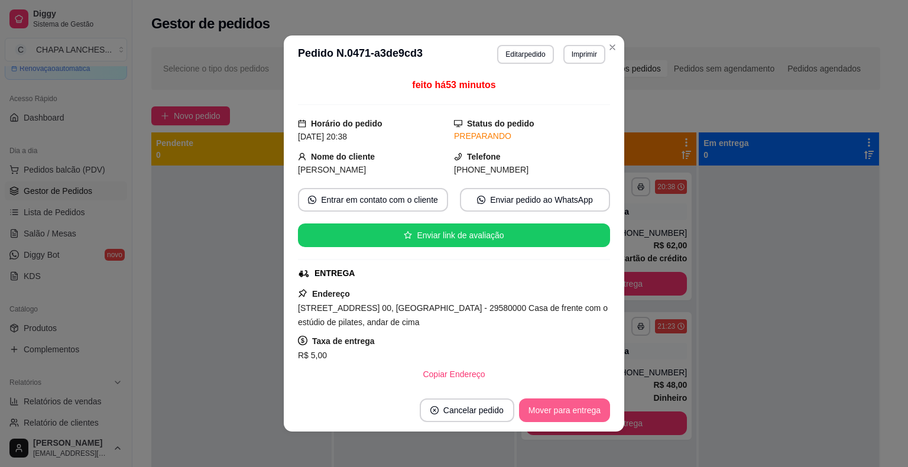
click at [559, 415] on button "Mover para entrega" at bounding box center [564, 411] width 91 height 24
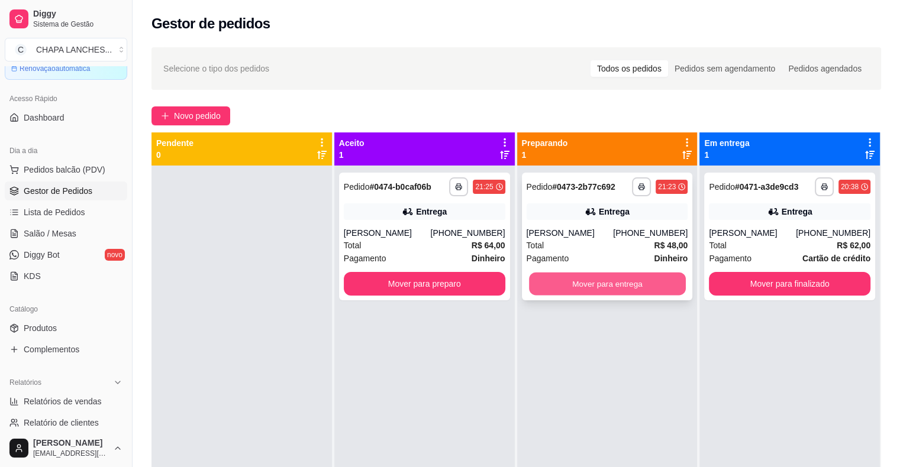
click at [632, 286] on button "Mover para entrega" at bounding box center [607, 284] width 157 height 23
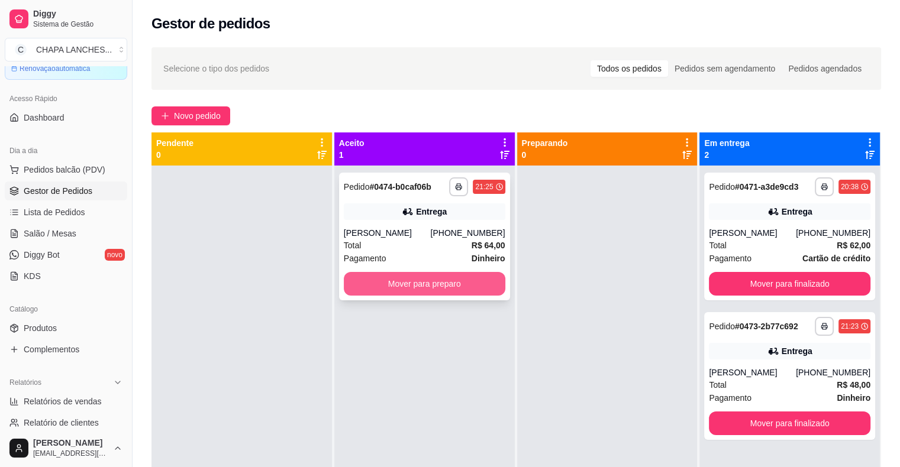
click at [409, 278] on button "Mover para preparo" at bounding box center [424, 284] width 161 height 24
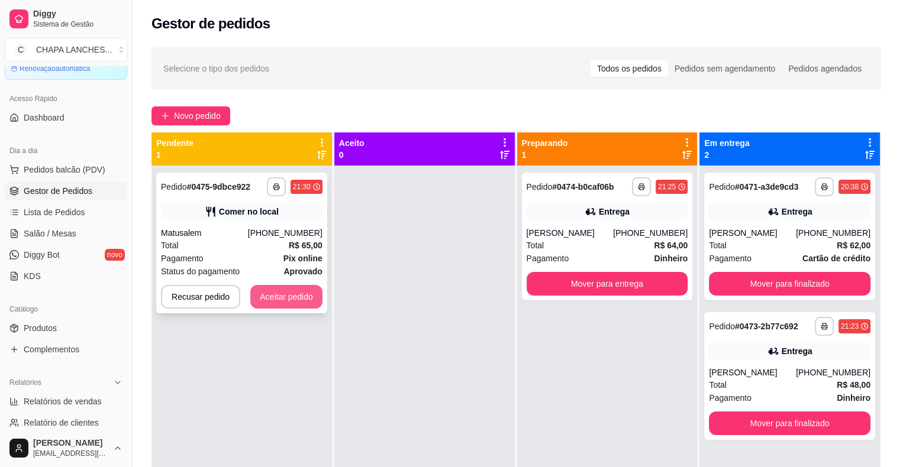
click at [296, 303] on button "Aceitar pedido" at bounding box center [286, 297] width 72 height 24
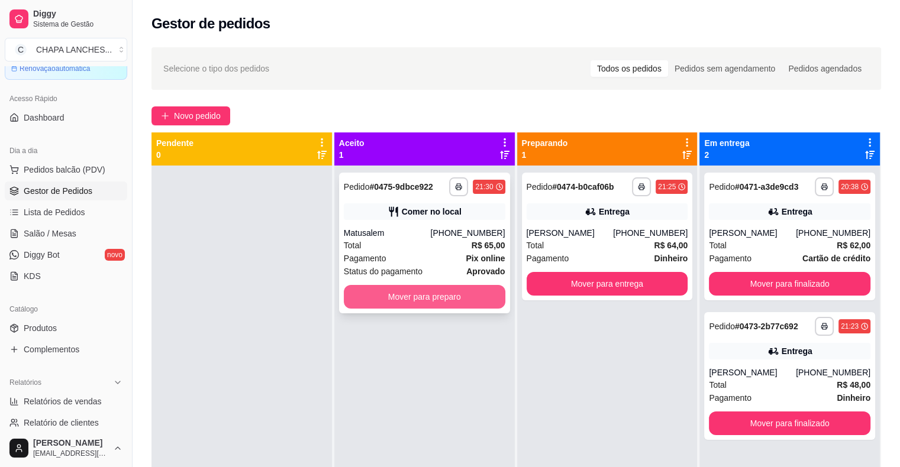
click at [439, 299] on button "Mover para preparo" at bounding box center [424, 297] width 161 height 24
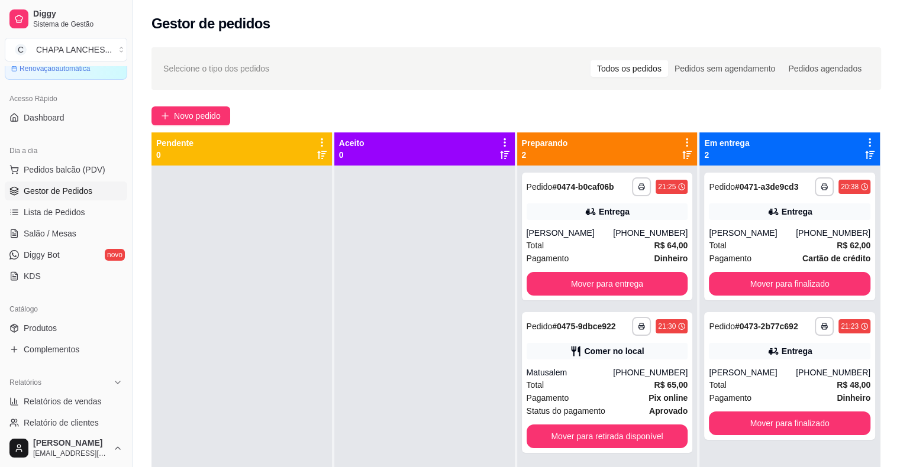
drag, startPoint x: 439, startPoint y: 299, endPoint x: 461, endPoint y: 289, distance: 24.9
click at [440, 299] on div at bounding box center [424, 399] width 180 height 467
click at [745, 372] on div "[PERSON_NAME]" at bounding box center [751, 373] width 87 height 12
click at [733, 236] on div "[PERSON_NAME]" at bounding box center [751, 233] width 87 height 12
click at [749, 283] on button "Mover para finalizado" at bounding box center [788, 284] width 161 height 24
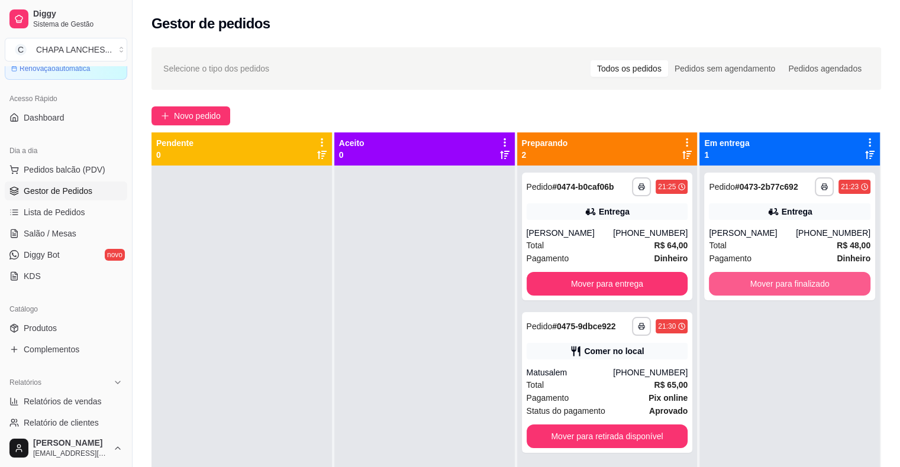
click at [747, 284] on button "Mover para finalizado" at bounding box center [788, 284] width 161 height 24
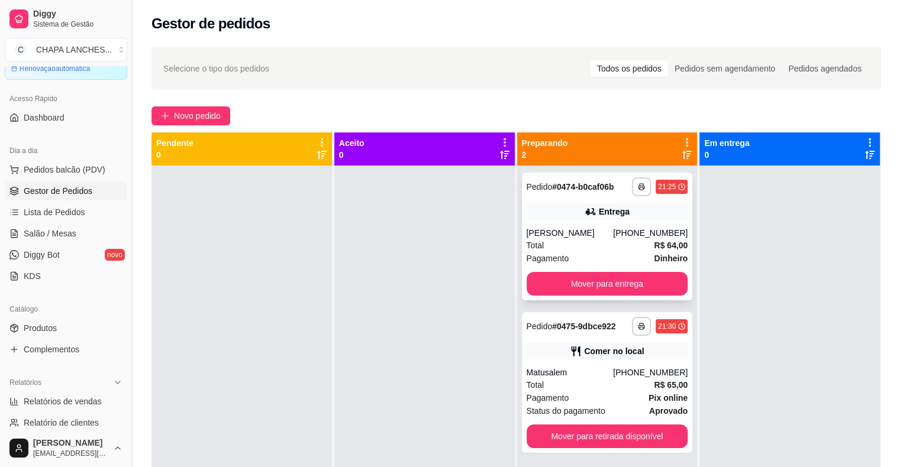
click at [570, 202] on div "**********" at bounding box center [607, 237] width 171 height 128
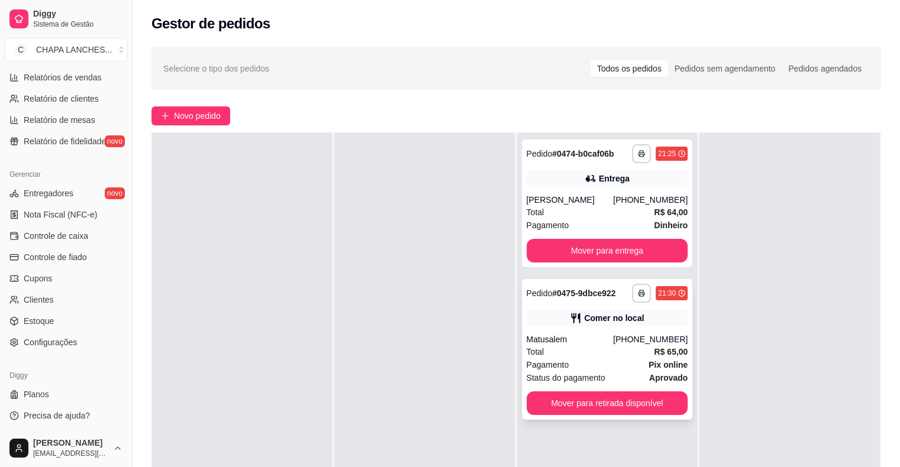
scroll to position [0, 0]
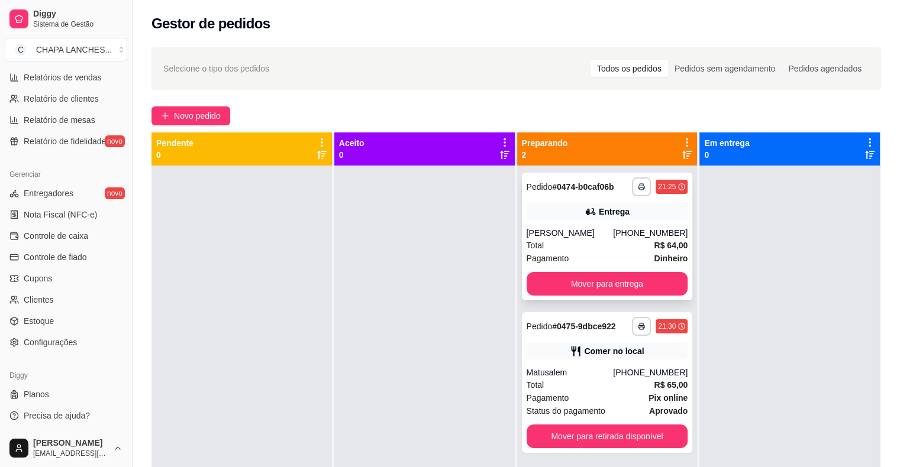
click at [575, 257] on div "Pagamento Dinheiro" at bounding box center [606, 258] width 161 height 13
click at [589, 435] on button "Mover para retirada disponível" at bounding box center [606, 437] width 161 height 24
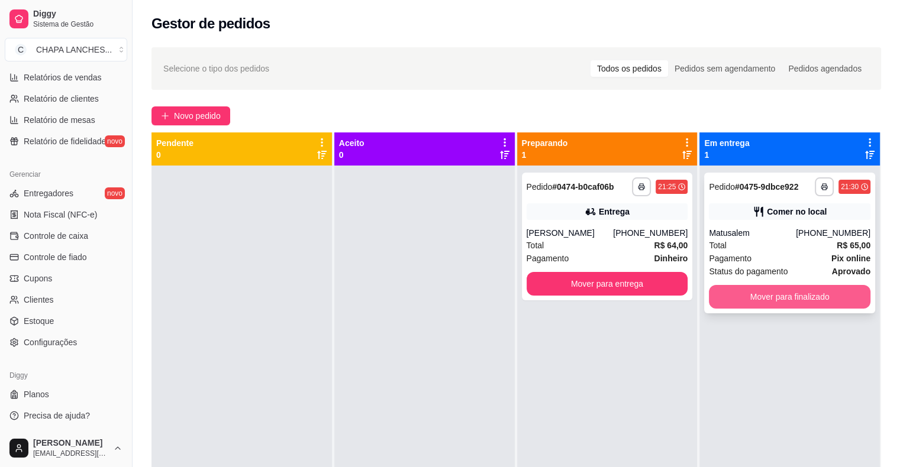
click at [752, 299] on button "Mover para finalizado" at bounding box center [788, 297] width 161 height 24
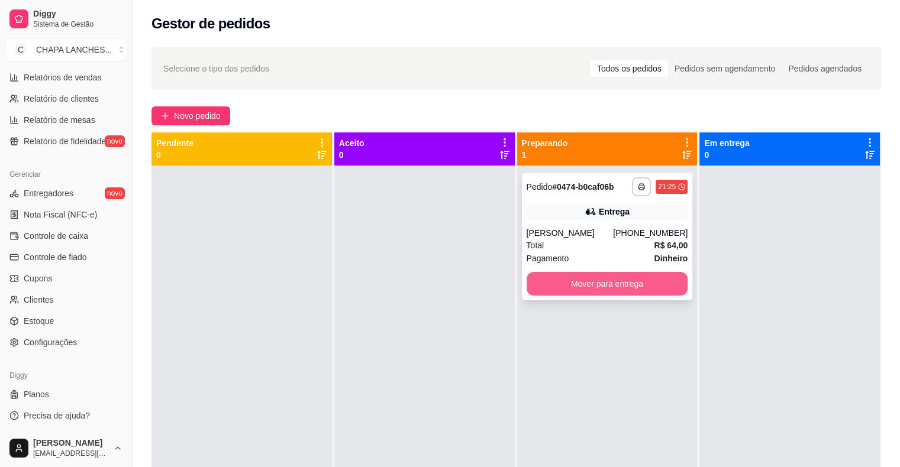
click at [659, 294] on button "Mover para entrega" at bounding box center [606, 284] width 161 height 24
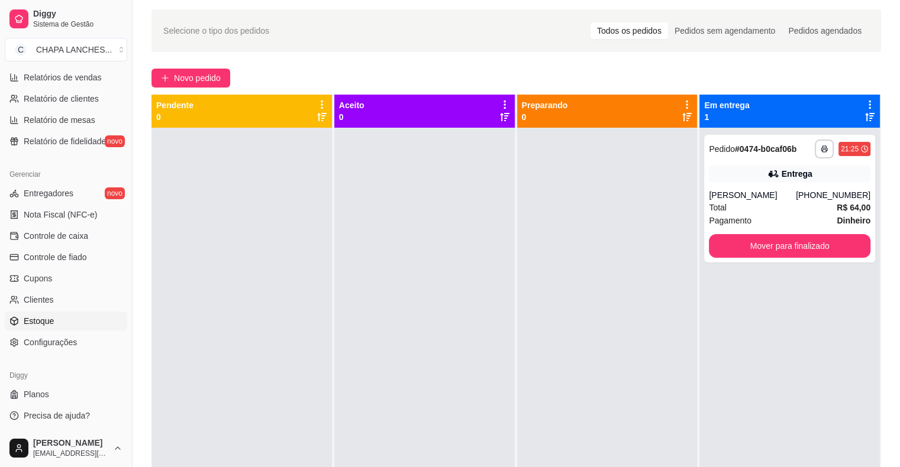
scroll to position [59, 0]
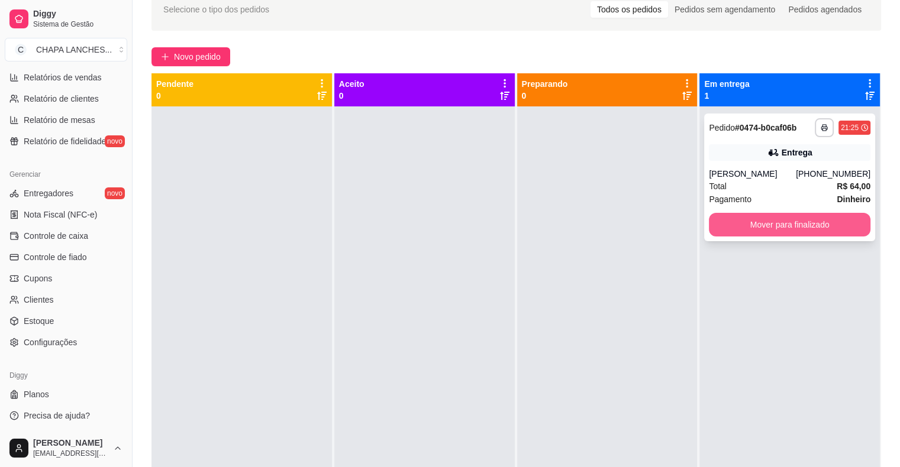
click at [746, 227] on button "Mover para finalizado" at bounding box center [788, 225] width 161 height 24
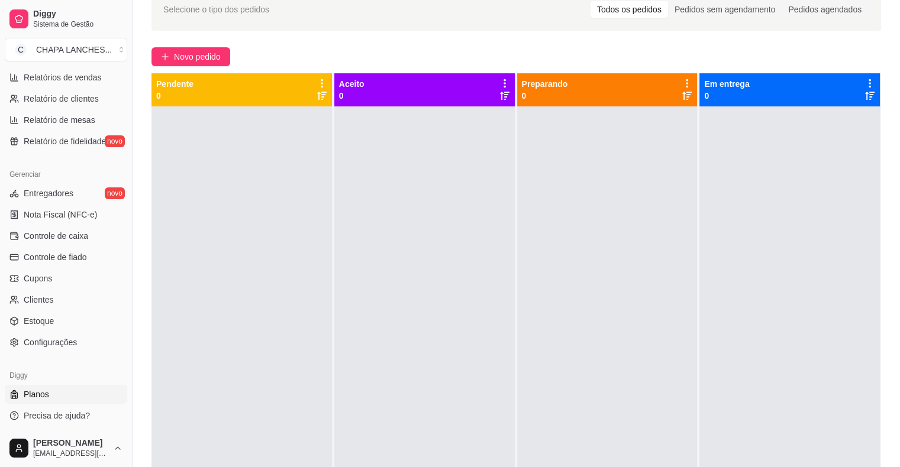
click at [48, 396] on link "Planos" at bounding box center [66, 394] width 122 height 19
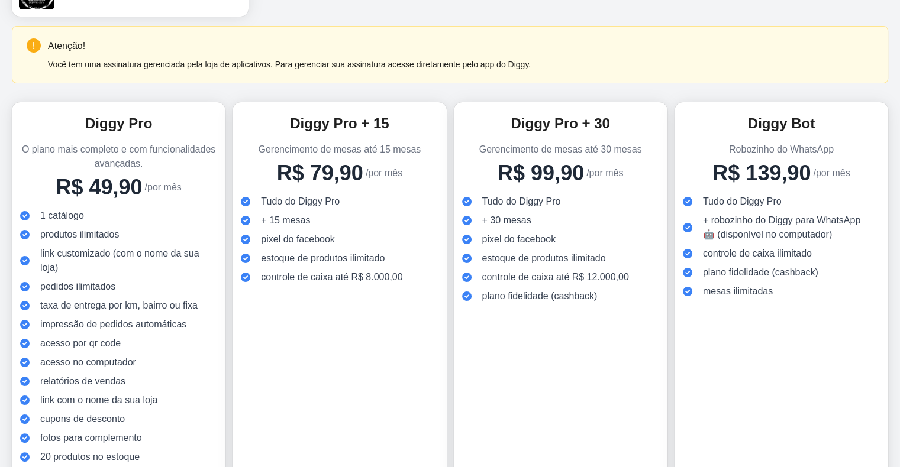
scroll to position [18, 0]
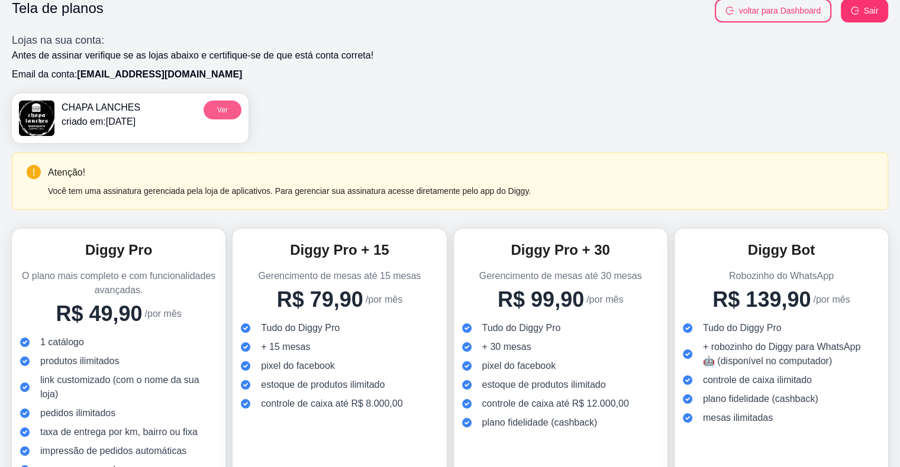
click at [222, 108] on button "Ver" at bounding box center [222, 110] width 38 height 19
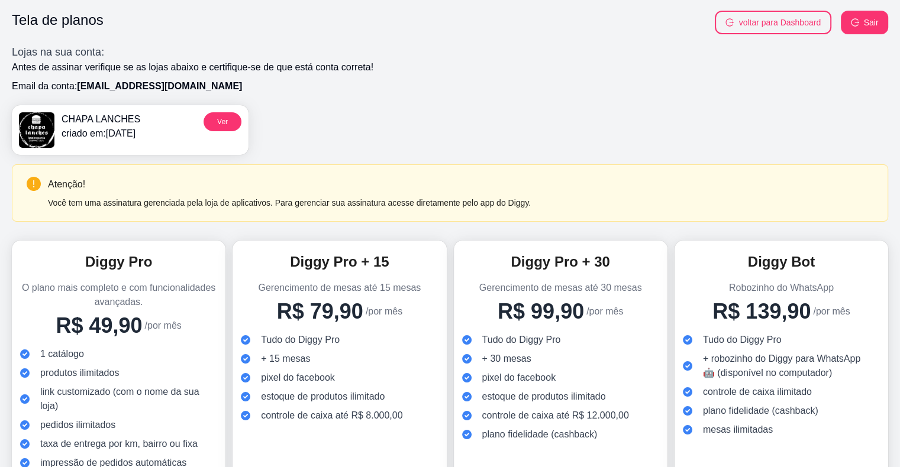
scroll to position [0, 0]
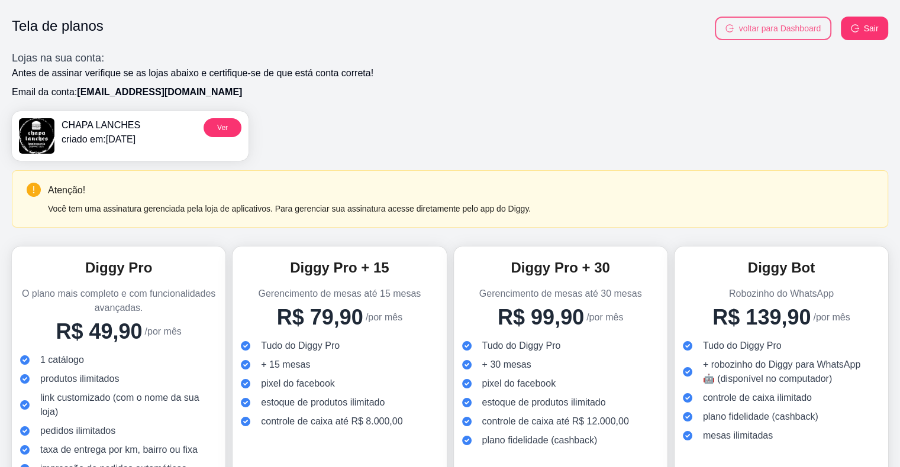
click at [763, 26] on button "voltar para Dashboard" at bounding box center [772, 29] width 117 height 24
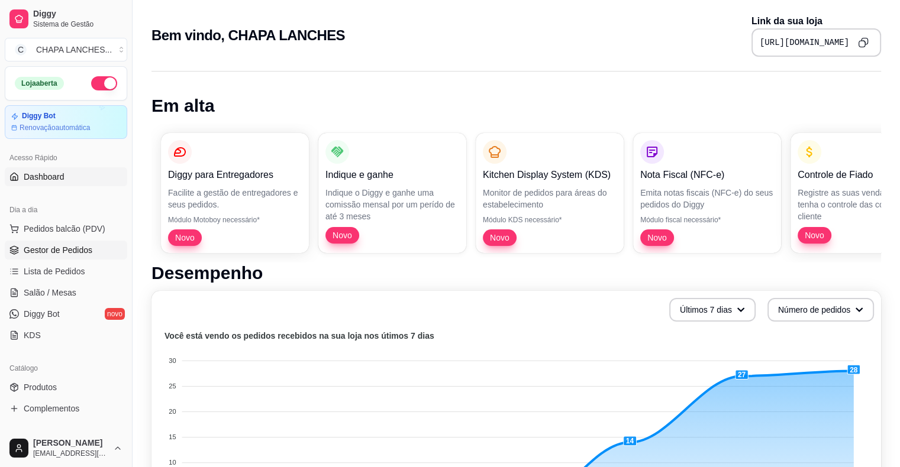
click at [73, 253] on span "Gestor de Pedidos" at bounding box center [58, 250] width 69 height 12
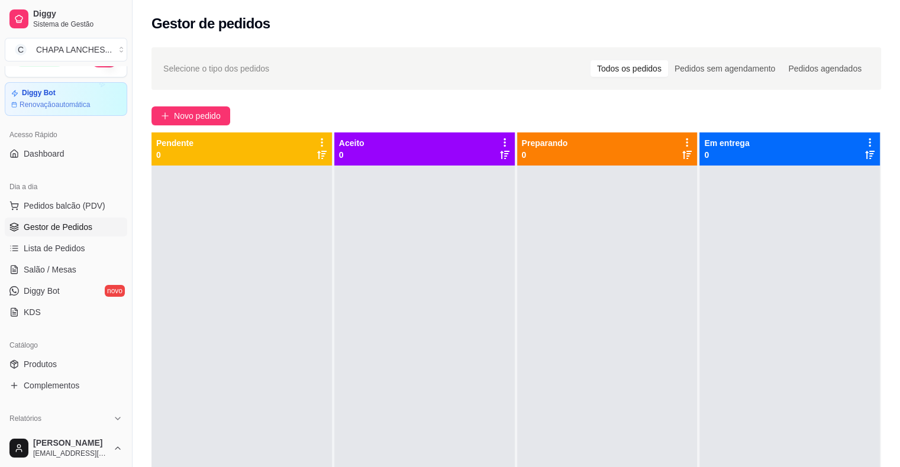
scroll to position [59, 0]
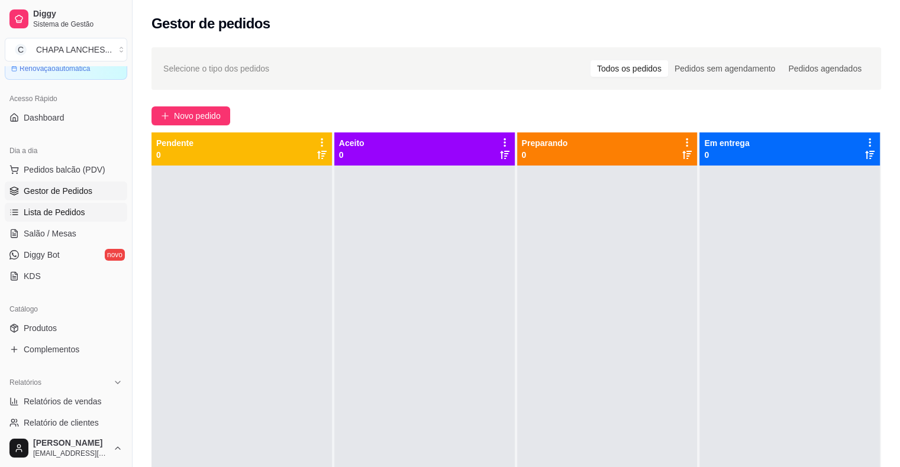
click at [87, 207] on link "Lista de Pedidos" at bounding box center [66, 212] width 122 height 19
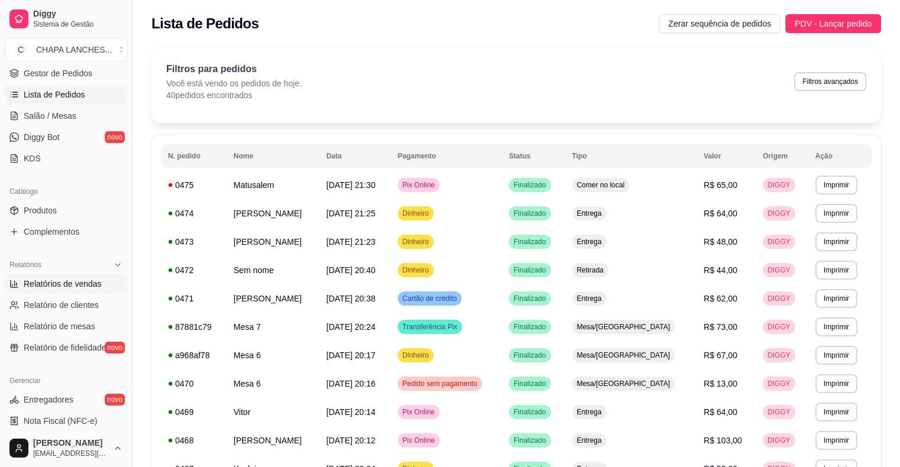
scroll to position [177, 0]
click at [67, 284] on span "Relatórios de vendas" at bounding box center [63, 283] width 78 height 12
select select "ALL"
select select "0"
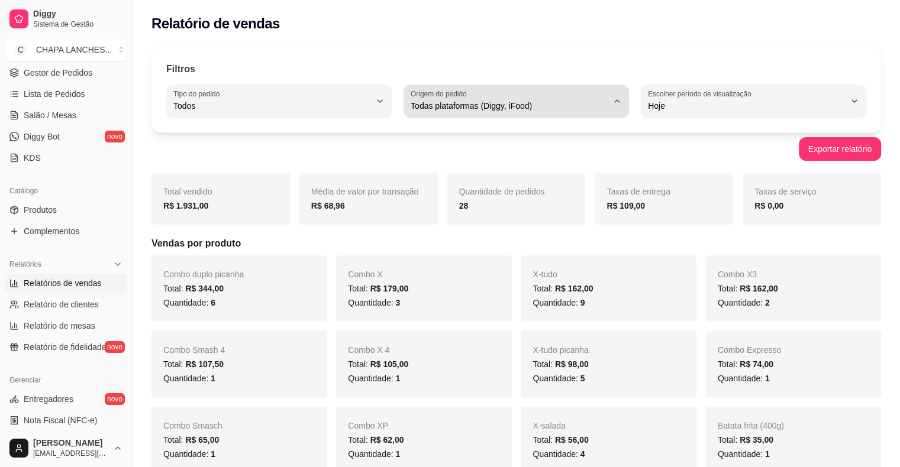
click at [455, 103] on span "Todas plataformas (Diggy, iFood)" at bounding box center [508, 106] width 197 height 12
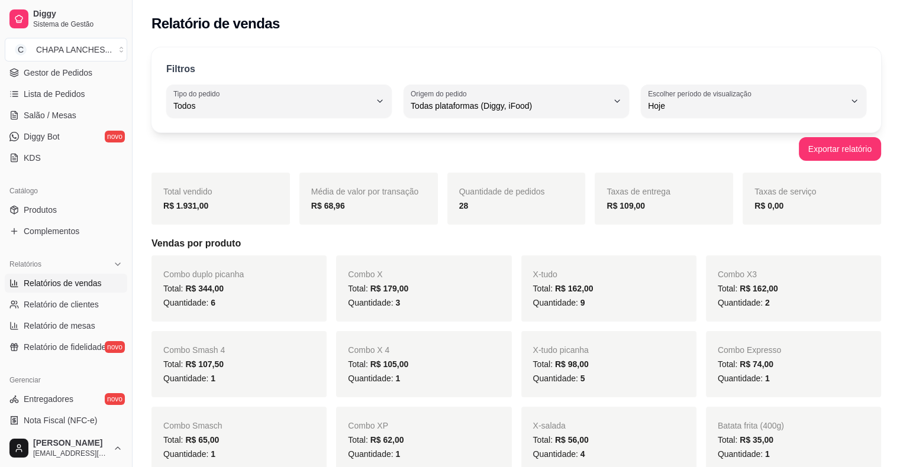
drag, startPoint x: 292, startPoint y: 133, endPoint x: 254, endPoint y: 114, distance: 42.3
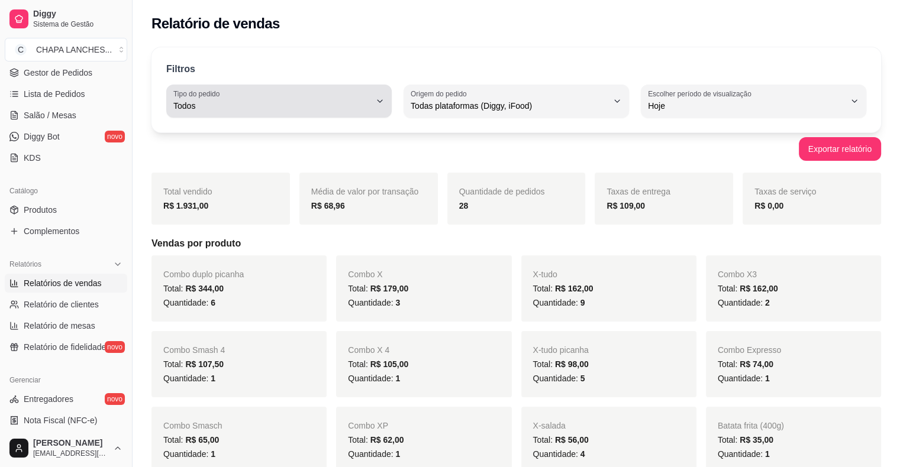
click at [240, 104] on span "Todos" at bounding box center [271, 106] width 197 height 12
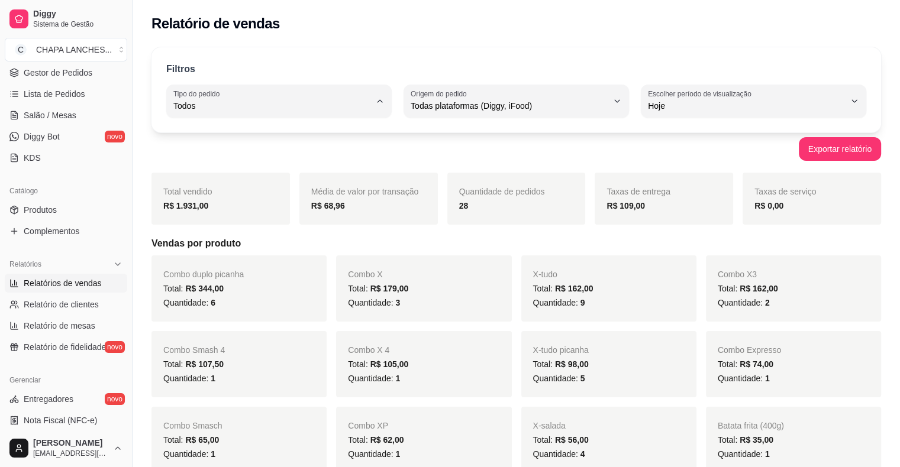
click at [215, 156] on span "Entrega" at bounding box center [273, 152] width 187 height 11
type input "DELIVERY"
select select "DELIVERY"
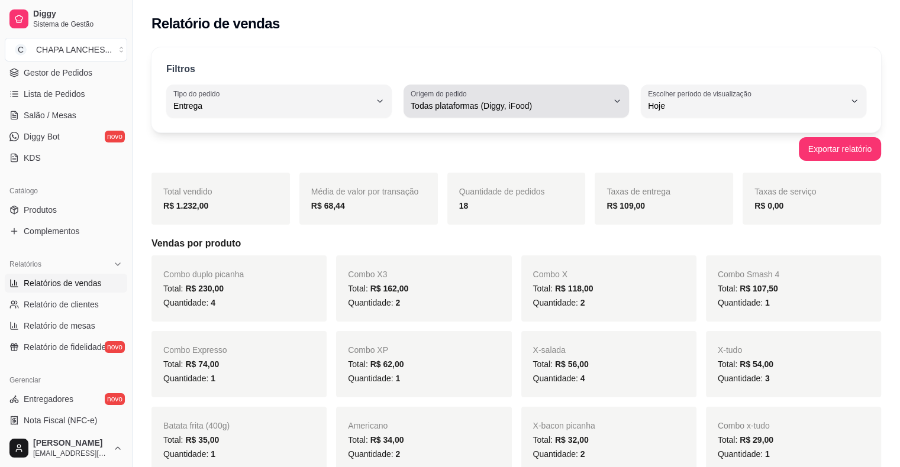
click at [456, 101] on span "Todas plataformas (Diggy, iFood)" at bounding box center [508, 106] width 197 height 12
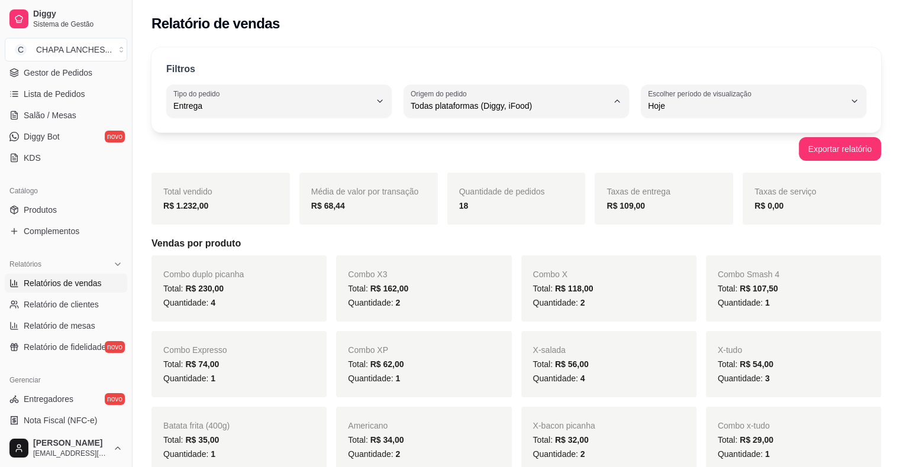
click at [462, 151] on span "Diggy" at bounding box center [510, 152] width 187 height 11
type input "DIGGY"
select select "DIGGY"
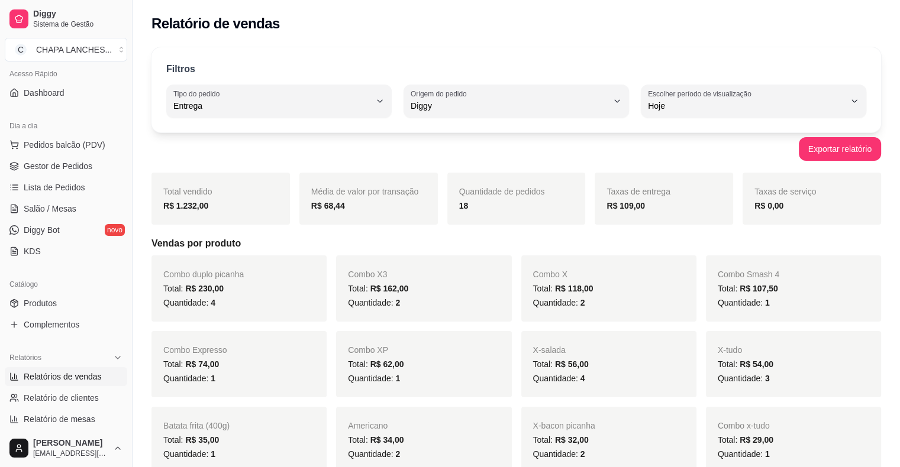
scroll to position [59, 0]
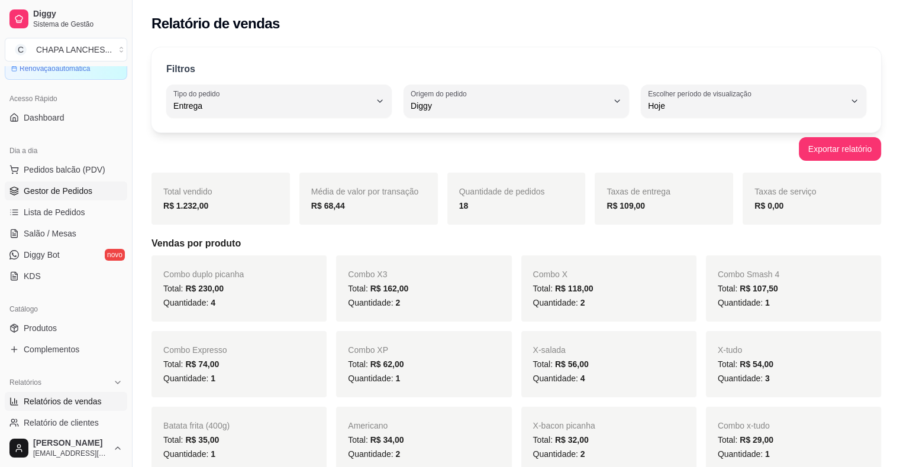
click at [54, 187] on span "Gestor de Pedidos" at bounding box center [58, 191] width 69 height 12
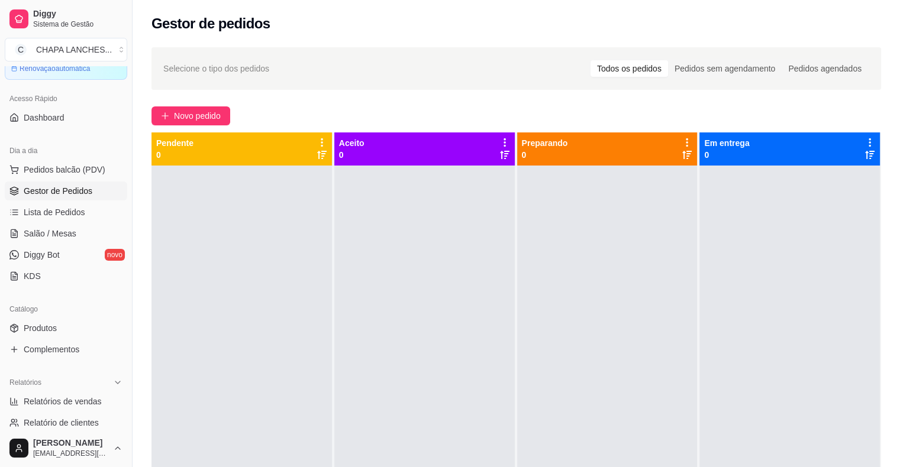
drag, startPoint x: 147, startPoint y: 208, endPoint x: 313, endPoint y: 125, distance: 185.9
click at [196, 196] on div "Selecione o tipo dos pedidos Todos os pedidos Pedidos sem agendamento Pedidos a…" at bounding box center [515, 327] width 767 height 574
